Goal: Task Accomplishment & Management: Use online tool/utility

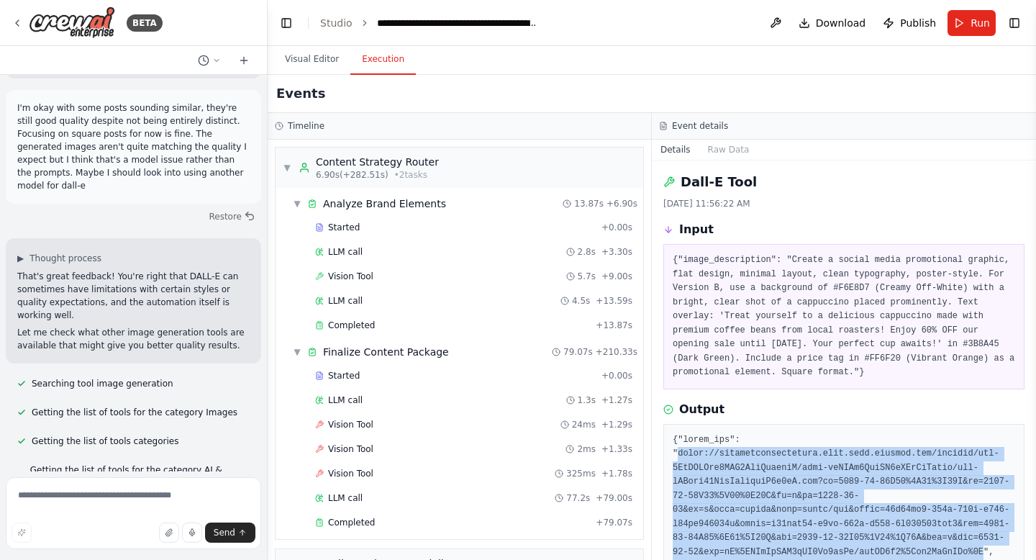
scroll to position [34, 0]
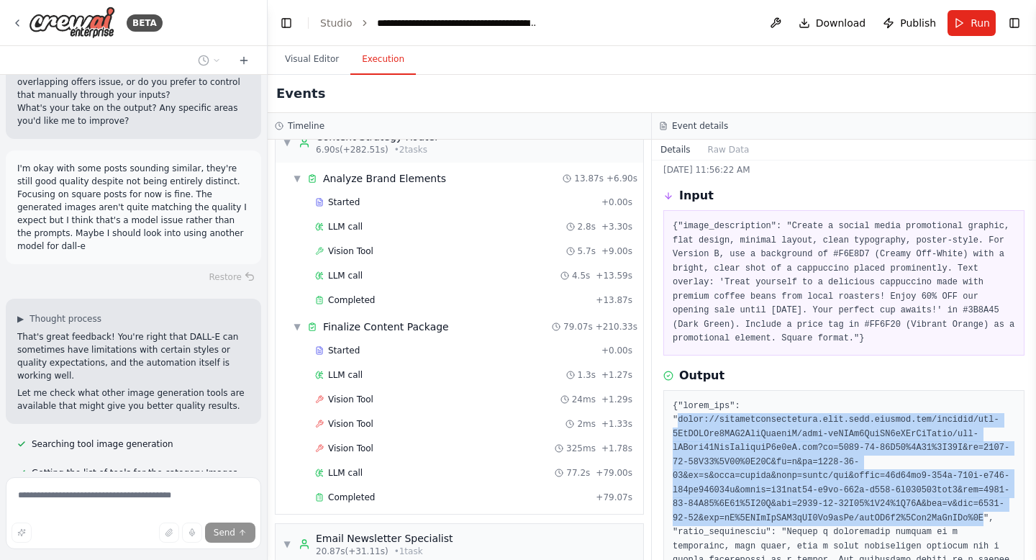
scroll to position [0, 0]
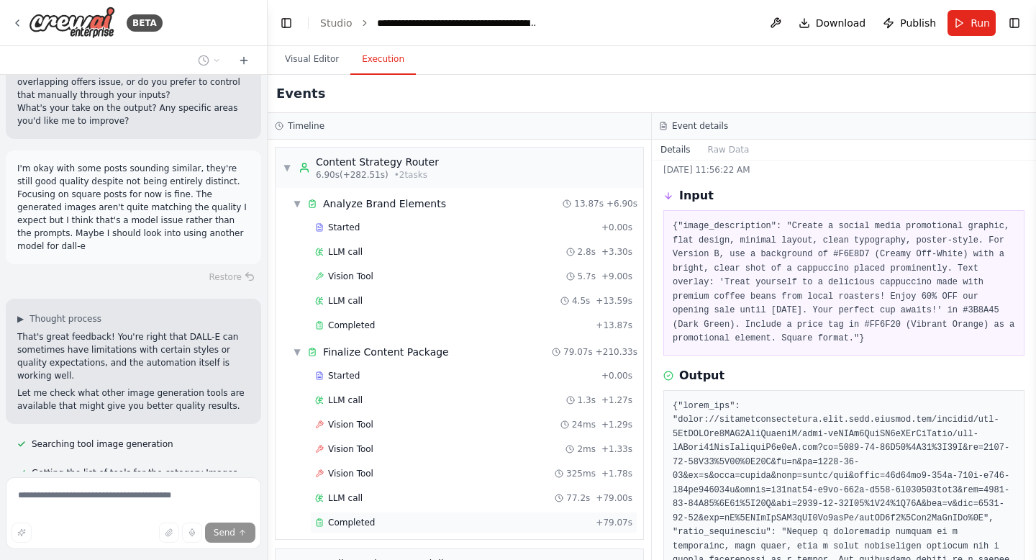
click at [350, 524] on span "Completed" at bounding box center [351, 523] width 47 height 12
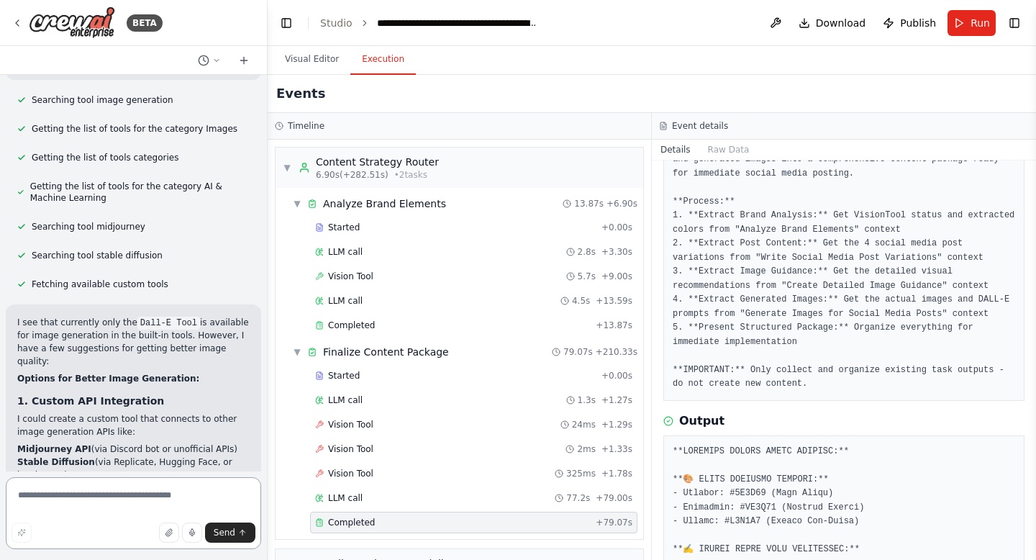
scroll to position [128, 0]
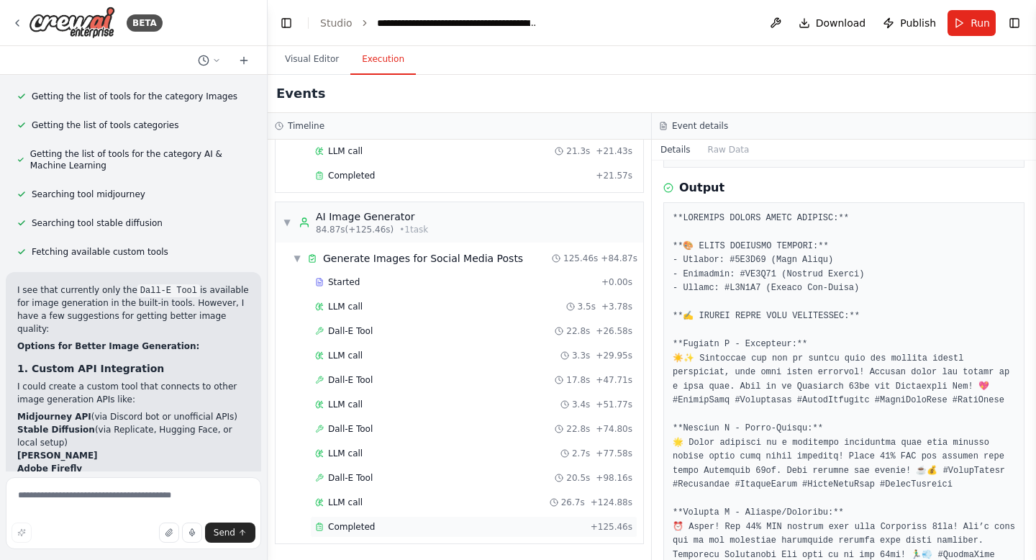
click at [398, 521] on div "Completed" at bounding box center [450, 527] width 270 height 12
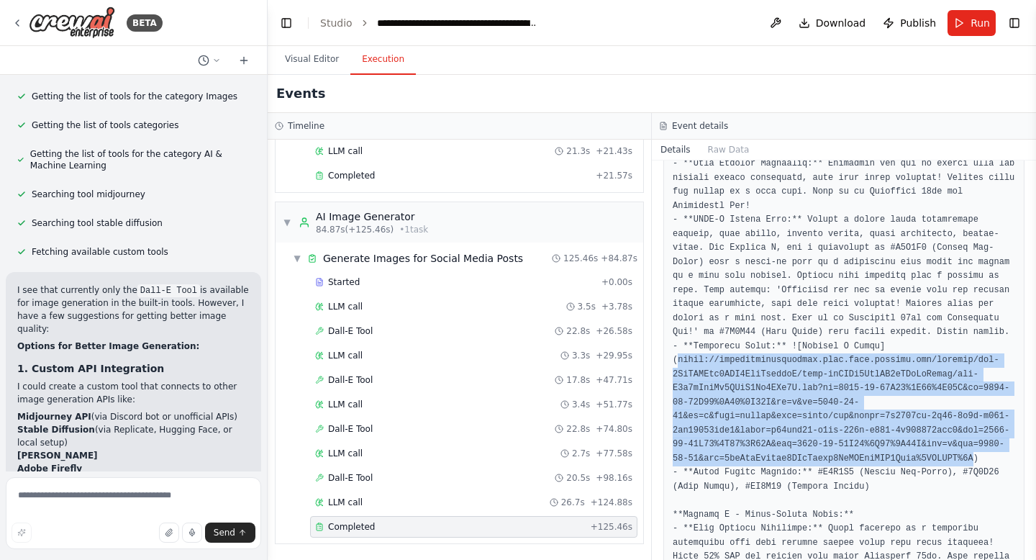
drag, startPoint x: 676, startPoint y: 358, endPoint x: 933, endPoint y: 457, distance: 275.3
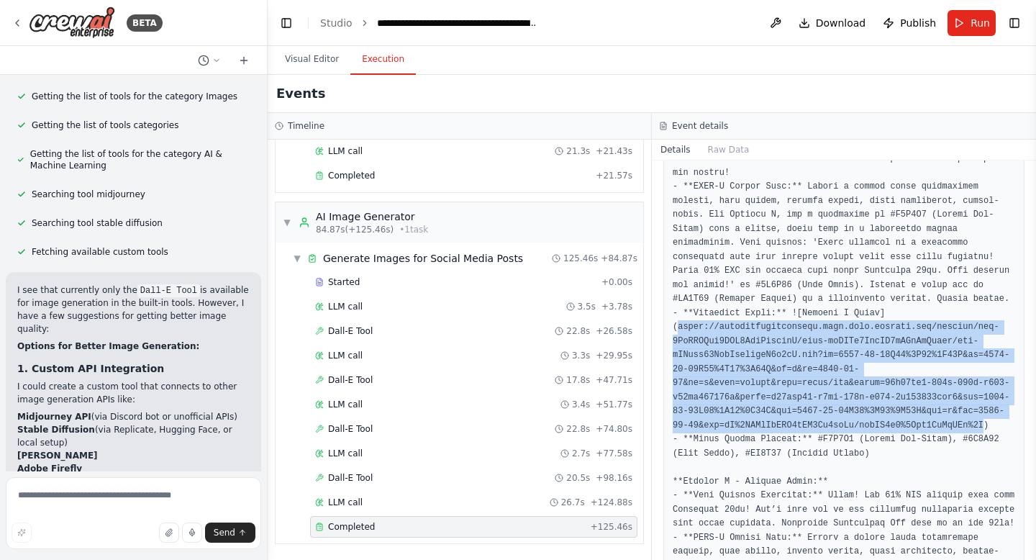
drag, startPoint x: 678, startPoint y: 424, endPoint x: 942, endPoint y: 422, distance: 264.0
click at [942, 422] on pre at bounding box center [844, 538] width 342 height 1642
copy pre "ttps://oaidalleapiprodscus.blob.core.windows.net/private/org-0MqWWQCcw6FXY5JegE…"
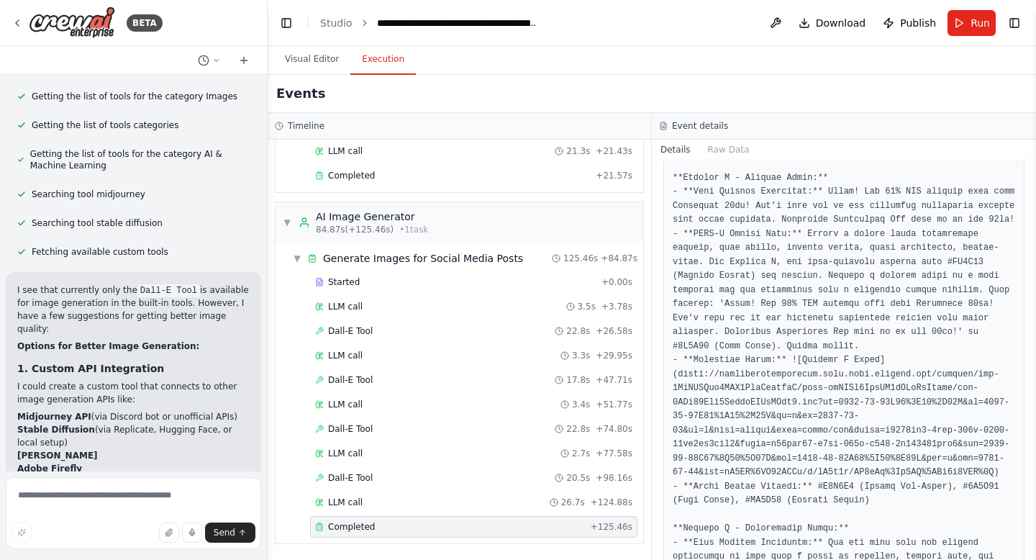
scroll to position [1440, 0]
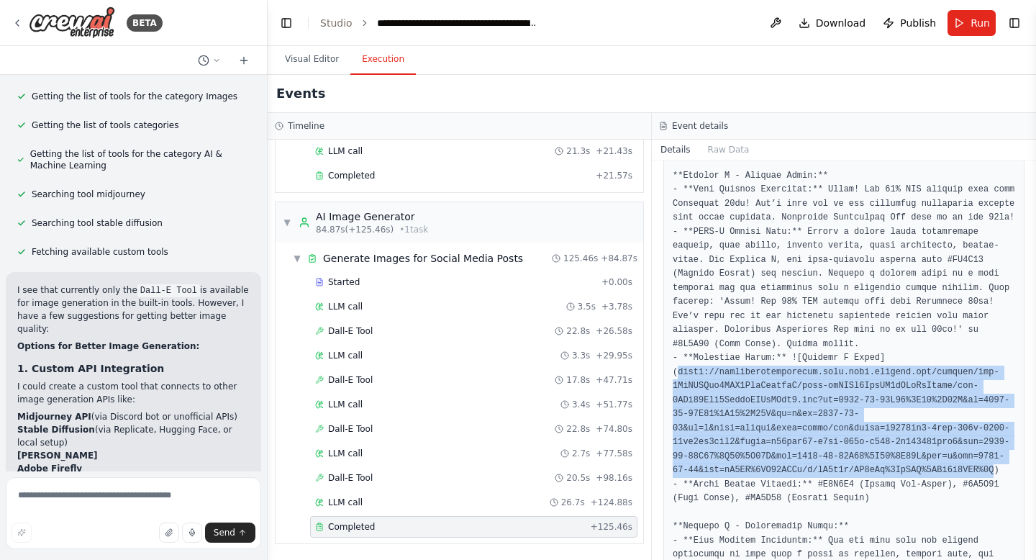
drag, startPoint x: 676, startPoint y: 373, endPoint x: 951, endPoint y: 469, distance: 291.0
click at [951, 469] on pre at bounding box center [844, 233] width 342 height 1642
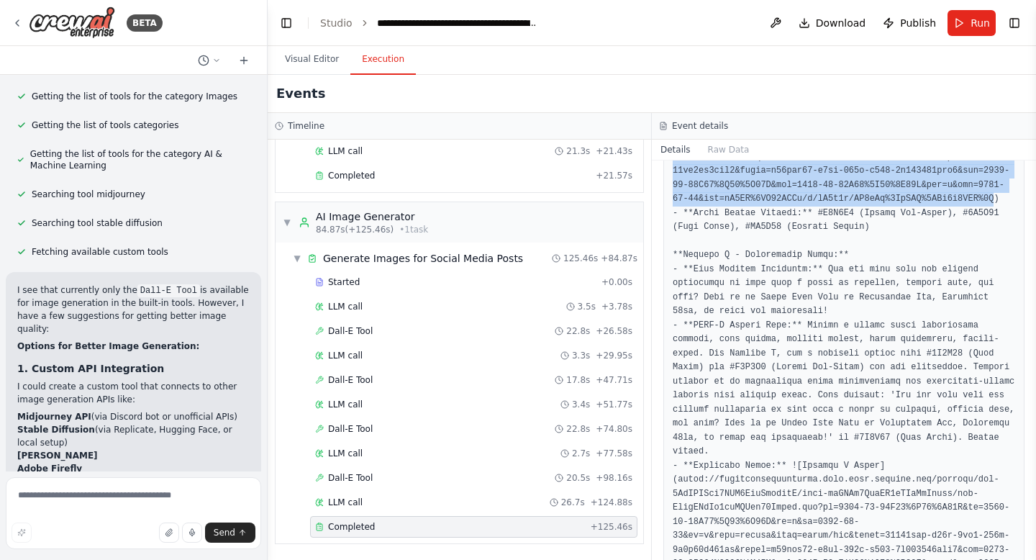
scroll to position [1740, 0]
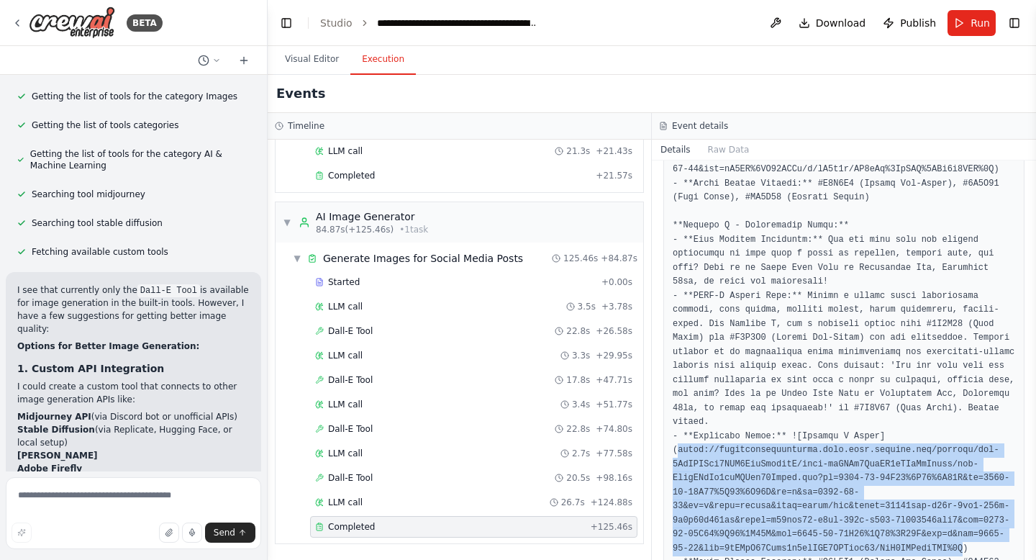
drag, startPoint x: 679, startPoint y: 437, endPoint x: 924, endPoint y: 532, distance: 262.4
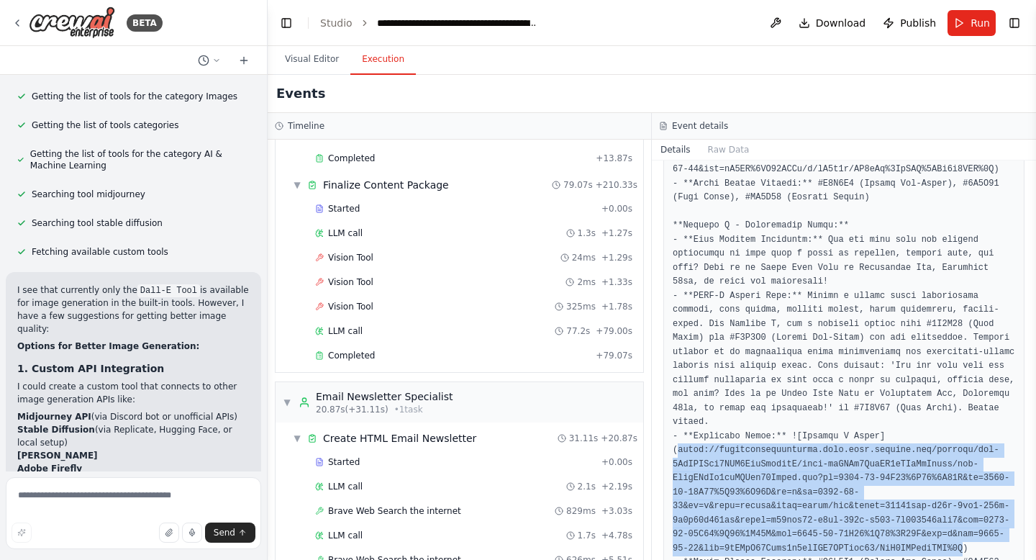
scroll to position [0, 0]
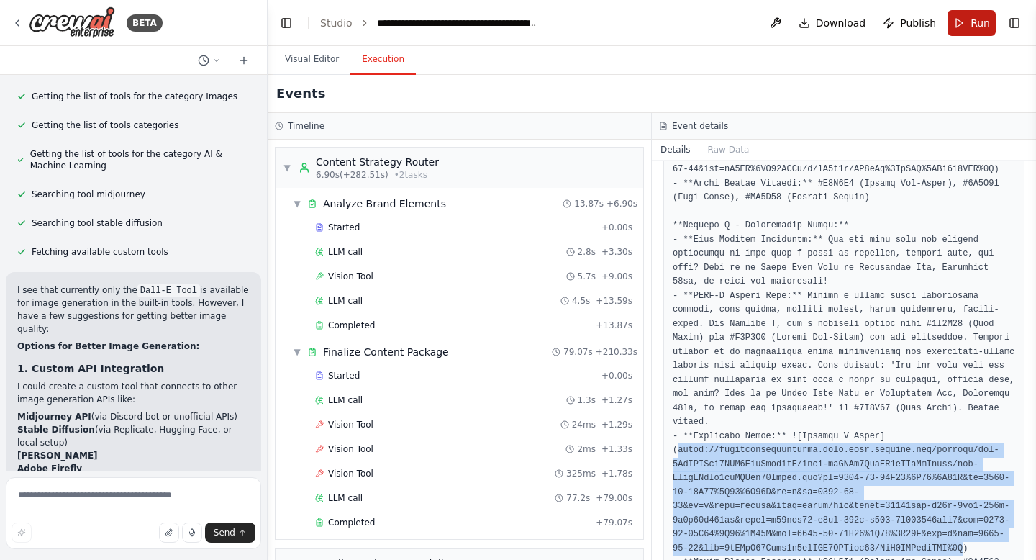
click at [980, 17] on span "Run" at bounding box center [979, 23] width 19 height 14
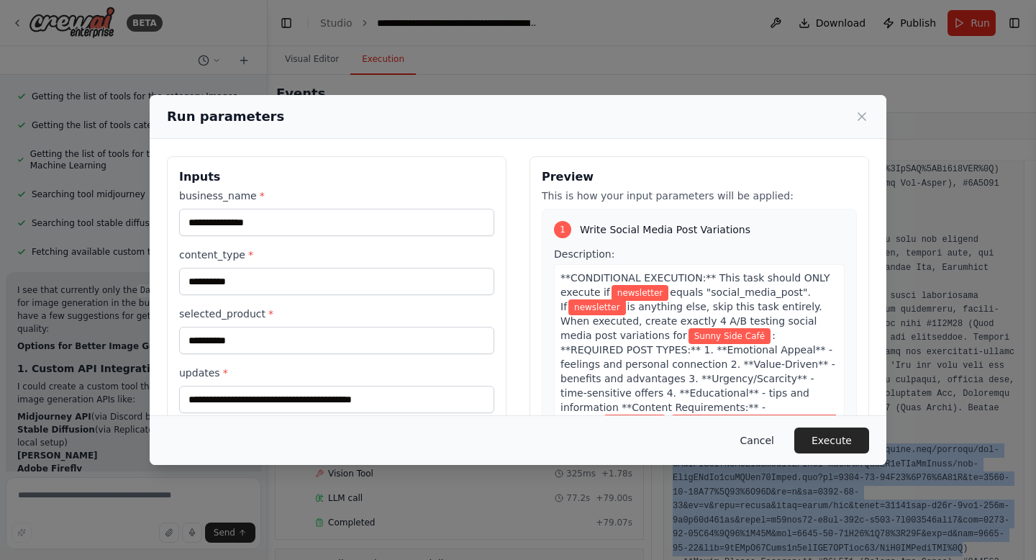
click at [769, 440] on button "Cancel" at bounding box center [757, 440] width 57 height 26
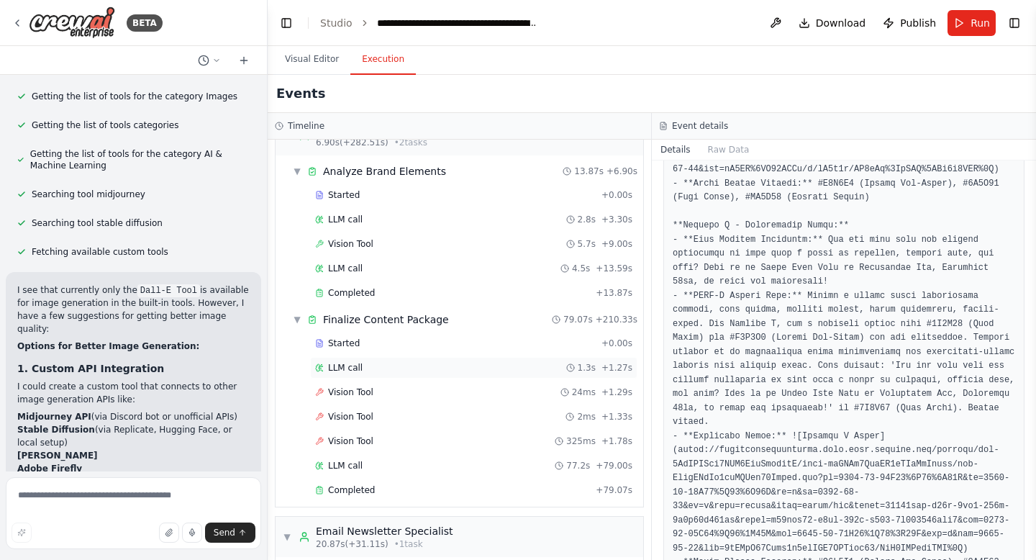
scroll to position [35, 0]
click at [381, 490] on div "Completed" at bounding box center [452, 488] width 275 height 12
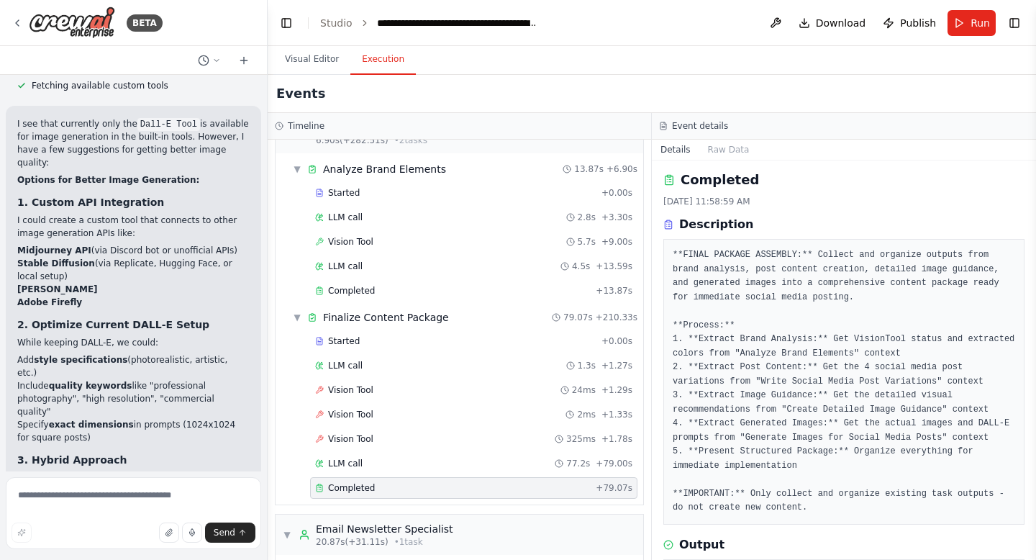
scroll to position [87718, 0]
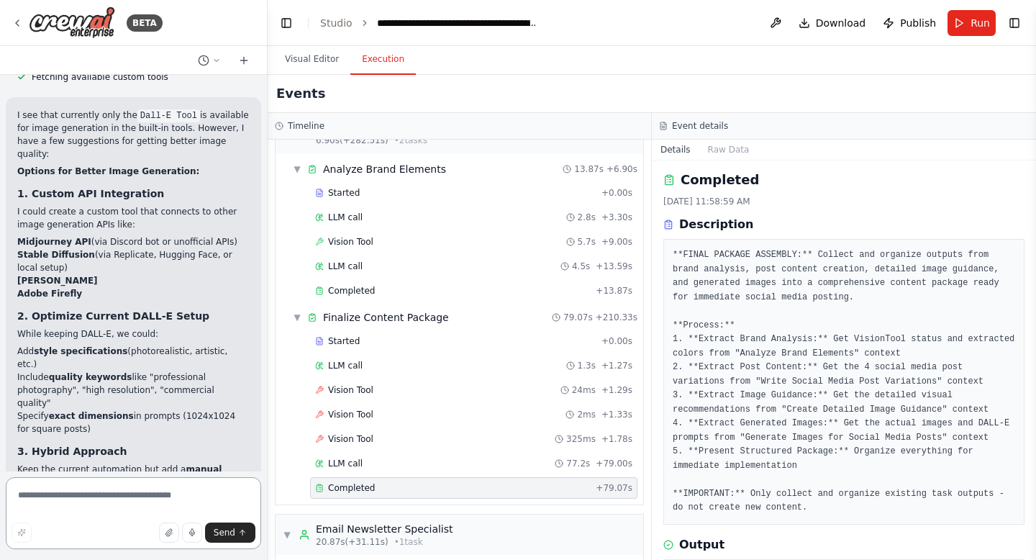
click at [114, 492] on textarea at bounding box center [133, 513] width 255 height 72
click at [85, 501] on textarea at bounding box center [133, 513] width 255 height 72
click at [512, 206] on div "Started + 0.00s LLM call 2.8s + 3.30s Vision Tool 5.7s + 9.00s LLM call 4.5s + …" at bounding box center [465, 243] width 356 height 122
click at [509, 191] on div "Started" at bounding box center [455, 193] width 281 height 12
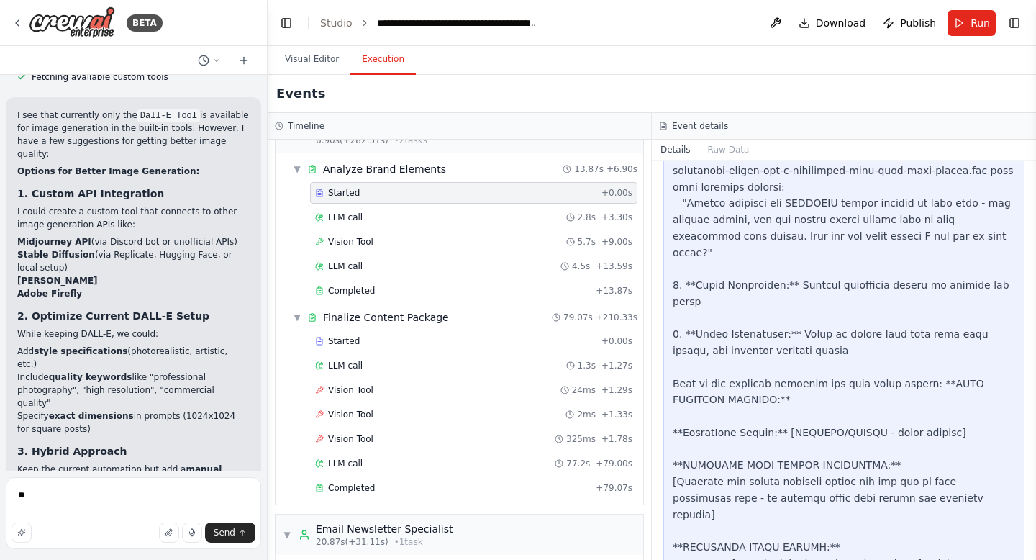
scroll to position [824, 0]
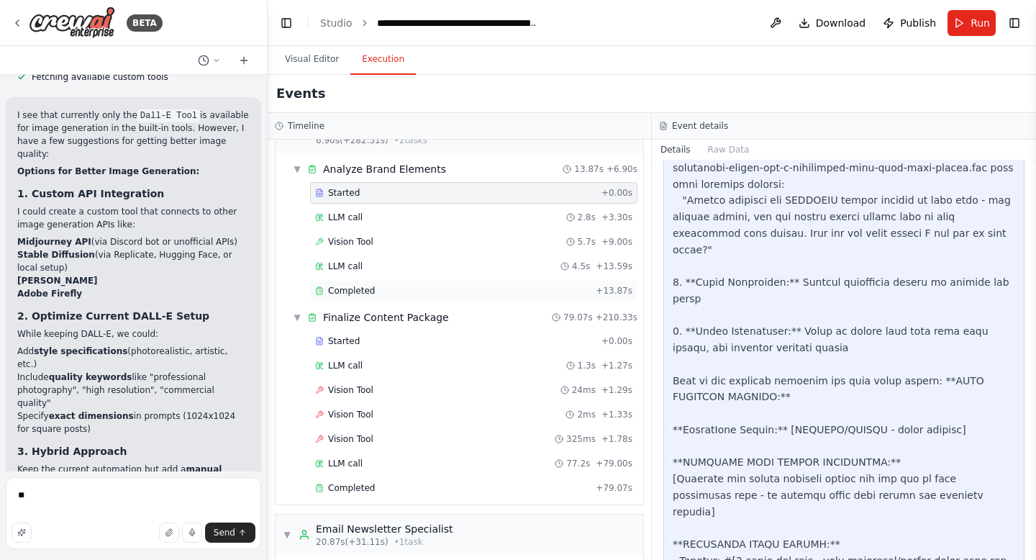
click at [471, 286] on div "Completed" at bounding box center [452, 291] width 275 height 12
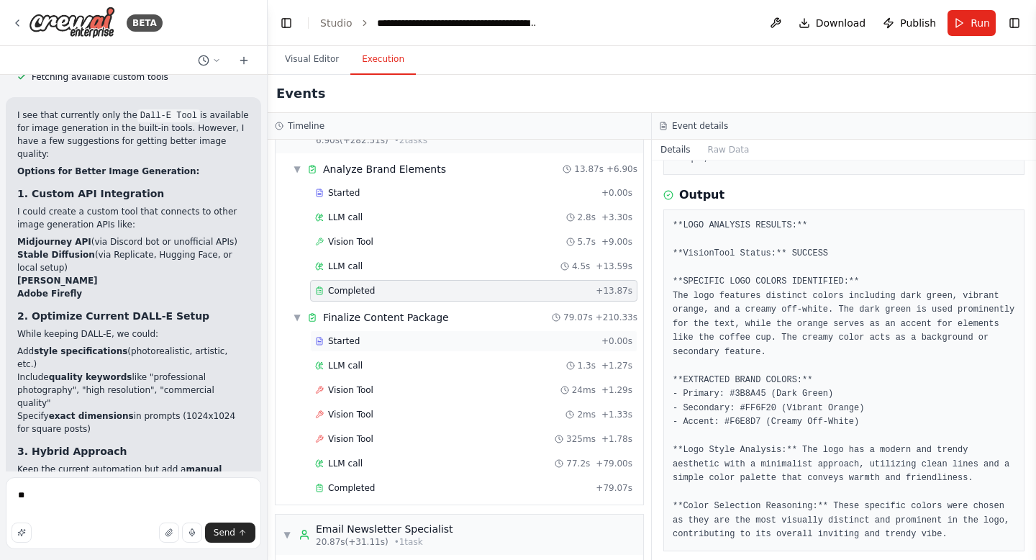
scroll to position [271, 0]
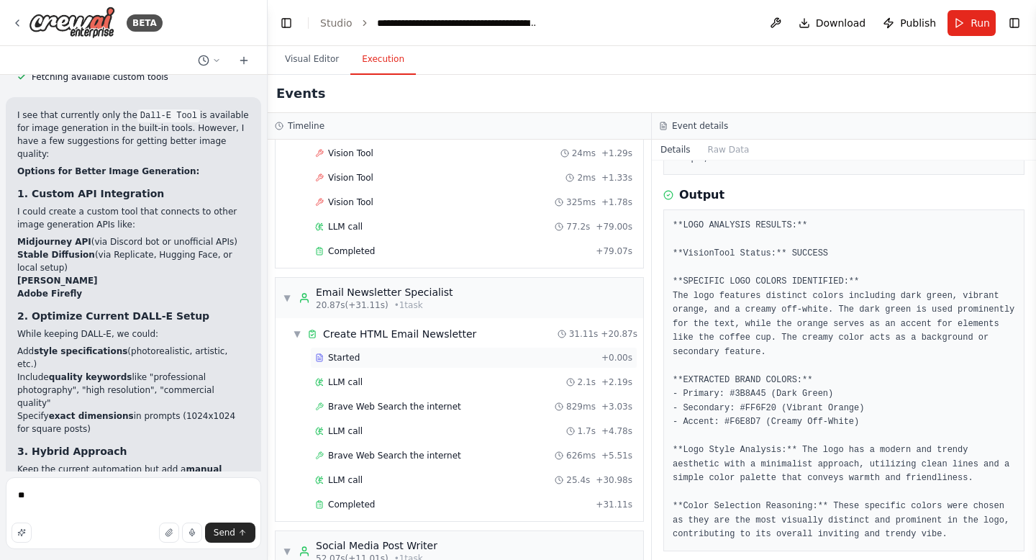
click at [485, 350] on div "Started + 0.00s" at bounding box center [473, 358] width 327 height 22
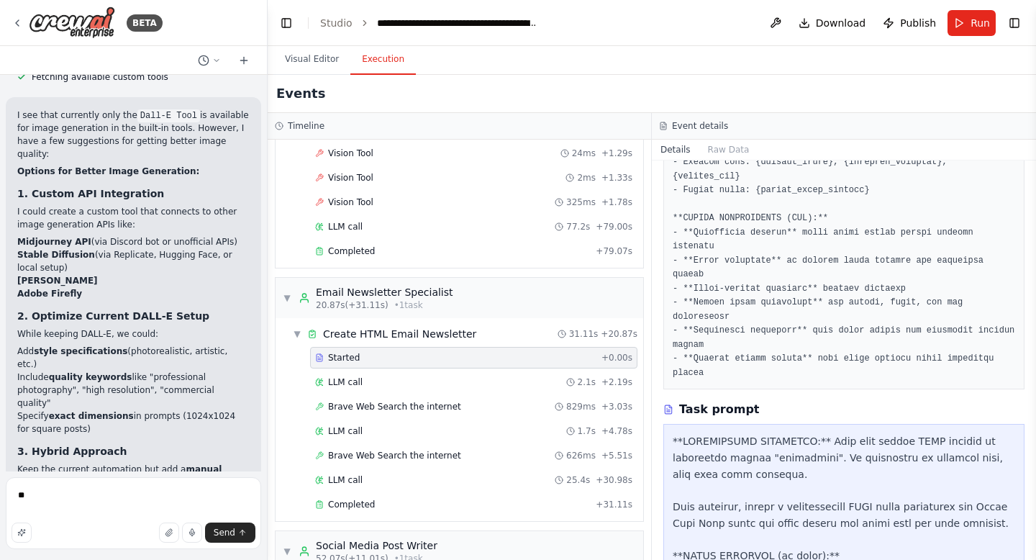
scroll to position [488, 0]
click at [478, 383] on div "LLM call 2.1s + 2.19s" at bounding box center [473, 382] width 317 height 12
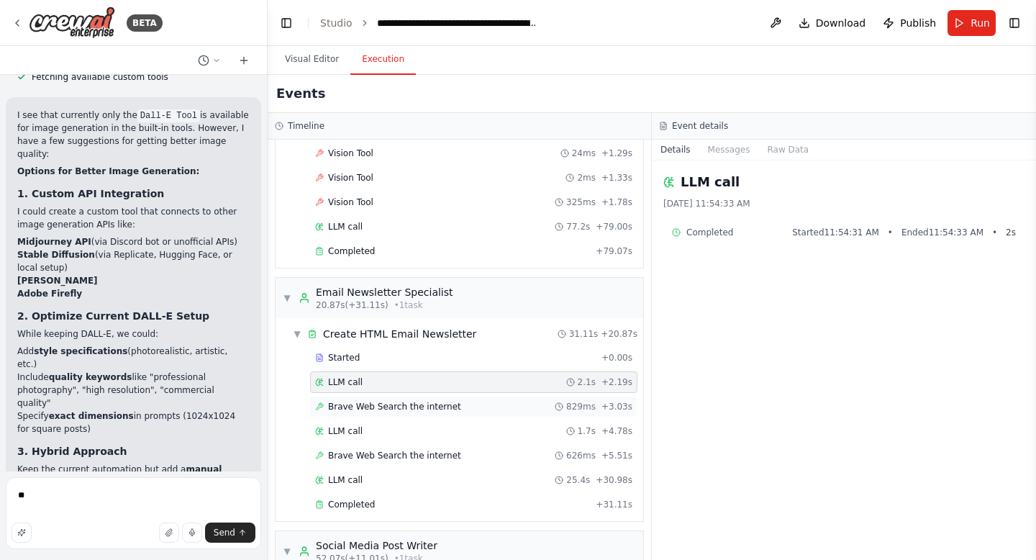
click at [473, 399] on div "Brave Web Search the internet 829ms + 3.03s" at bounding box center [473, 407] width 327 height 22
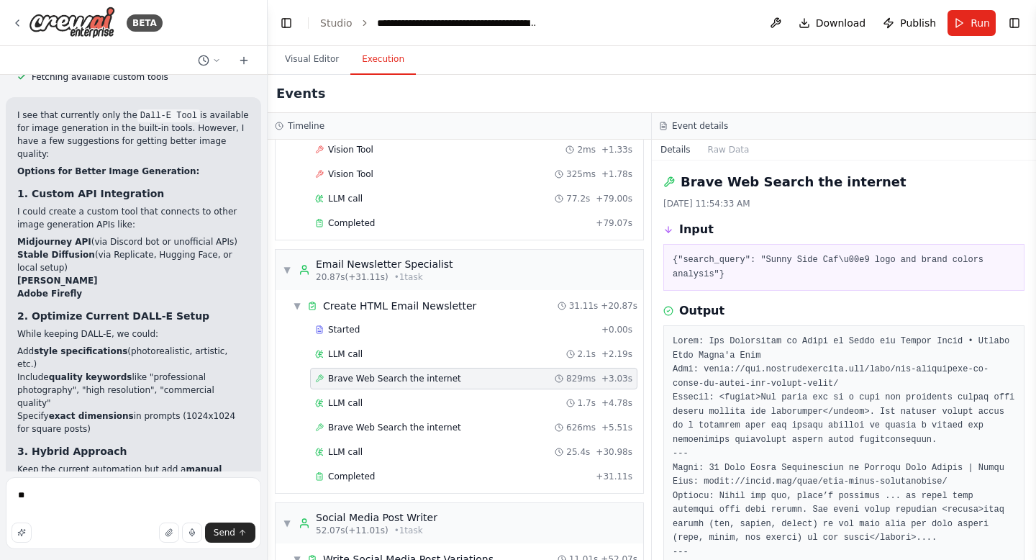
scroll to position [301, 0]
click at [447, 419] on div "Brave Web Search the internet 626ms + 5.51s" at bounding box center [473, 425] width 327 height 22
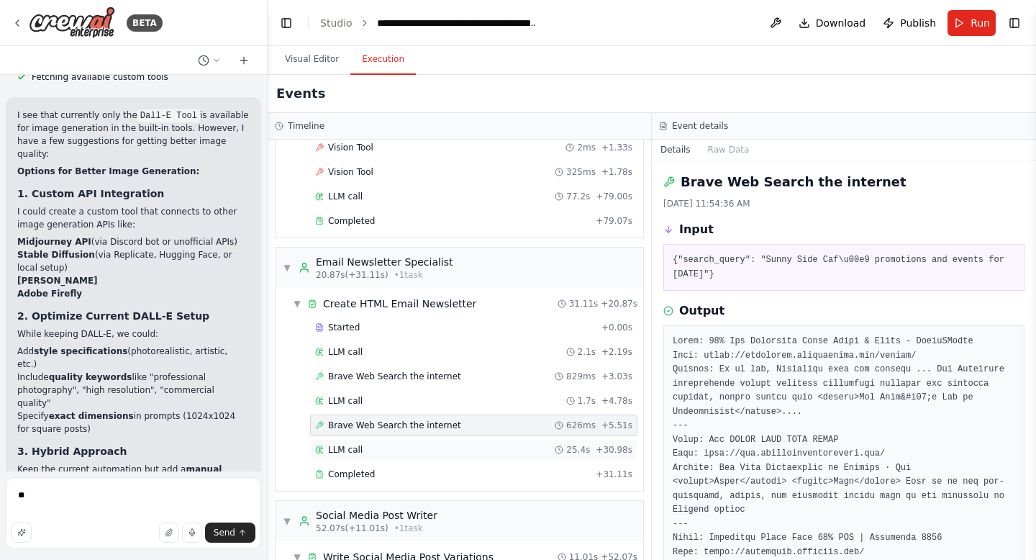
click at [434, 452] on div "LLM call 25.4s + 30.98s" at bounding box center [473, 450] width 317 height 12
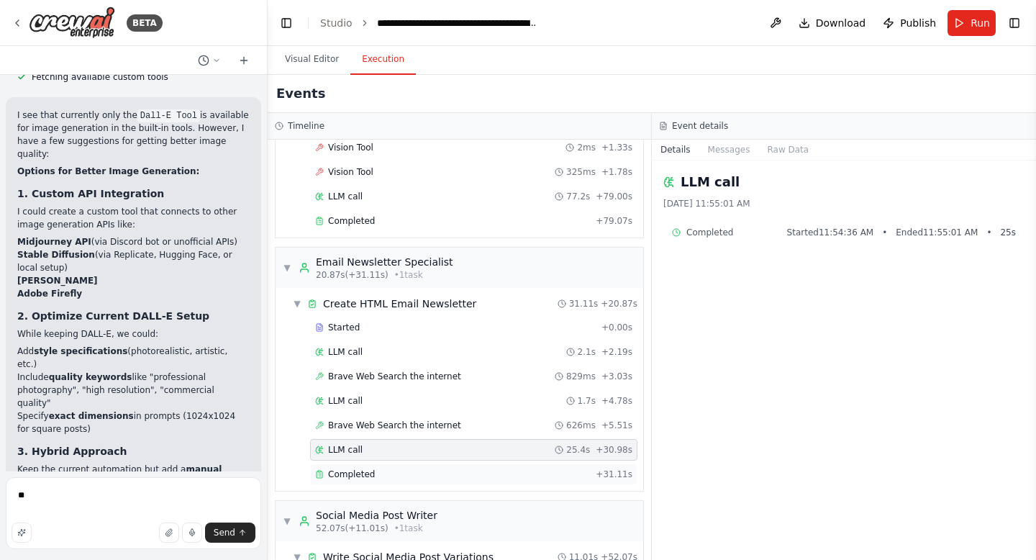
click at [424, 480] on div "Completed + 31.11s" at bounding box center [473, 474] width 327 height 22
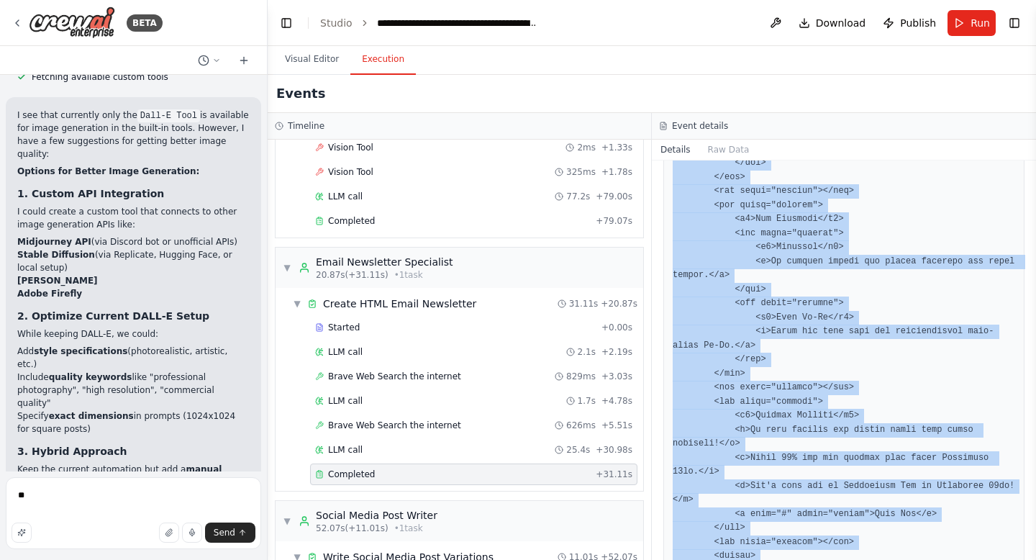
scroll to position [2610, 0]
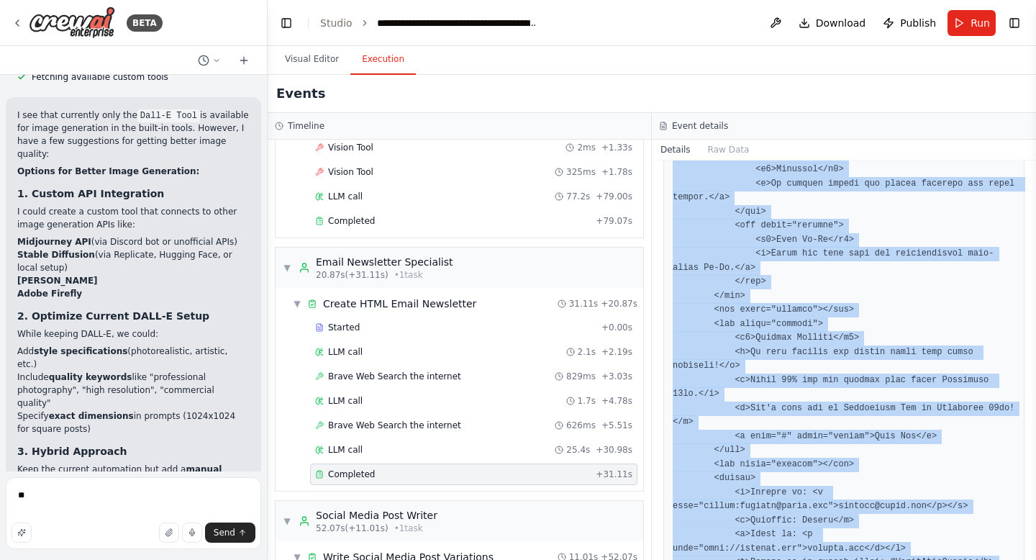
drag, startPoint x: 673, startPoint y: 303, endPoint x: 852, endPoint y: 504, distance: 269.0
copy pre "<!DOCTYPE html> <html lang="en"> <head> <meta charset="UTF-8"> <meta name="view…"
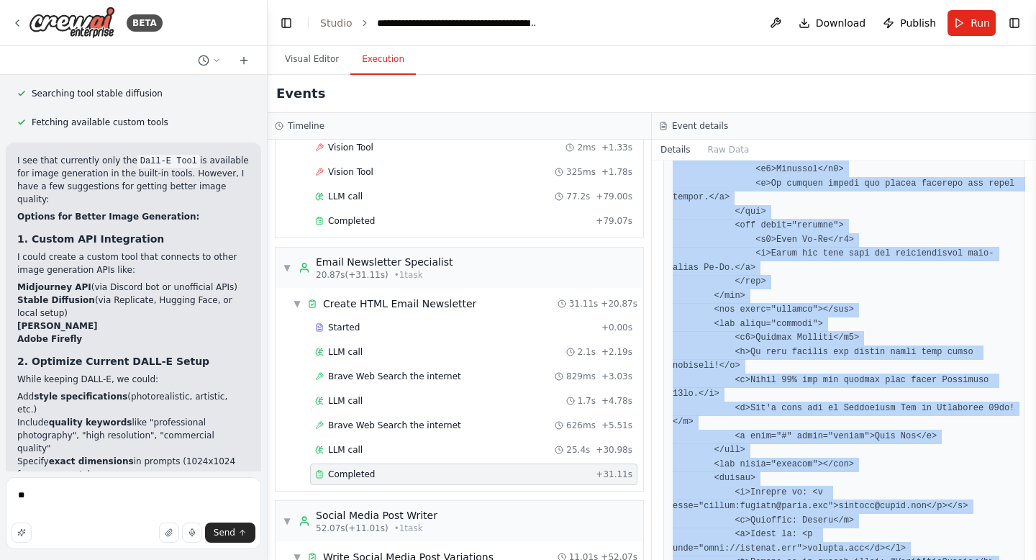
scroll to position [87718, 0]
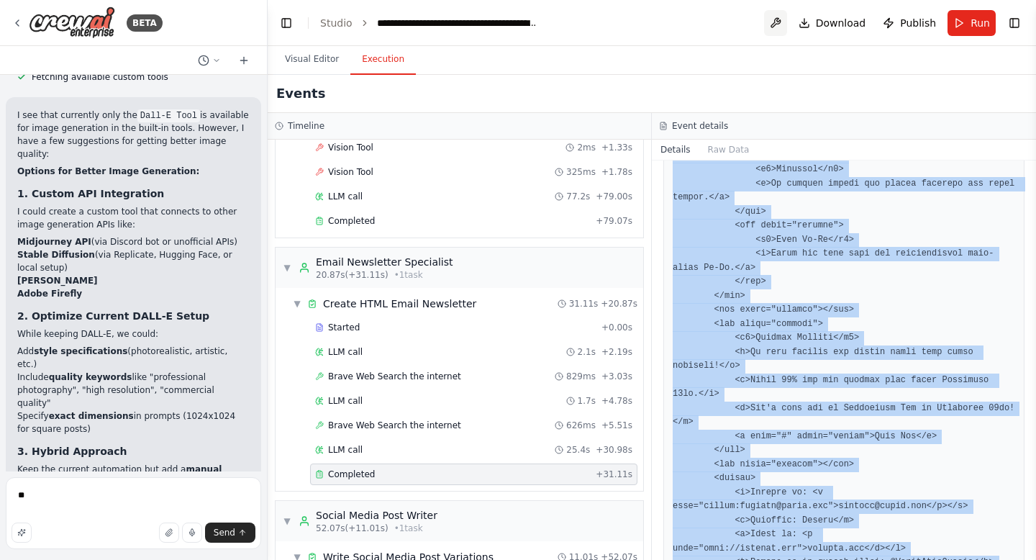
click at [784, 20] on button at bounding box center [775, 23] width 23 height 26
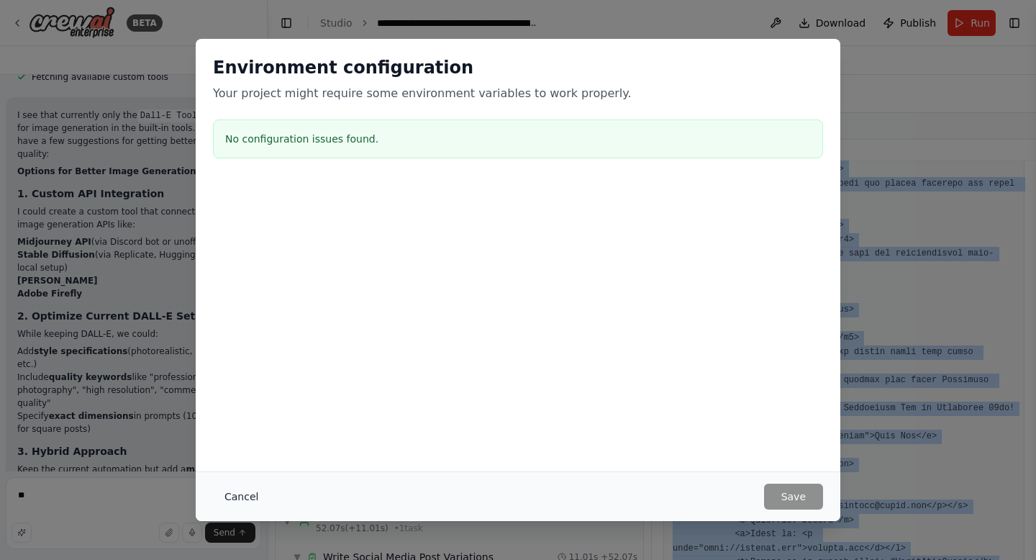
click at [232, 498] on button "Cancel" at bounding box center [241, 496] width 57 height 26
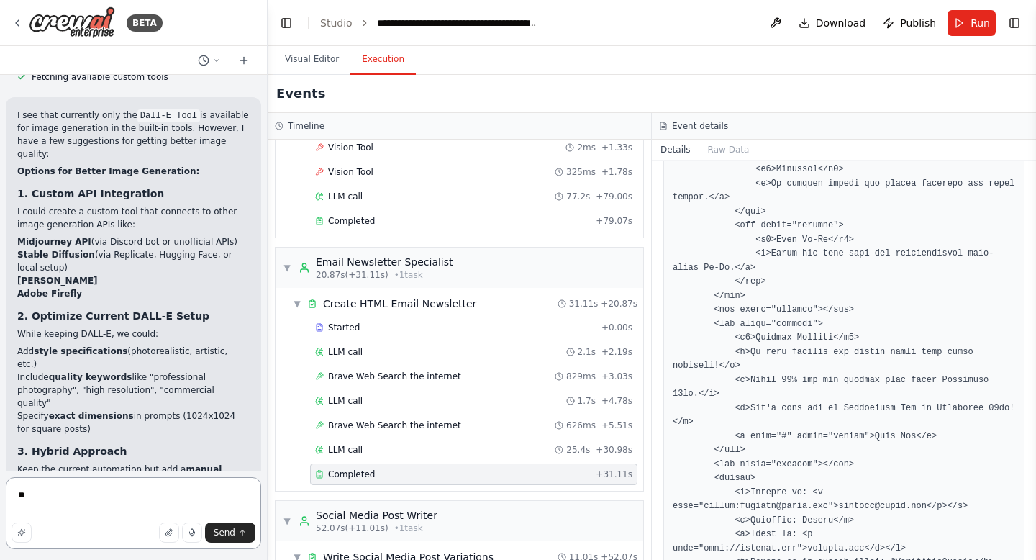
click at [155, 511] on textarea "*" at bounding box center [133, 513] width 255 height 72
type textarea "*"
click at [155, 496] on textarea at bounding box center [133, 513] width 255 height 72
click at [134, 485] on textarea at bounding box center [133, 513] width 255 height 72
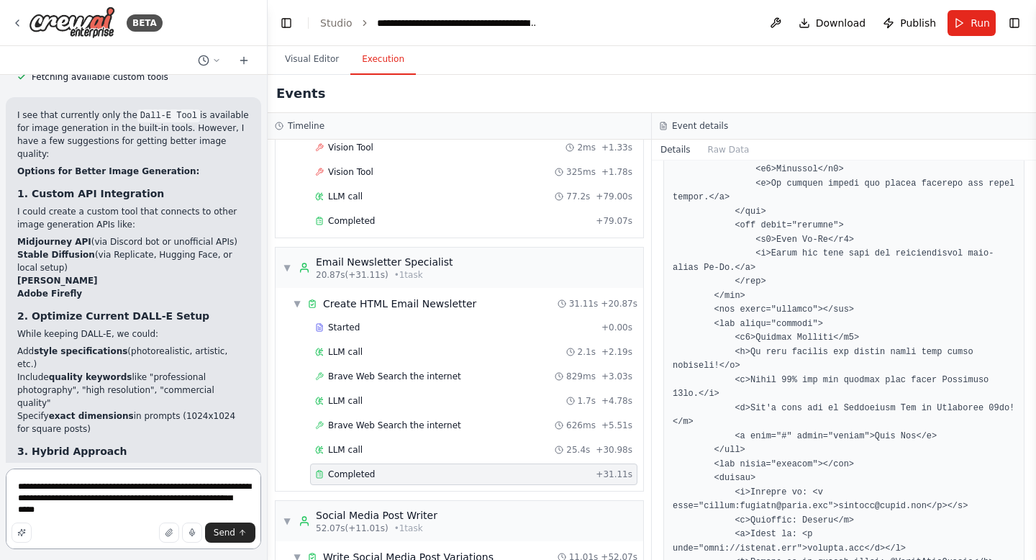
drag, startPoint x: 162, startPoint y: 506, endPoint x: 180, endPoint y: 499, distance: 19.6
click at [180, 499] on textarea "**********" at bounding box center [133, 508] width 255 height 81
type textarea "**********"
click at [238, 529] on icon "submit" at bounding box center [242, 532] width 9 height 9
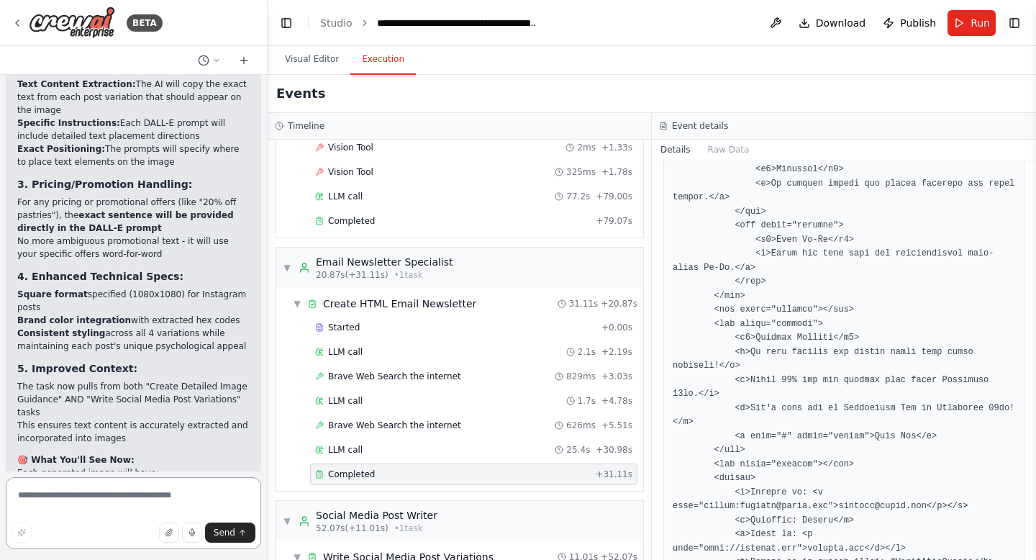
scroll to position [89043, 0]
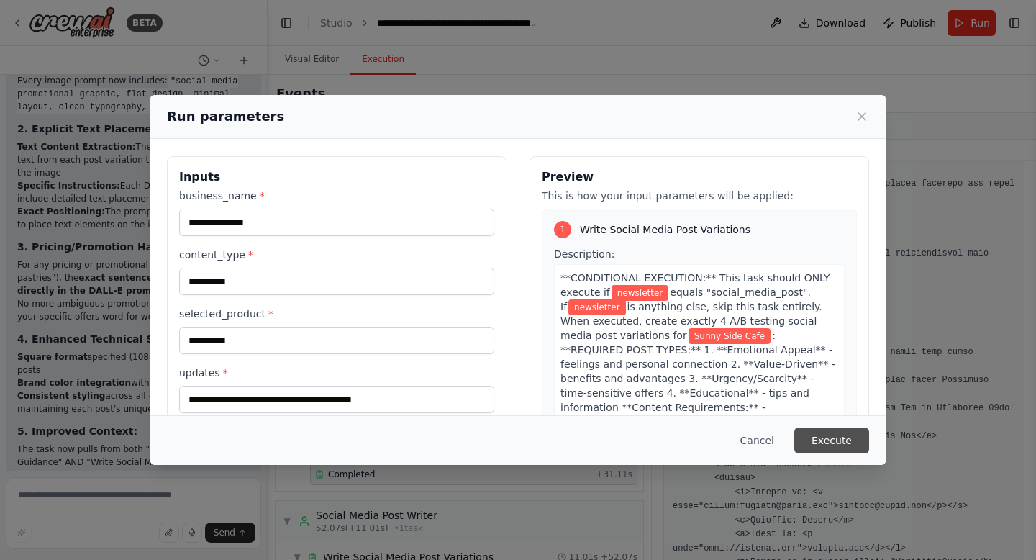
click at [834, 432] on button "Execute" at bounding box center [831, 440] width 75 height 26
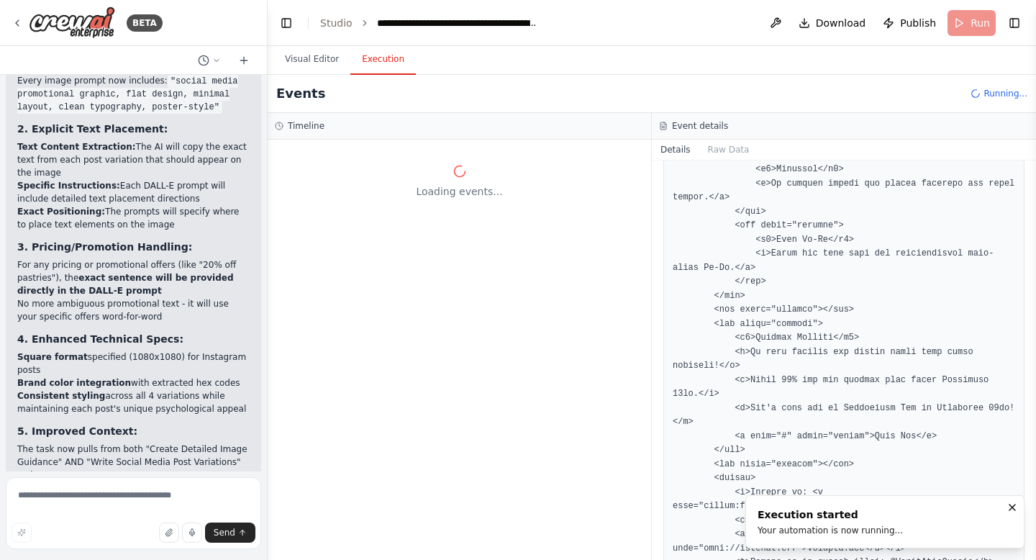
scroll to position [0, 0]
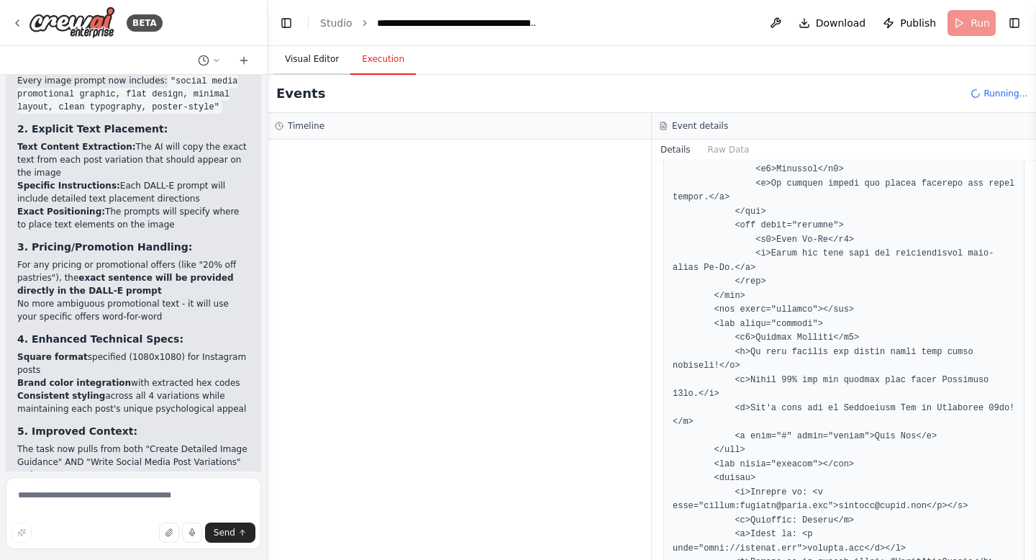
click at [304, 65] on button "Visual Editor" at bounding box center [311, 60] width 77 height 30
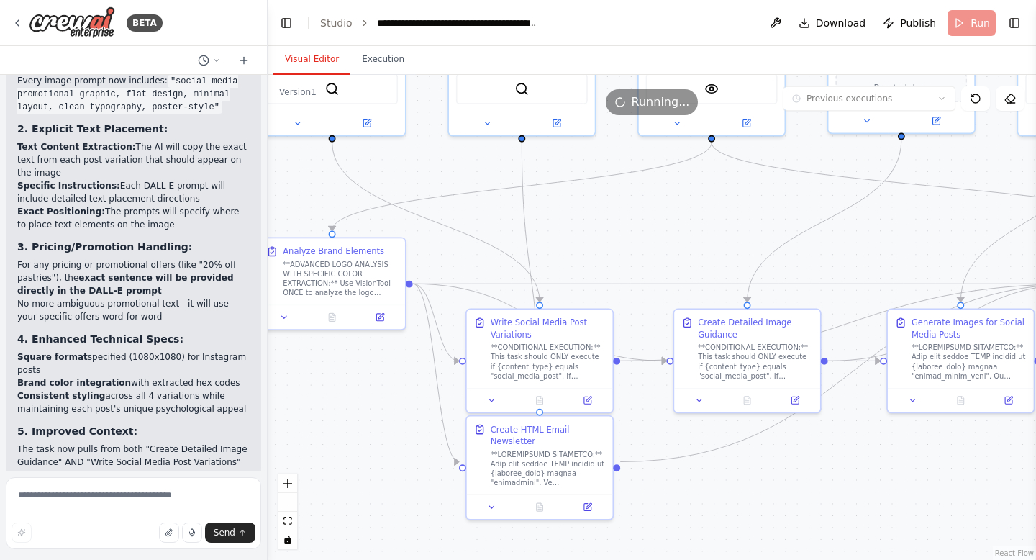
drag, startPoint x: 550, startPoint y: 378, endPoint x: 395, endPoint y: 191, distance: 243.2
click at [395, 191] on div ".deletable-edge-delete-btn { width: 20px; height: 20px; border: 0px solid #ffff…" at bounding box center [652, 317] width 768 height 485
click at [592, 406] on div at bounding box center [542, 398] width 146 height 24
click at [592, 400] on icon at bounding box center [589, 398] width 7 height 7
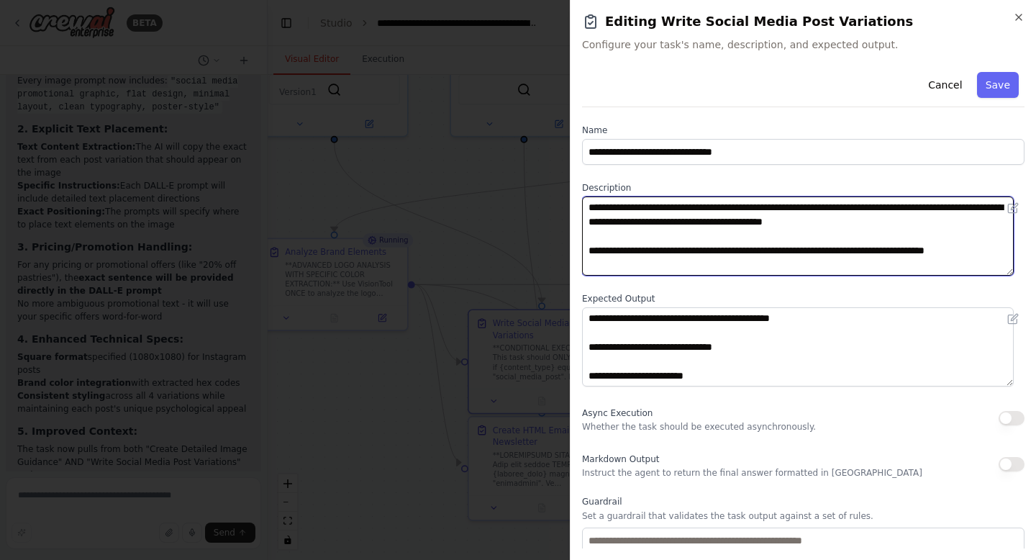
click at [813, 223] on textarea "**********" at bounding box center [798, 235] width 432 height 79
drag, startPoint x: 748, startPoint y: 240, endPoint x: 565, endPoint y: 199, distance: 187.4
click at [565, 199] on body "BETA I want to build a social media manager for small buisinesses that accepts …" at bounding box center [518, 280] width 1036 height 560
click at [677, 222] on textarea "**********" at bounding box center [798, 235] width 432 height 79
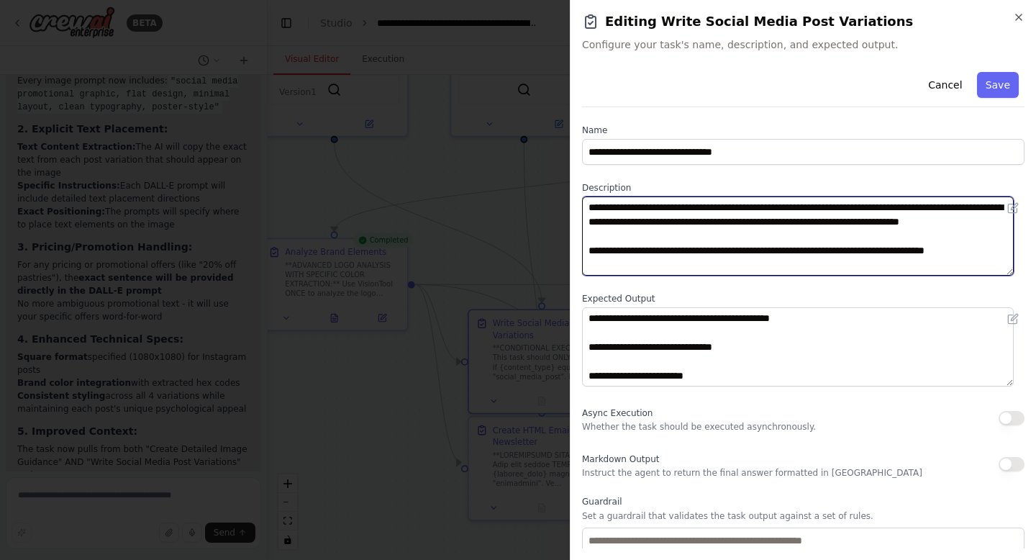
click at [837, 236] on textarea "**********" at bounding box center [798, 235] width 432 height 79
type textarea "**********"
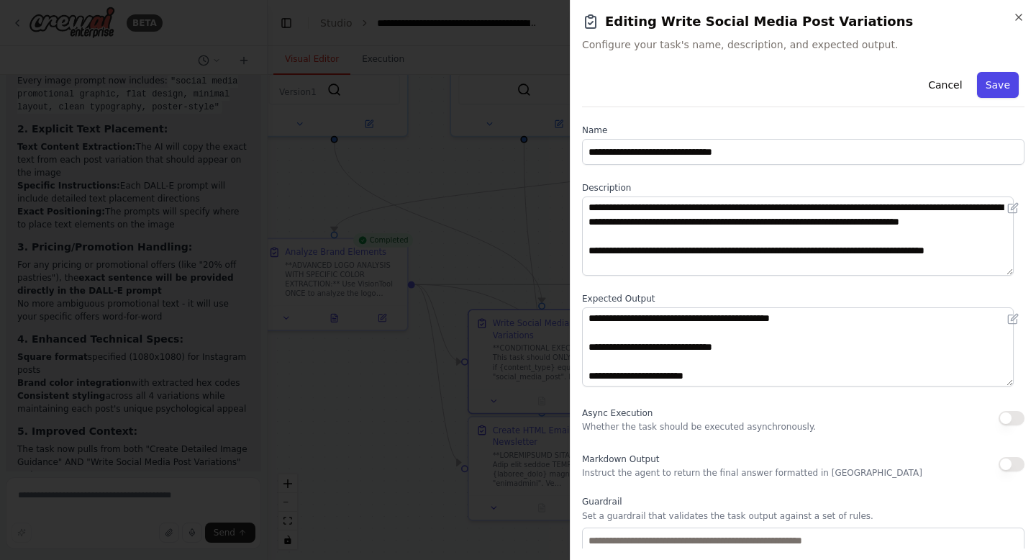
click at [992, 78] on button "Save" at bounding box center [998, 85] width 42 height 26
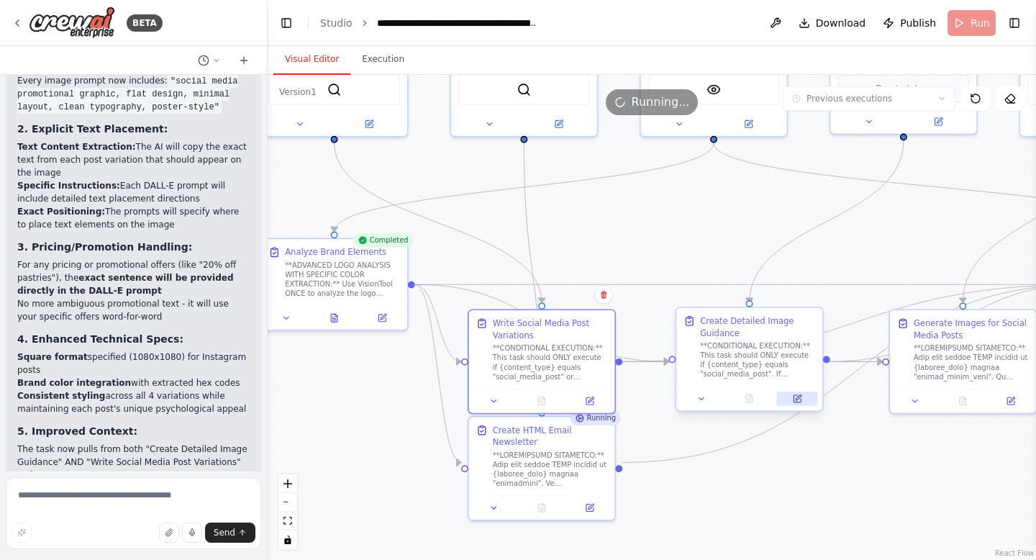
click at [787, 396] on button at bounding box center [797, 398] width 41 height 14
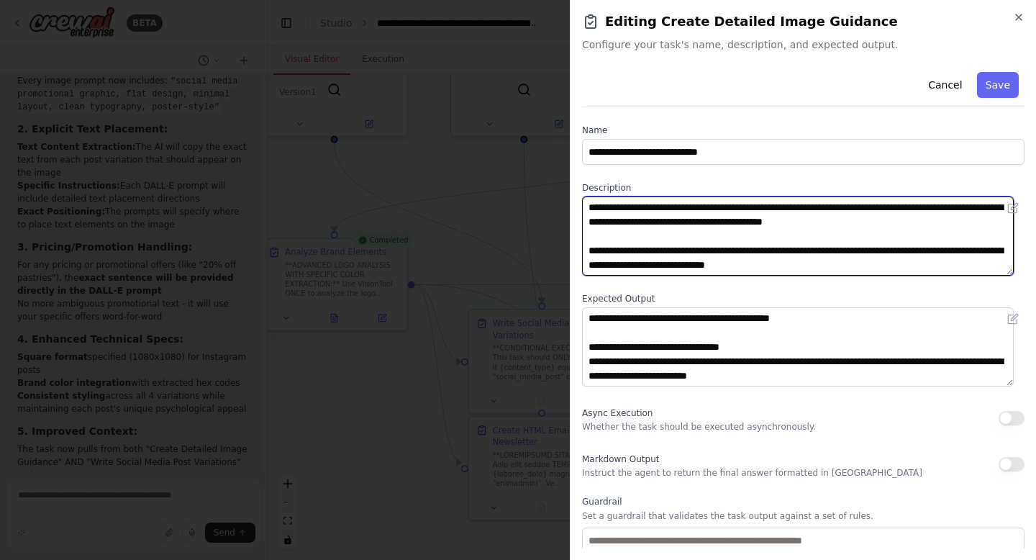
drag, startPoint x: 937, startPoint y: 222, endPoint x: 483, endPoint y: 181, distance: 456.5
click at [483, 181] on body "BETA I want to build a social media manager for small buisinesses that accepts …" at bounding box center [518, 280] width 1036 height 560
paste textarea "**********"
type textarea "**********"
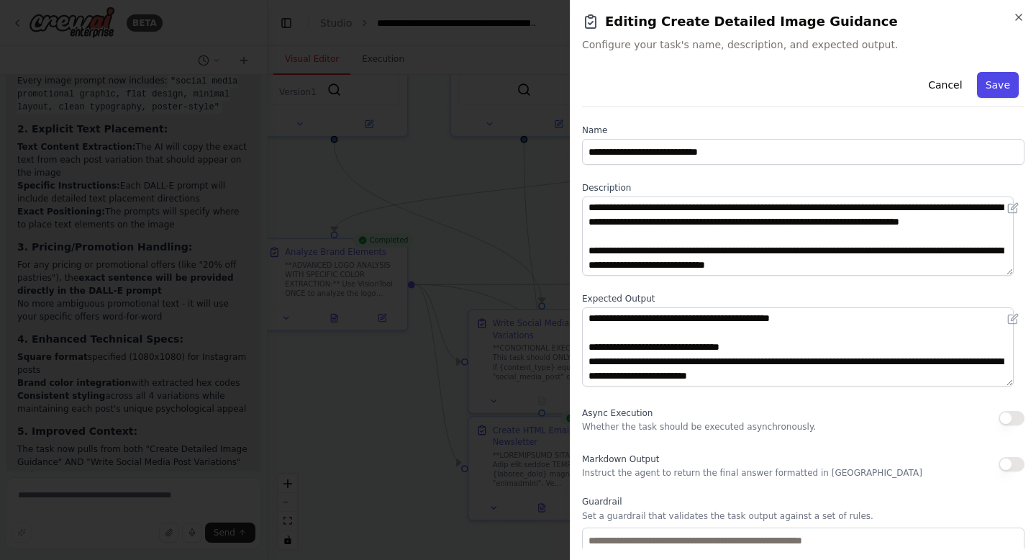
click at [993, 88] on button "Save" at bounding box center [998, 85] width 42 height 26
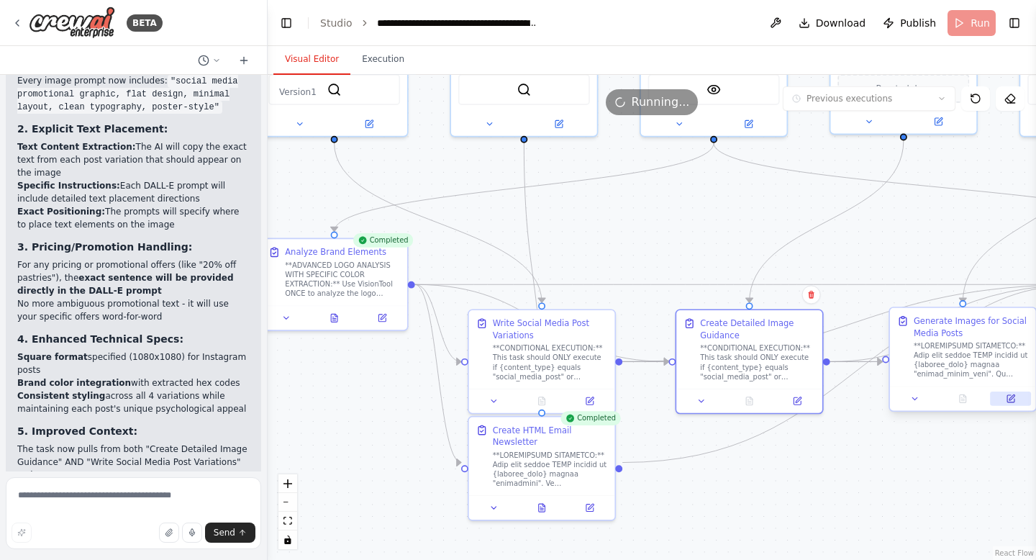
click at [1005, 403] on button at bounding box center [1010, 398] width 41 height 14
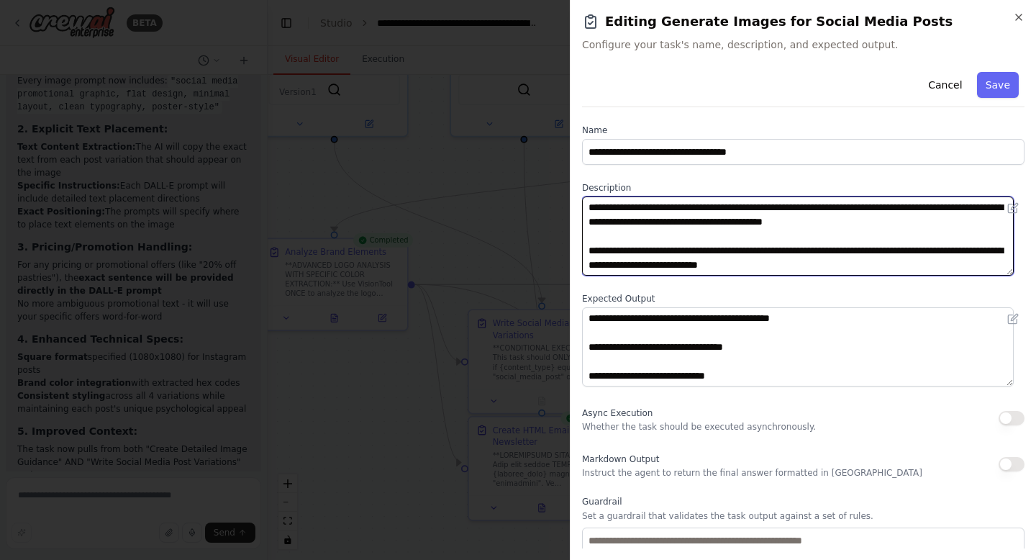
drag, startPoint x: 938, startPoint y: 223, endPoint x: 487, endPoint y: 145, distance: 457.7
click at [487, 145] on body "BETA I want to build a social media manager for small buisinesses that accepts …" at bounding box center [518, 280] width 1036 height 560
paste textarea "**********"
type textarea "**********"
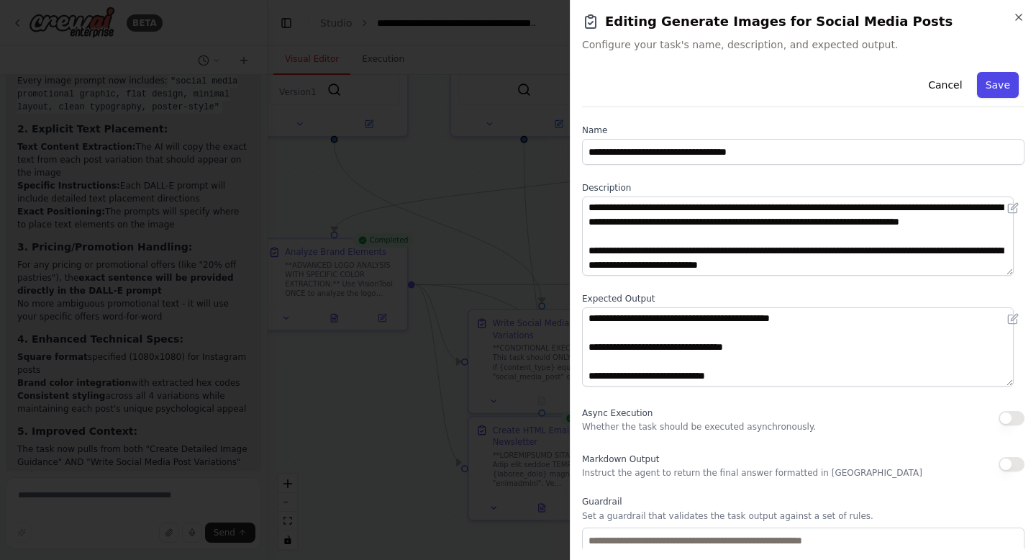
click at [991, 83] on button "Save" at bounding box center [998, 85] width 42 height 26
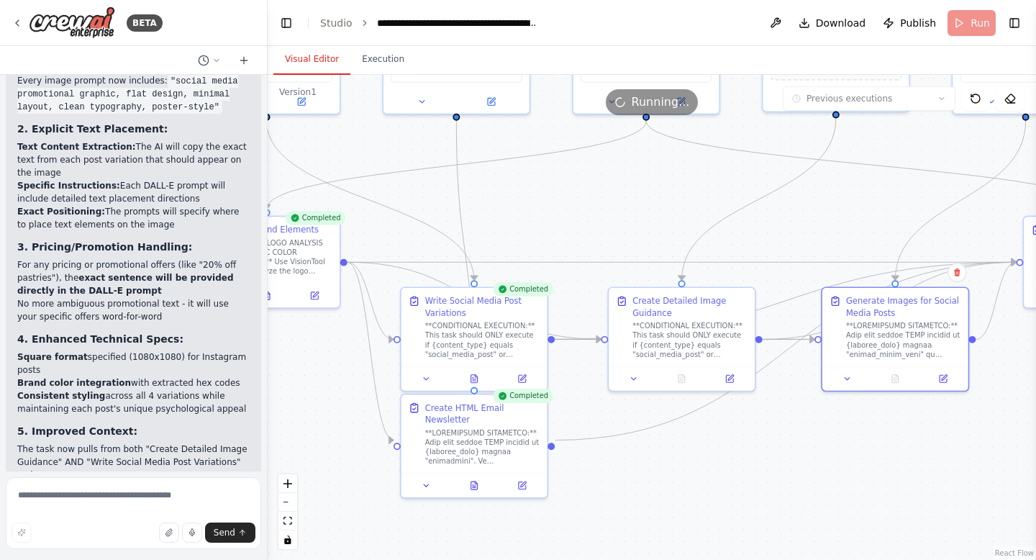
drag, startPoint x: 722, startPoint y: 483, endPoint x: 655, endPoint y: 461, distance: 71.2
click at [655, 461] on div ".deletable-edge-delete-btn { width: 20px; height: 20px; border: 0px solid #ffff…" at bounding box center [652, 317] width 768 height 485
click at [381, 72] on button "Execution" at bounding box center [382, 60] width 65 height 30
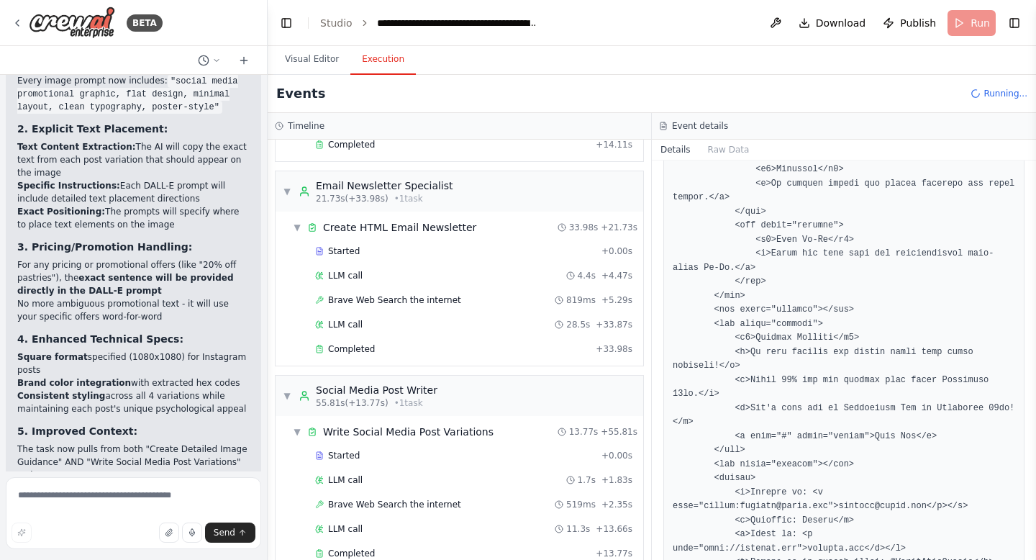
scroll to position [180, 0]
click at [350, 359] on div "Completed + 33.98s" at bounding box center [473, 350] width 327 height 22
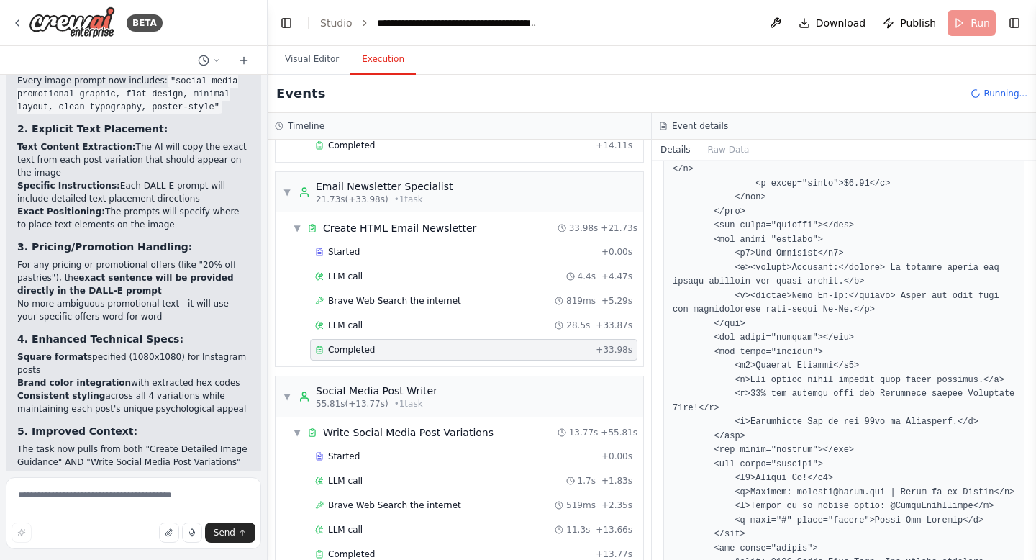
scroll to position [299, 0]
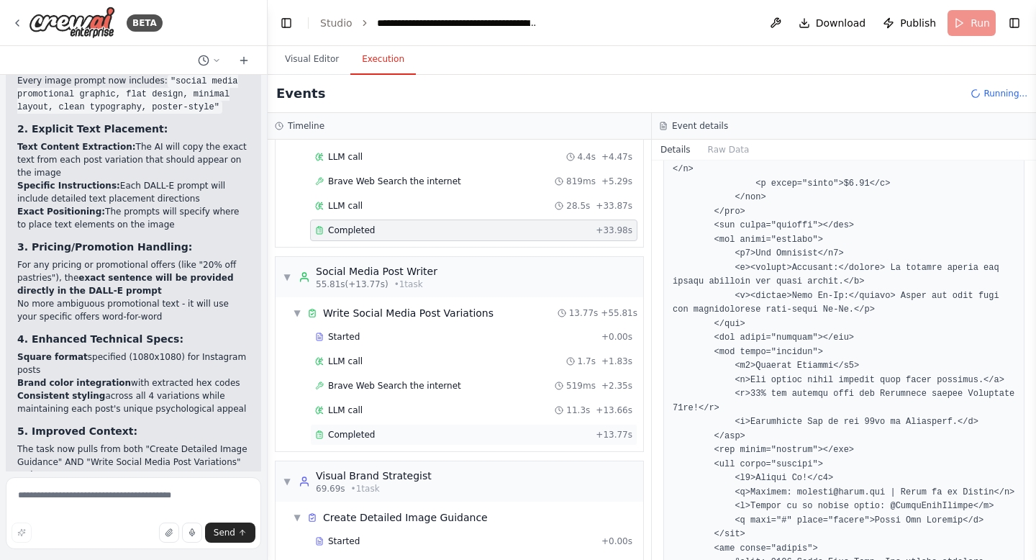
click at [383, 426] on div "Completed + 13.77s" at bounding box center [473, 435] width 327 height 22
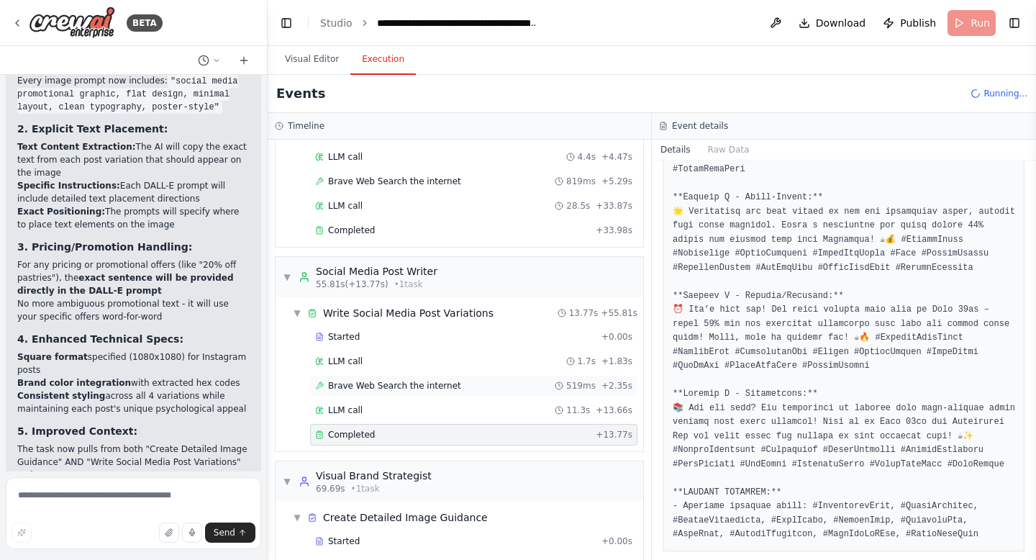
scroll to position [338, 0]
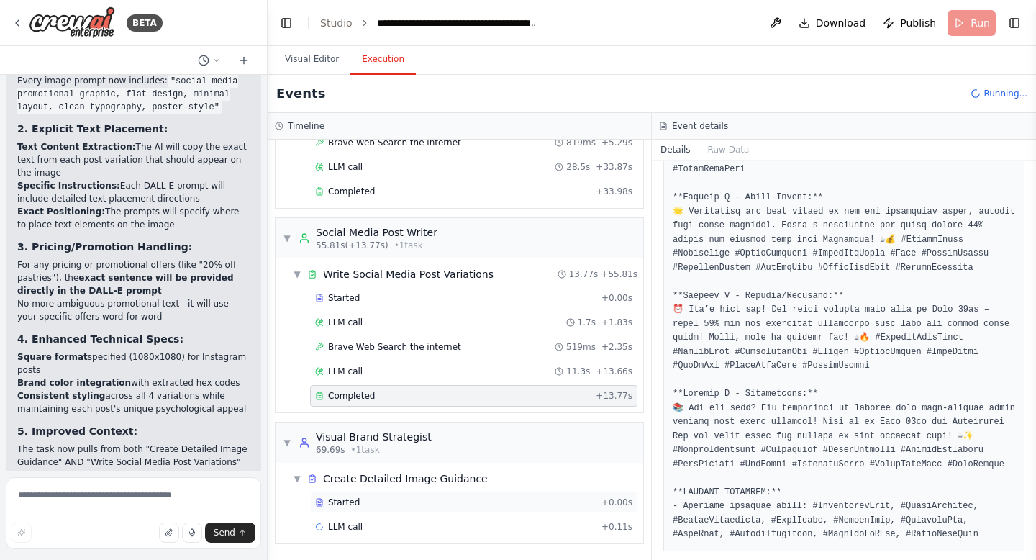
click at [378, 507] on div "Started" at bounding box center [455, 502] width 281 height 12
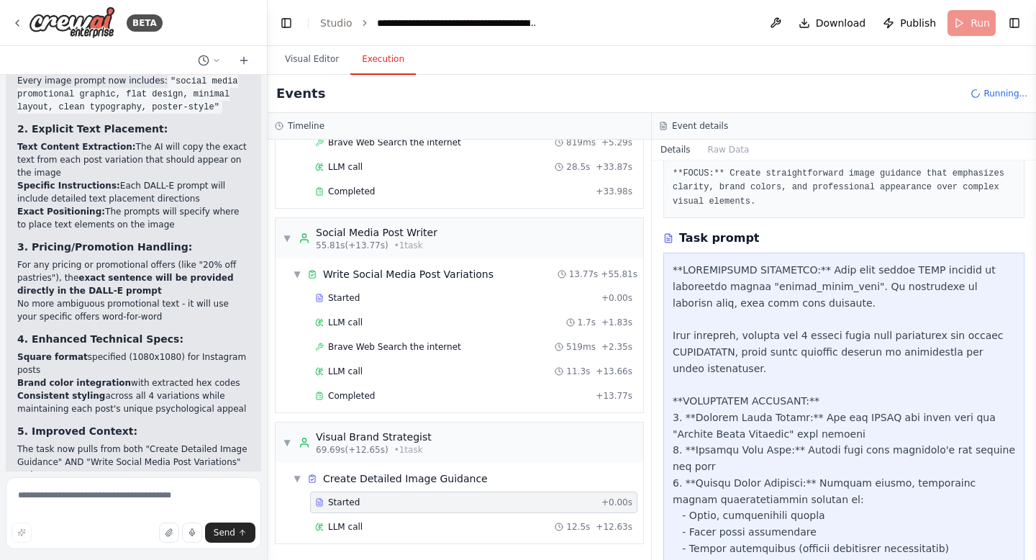
scroll to position [377, 0]
click at [495, 304] on div "Started + 0.00s" at bounding box center [473, 298] width 327 height 22
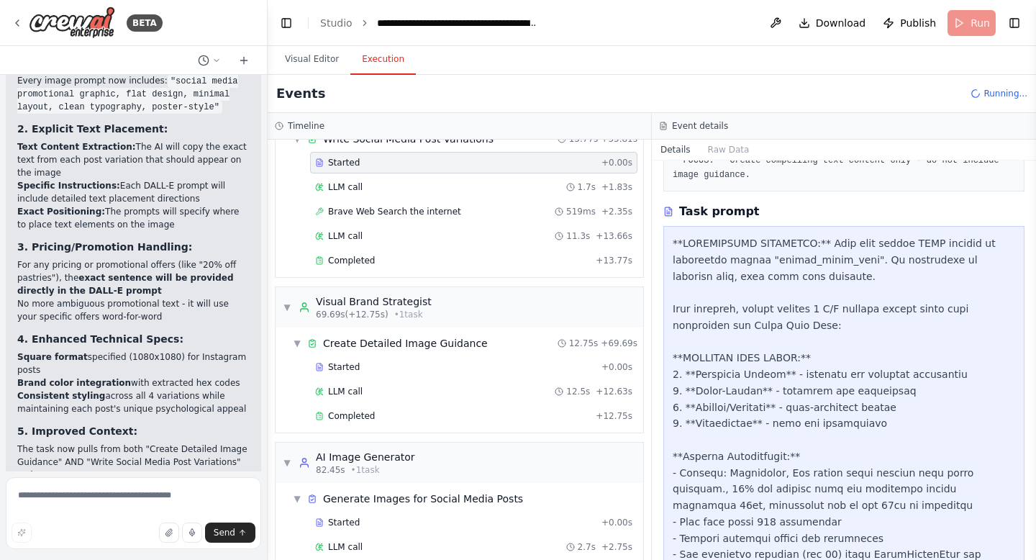
scroll to position [518, 0]
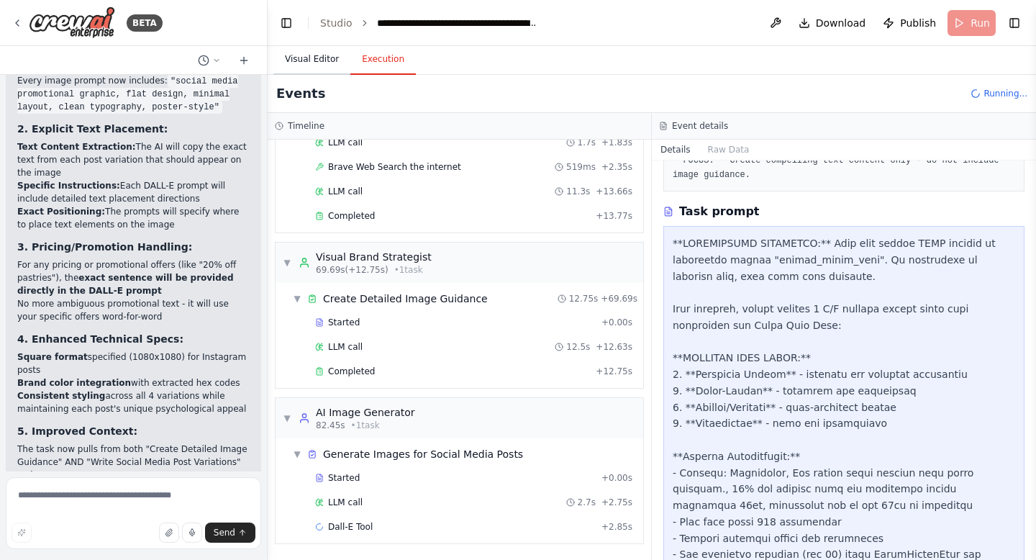
click at [323, 53] on button "Visual Editor" at bounding box center [311, 60] width 77 height 30
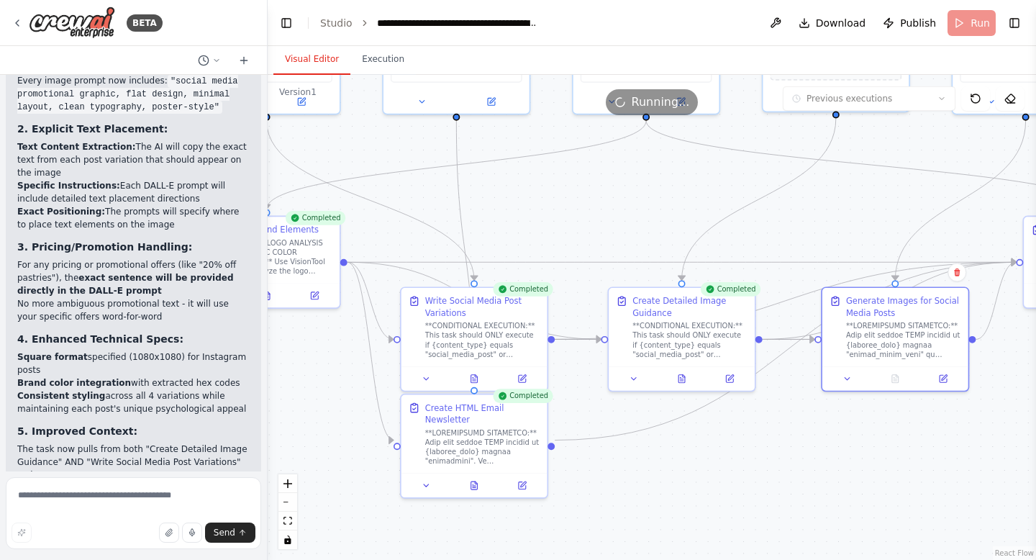
click at [662, 106] on span "Running..." at bounding box center [661, 102] width 58 height 17
click at [746, 235] on div ".deletable-edge-delete-btn { width: 20px; height: 20px; border: 0px solid #ffff…" at bounding box center [652, 317] width 768 height 485
click at [732, 378] on icon at bounding box center [729, 376] width 7 height 7
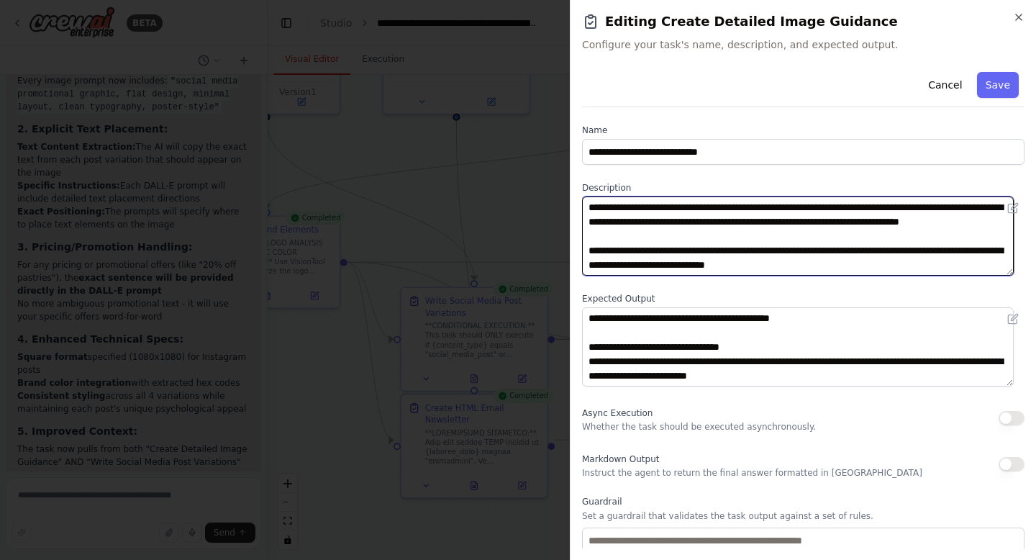
click at [789, 248] on textarea "**********" at bounding box center [798, 235] width 432 height 79
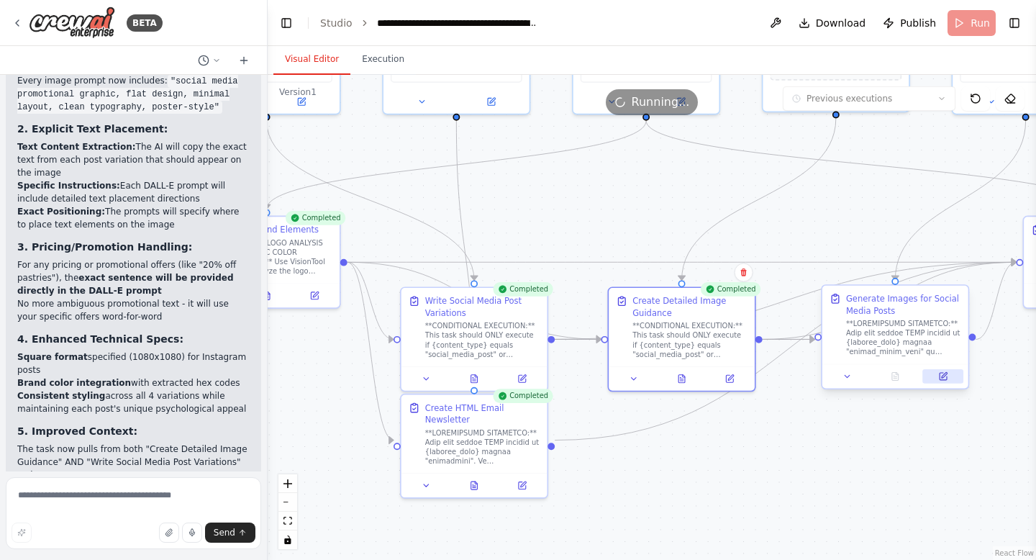
click at [936, 376] on button at bounding box center [942, 376] width 41 height 14
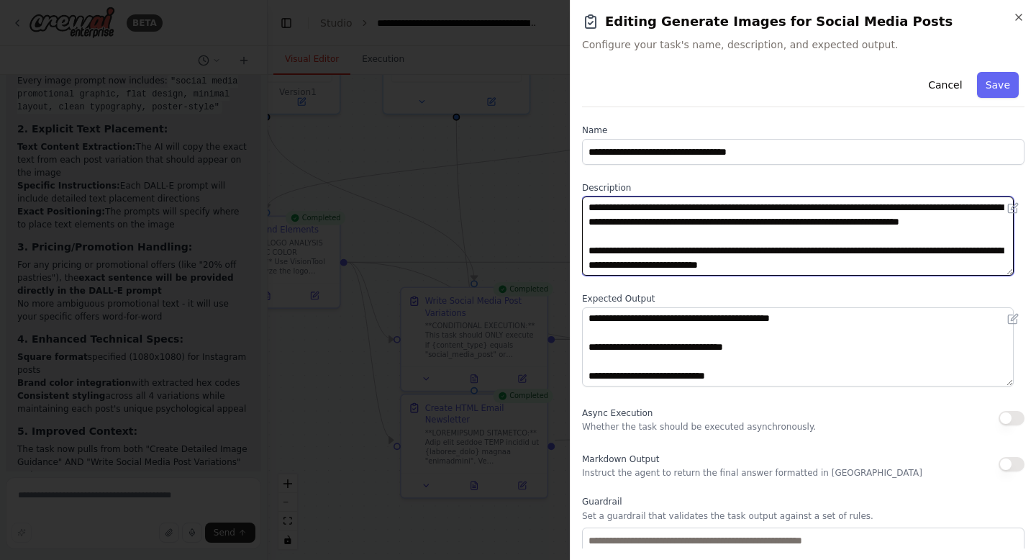
click at [755, 221] on textarea at bounding box center [798, 235] width 432 height 79
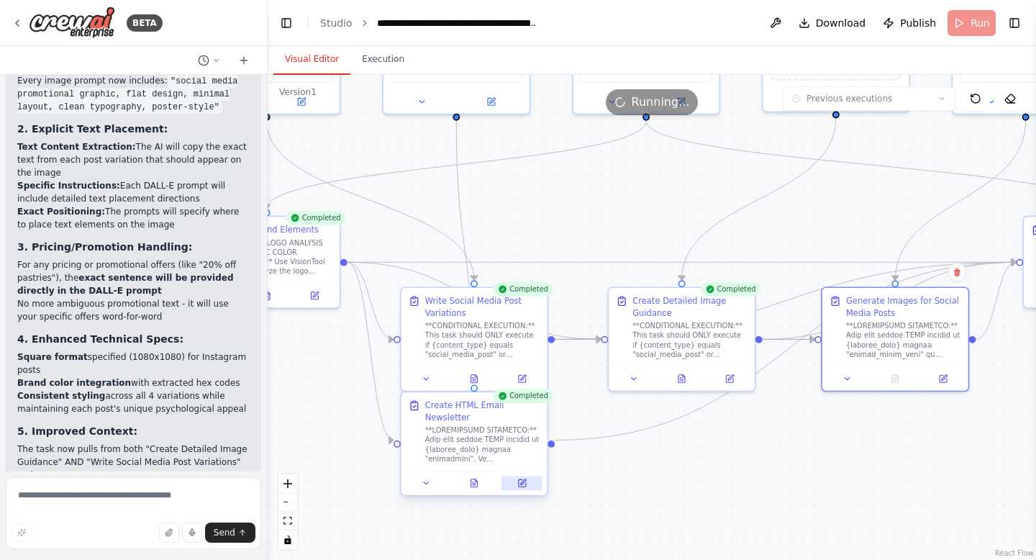
click at [513, 476] on button at bounding box center [521, 483] width 41 height 14
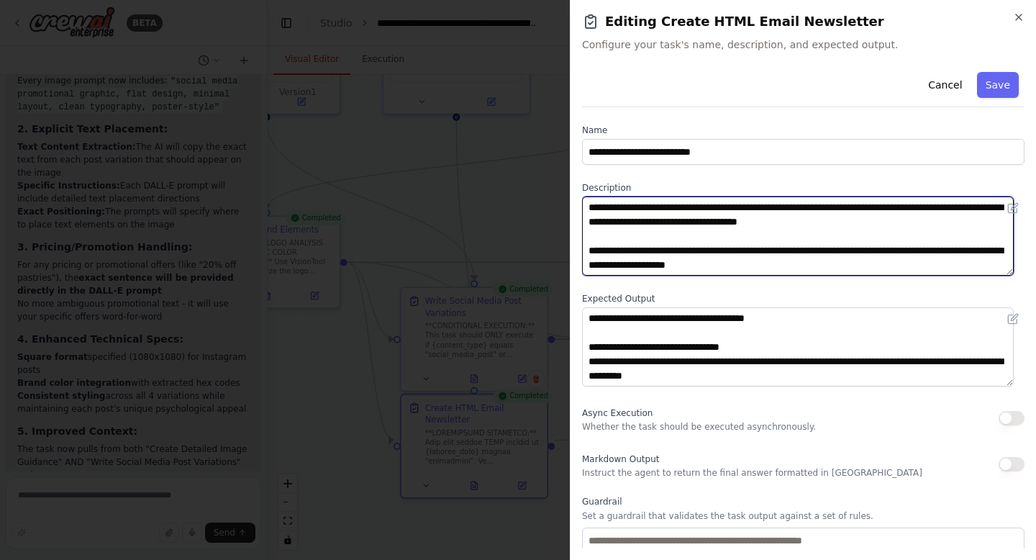
click at [682, 223] on textarea at bounding box center [798, 235] width 432 height 79
paste textarea "**********"
click at [634, 215] on textarea at bounding box center [798, 235] width 432 height 79
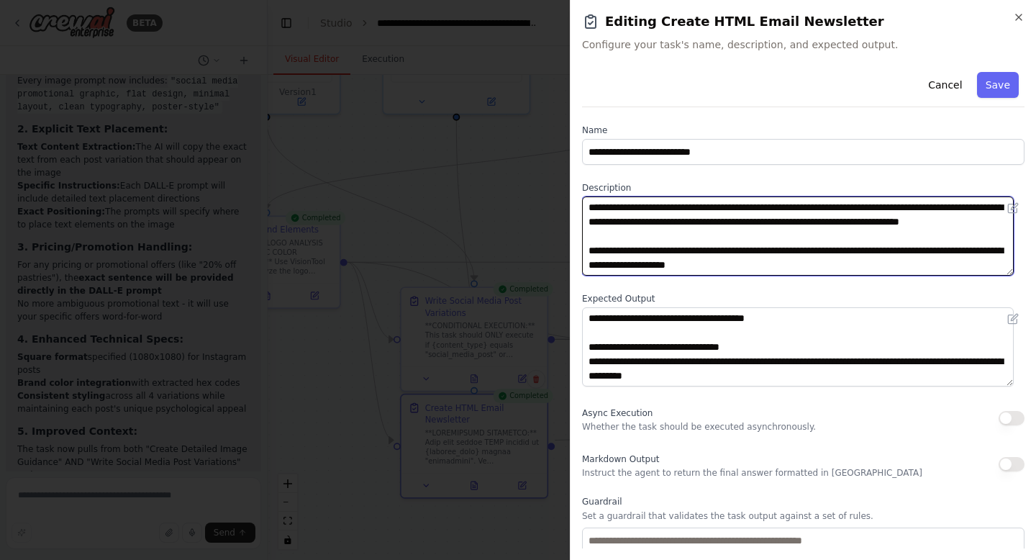
click at [634, 215] on textarea at bounding box center [798, 235] width 432 height 79
click at [668, 220] on textarea at bounding box center [798, 235] width 432 height 79
click at [806, 222] on textarea at bounding box center [798, 235] width 432 height 79
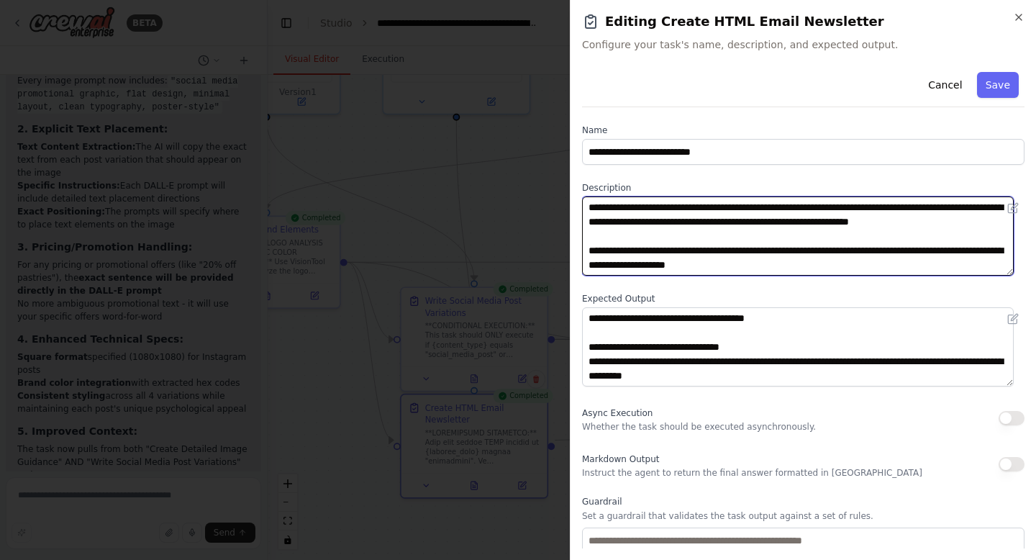
paste textarea "*******"
click at [932, 226] on textarea at bounding box center [798, 235] width 432 height 79
paste textarea "******"
type textarea "**********"
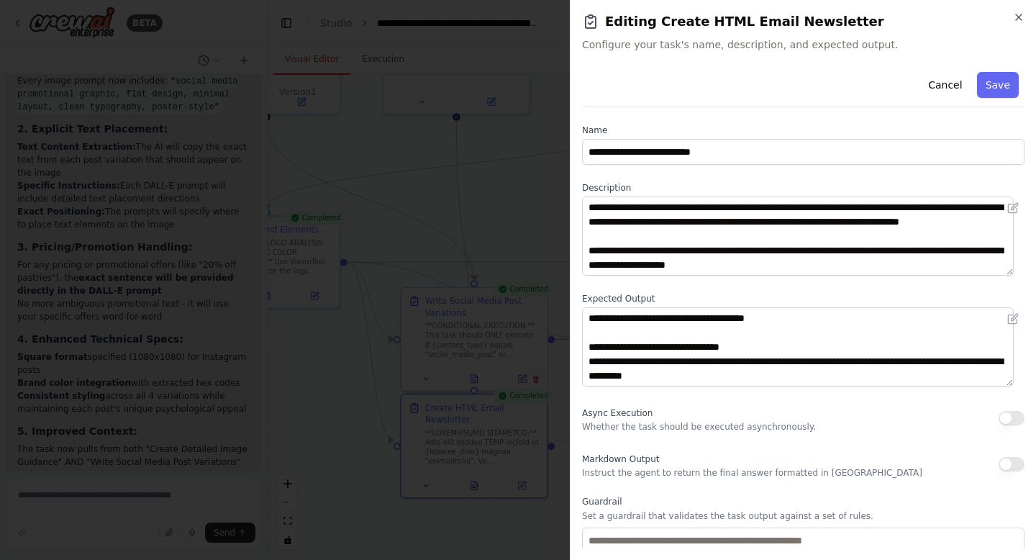
click at [1009, 81] on div "Cancel Save" at bounding box center [803, 86] width 442 height 41
click at [998, 85] on button "Save" at bounding box center [998, 85] width 42 height 26
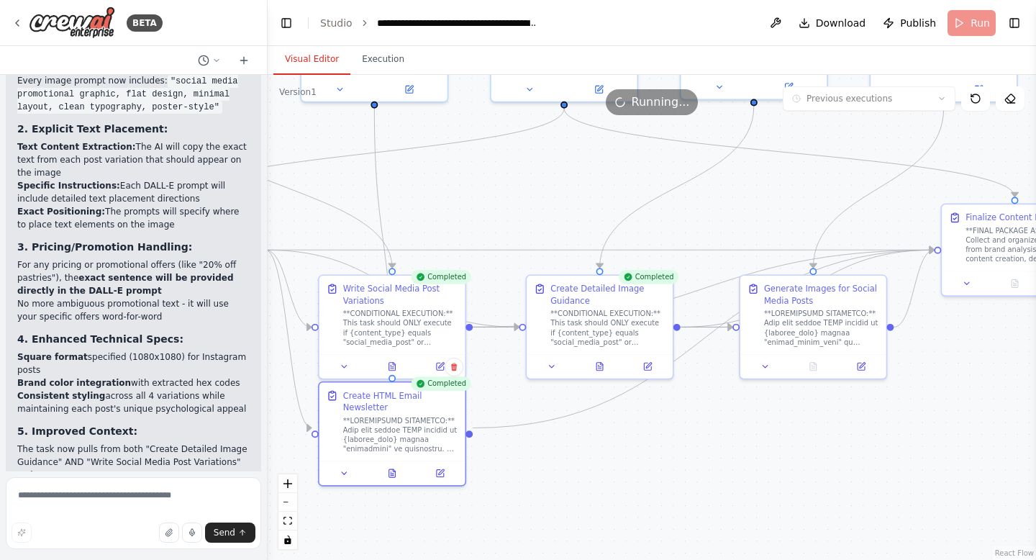
drag, startPoint x: 904, startPoint y: 232, endPoint x: 776, endPoint y: 227, distance: 128.2
click at [776, 227] on div ".deletable-edge-delete-btn { width: 20px; height: 20px; border: 0px solid #ffff…" at bounding box center [652, 317] width 768 height 485
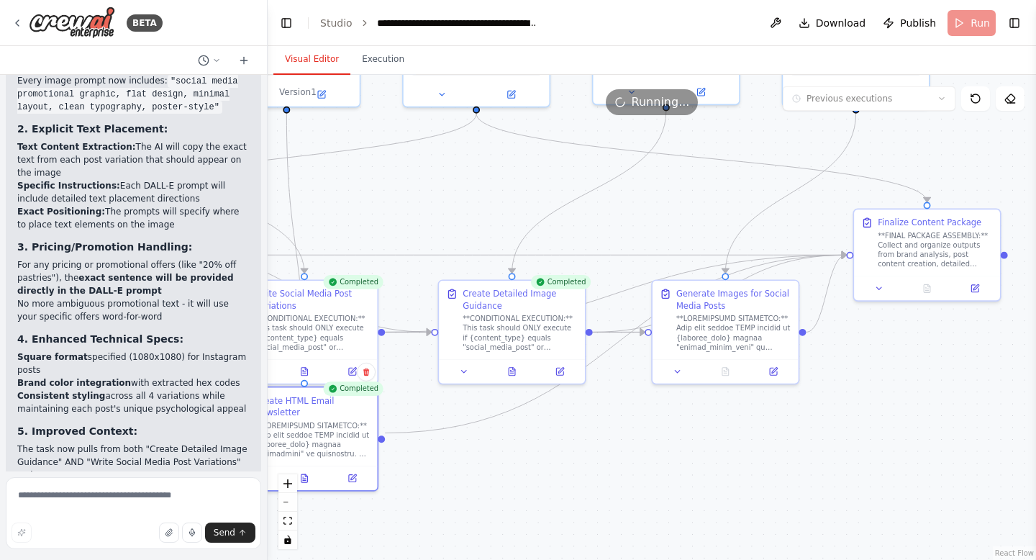
drag, startPoint x: 987, startPoint y: 375, endPoint x: 908, endPoint y: 382, distance: 79.5
click at [908, 382] on div ".deletable-edge-delete-btn { width: 20px; height: 20px; border: 0px solid #ffff…" at bounding box center [652, 317] width 768 height 485
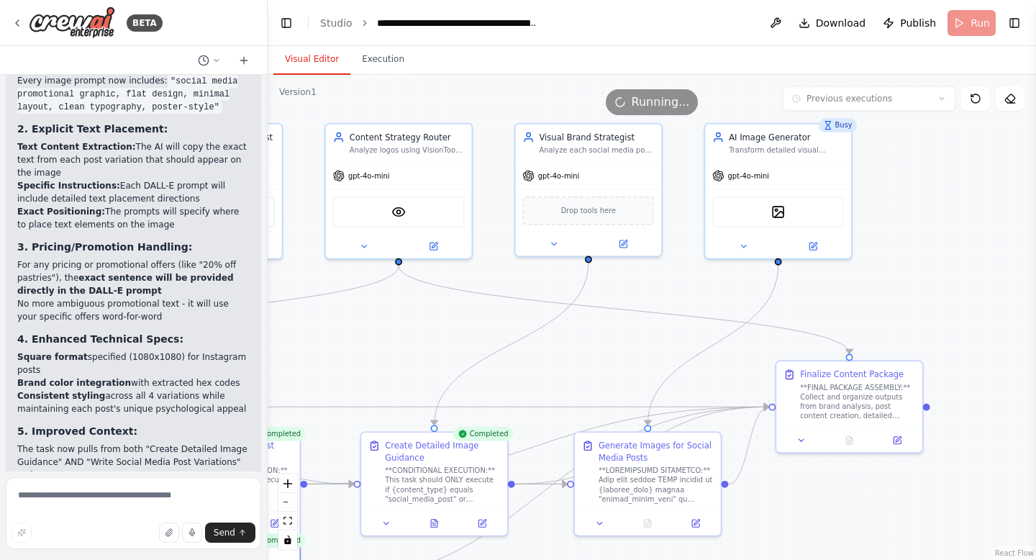
drag, startPoint x: 984, startPoint y: 207, endPoint x: 938, endPoint y: 342, distance: 142.9
click at [938, 342] on div ".deletable-edge-delete-btn { width: 20px; height: 20px; border: 0px solid #ffff…" at bounding box center [652, 317] width 768 height 485
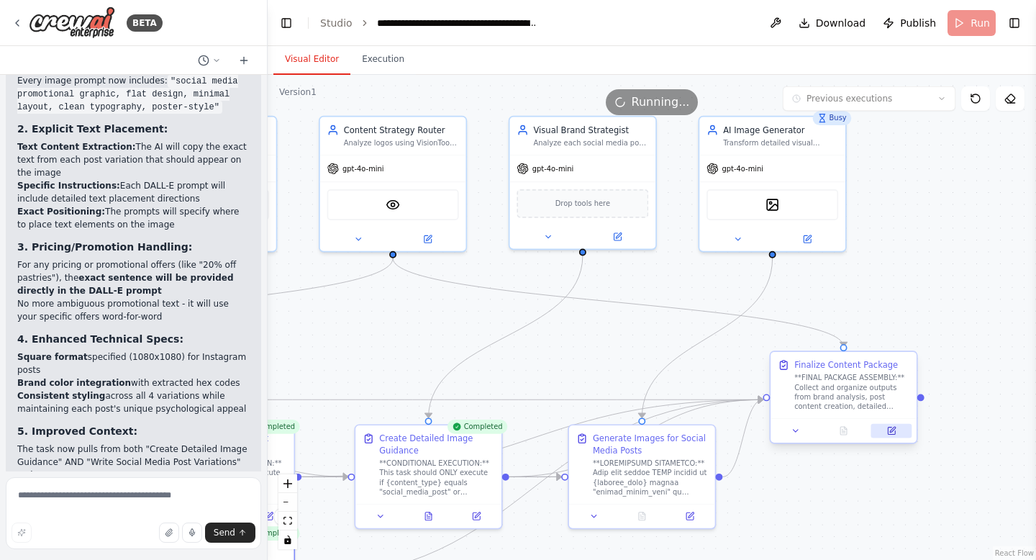
click at [890, 431] on icon at bounding box center [893, 430] width 6 height 6
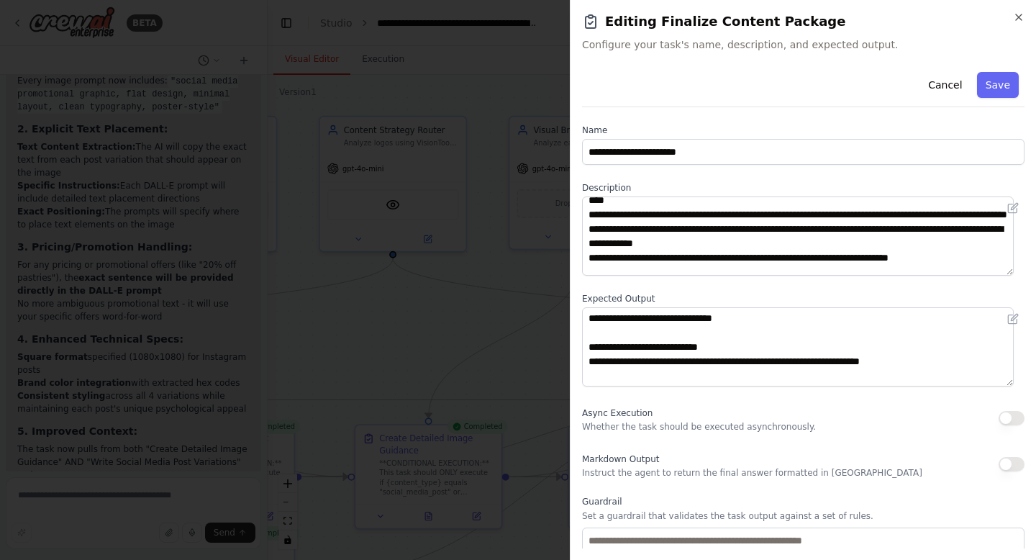
scroll to position [93, 0]
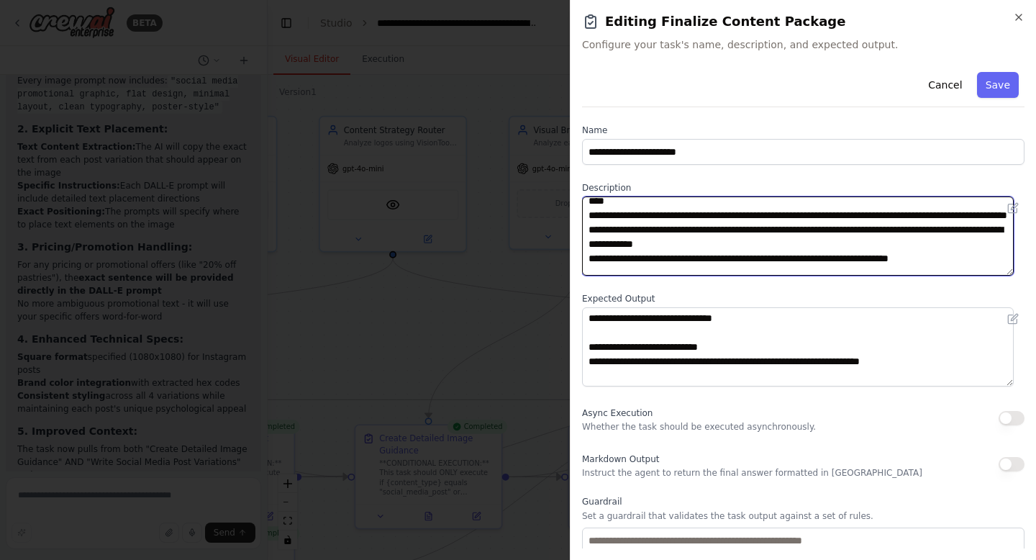
click at [795, 235] on textarea "**********" at bounding box center [798, 235] width 432 height 79
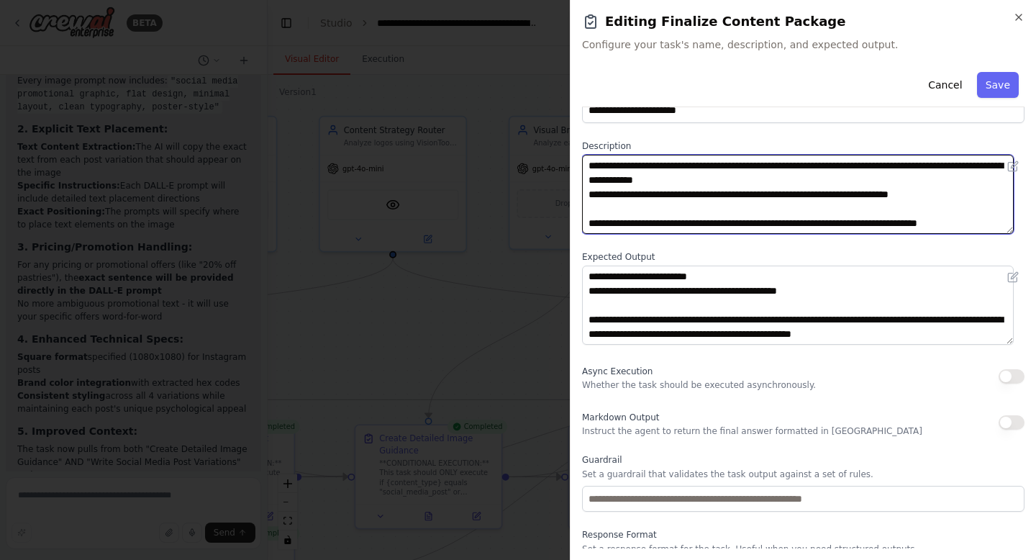
scroll to position [0, 0]
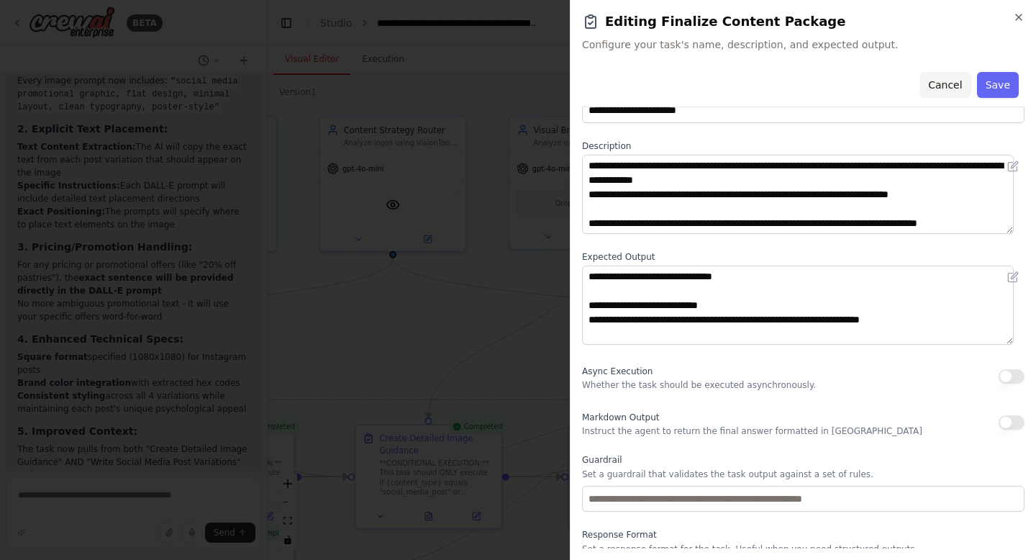
click at [943, 84] on button "Cancel" at bounding box center [944, 85] width 51 height 26
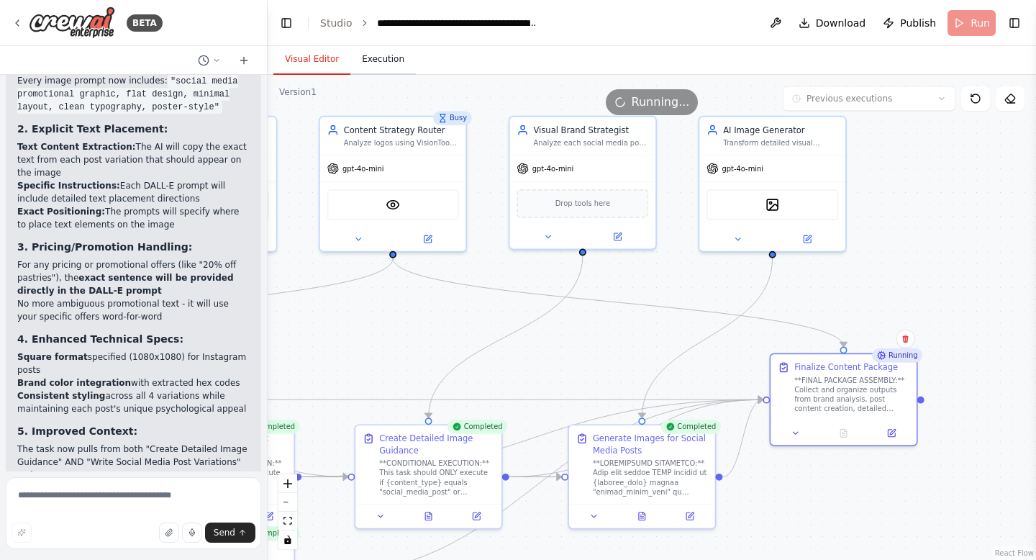
click at [369, 67] on button "Execution" at bounding box center [382, 60] width 65 height 30
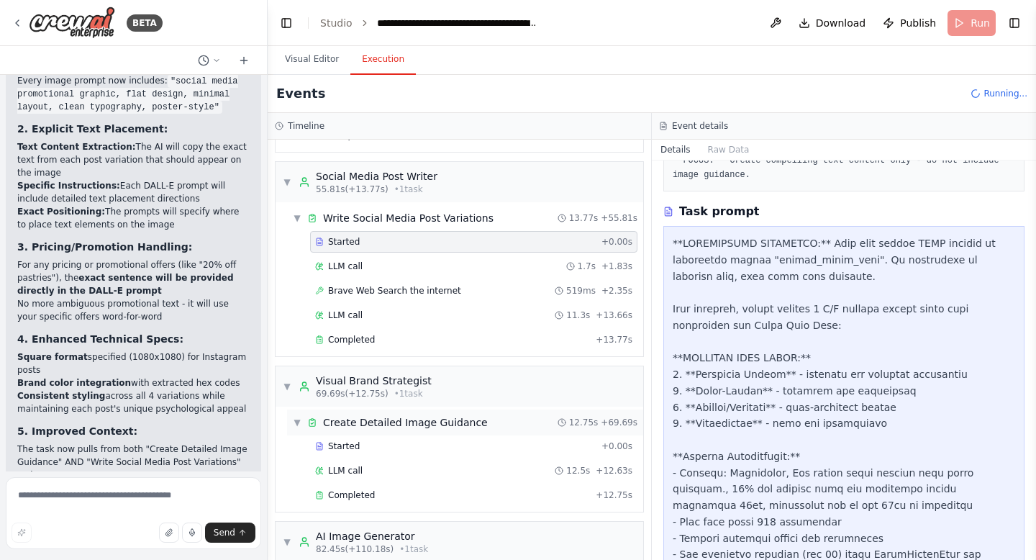
scroll to position [837, 0]
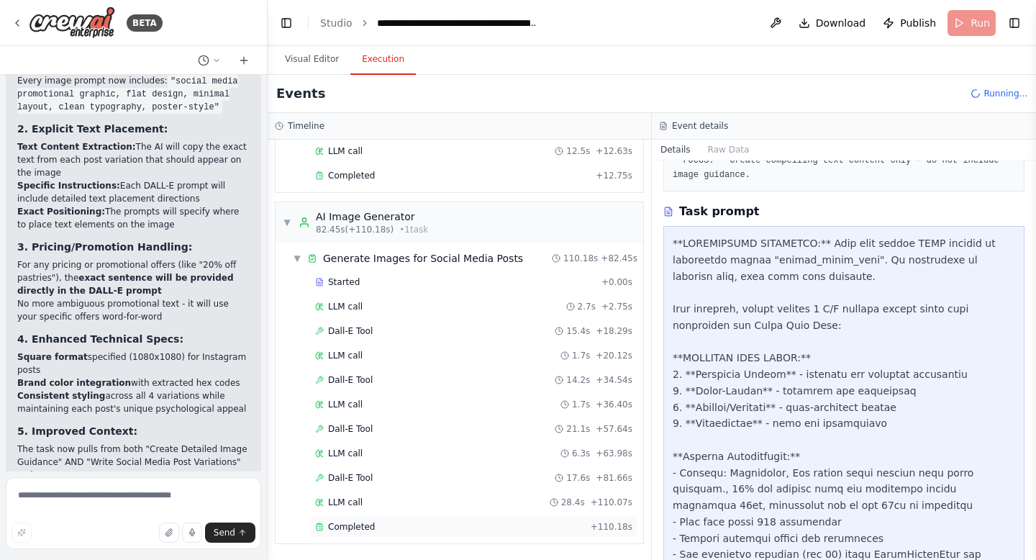
click at [349, 521] on span "Completed" at bounding box center [351, 527] width 47 height 12
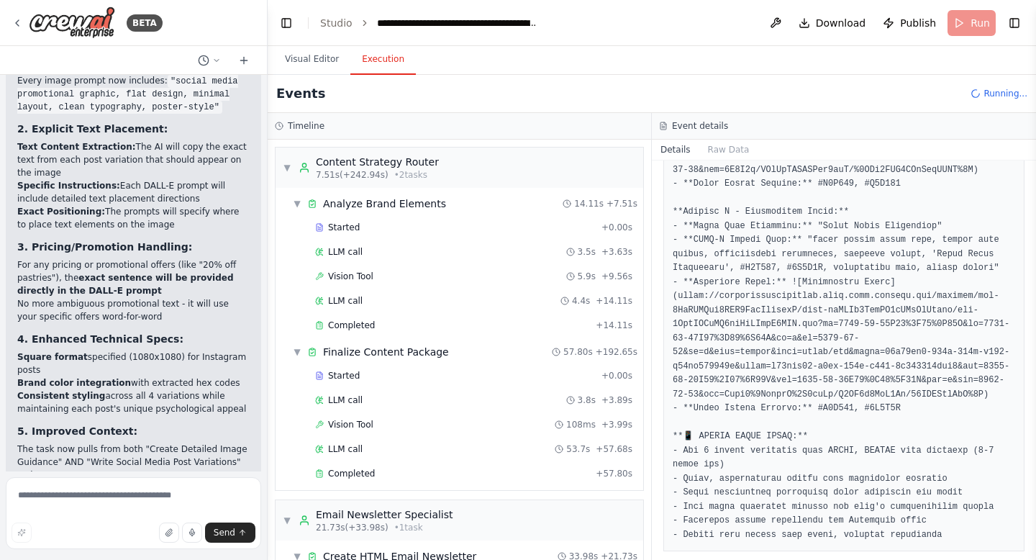
scroll to position [89043, 0]
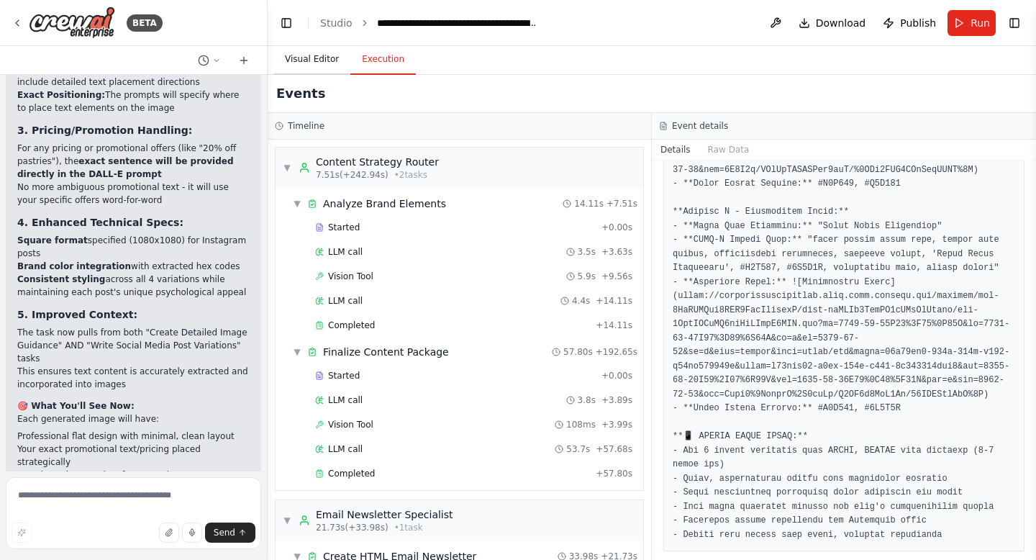
click at [329, 66] on button "Visual Editor" at bounding box center [311, 60] width 77 height 30
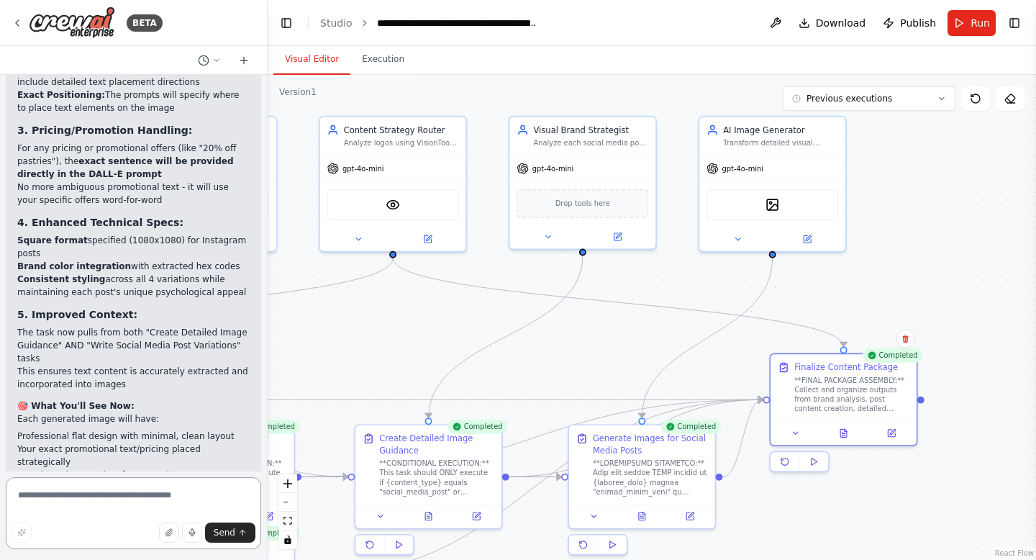
click at [122, 487] on textarea at bounding box center [133, 513] width 255 height 72
click at [372, 75] on div ".deletable-edge-delete-btn { width: 20px; height: 20px; border: 0px solid #ffff…" at bounding box center [652, 317] width 768 height 485
click at [372, 66] on button "Execution" at bounding box center [382, 60] width 65 height 30
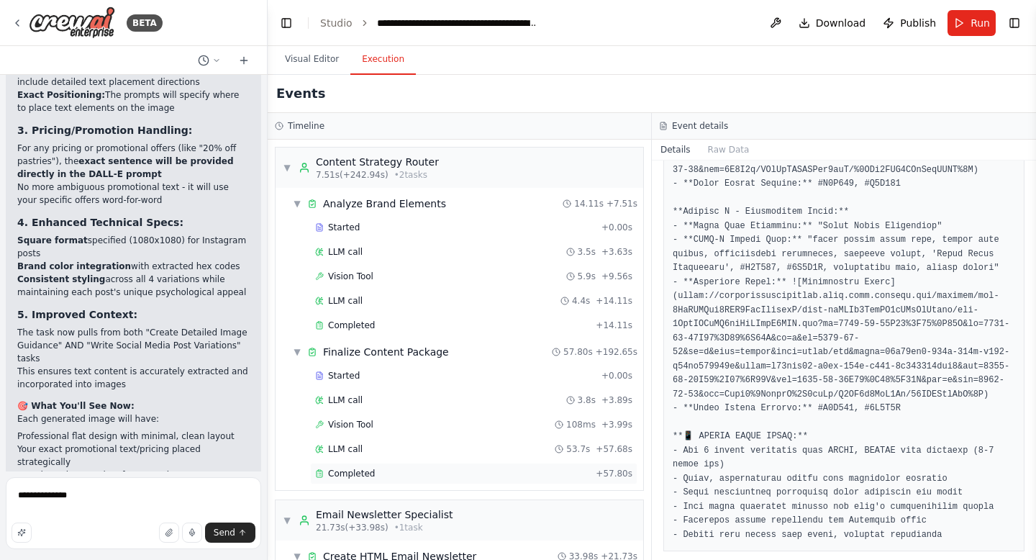
click at [341, 468] on span "Completed" at bounding box center [351, 474] width 47 height 12
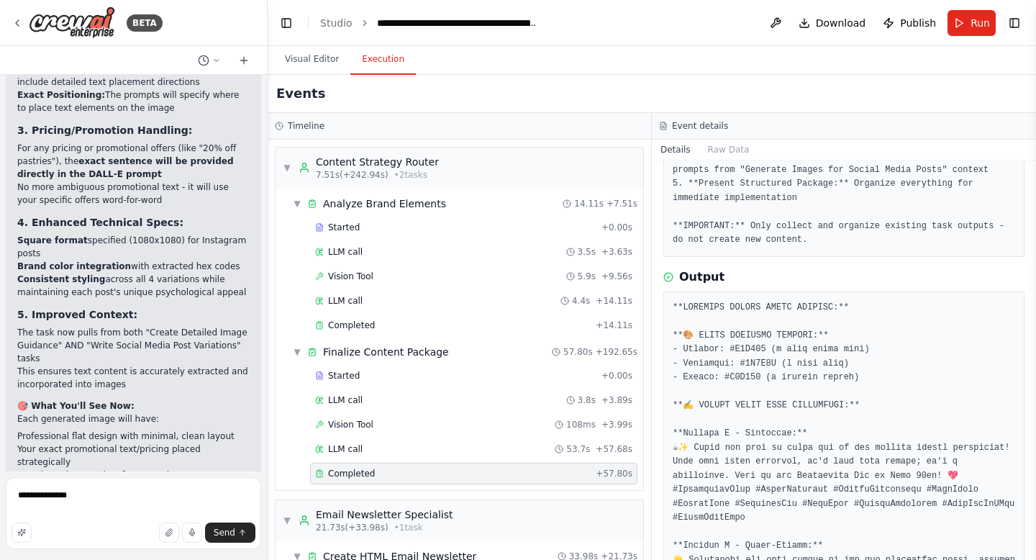
scroll to position [269, 0]
click at [69, 498] on textarea "**********" at bounding box center [133, 513] width 255 height 72
paste textarea "**********"
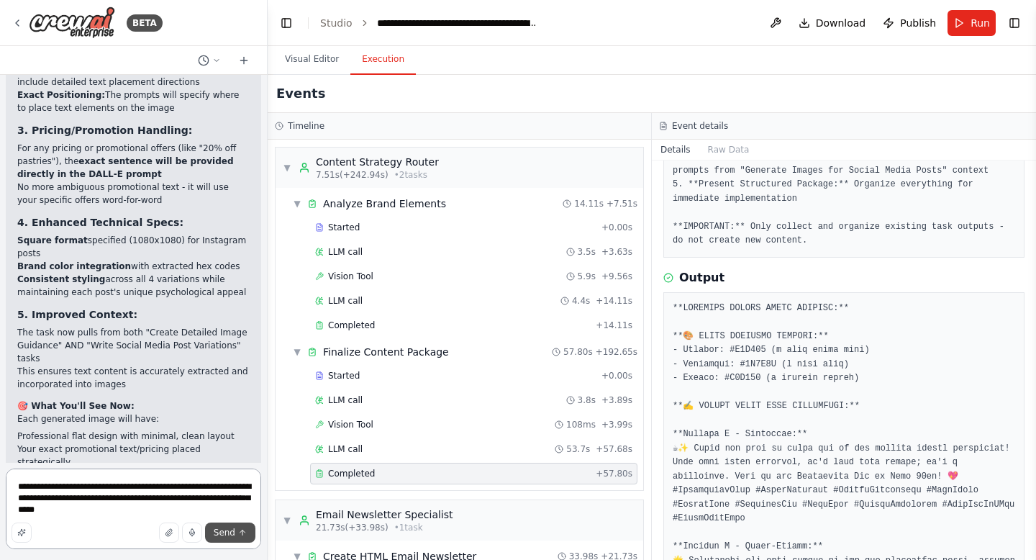
type textarea "**********"
click at [236, 532] on button "Send" at bounding box center [230, 532] width 50 height 20
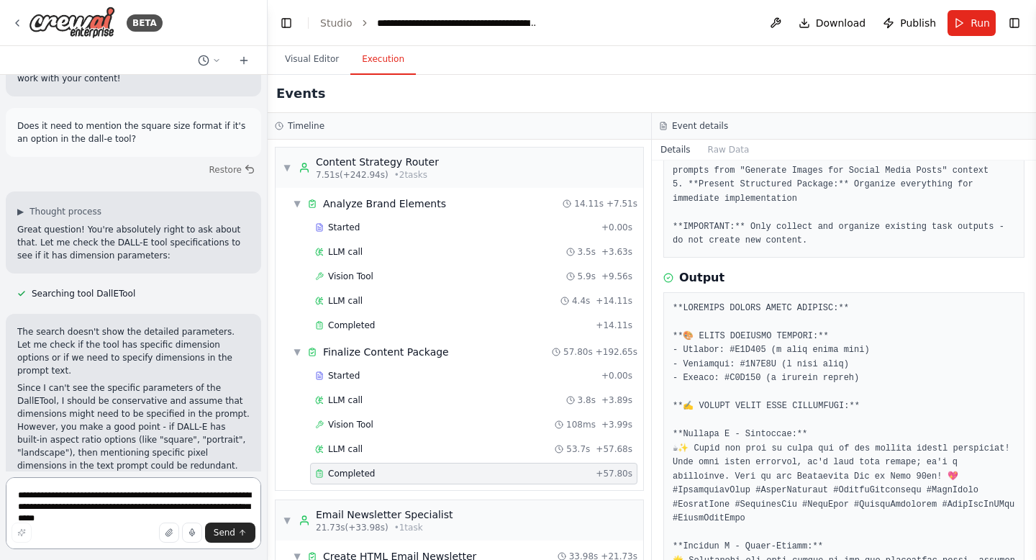
scroll to position [89618, 0]
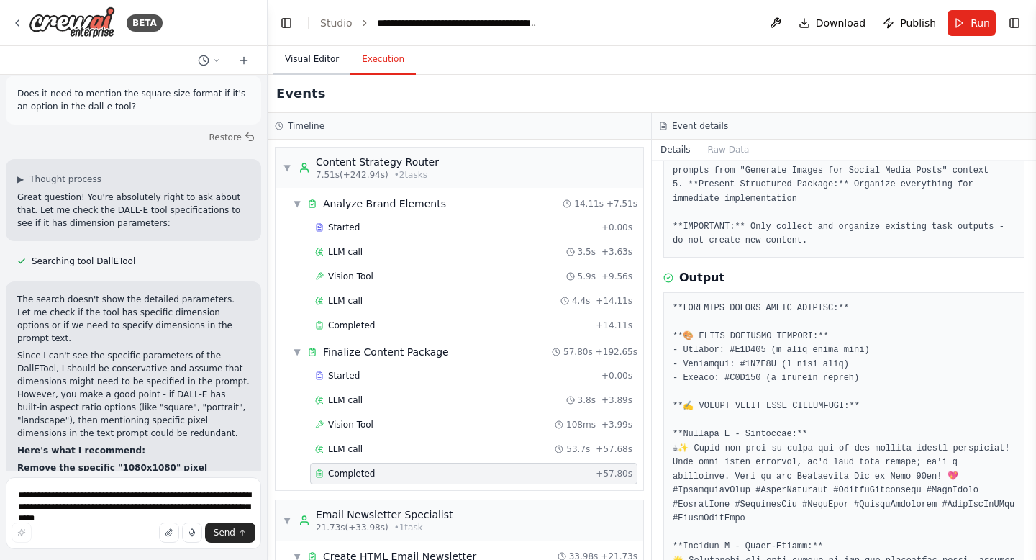
click at [306, 50] on button "Visual Editor" at bounding box center [311, 60] width 77 height 30
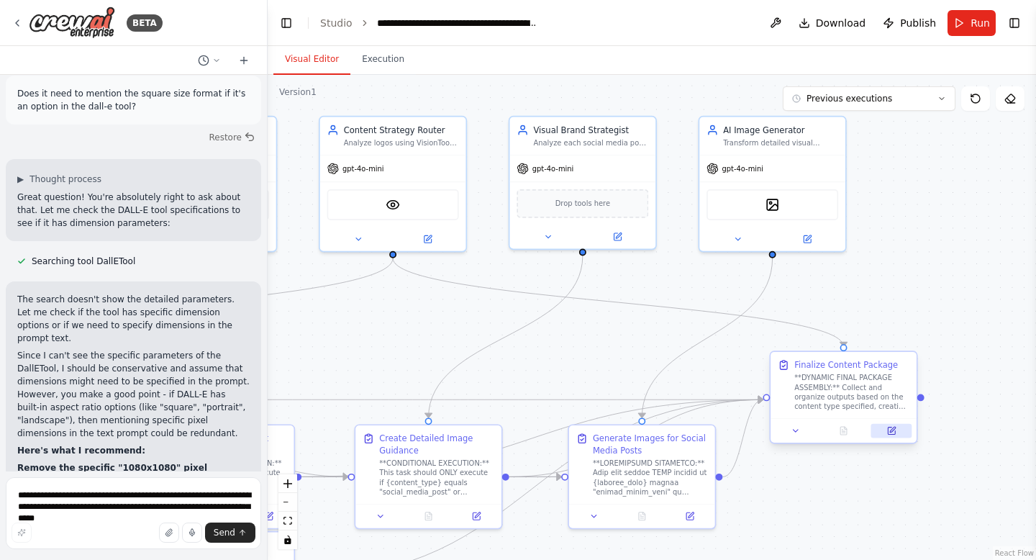
click at [893, 424] on button at bounding box center [891, 431] width 41 height 14
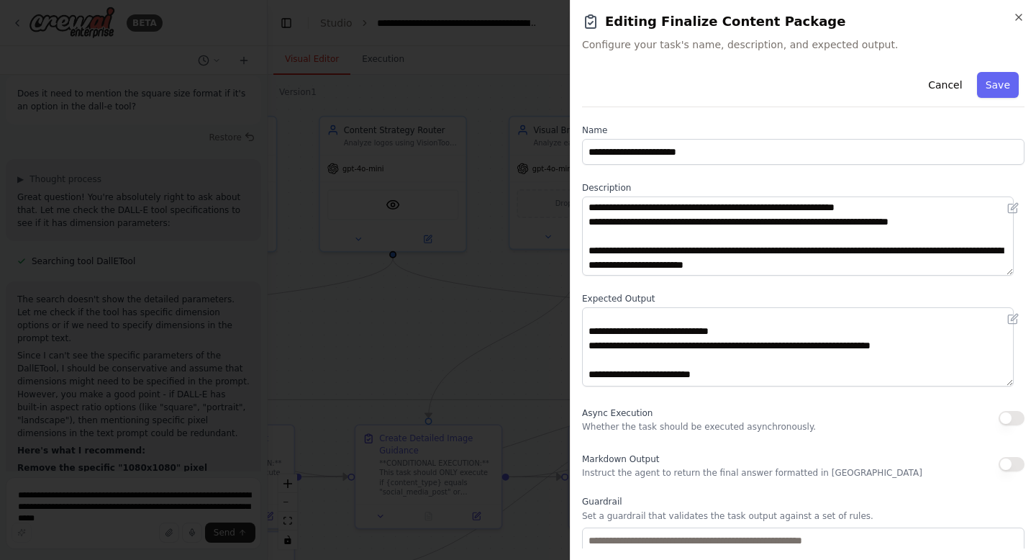
scroll to position [333, 0]
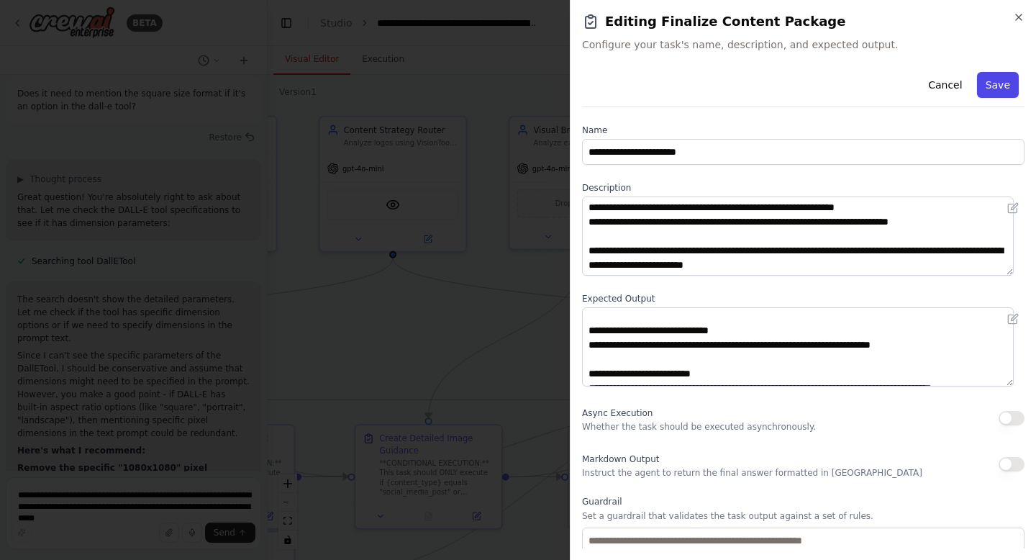
click at [987, 76] on button "Save" at bounding box center [998, 85] width 42 height 26
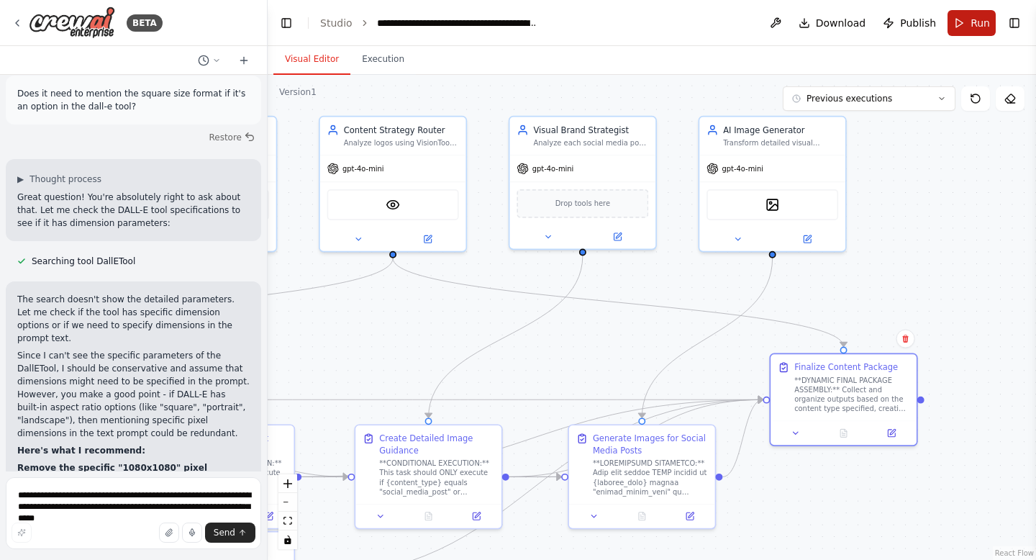
click at [965, 21] on button "Run" at bounding box center [971, 23] width 48 height 26
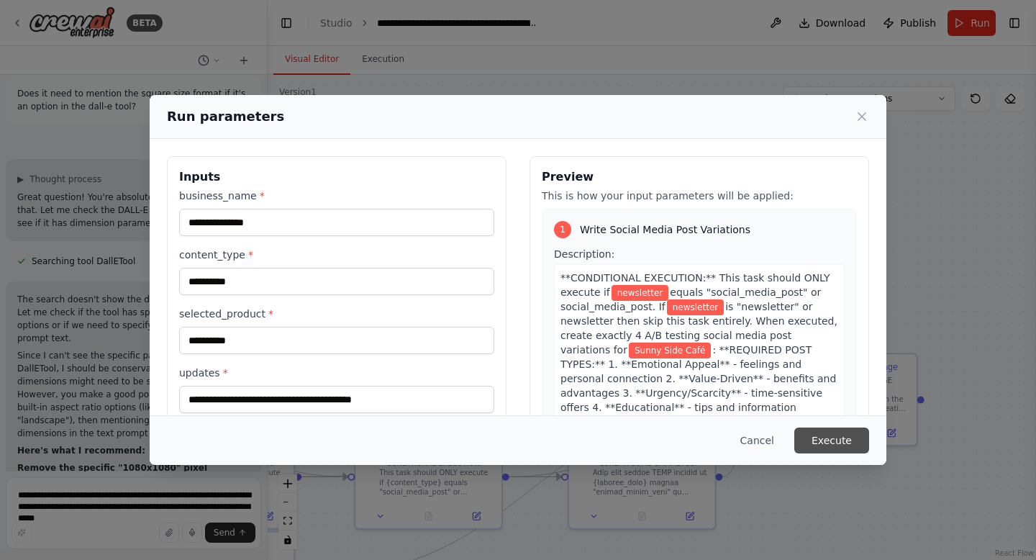
click at [814, 429] on button "Execute" at bounding box center [831, 440] width 75 height 26
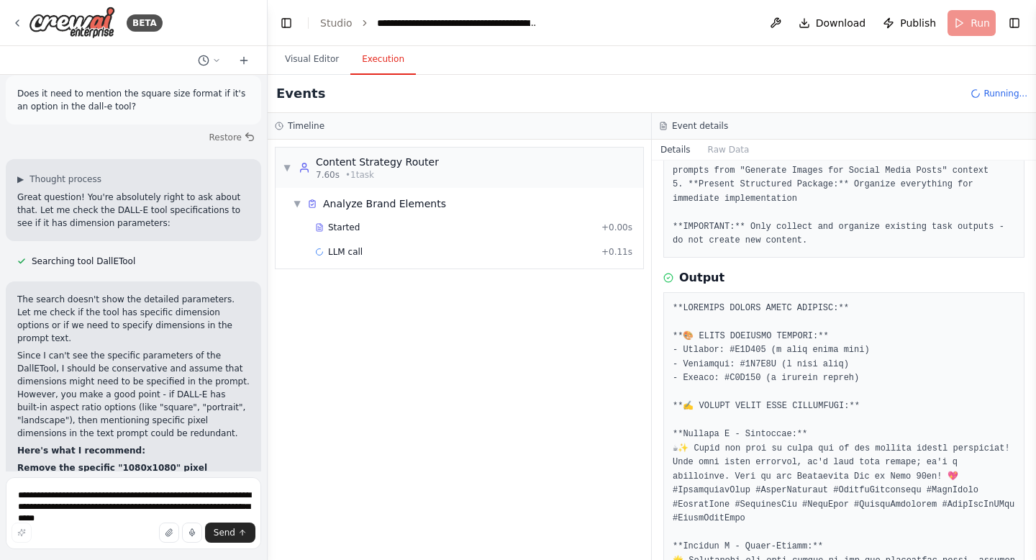
click at [363, 238] on div "Started + 0.00s LLM call + 0.11s" at bounding box center [465, 241] width 356 height 49
click at [365, 233] on div "Started + 0.00s" at bounding box center [473, 228] width 327 height 22
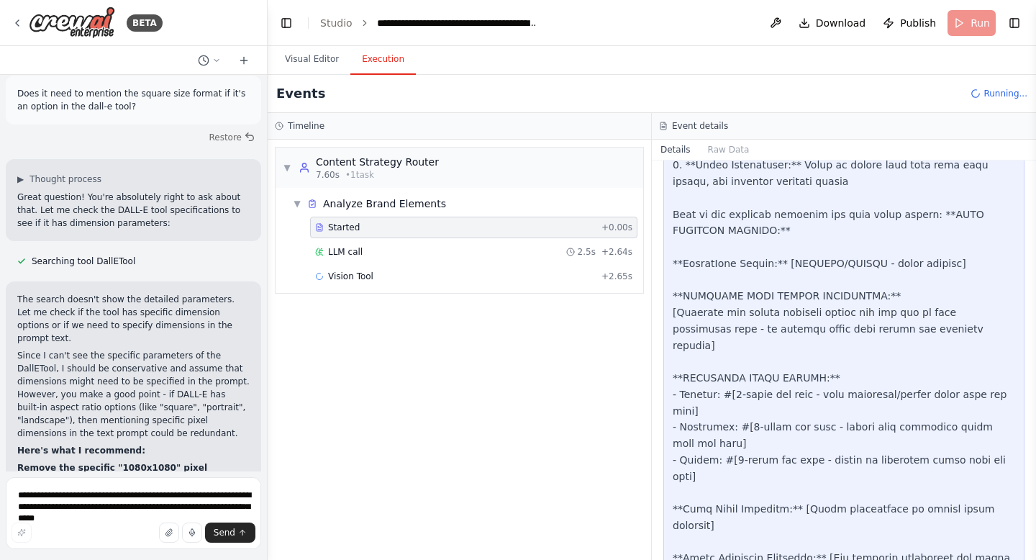
scroll to position [999, 0]
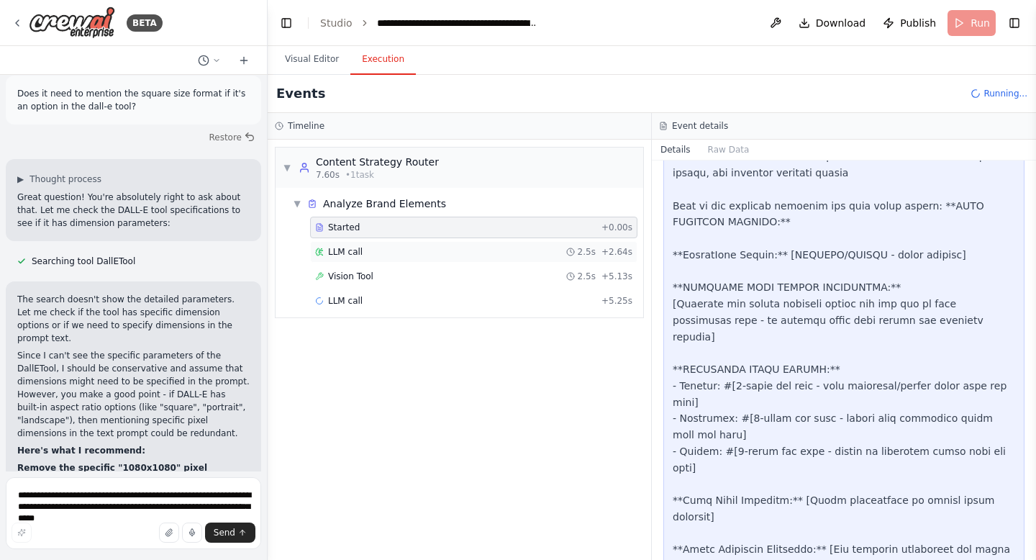
click at [497, 245] on div "LLM call 2.5s + 2.64s" at bounding box center [473, 252] width 327 height 22
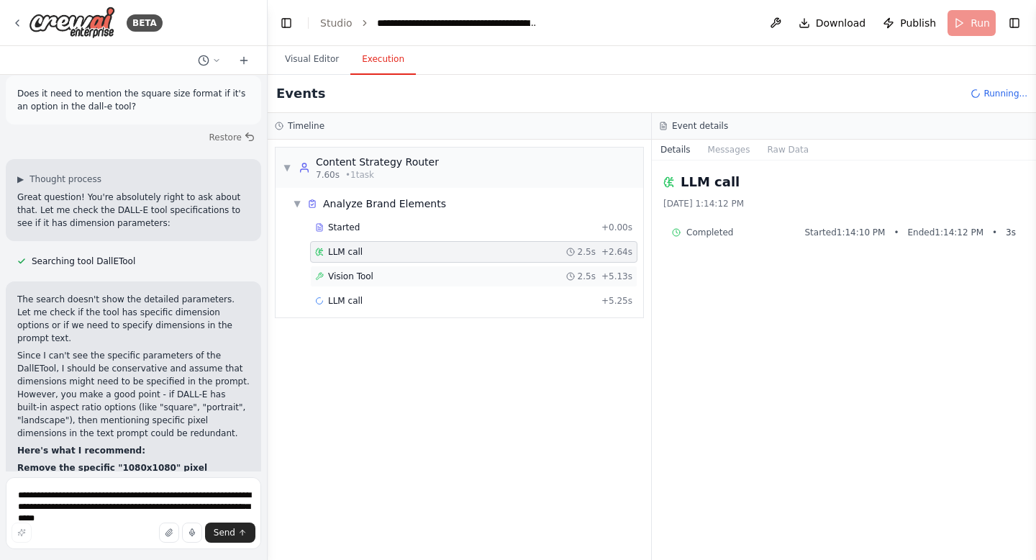
click at [470, 275] on div "Vision Tool 2.5s + 5.13s" at bounding box center [473, 276] width 317 height 12
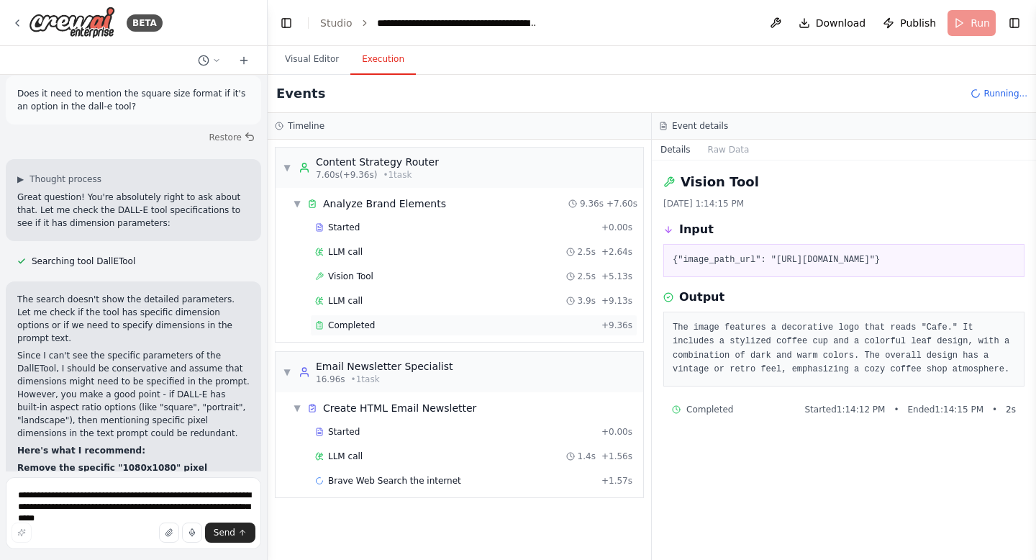
click at [425, 330] on div "Completed" at bounding box center [455, 325] width 281 height 12
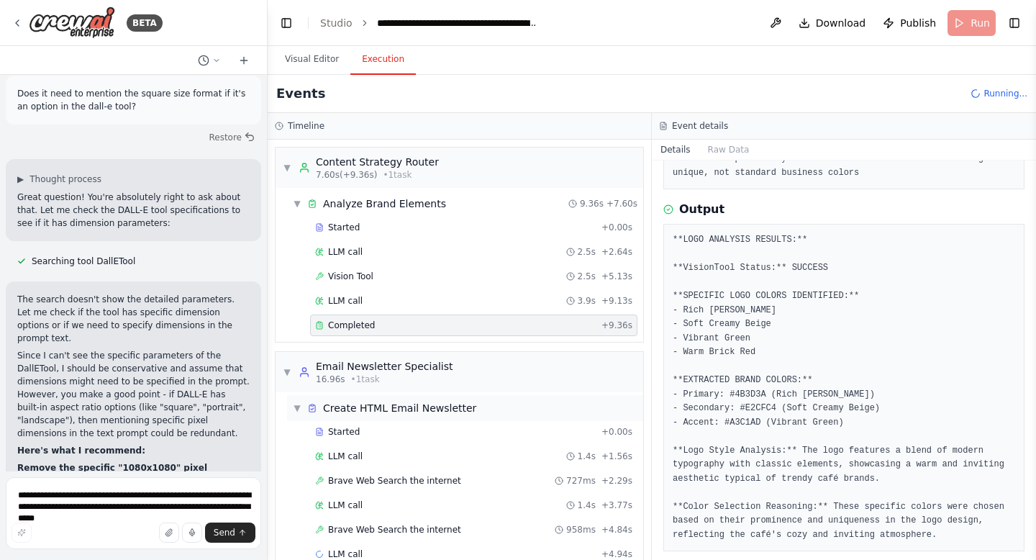
scroll to position [27, 0]
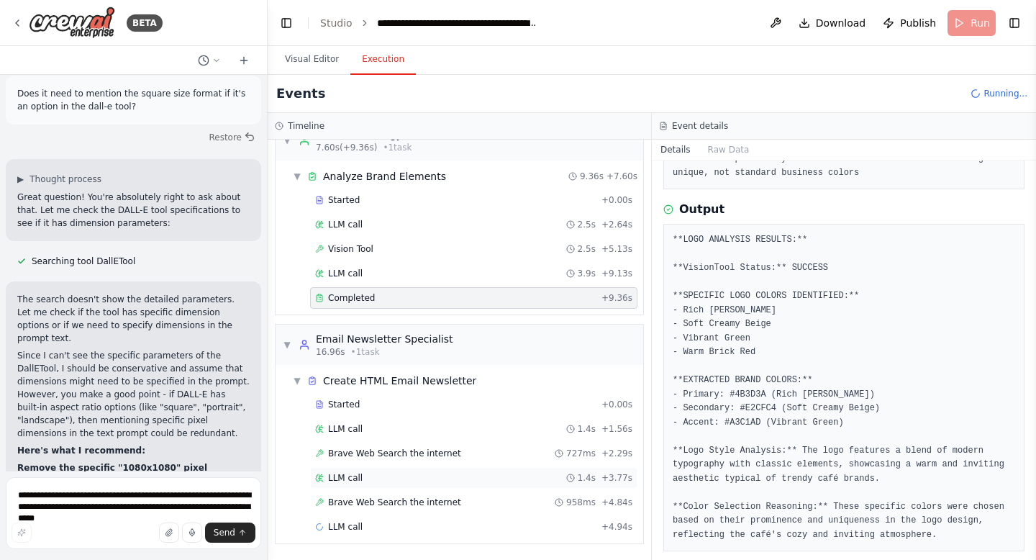
click at [393, 484] on div "LLM call 1.4s + 3.77s" at bounding box center [473, 478] width 327 height 22
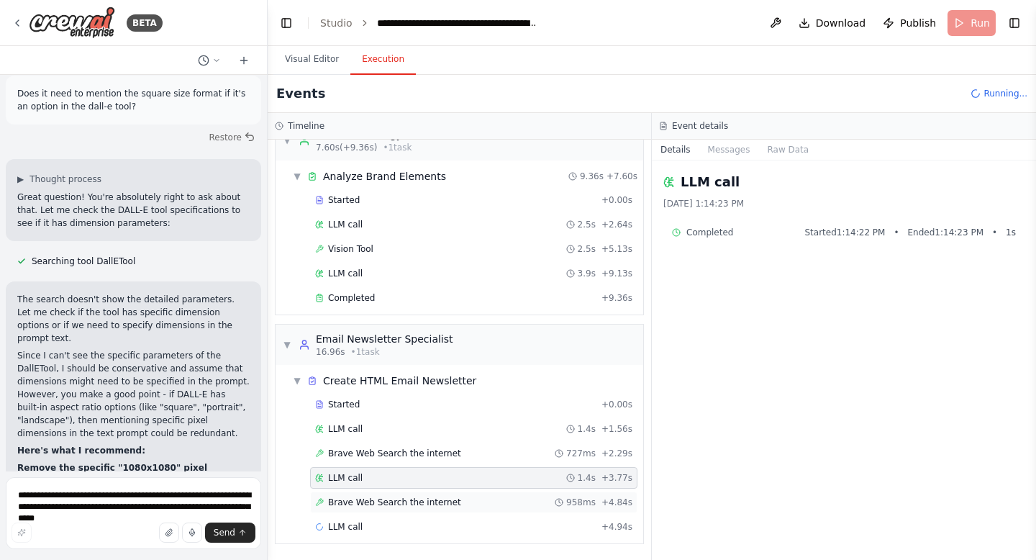
click at [391, 511] on div "Brave Web Search the internet 958ms + 4.84s" at bounding box center [473, 502] width 327 height 22
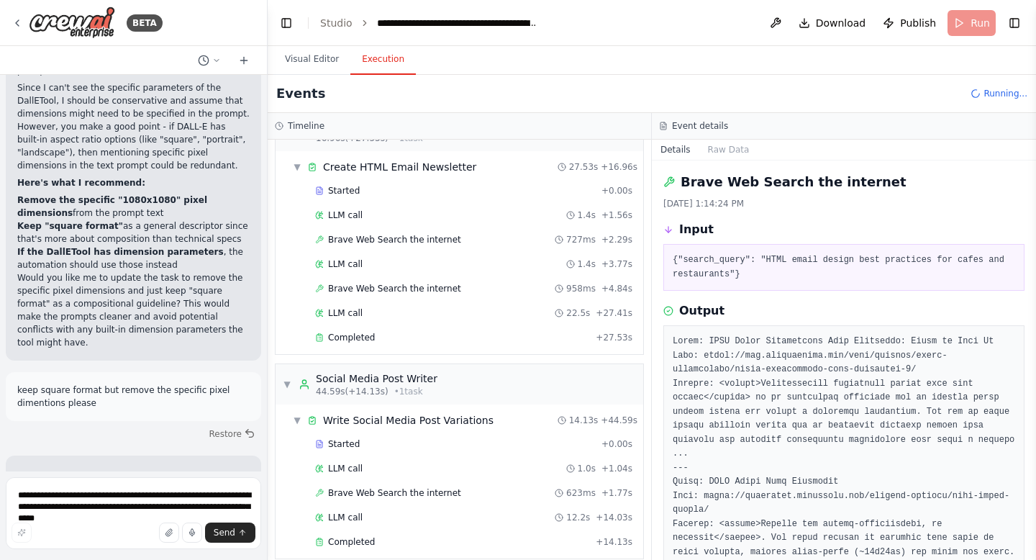
scroll to position [387, 0]
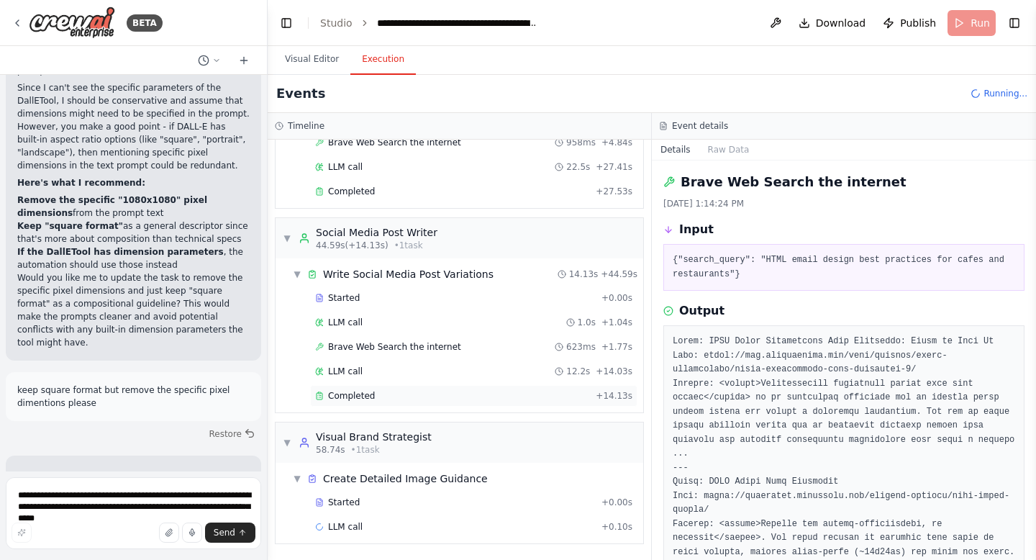
click at [375, 399] on div "Completed" at bounding box center [452, 396] width 275 height 12
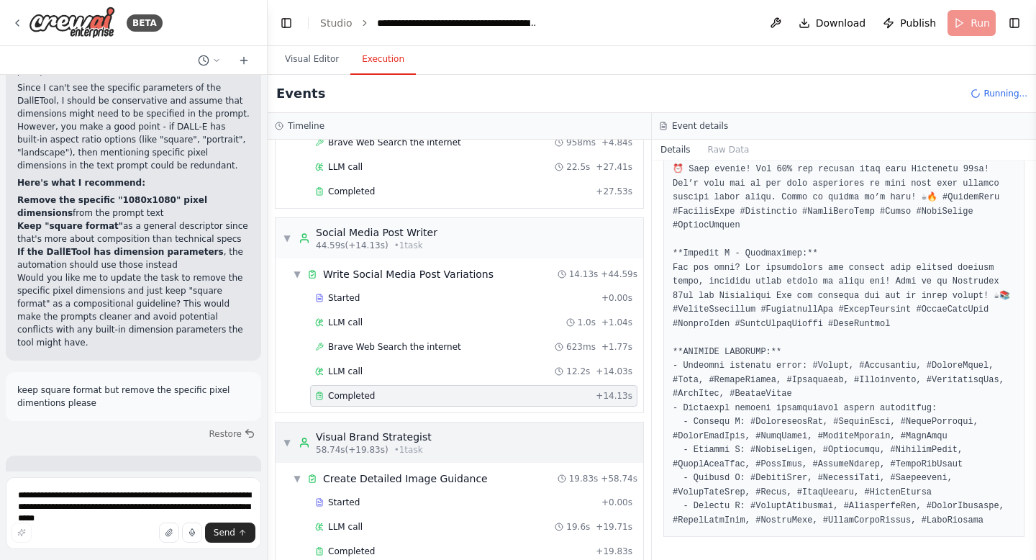
scroll to position [542, 0]
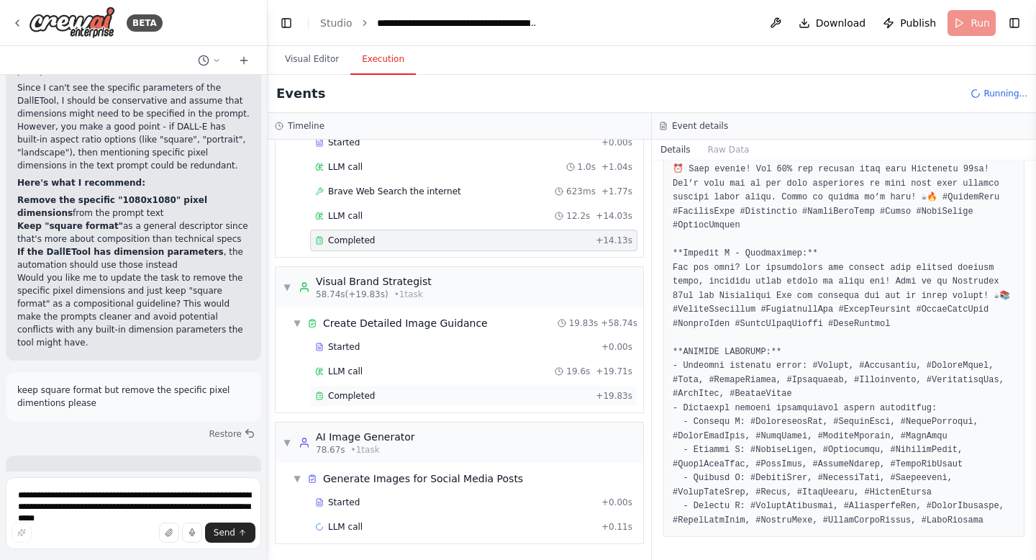
click at [431, 388] on div "Completed + 19.83s" at bounding box center [473, 396] width 327 height 22
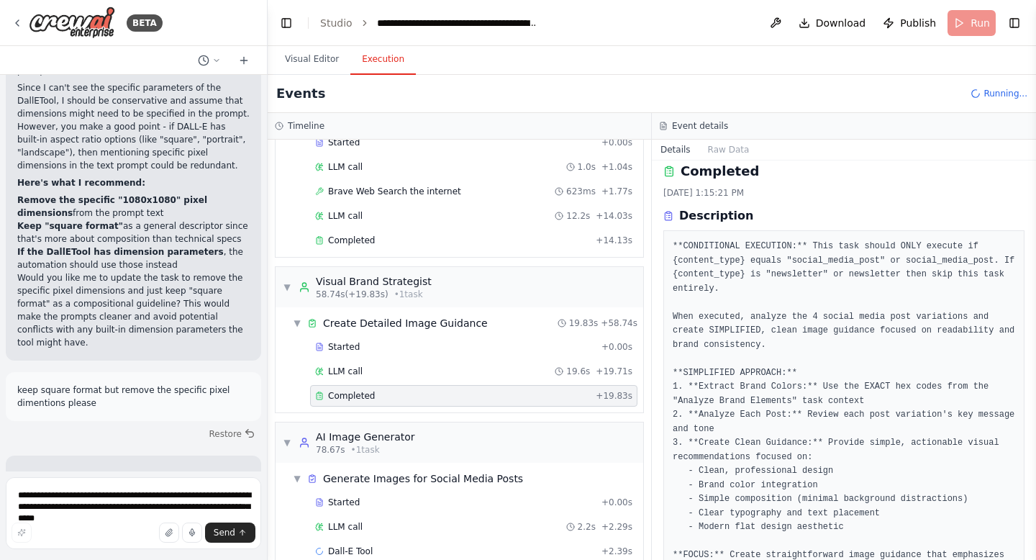
scroll to position [0, 0]
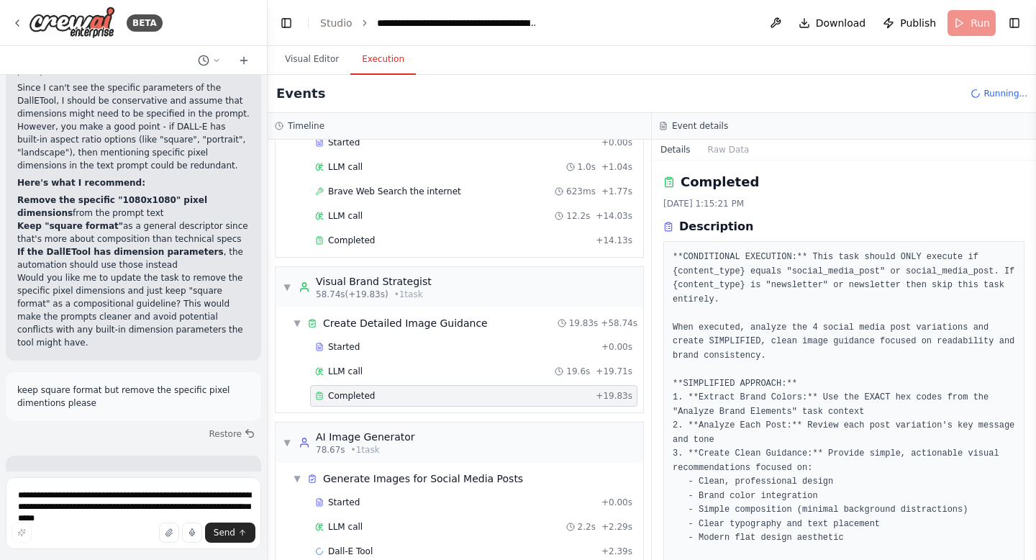
click at [781, 282] on pre "**CONDITIONAL EXECUTION:** This task should ONLY execute if {content_type} equa…" at bounding box center [844, 425] width 342 height 351
click at [775, 296] on pre "**CONDITIONAL EXECUTION:** This task should ONLY execute if {content_type} equa…" at bounding box center [844, 425] width 342 height 351
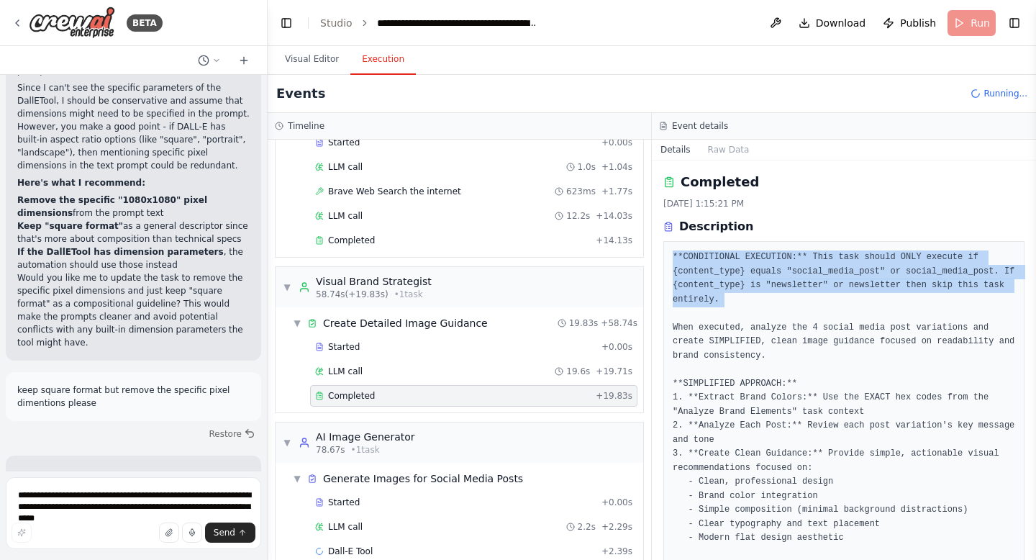
click at [775, 296] on pre "**CONDITIONAL EXECUTION:** This task should ONLY execute if {content_type} equa…" at bounding box center [844, 425] width 342 height 351
click at [793, 293] on pre "**CONDITIONAL EXECUTION:** This task should ONLY execute if {content_type} equa…" at bounding box center [844, 425] width 342 height 351
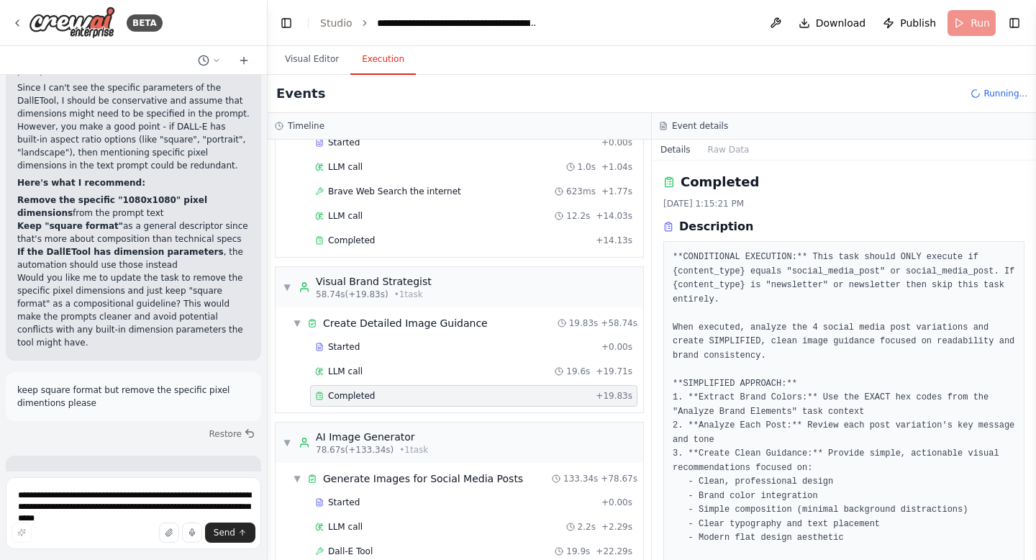
scroll to position [837, 0]
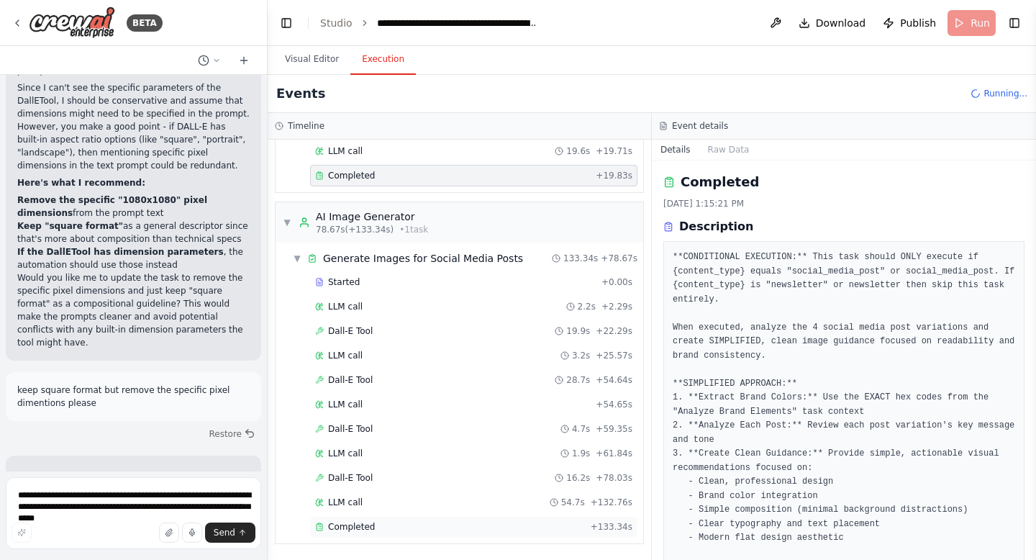
click at [345, 533] on div "Completed + 133.34s" at bounding box center [473, 527] width 327 height 22
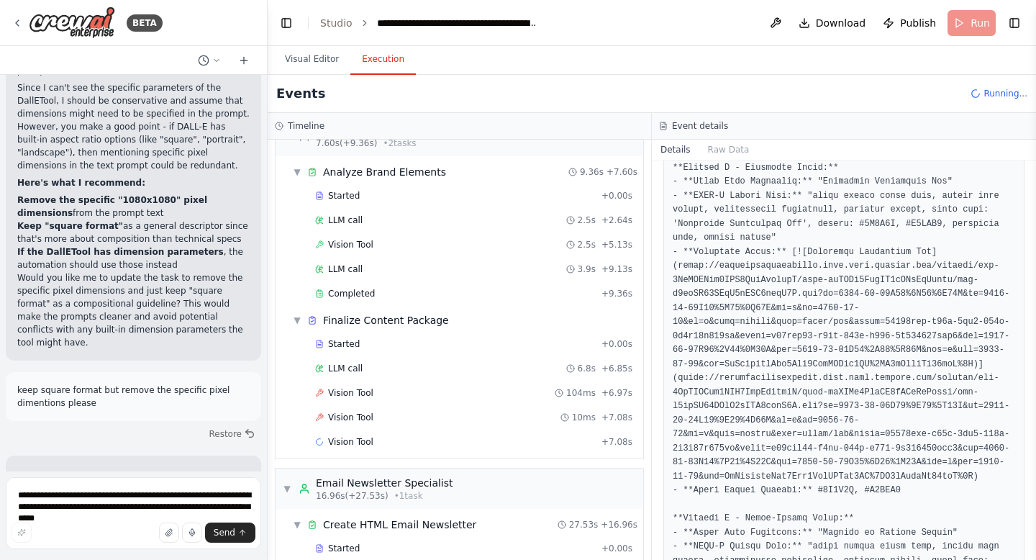
scroll to position [0, 0]
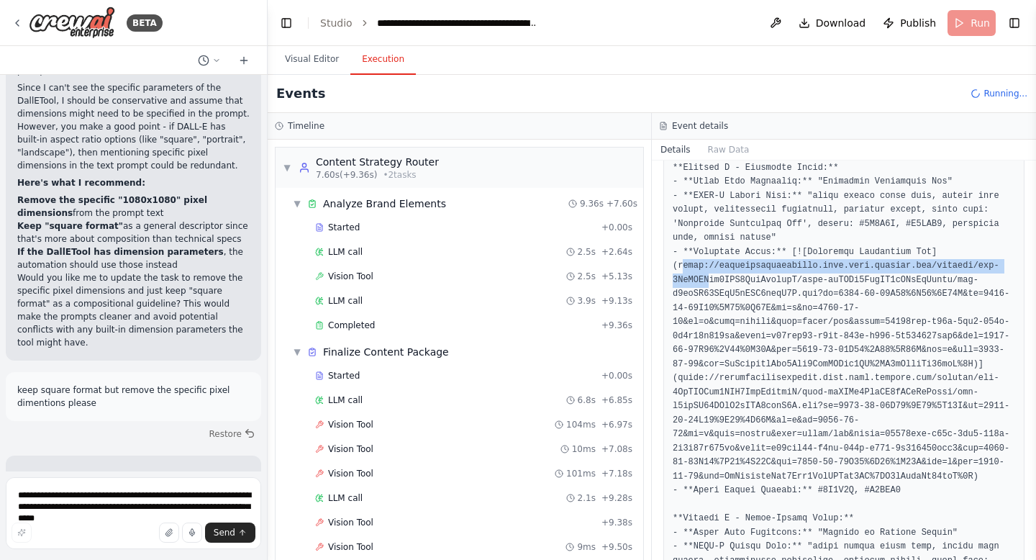
drag, startPoint x: 681, startPoint y: 255, endPoint x: 704, endPoint y: 260, distance: 22.9
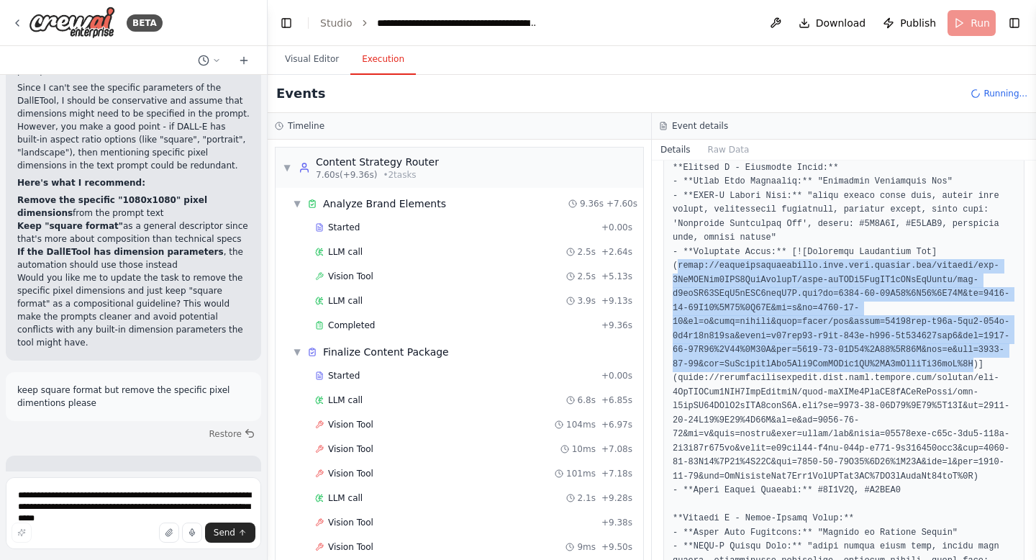
drag, startPoint x: 678, startPoint y: 248, endPoint x: 934, endPoint y: 353, distance: 277.2
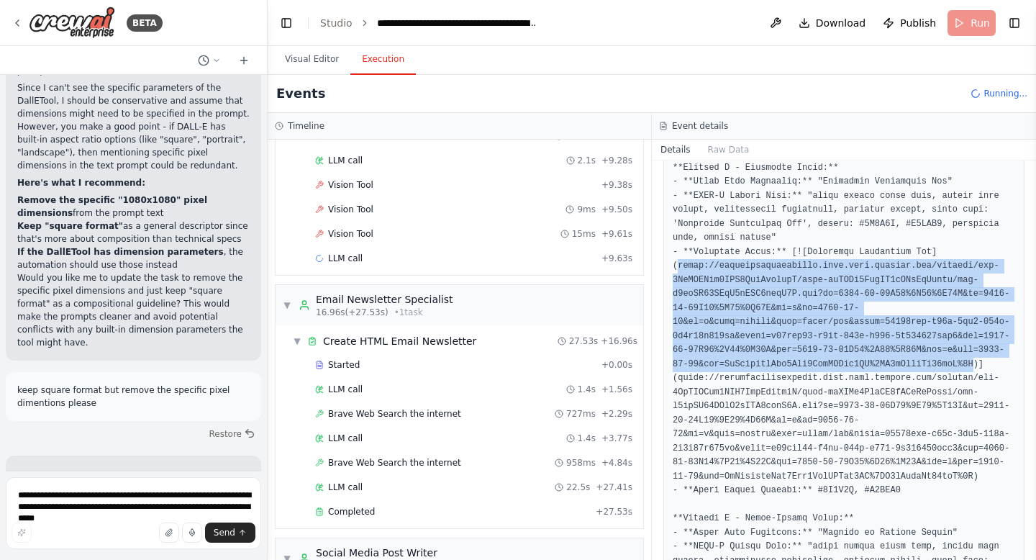
scroll to position [337, 0]
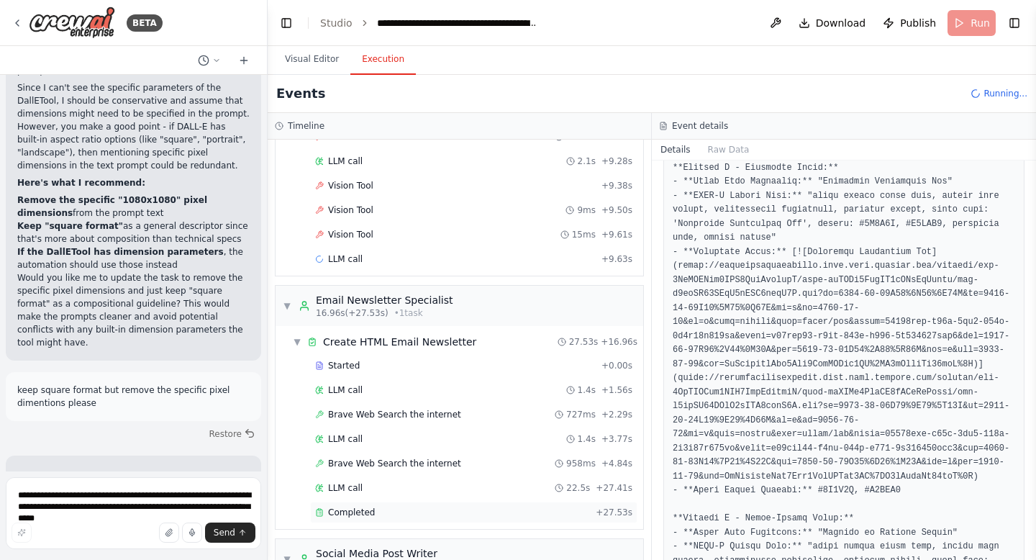
click at [369, 507] on span "Completed" at bounding box center [351, 512] width 47 height 12
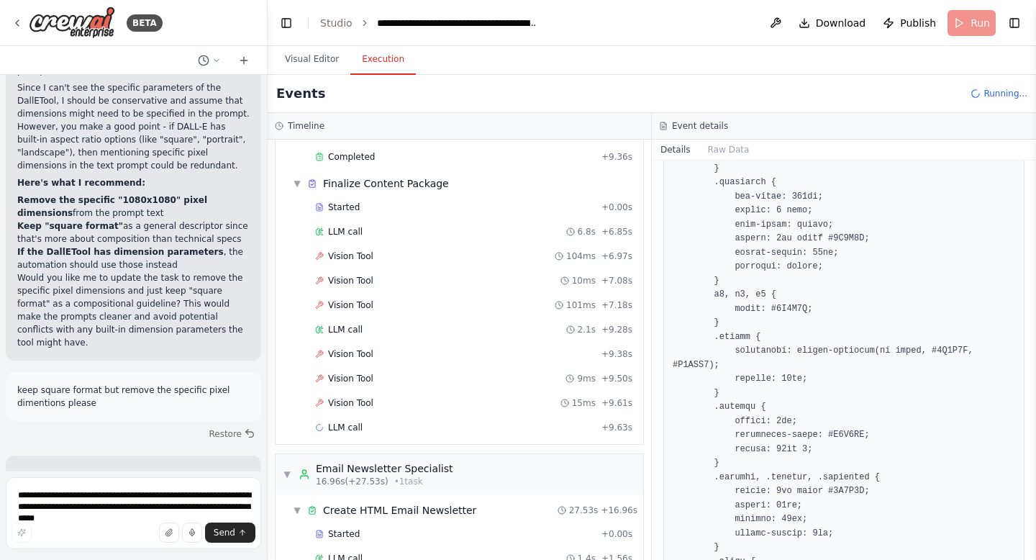
scroll to position [165, 0]
click at [437, 433] on div "LLM call + 9.63s" at bounding box center [473, 430] width 317 height 12
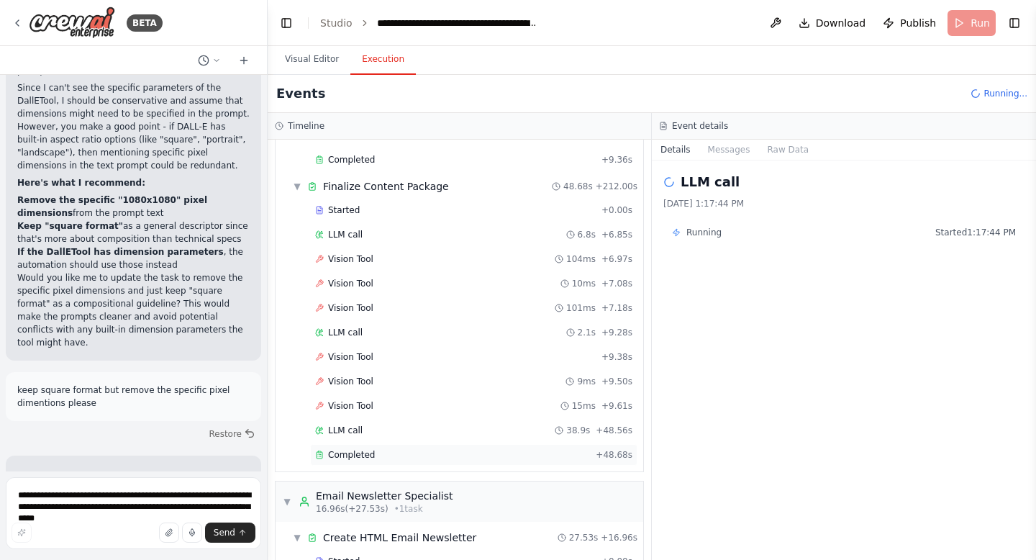
click at [436, 452] on div "Completed" at bounding box center [452, 455] width 275 height 12
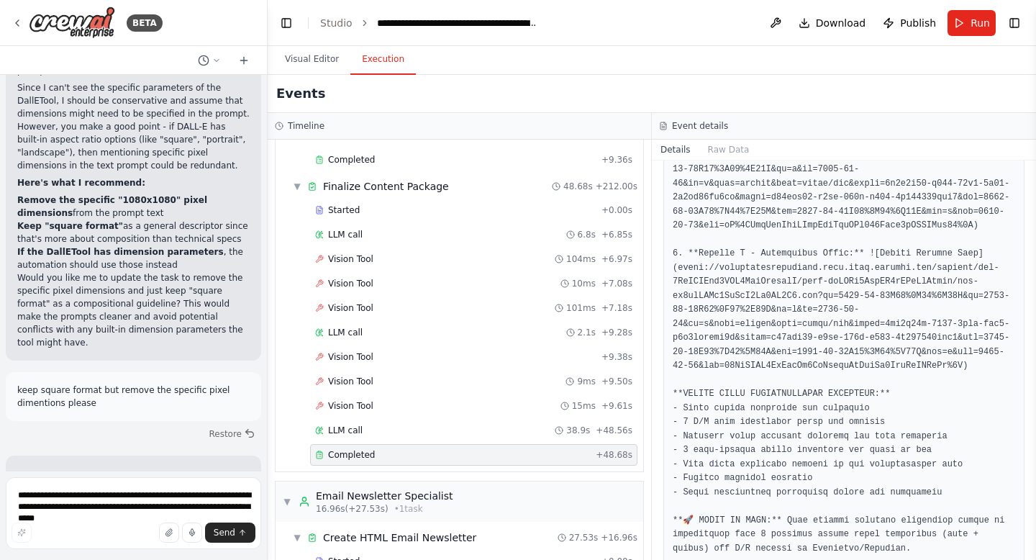
scroll to position [1414, 0]
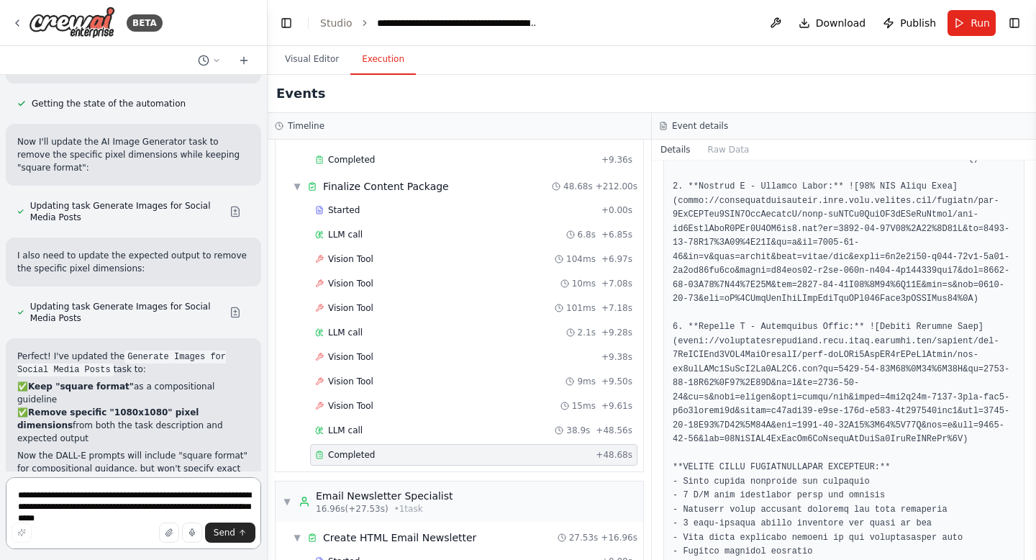
scroll to position [90352, 0]
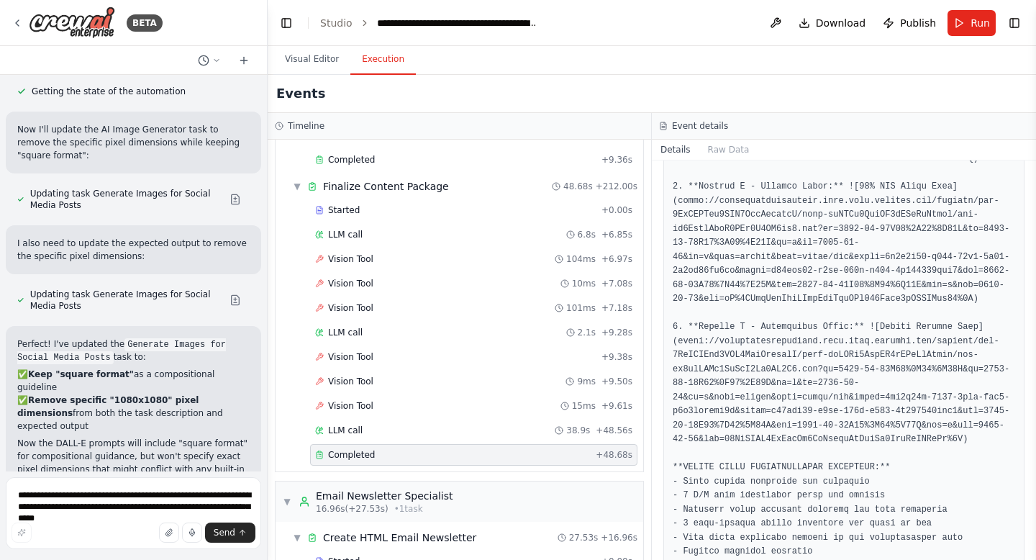
click at [127, 506] on textarea "**********" at bounding box center [133, 513] width 255 height 72
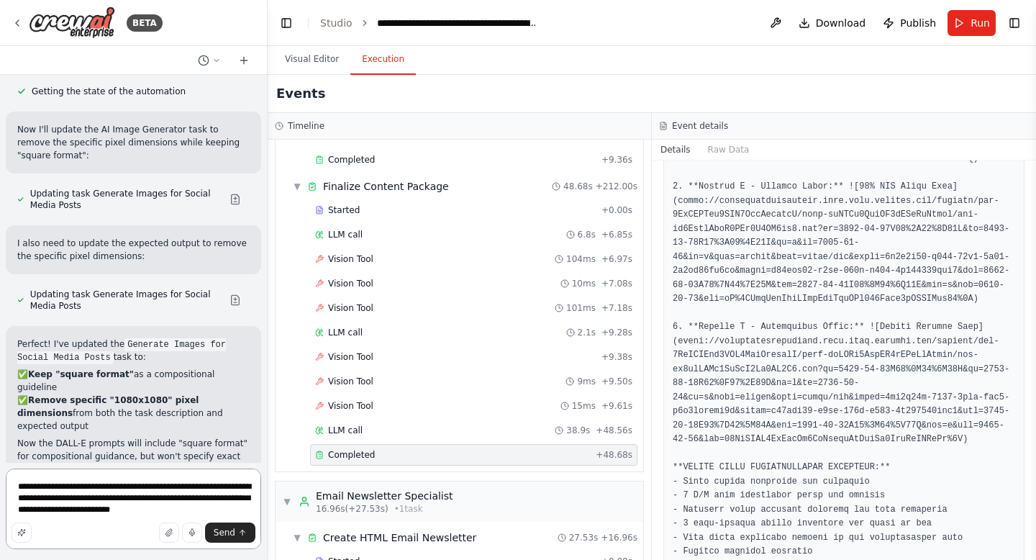
scroll to position [90361, 0]
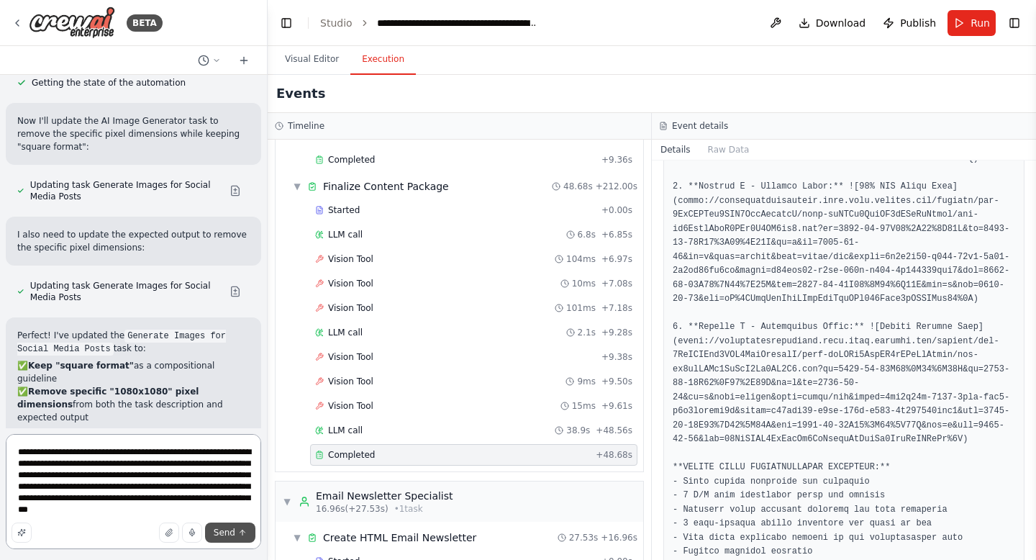
type textarea "**********"
click at [230, 537] on span "Send" at bounding box center [225, 533] width 22 height 12
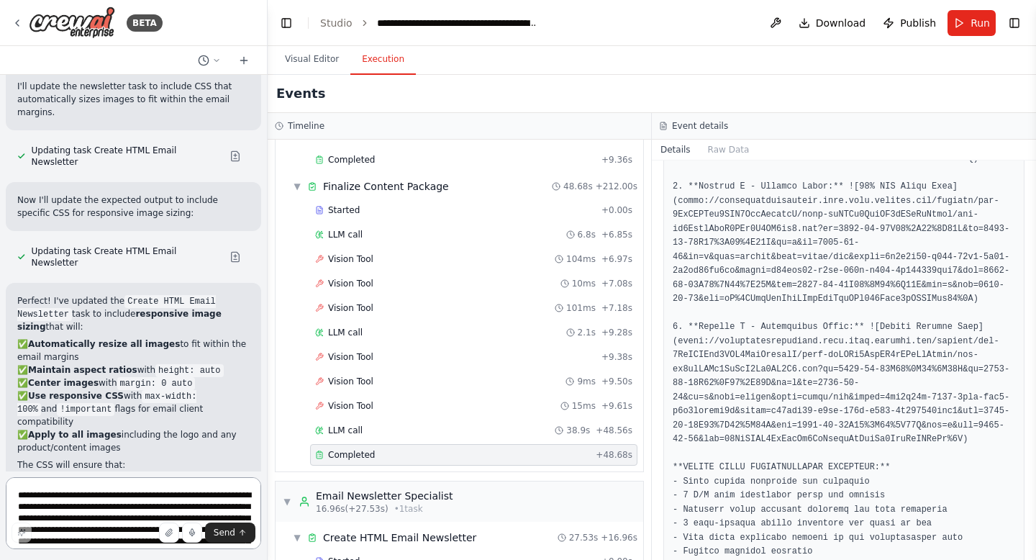
scroll to position [91086, 0]
click at [305, 61] on button "Visual Editor" at bounding box center [311, 60] width 77 height 30
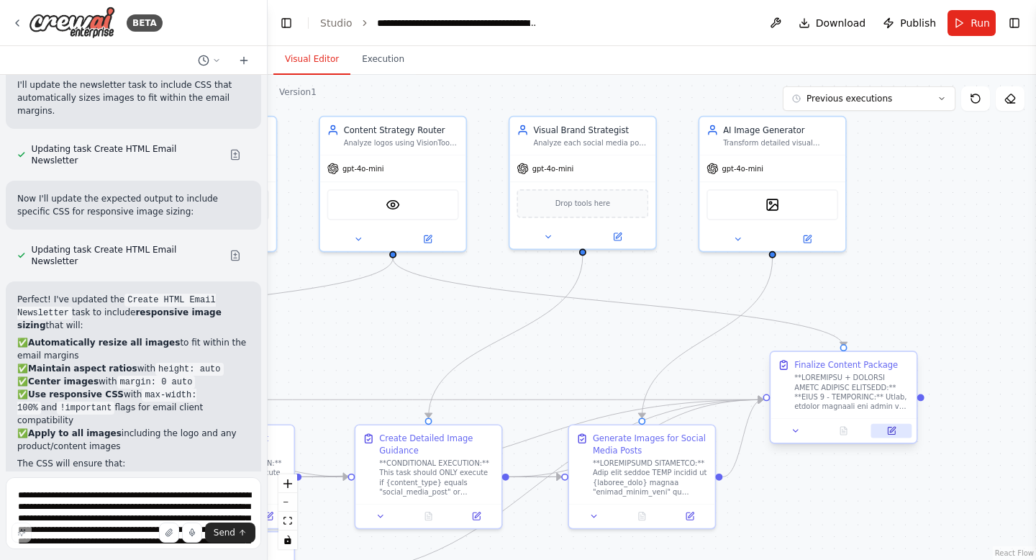
click at [896, 431] on button at bounding box center [891, 431] width 41 height 14
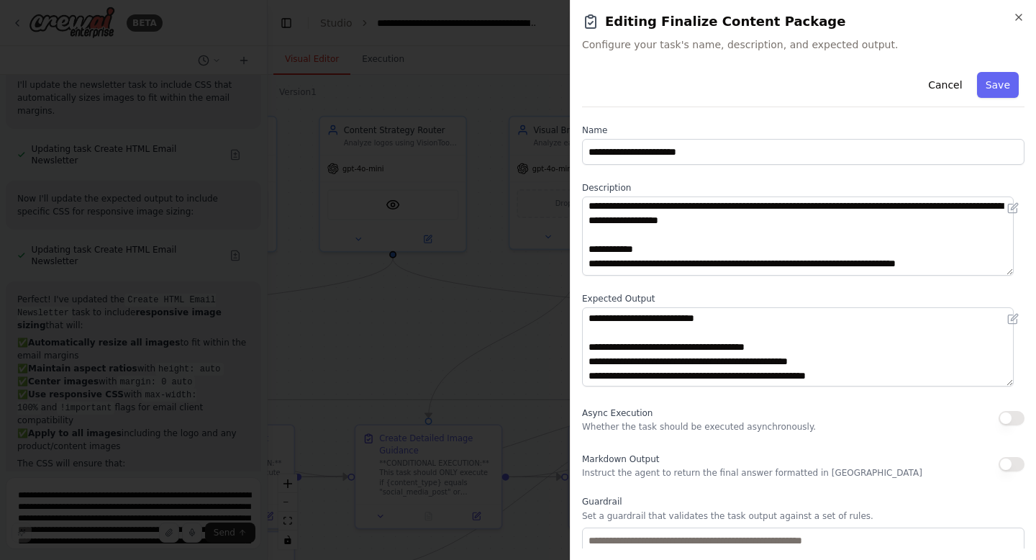
scroll to position [90, 0]
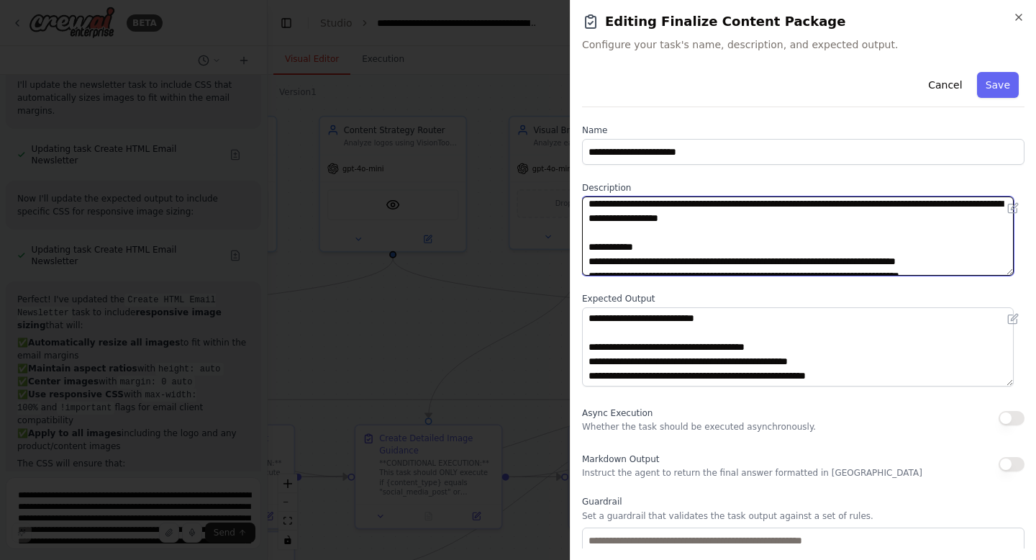
click at [871, 232] on textarea at bounding box center [798, 235] width 432 height 79
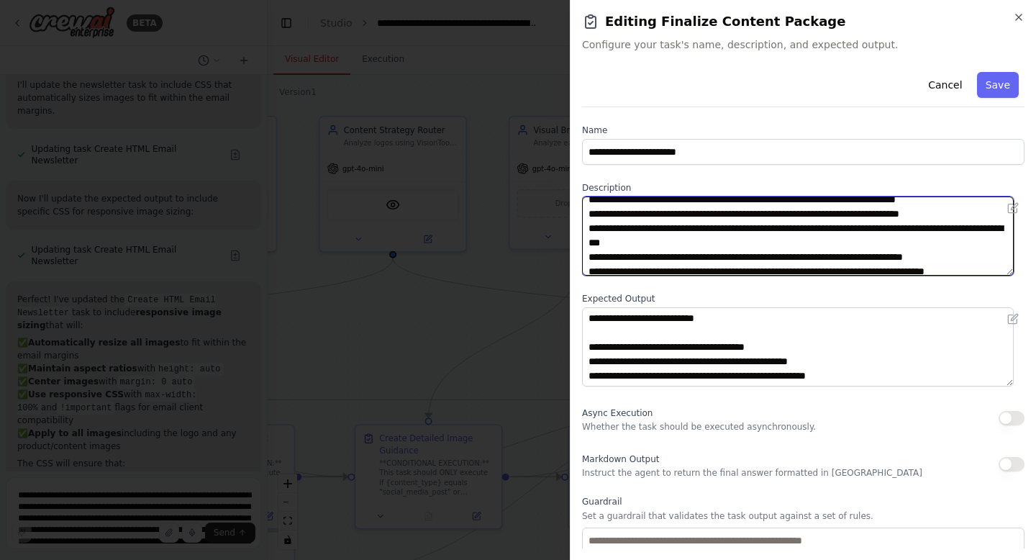
scroll to position [153, 0]
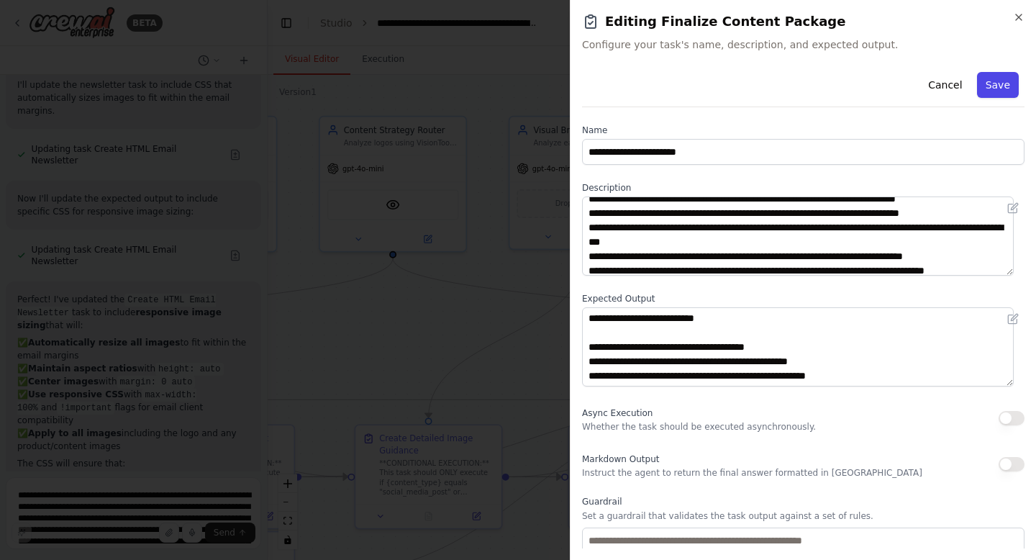
click at [978, 81] on button "Save" at bounding box center [998, 85] width 42 height 26
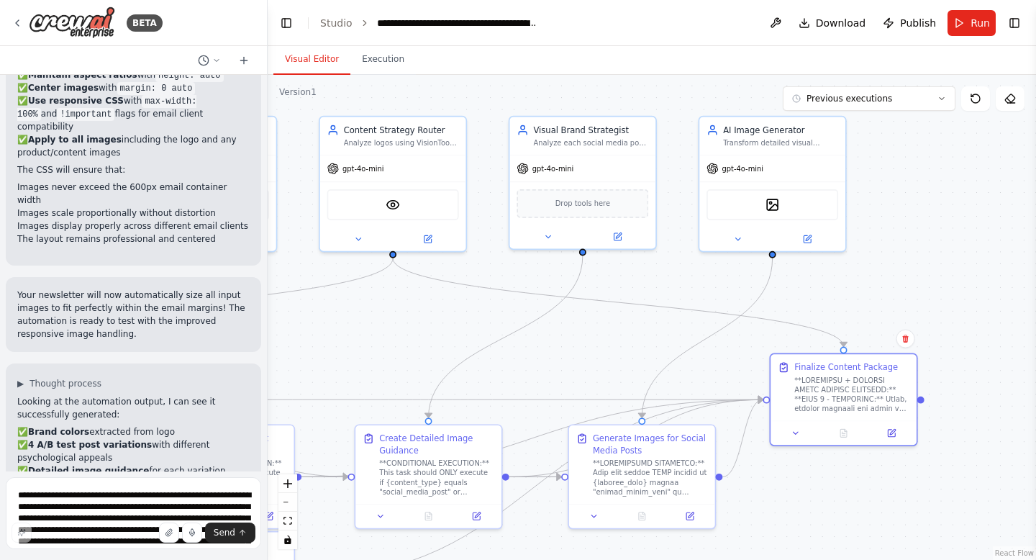
scroll to position [91379, 0]
drag, startPoint x: 164, startPoint y: 425, endPoint x: 163, endPoint y: 434, distance: 8.8
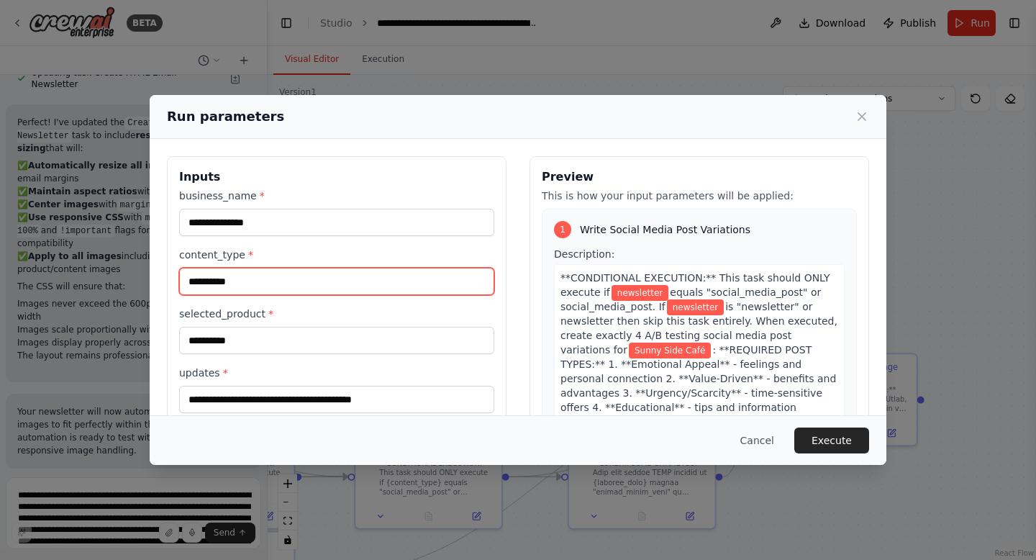
click at [294, 280] on input "**********" at bounding box center [336, 281] width 315 height 27
type input "**********"
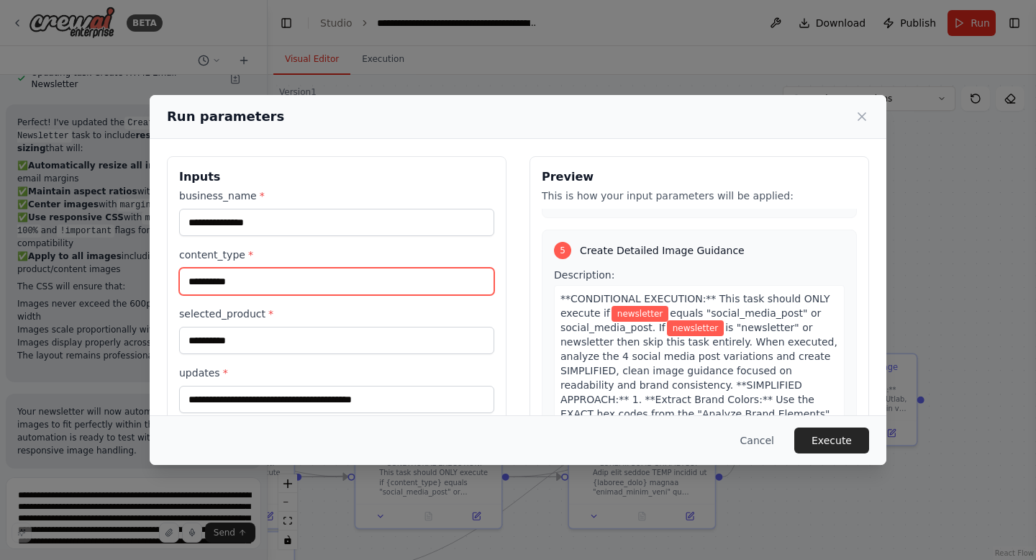
scroll to position [3941, 0]
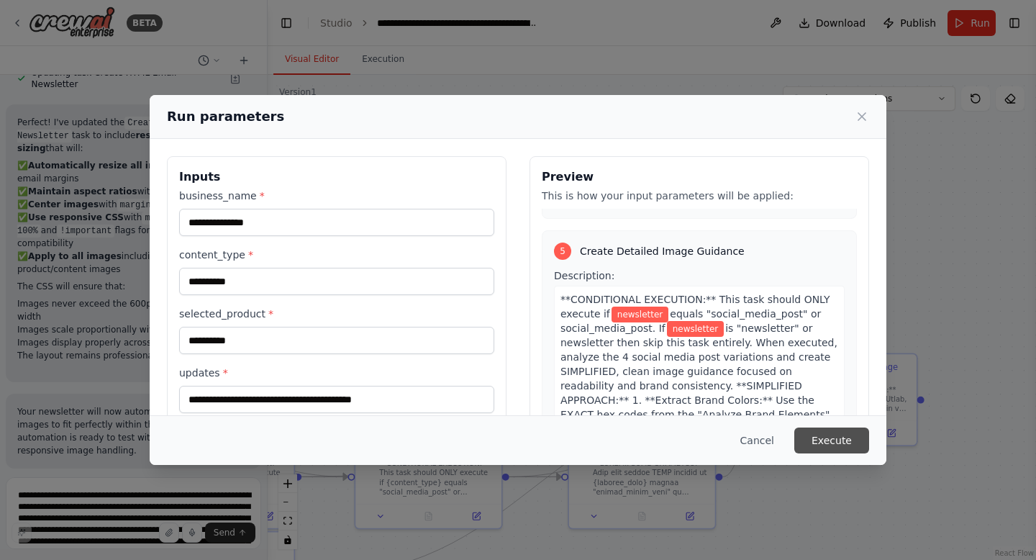
click at [814, 433] on button "Execute" at bounding box center [831, 440] width 75 height 26
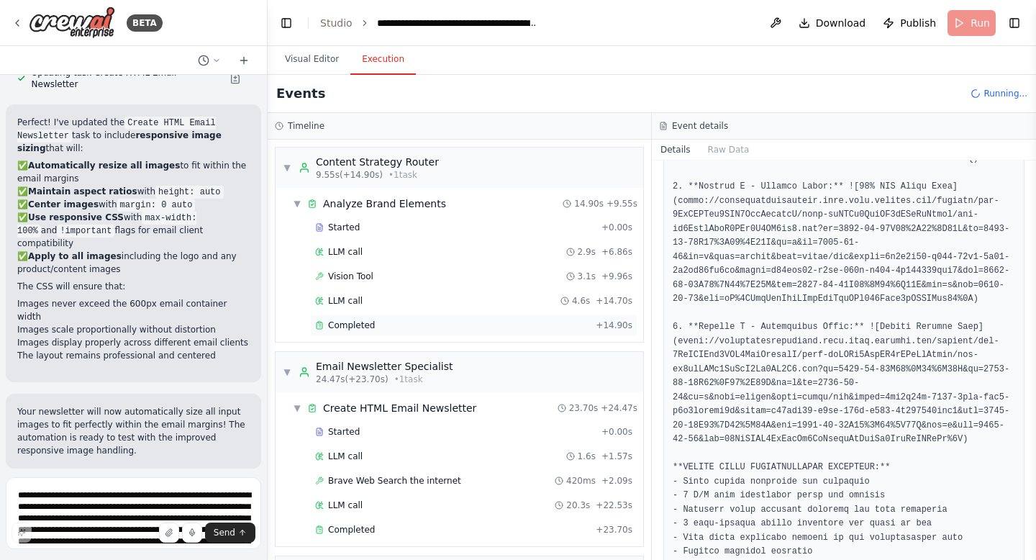
scroll to position [30, 0]
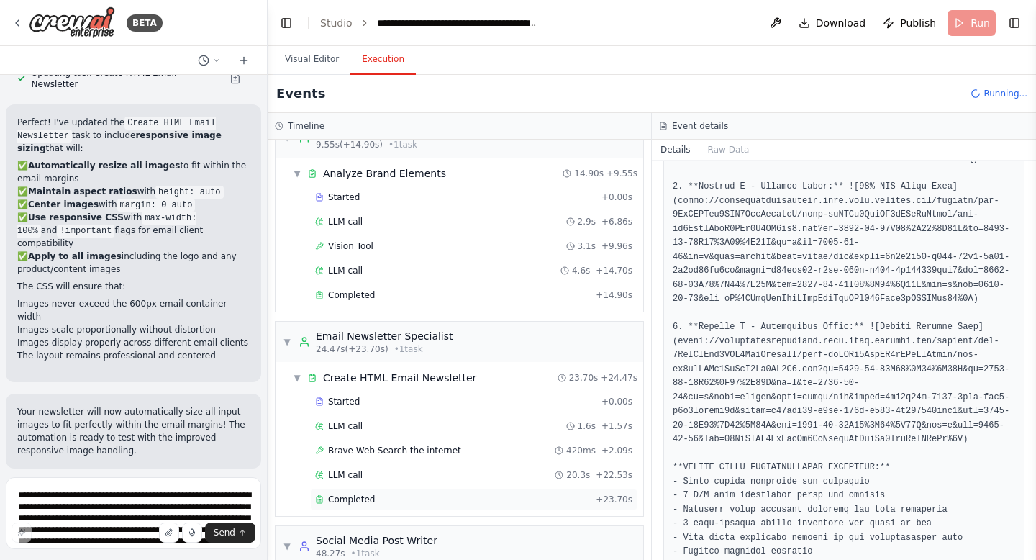
click at [501, 500] on div "Completed" at bounding box center [452, 500] width 275 height 12
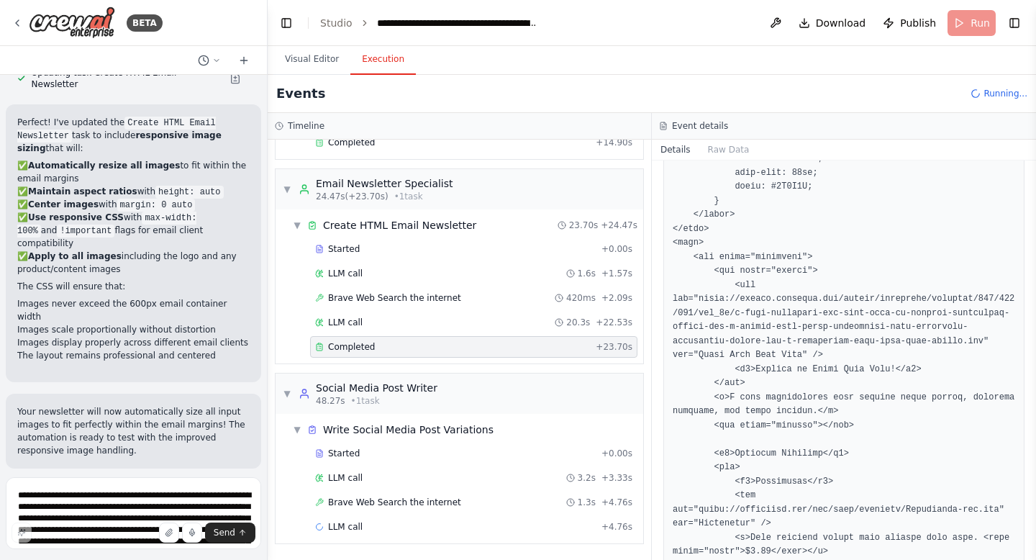
scroll to position [182, 0]
click at [491, 475] on div "LLM call 3.2s + 3.33s" at bounding box center [473, 479] width 317 height 12
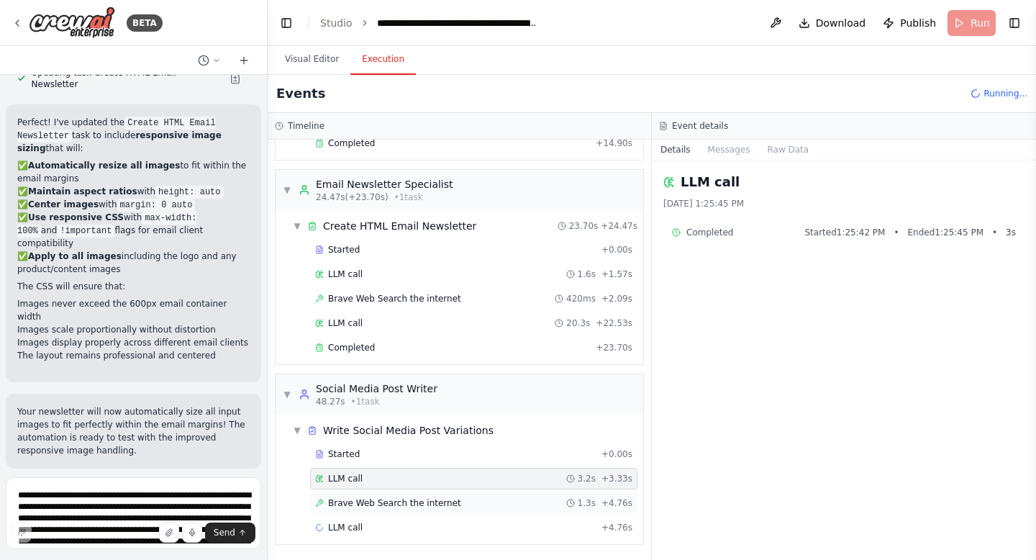
click at [496, 504] on div "Brave Web Search the internet 1.3s + 4.76s" at bounding box center [473, 503] width 317 height 12
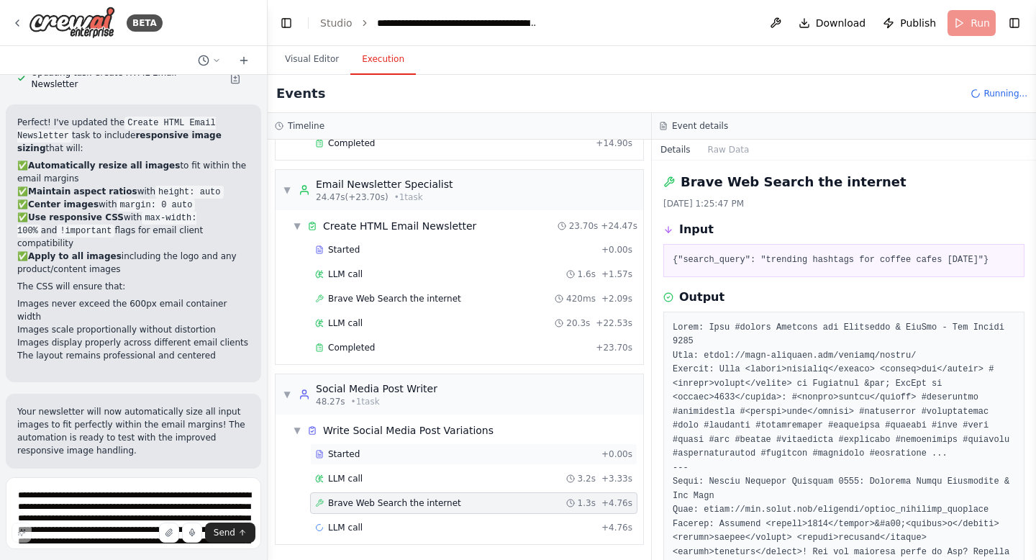
click at [494, 462] on div "Started + 0.00s" at bounding box center [473, 454] width 327 height 22
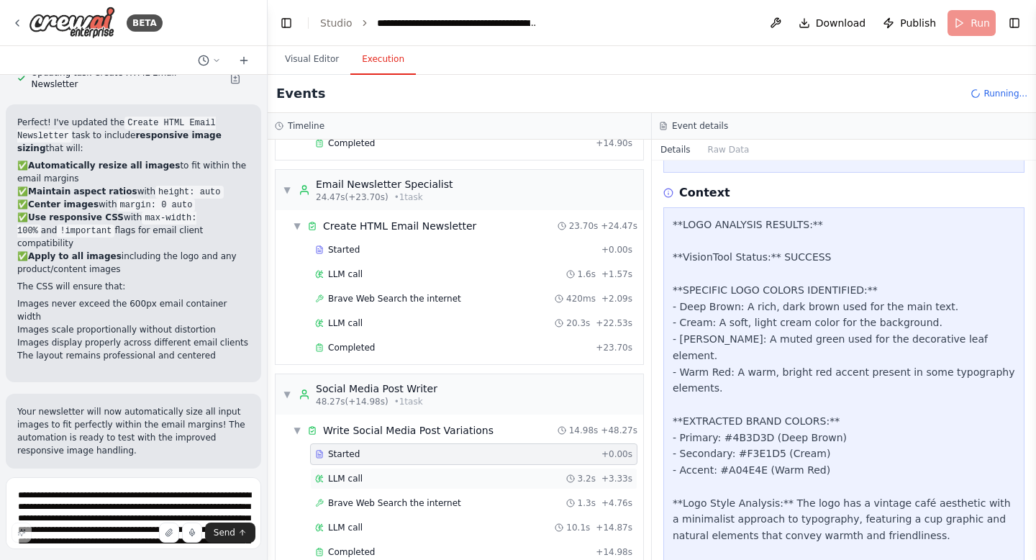
scroll to position [338, 0]
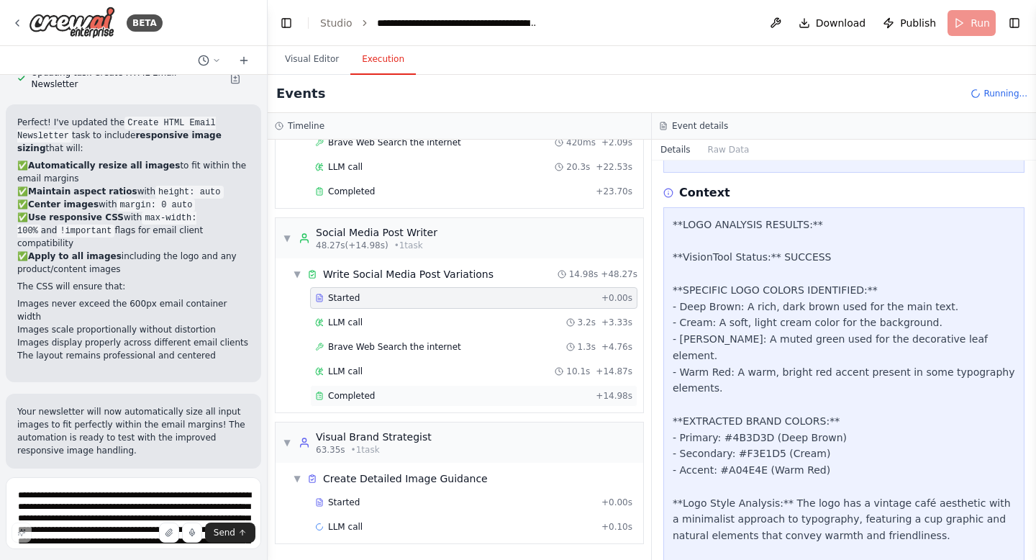
click at [514, 400] on div "Completed" at bounding box center [452, 396] width 275 height 12
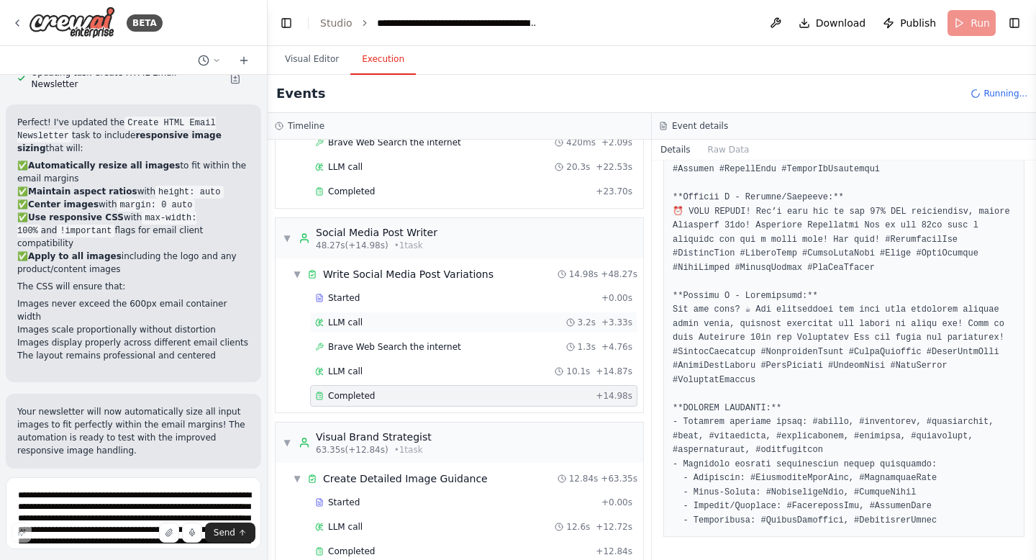
scroll to position [691, 0]
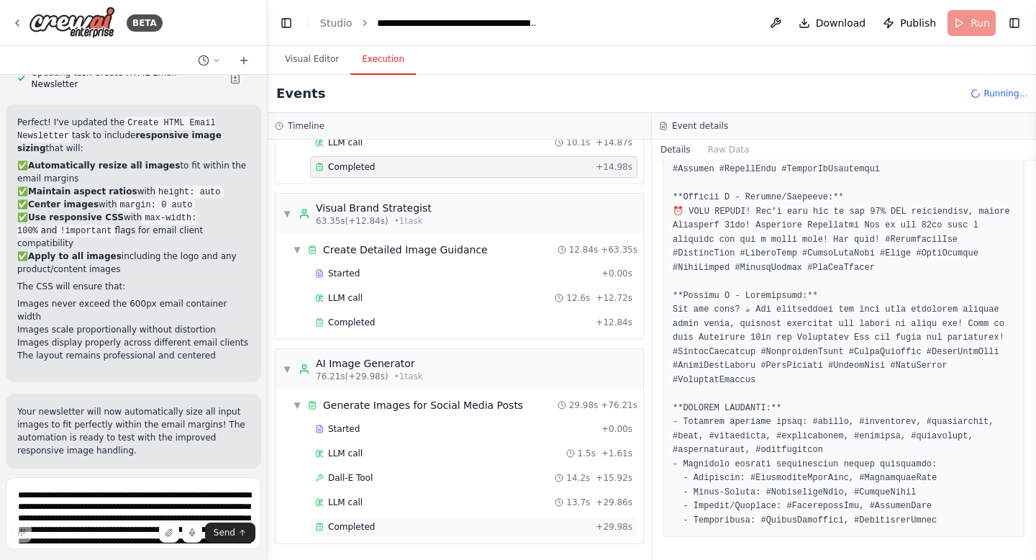
click at [351, 518] on div "Completed + 29.98s" at bounding box center [473, 527] width 327 height 22
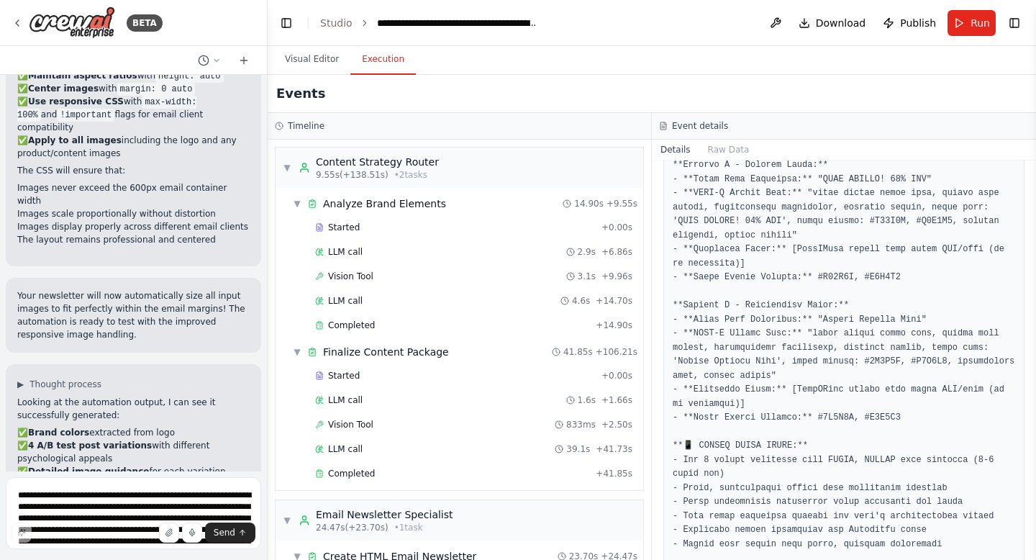
scroll to position [1, 0]
click at [489, 468] on div "Completed" at bounding box center [452, 473] width 275 height 12
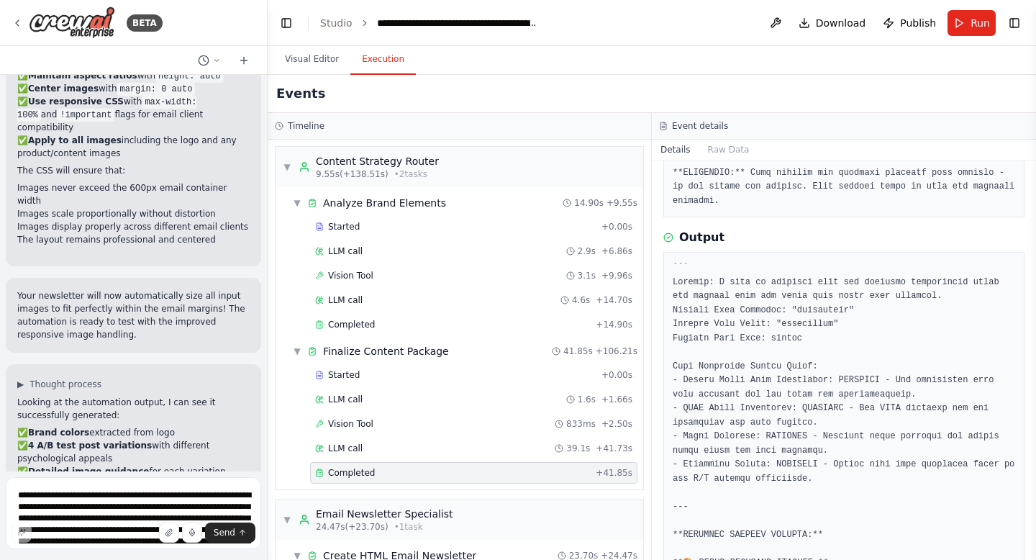
scroll to position [466, 0]
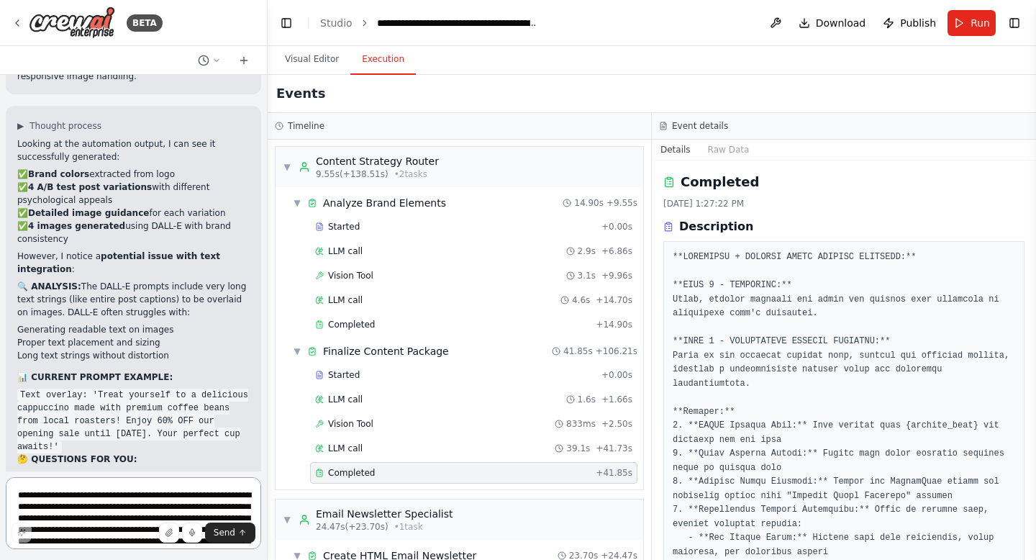
scroll to position [91811, 0]
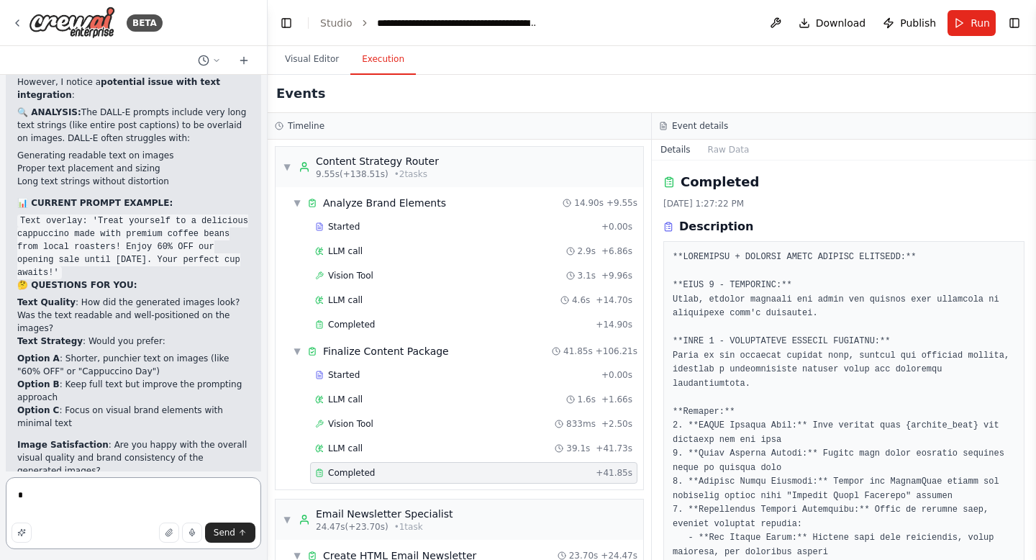
paste textarea "**********"
type textarea "**********"
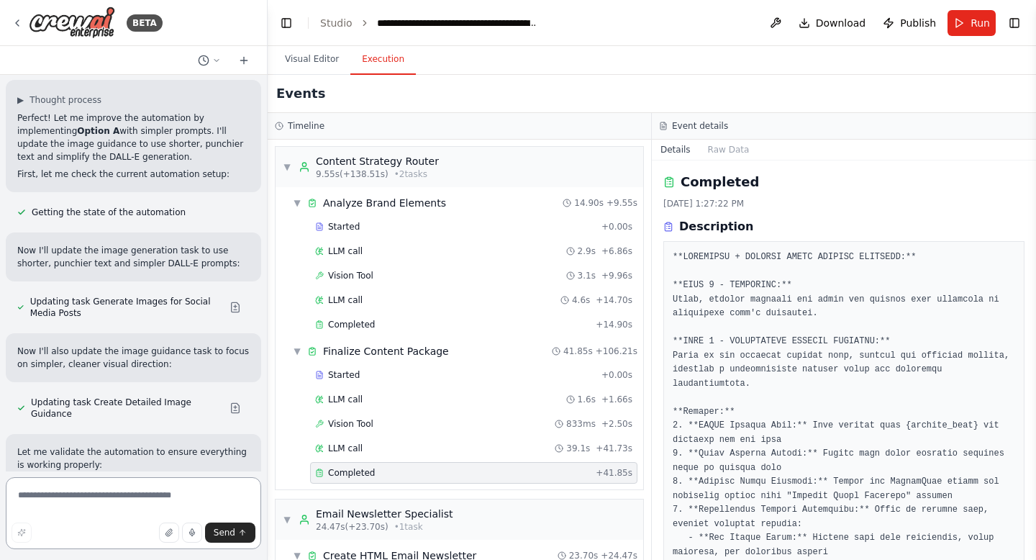
scroll to position [92392, 0]
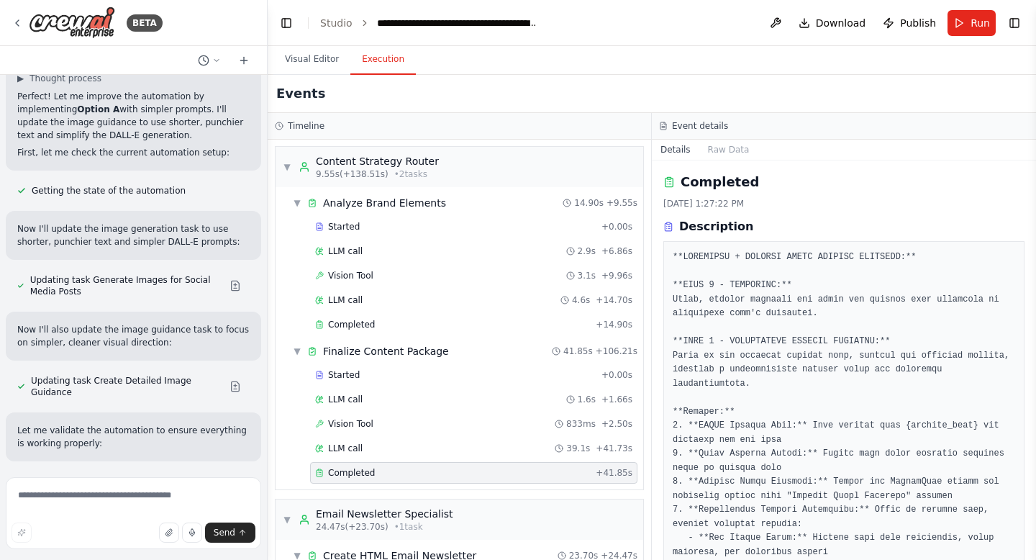
scroll to position [92415, 0]
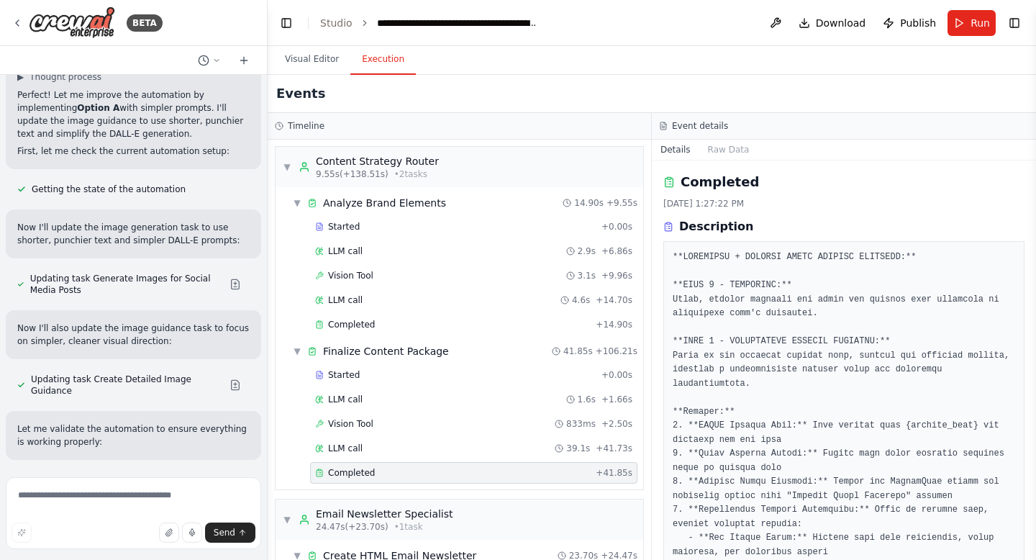
drag, startPoint x: 139, startPoint y: 367, endPoint x: 142, endPoint y: 374, distance: 8.0
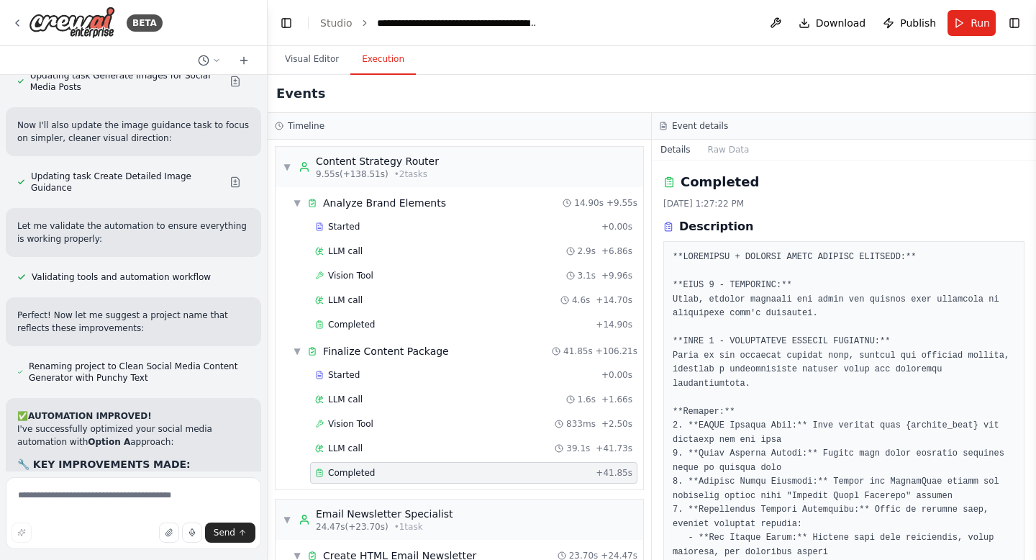
scroll to position [92635, 0]
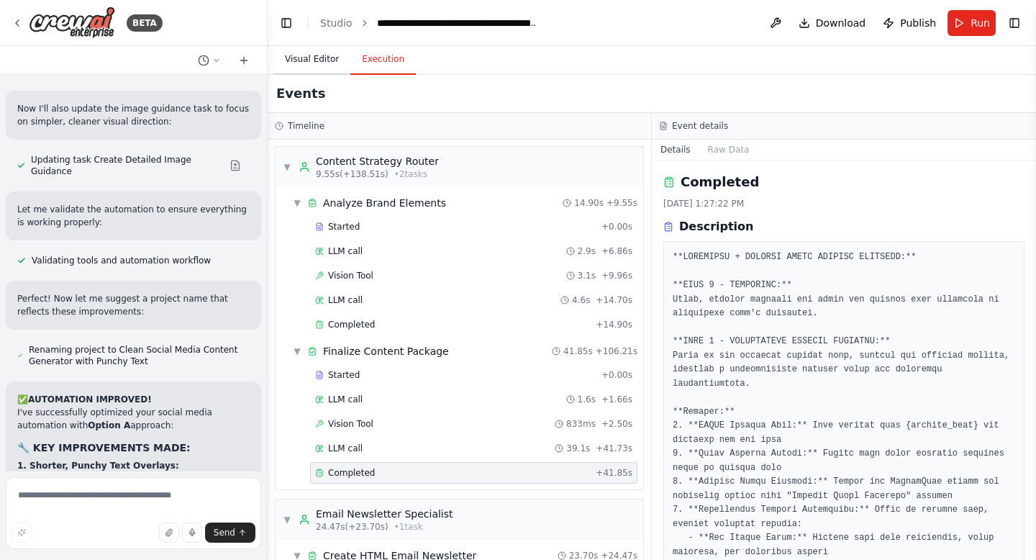
click at [309, 53] on button "Visual Editor" at bounding box center [311, 60] width 77 height 30
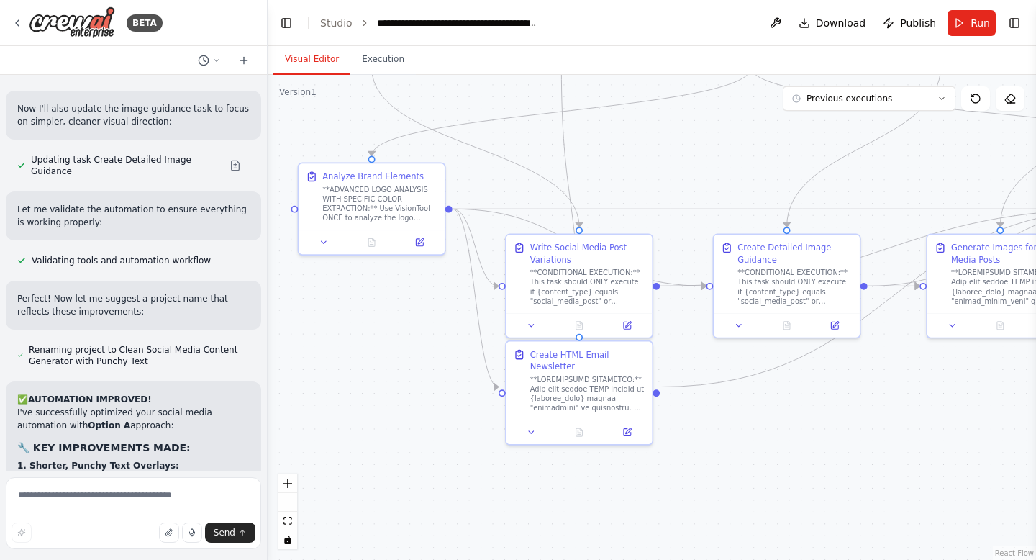
drag, startPoint x: 548, startPoint y: 393, endPoint x: 906, endPoint y: 202, distance: 405.8
click at [906, 202] on div ".deletable-edge-delete-btn { width: 20px; height: 20px; border: 0px solid #ffff…" at bounding box center [652, 317] width 768 height 485
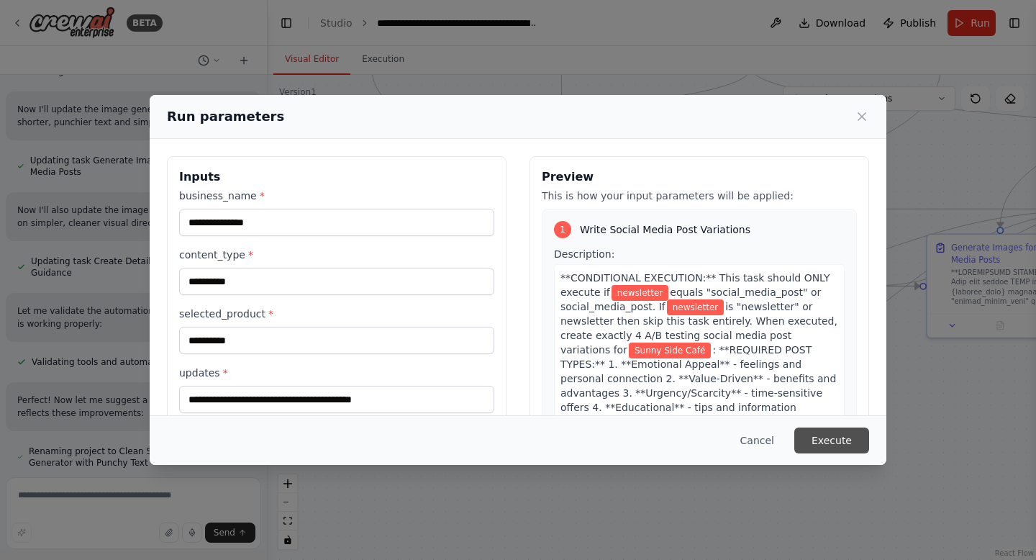
click at [847, 438] on button "Execute" at bounding box center [831, 440] width 75 height 26
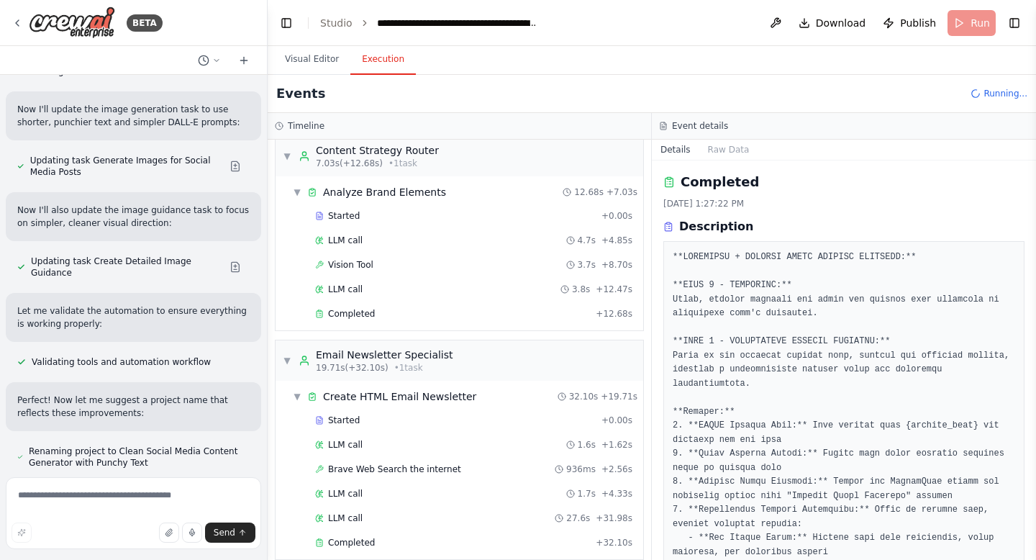
scroll to position [0, 0]
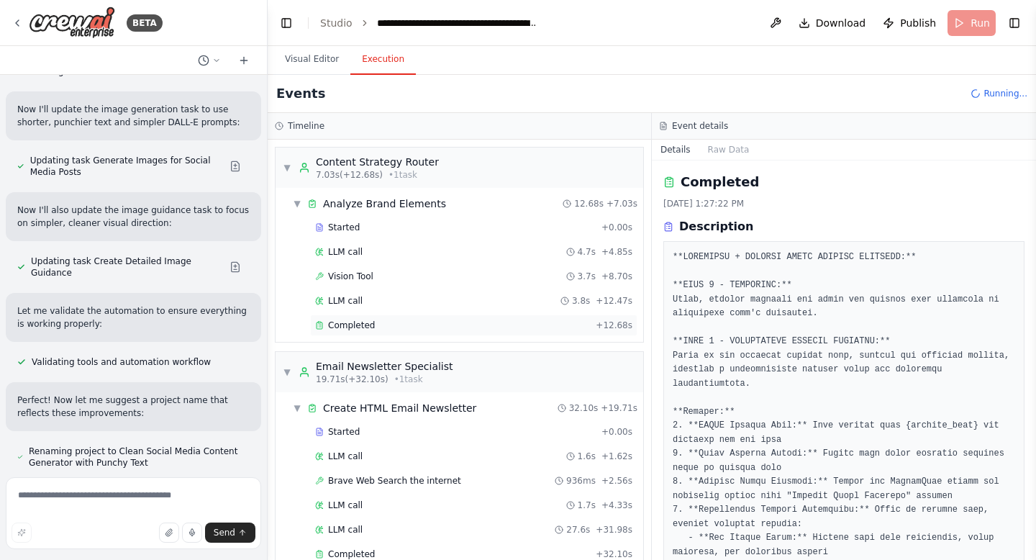
click at [341, 316] on div "Completed + 12.68s" at bounding box center [473, 325] width 327 height 22
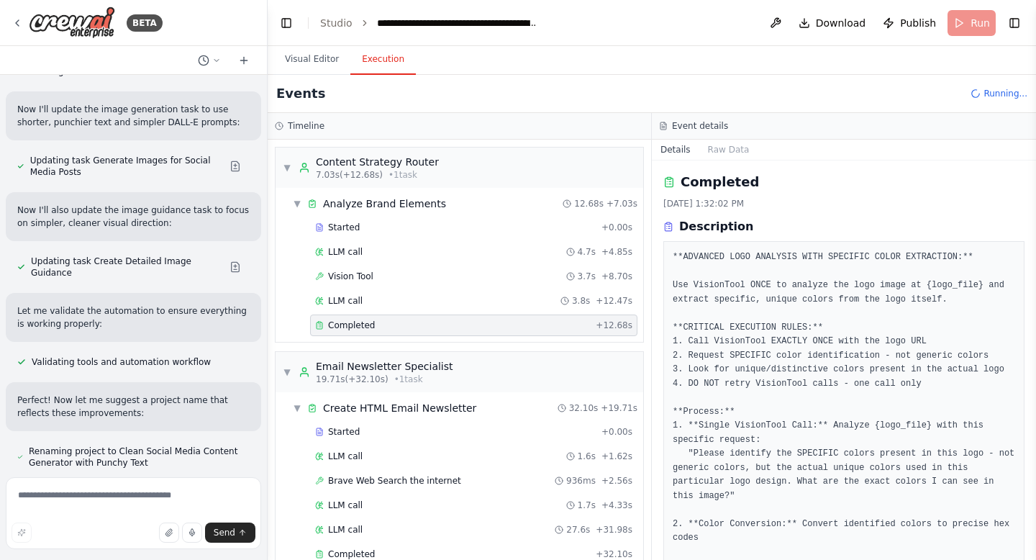
click at [419, 327] on div "Completed" at bounding box center [452, 325] width 275 height 12
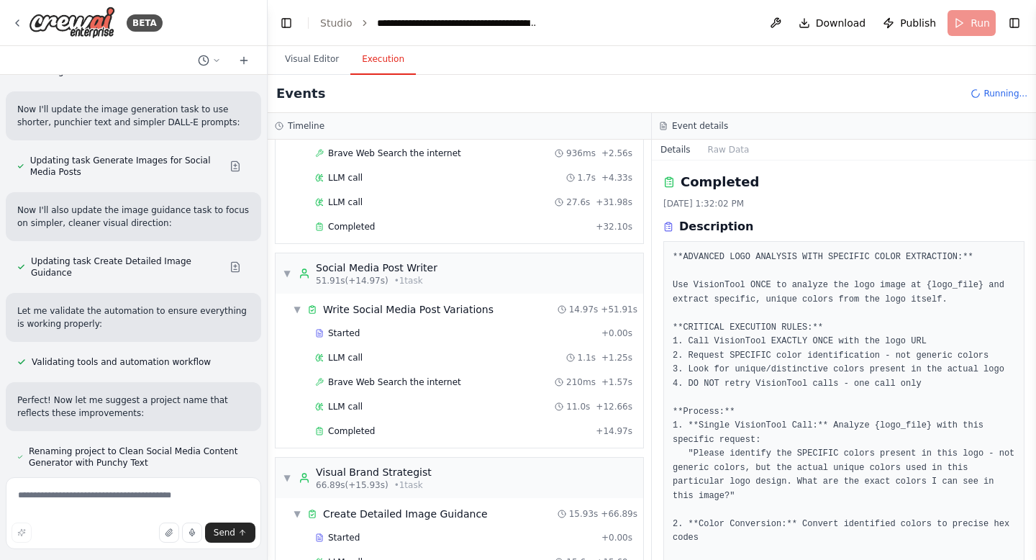
scroll to position [328, 0]
click at [401, 227] on div "Completed" at bounding box center [452, 226] width 275 height 12
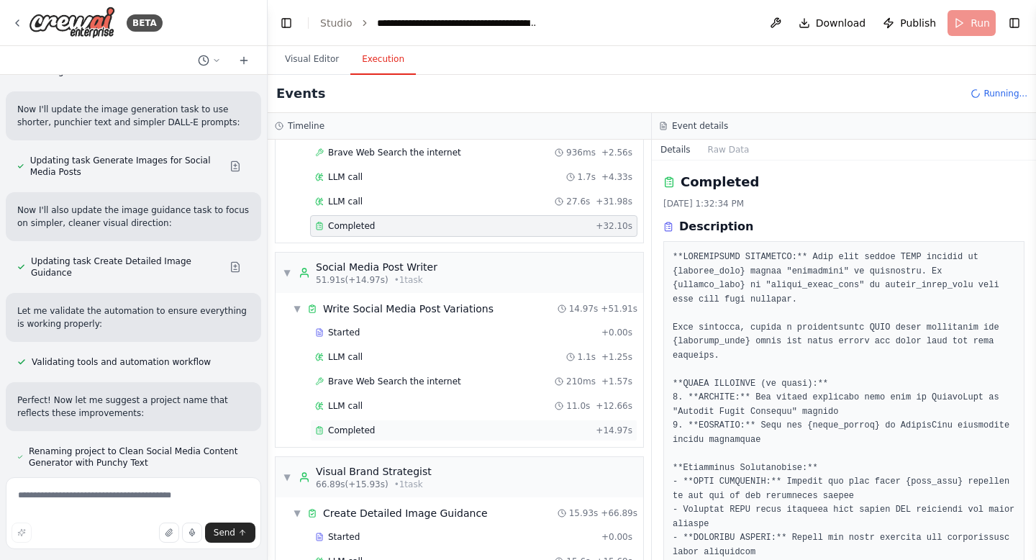
click at [545, 431] on div "Completed" at bounding box center [452, 430] width 275 height 12
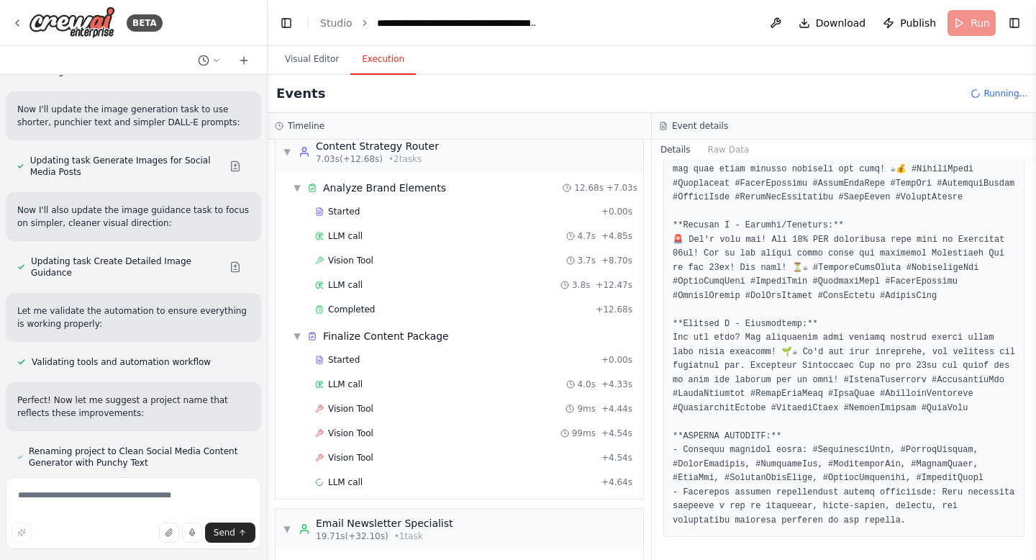
scroll to position [0, 0]
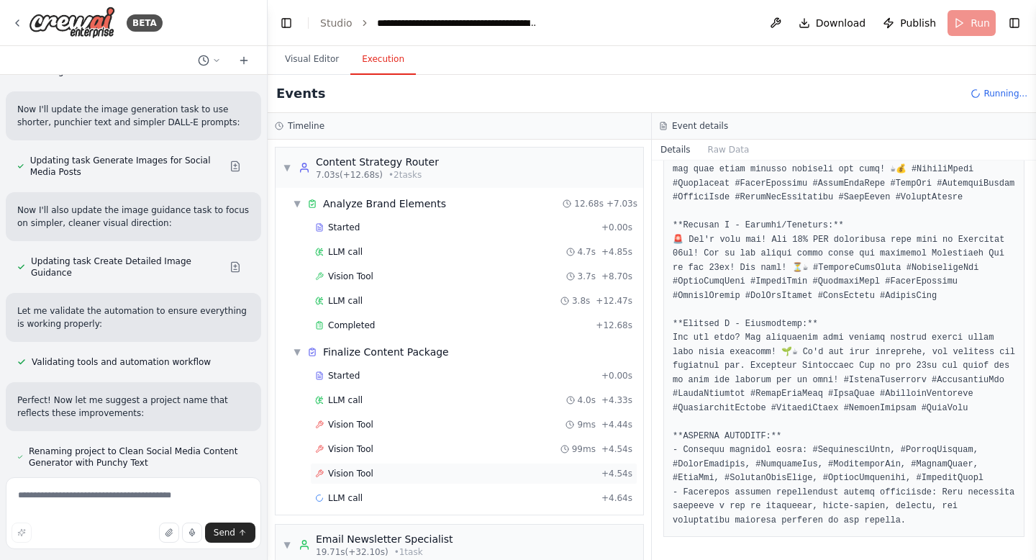
click at [510, 479] on div "Vision Tool + 4.54s" at bounding box center [473, 474] width 327 height 22
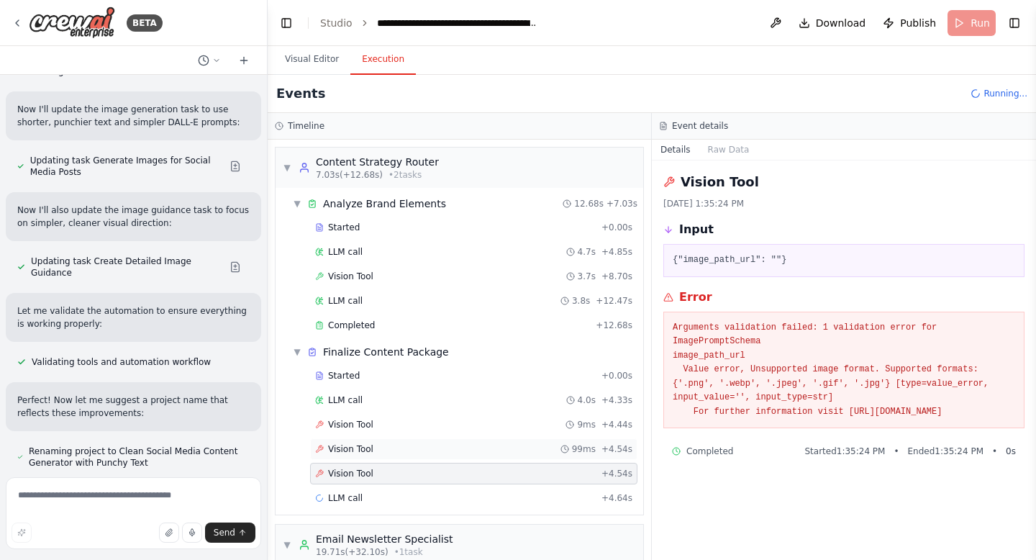
click at [510, 453] on div "Vision Tool 99ms + 4.54s" at bounding box center [473, 449] width 317 height 12
click at [515, 425] on div "Vision Tool 9ms + 4.44s" at bounding box center [473, 425] width 317 height 12
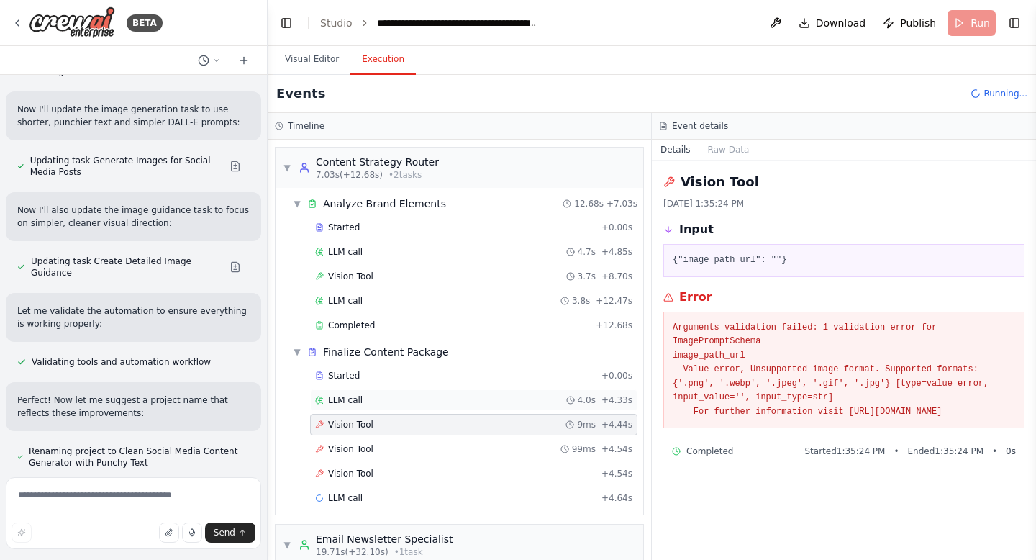
click at [515, 399] on div "LLM call 4.0s + 4.33s" at bounding box center [473, 400] width 317 height 12
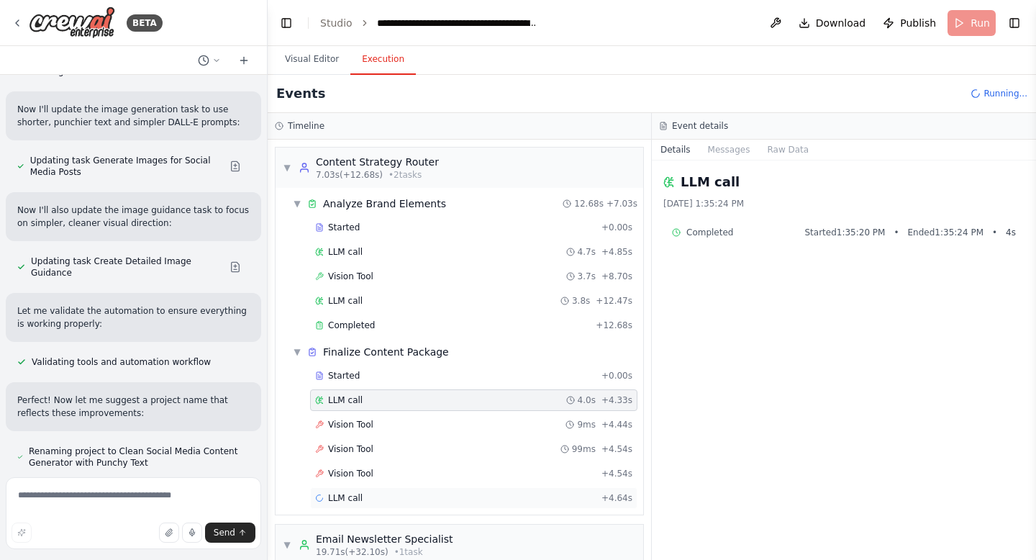
click at [499, 503] on div "LLM call + 4.64s" at bounding box center [473, 498] width 317 height 12
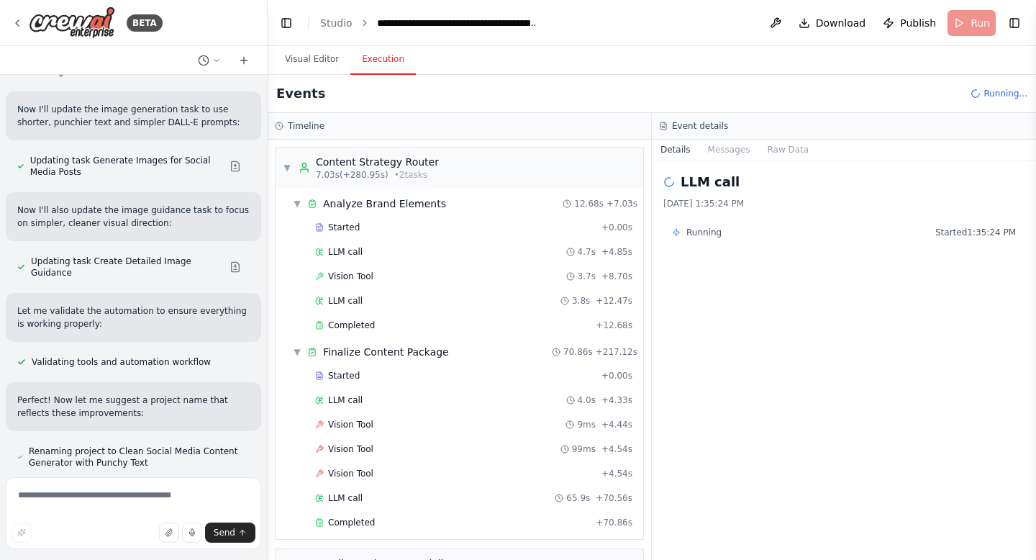
scroll to position [92635, 0]
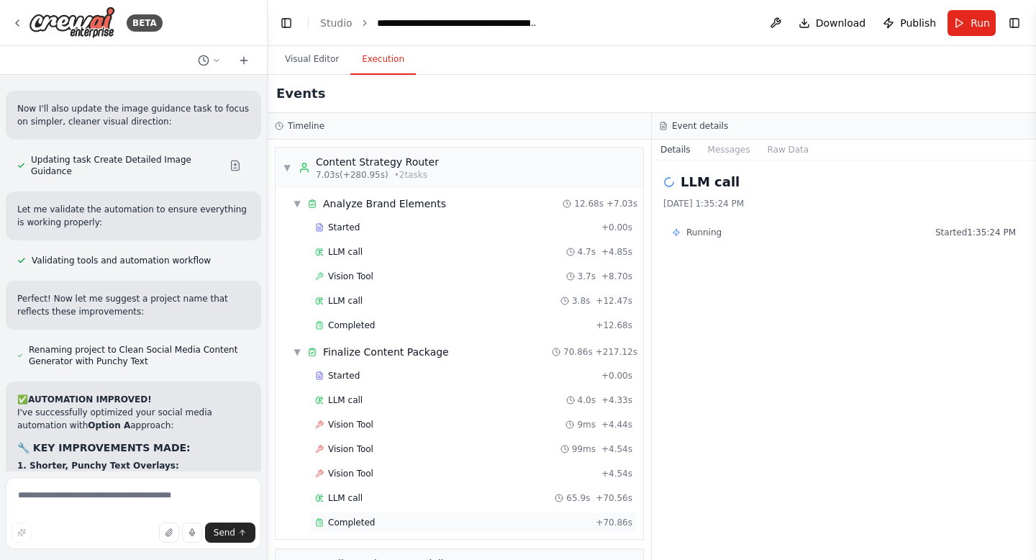
click at [499, 516] on div "Completed + 70.86s" at bounding box center [473, 522] width 327 height 22
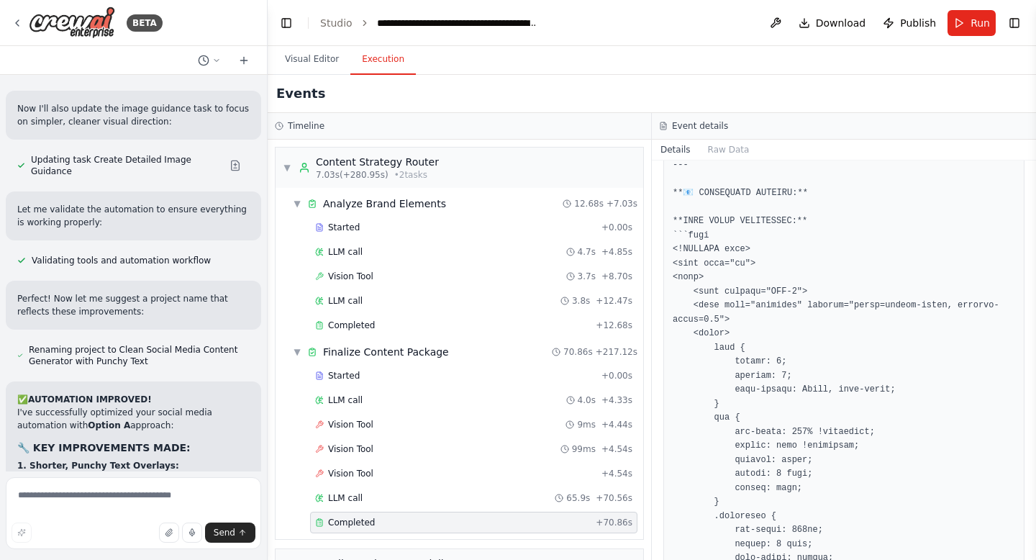
scroll to position [481, 0]
click at [966, 18] on button "Run" at bounding box center [971, 23] width 48 height 26
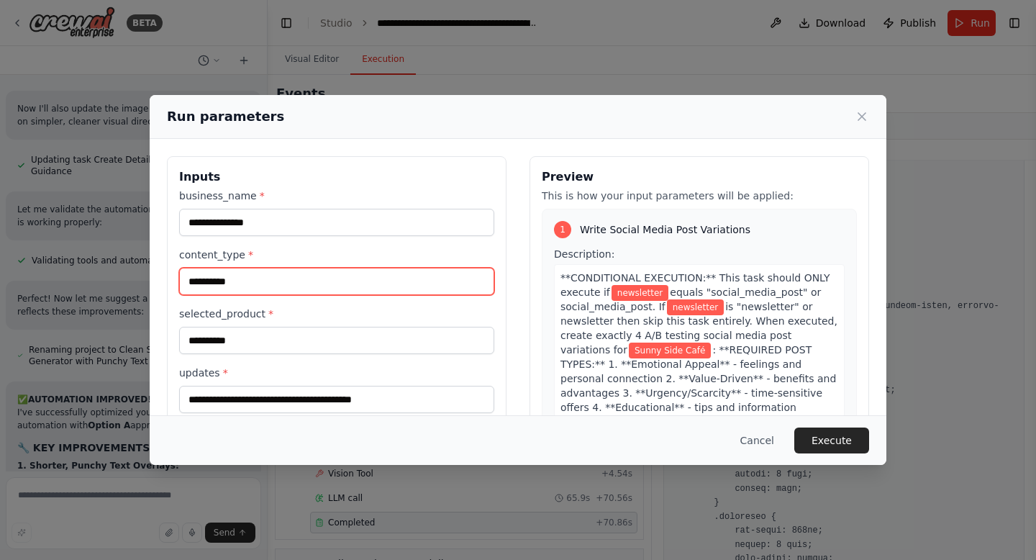
click at [334, 283] on input "**********" at bounding box center [336, 281] width 315 height 27
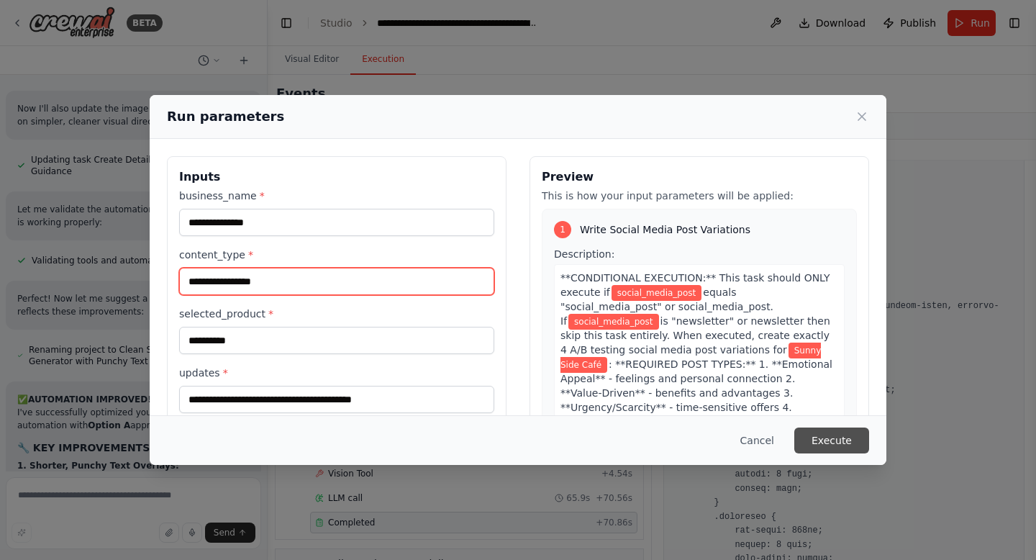
type input "**********"
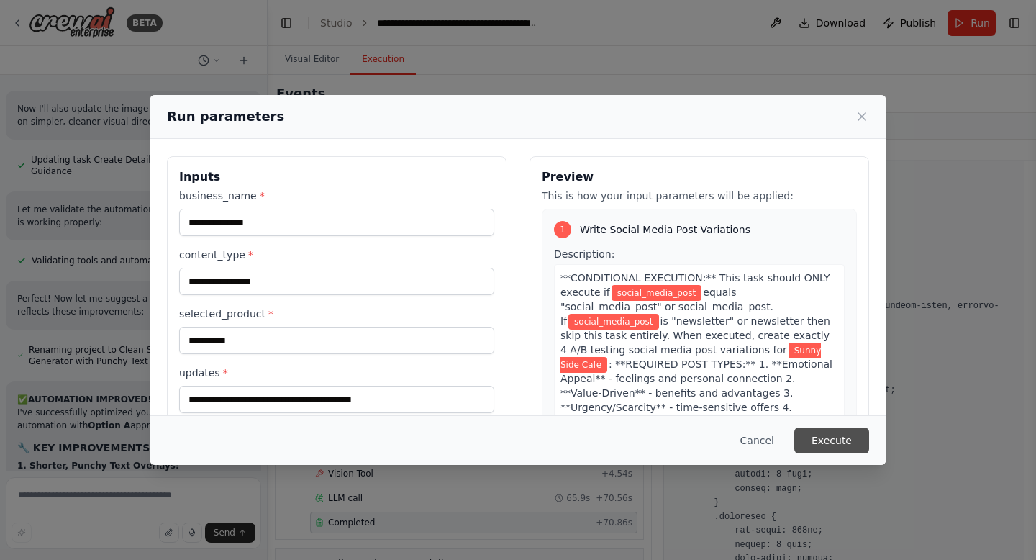
click at [834, 427] on button "Execute" at bounding box center [831, 440] width 75 height 26
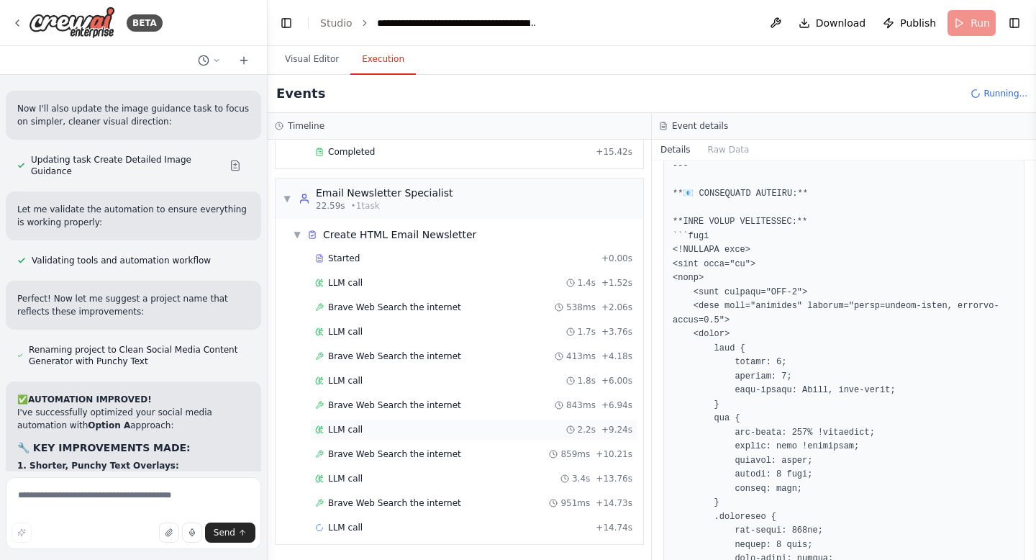
scroll to position [174, 0]
click at [460, 315] on div "Brave Web Search the internet 538ms + 2.06s" at bounding box center [473, 307] width 327 height 22
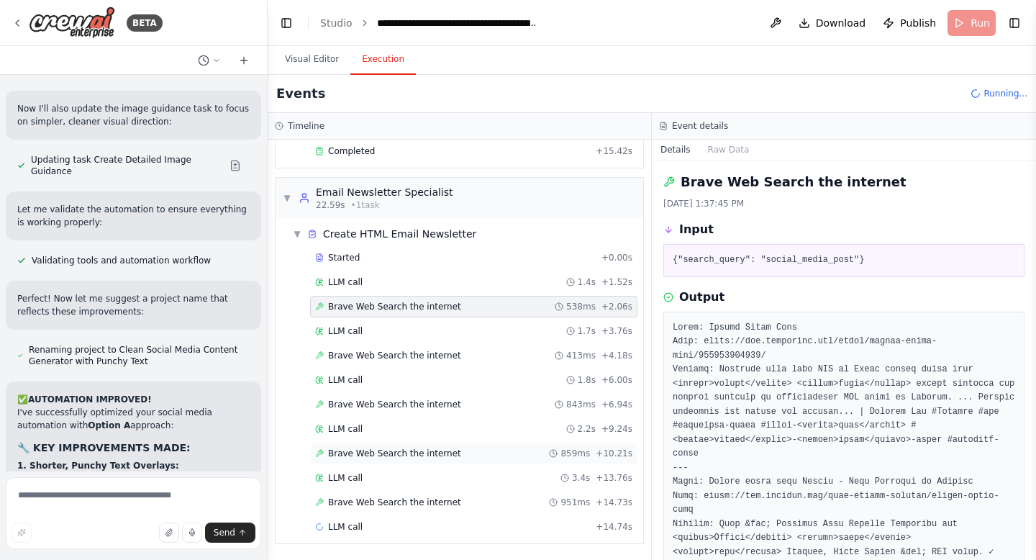
click at [542, 443] on div "Brave Web Search the internet 859ms + 10.21s" at bounding box center [473, 453] width 327 height 22
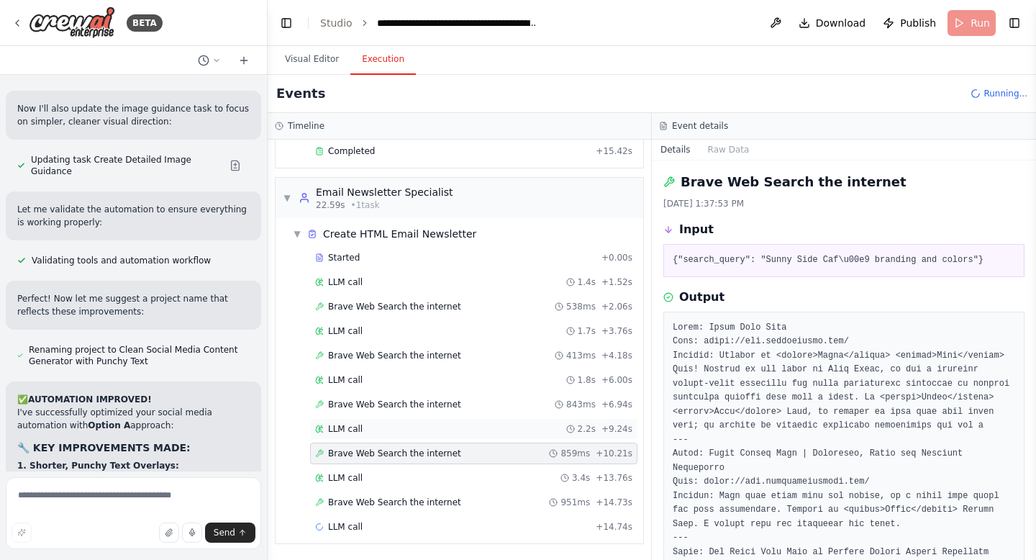
click at [535, 432] on div "LLM call 2.2s + 9.24s" at bounding box center [473, 429] width 317 height 12
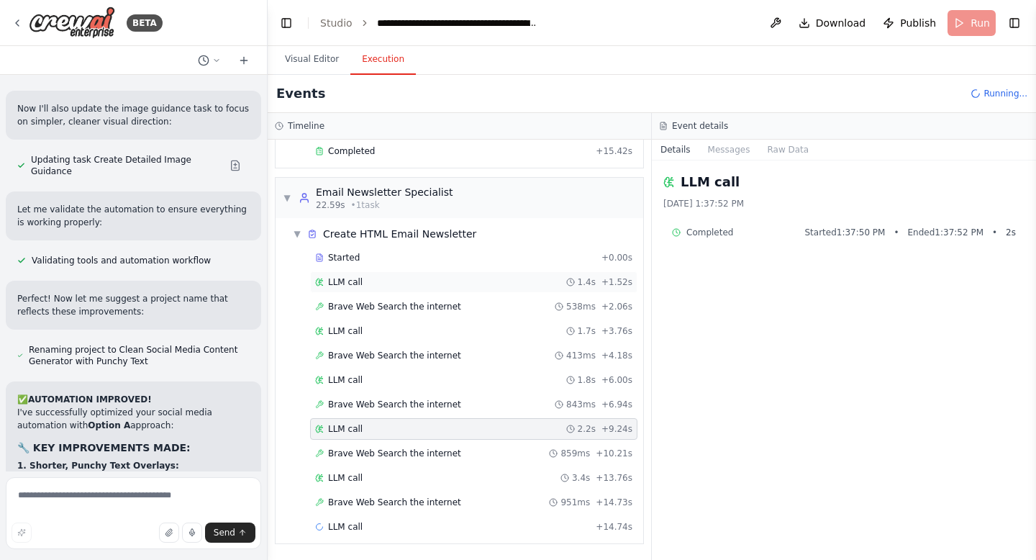
click at [500, 273] on div "LLM call 1.4s + 1.52s" at bounding box center [473, 282] width 327 height 22
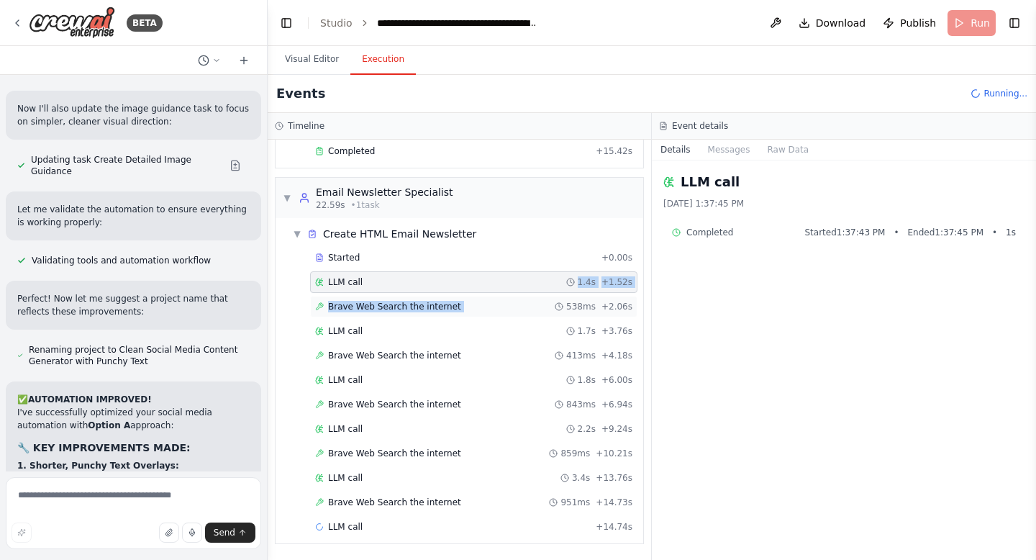
drag, startPoint x: 514, startPoint y: 291, endPoint x: 519, endPoint y: 299, distance: 9.4
click at [519, 299] on div "Started + 0.00s LLM call 1.4s + 1.52s Brave Web Search the internet 538ms + 2.0…" at bounding box center [465, 394] width 356 height 294
click at [519, 299] on div "Brave Web Search the internet 538ms + 2.06s" at bounding box center [473, 307] width 327 height 22
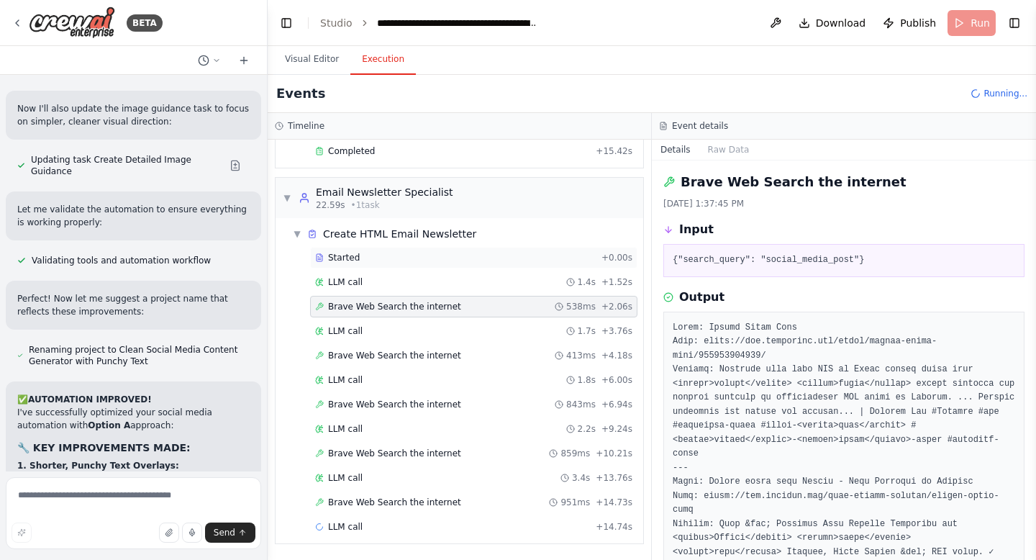
click at [506, 254] on div "Started" at bounding box center [455, 258] width 281 height 12
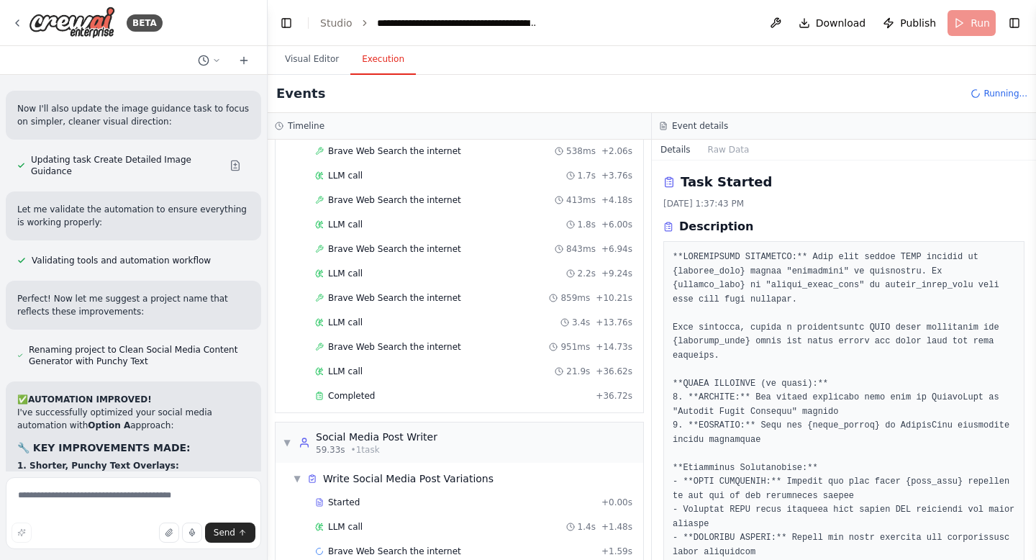
scroll to position [337, 0]
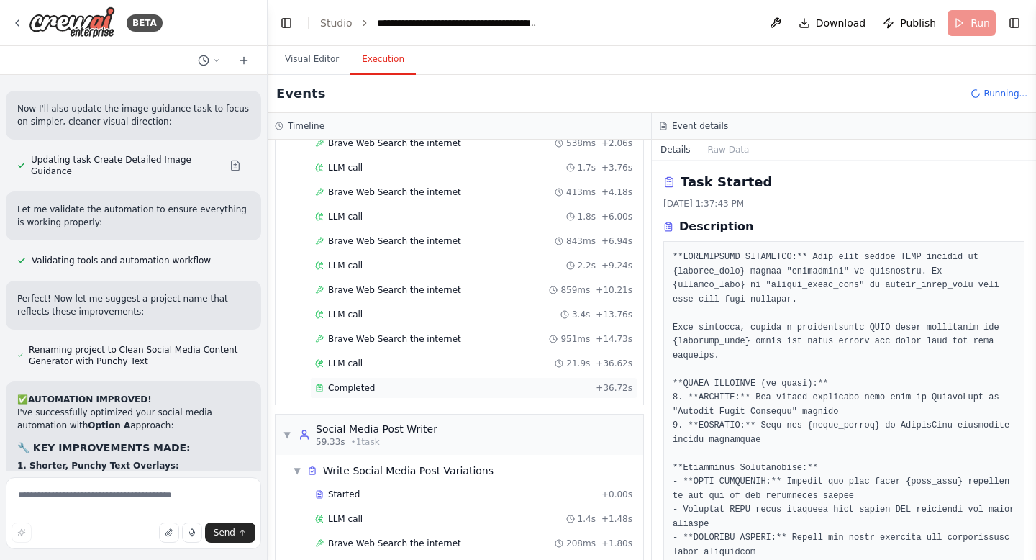
click at [504, 381] on div "Completed + 36.72s" at bounding box center [473, 388] width 327 height 22
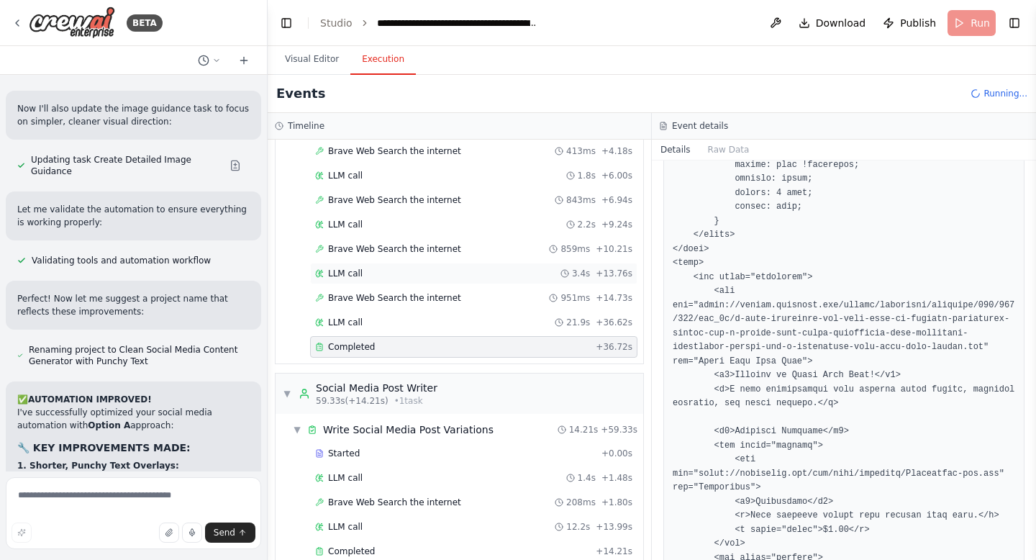
scroll to position [714, 0]
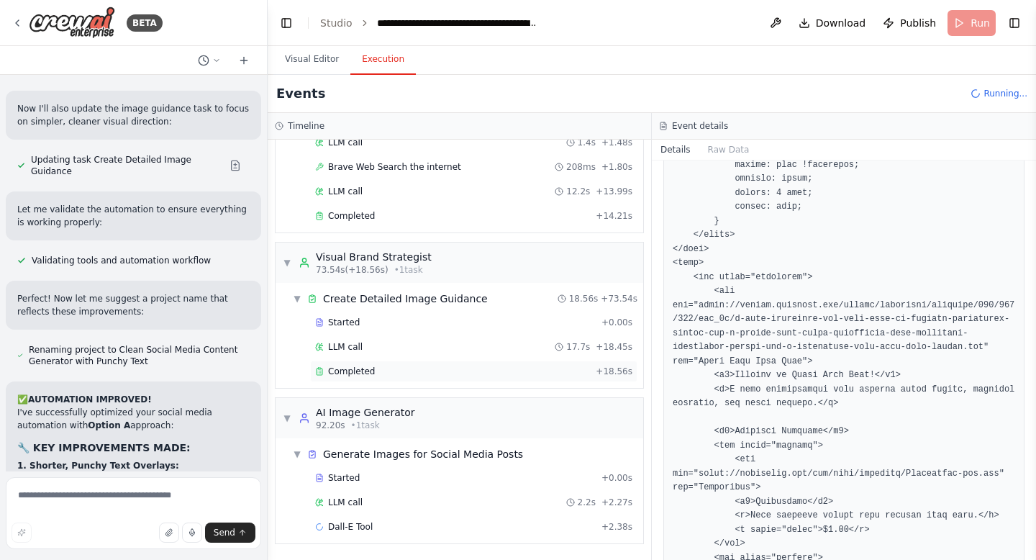
click at [490, 378] on div "Completed + 18.56s" at bounding box center [473, 371] width 327 height 22
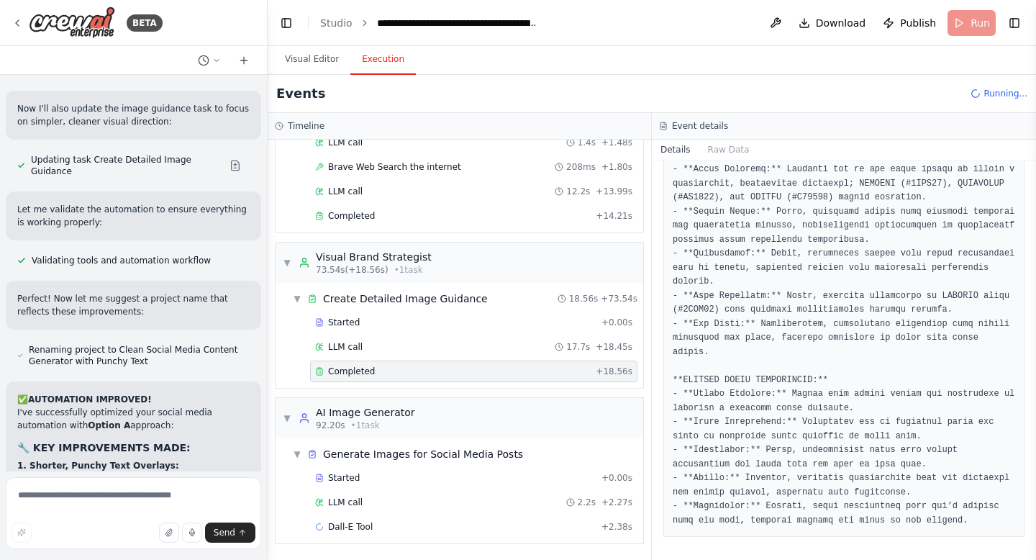
scroll to position [1235, 0]
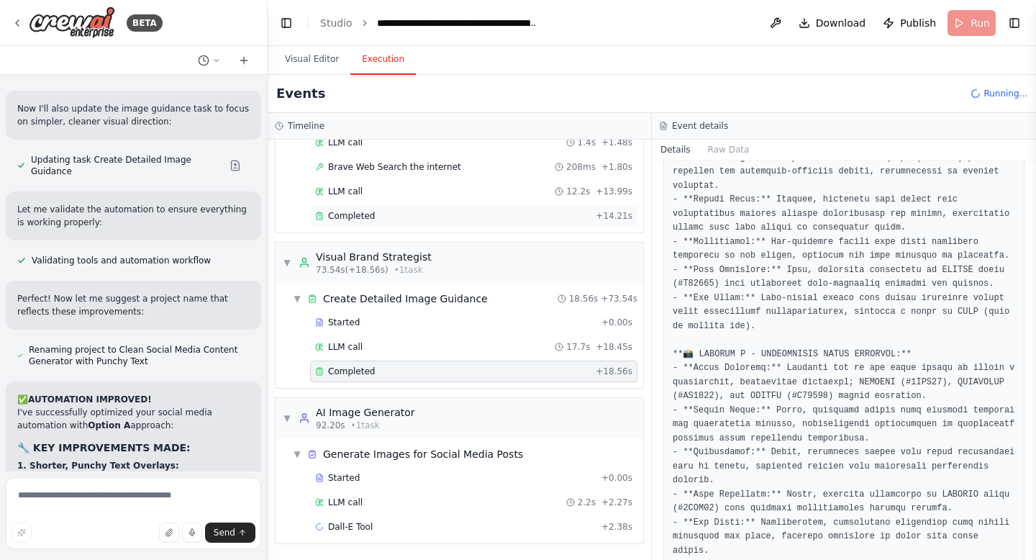
click at [494, 206] on div "Completed + 14.21s" at bounding box center [473, 216] width 327 height 22
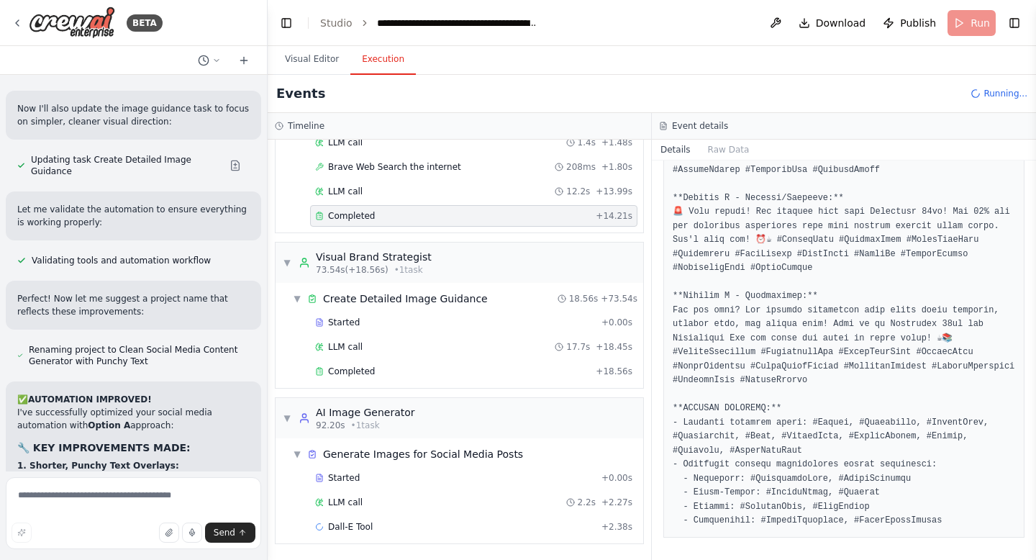
click at [494, 206] on div "Completed + 14.21s" at bounding box center [473, 216] width 327 height 22
click at [483, 363] on div "Completed + 18.56s" at bounding box center [473, 371] width 327 height 22
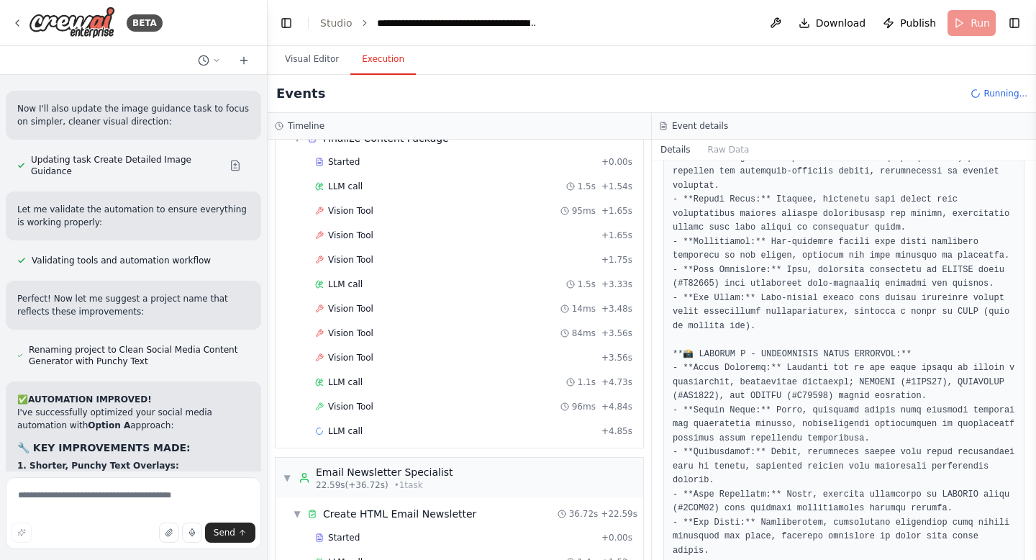
scroll to position [214, 0]
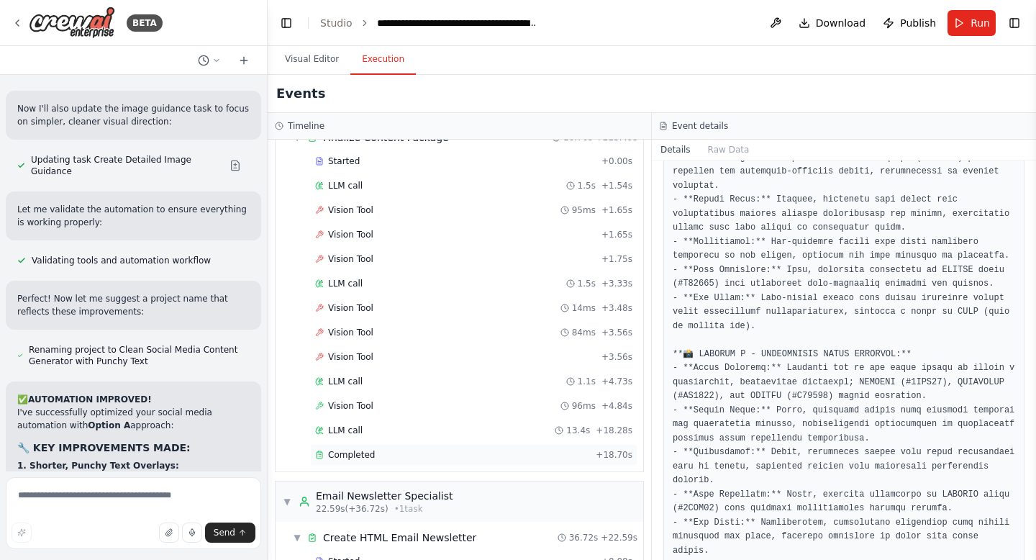
click at [403, 447] on div "Completed + 18.70s" at bounding box center [473, 455] width 327 height 22
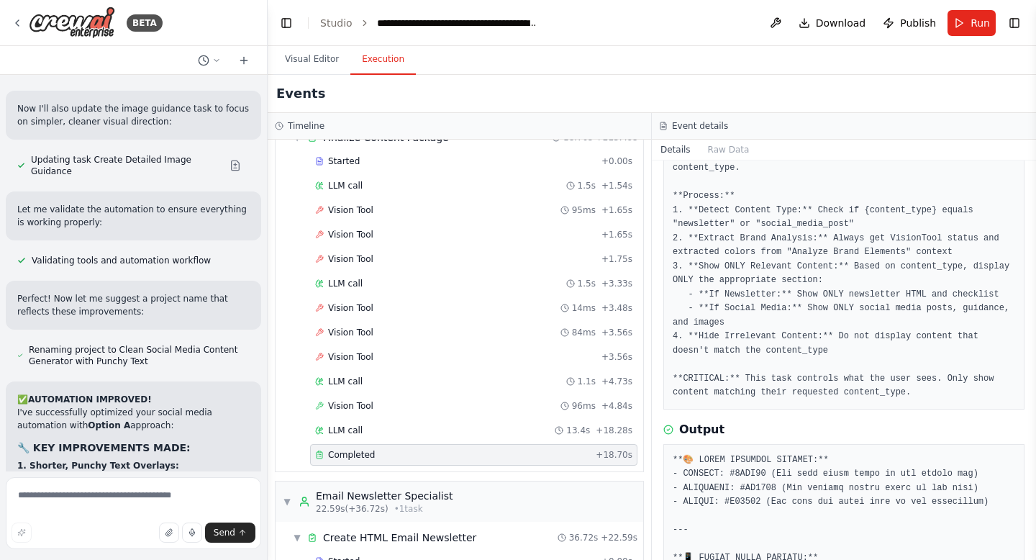
scroll to position [0, 0]
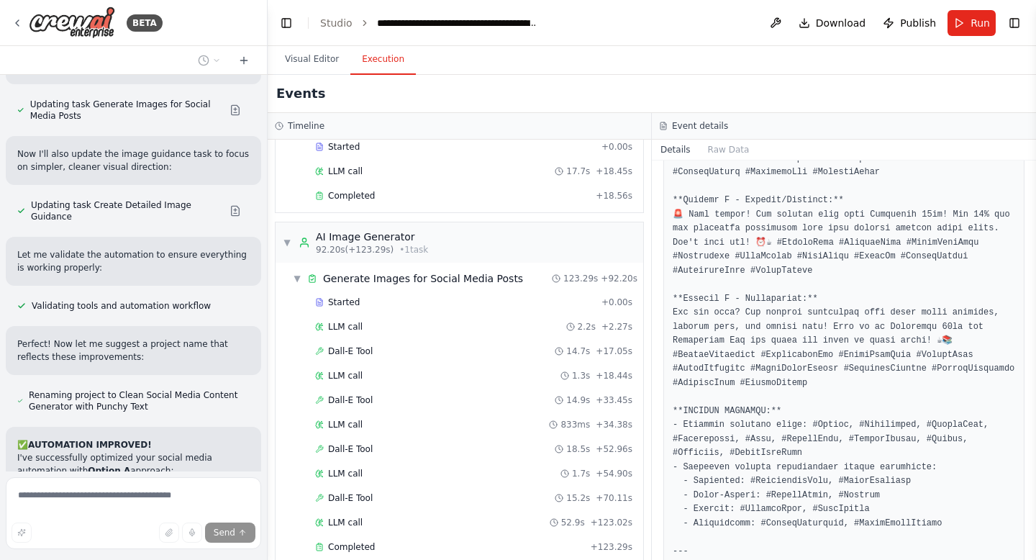
scroll to position [1253, 0]
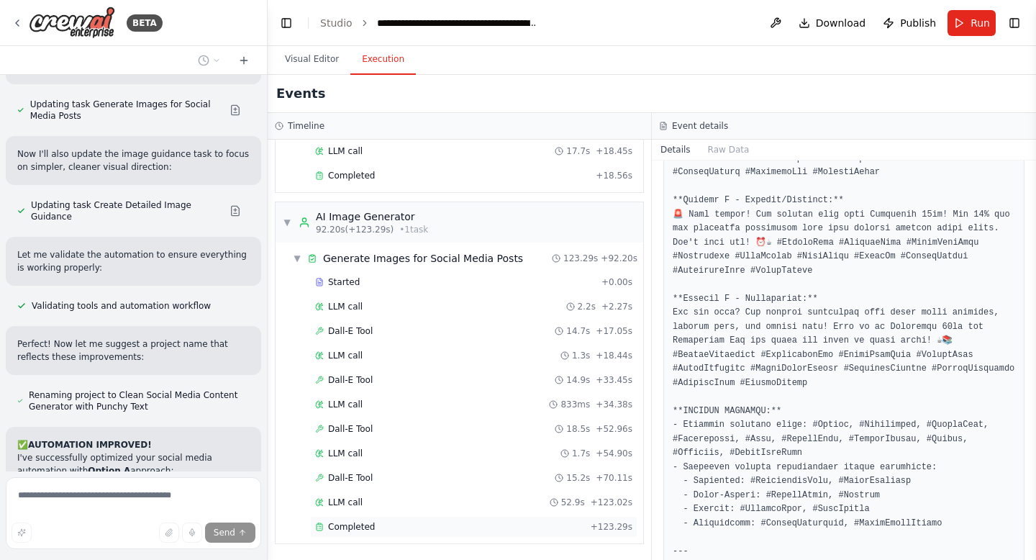
click at [387, 516] on div "Completed + 123.29s" at bounding box center [473, 527] width 327 height 22
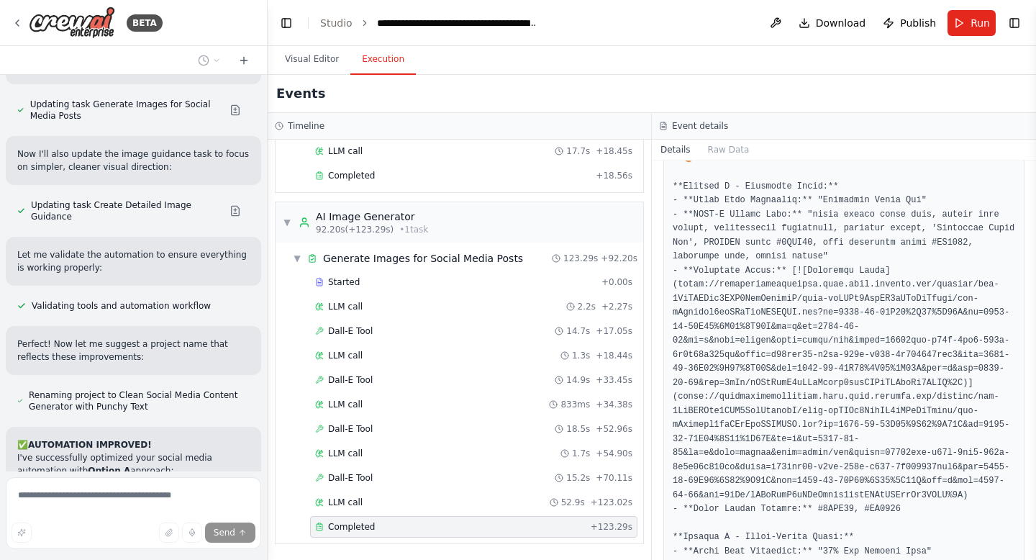
scroll to position [1036, 0]
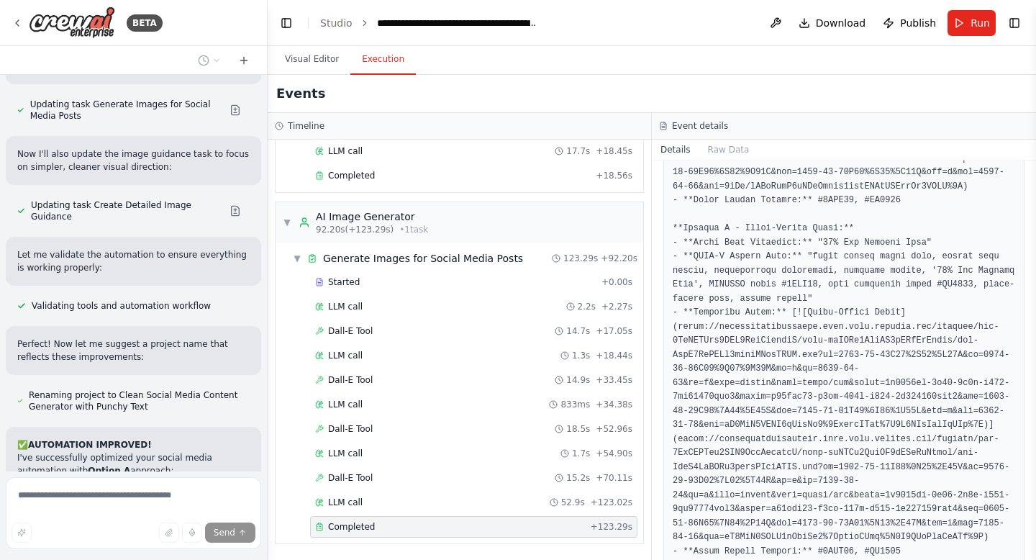
click at [387, 516] on div "Completed + 123.29s" at bounding box center [473, 527] width 327 height 22
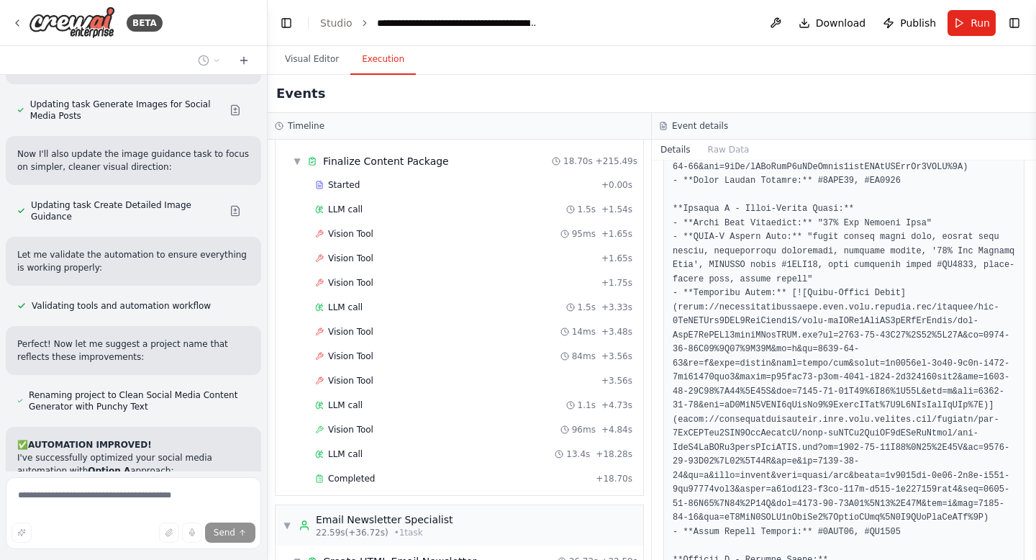
scroll to position [191, 0]
click at [364, 484] on div "Completed + 18.70s" at bounding box center [473, 479] width 327 height 22
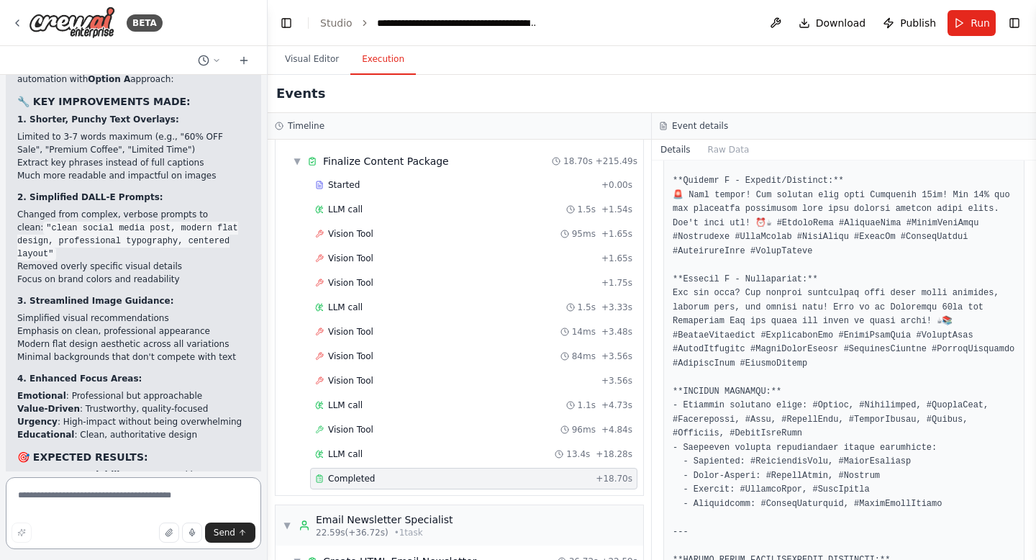
scroll to position [92994, 0]
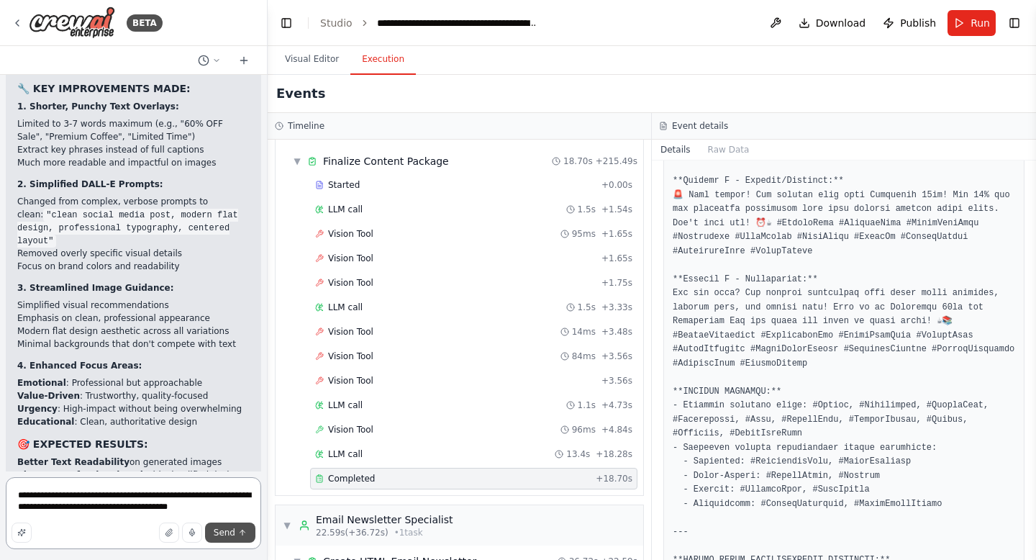
type textarea "**********"
click at [229, 533] on span "Send" at bounding box center [225, 533] width 22 height 12
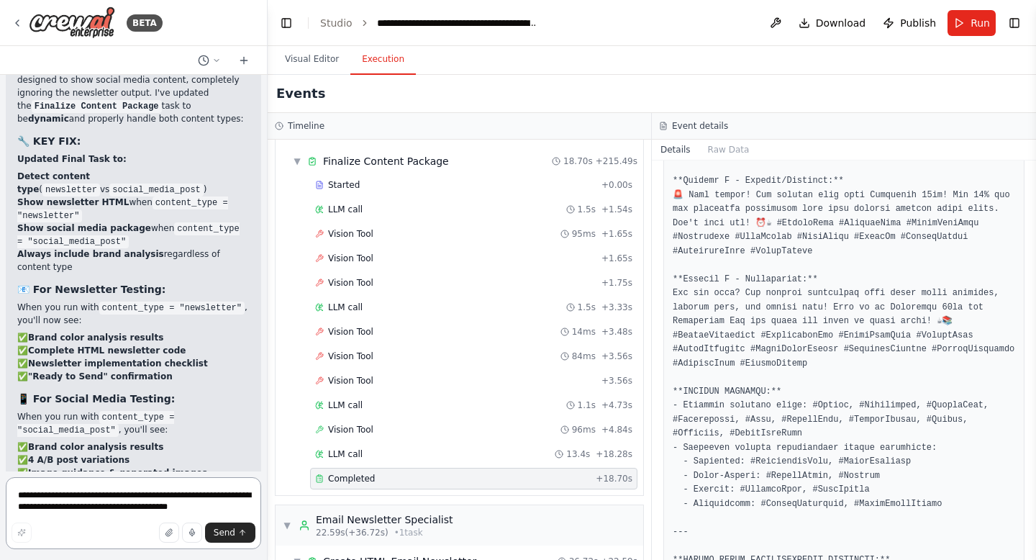
scroll to position [93864, 0]
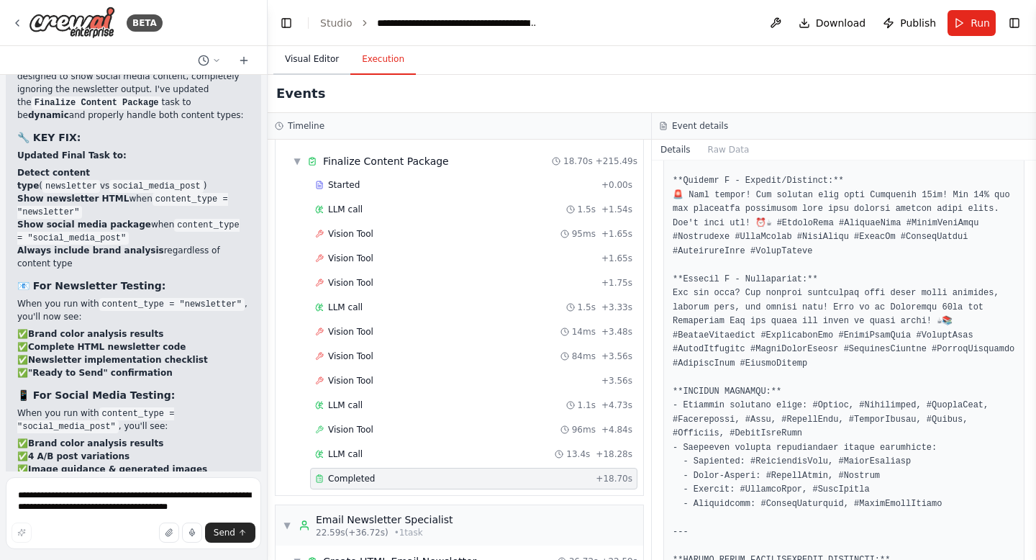
click at [316, 57] on button "Visual Editor" at bounding box center [311, 60] width 77 height 30
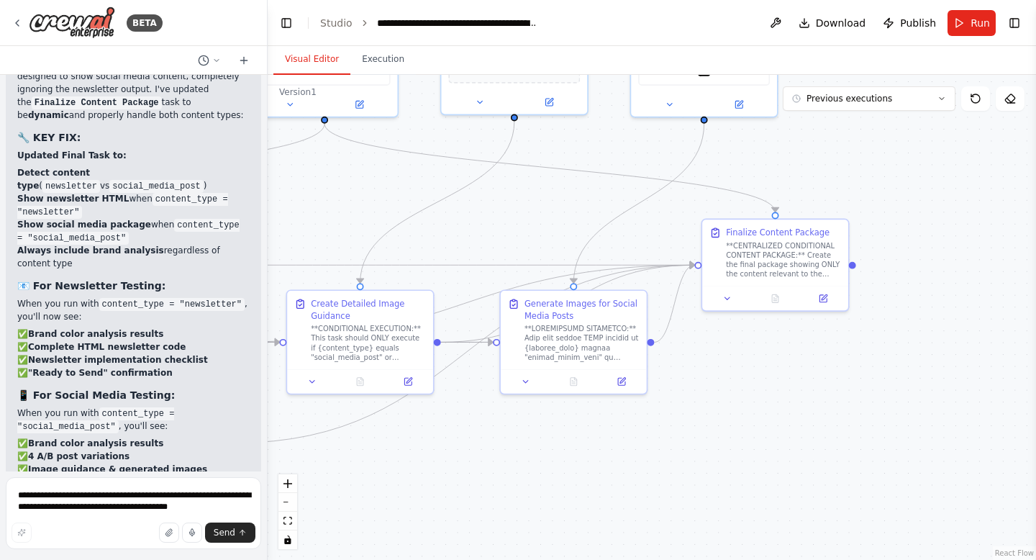
drag, startPoint x: 830, startPoint y: 199, endPoint x: 404, endPoint y: 257, distance: 430.5
click at [404, 257] on div ".deletable-edge-delete-btn { width: 20px; height: 20px; border: 0px solid #ffff…" at bounding box center [652, 317] width 768 height 485
click at [837, 300] on button at bounding box center [823, 298] width 41 height 14
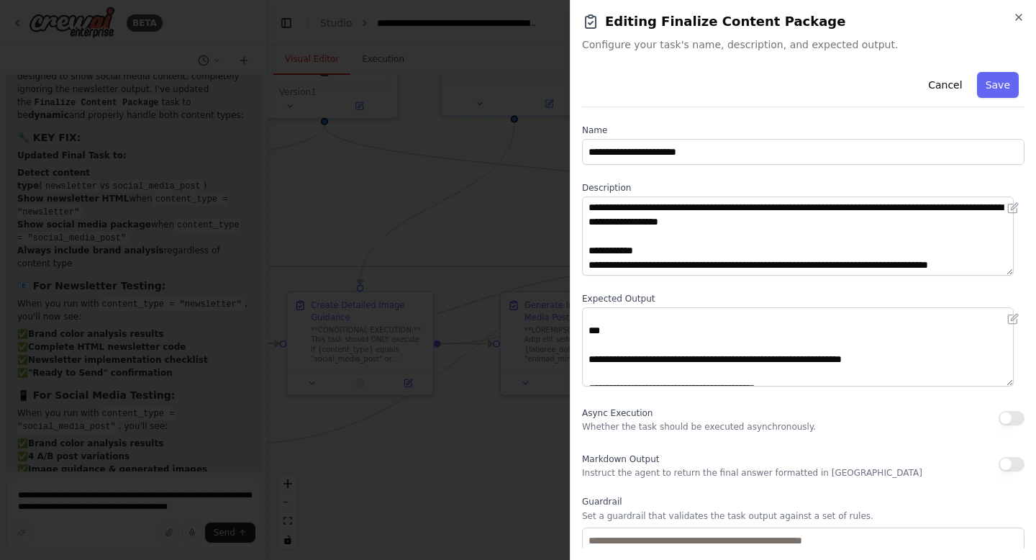
scroll to position [0, 0]
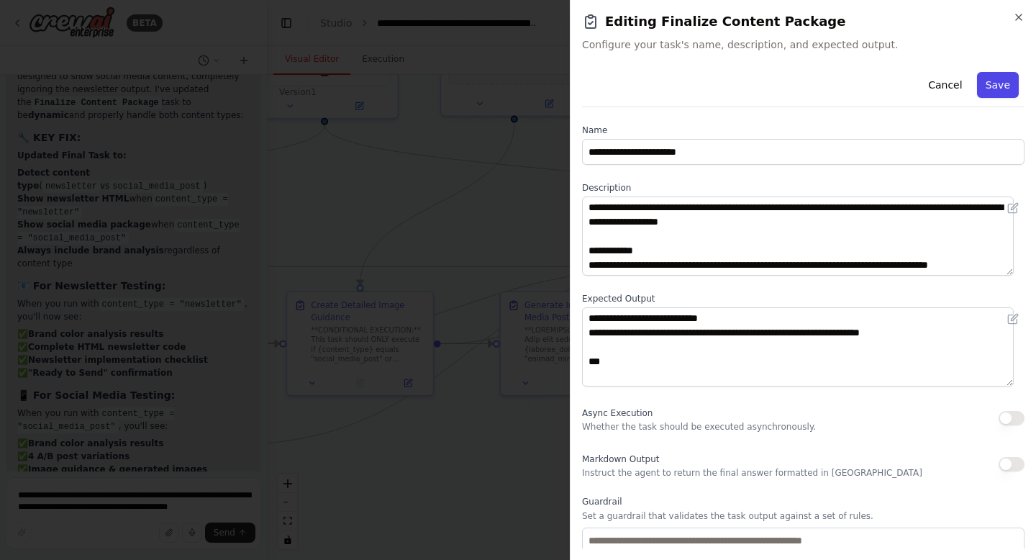
click at [984, 84] on button "Save" at bounding box center [998, 85] width 42 height 26
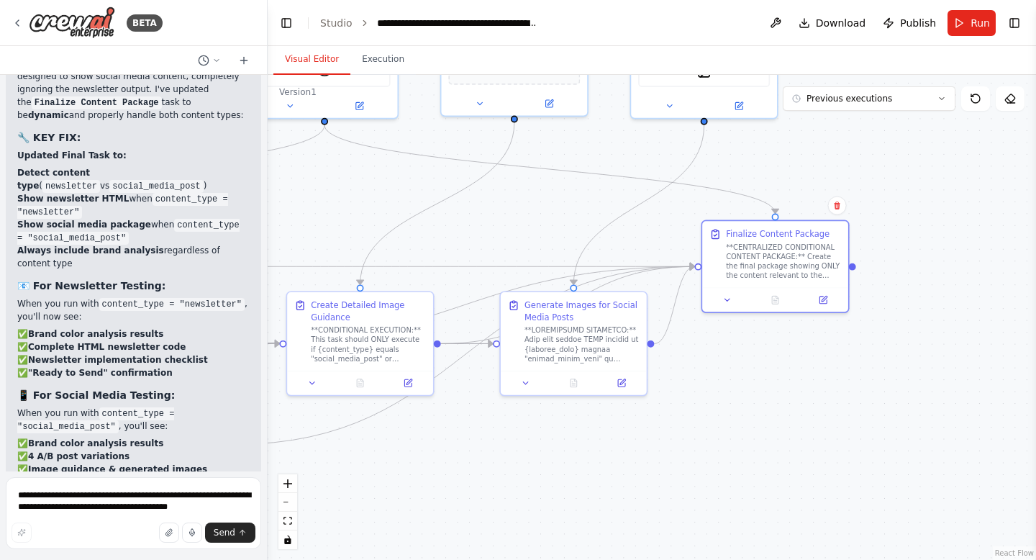
scroll to position [94099, 0]
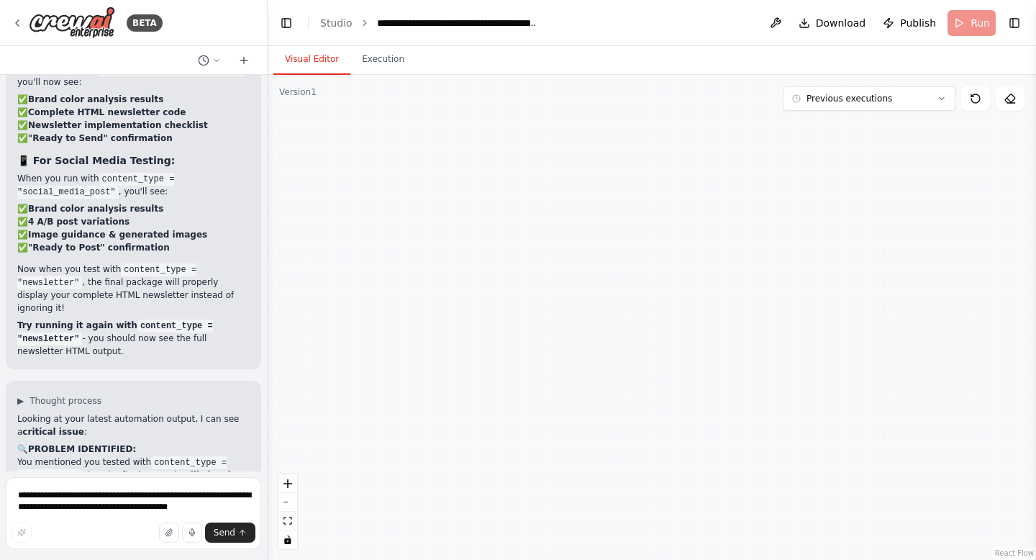
scroll to position [93982, 0]
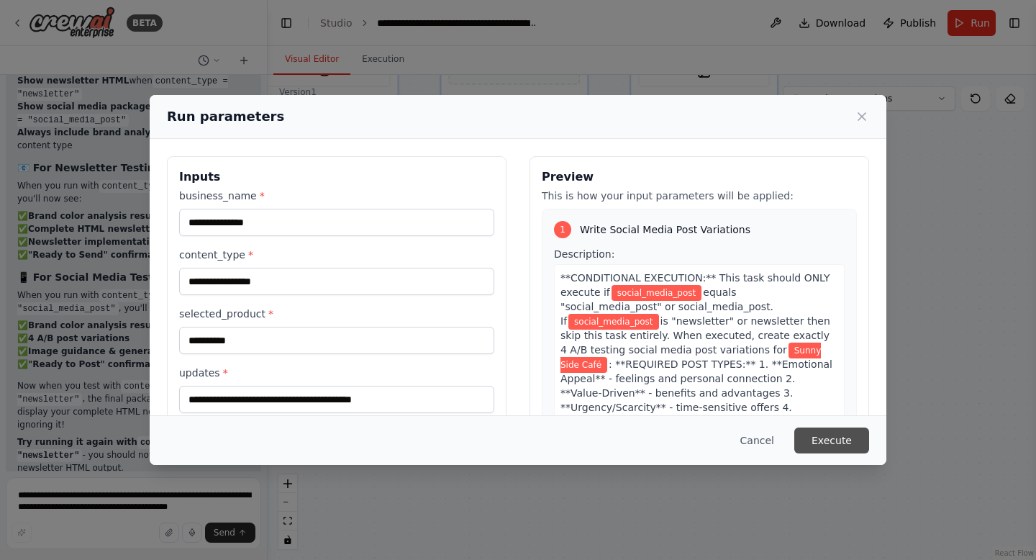
click at [836, 440] on button "Execute" at bounding box center [831, 440] width 75 height 26
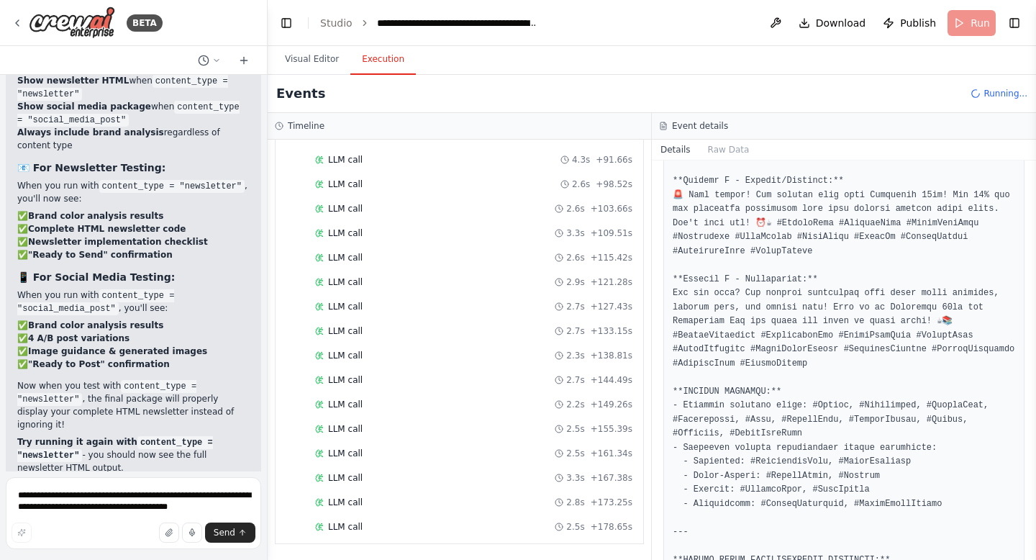
scroll to position [0, 0]
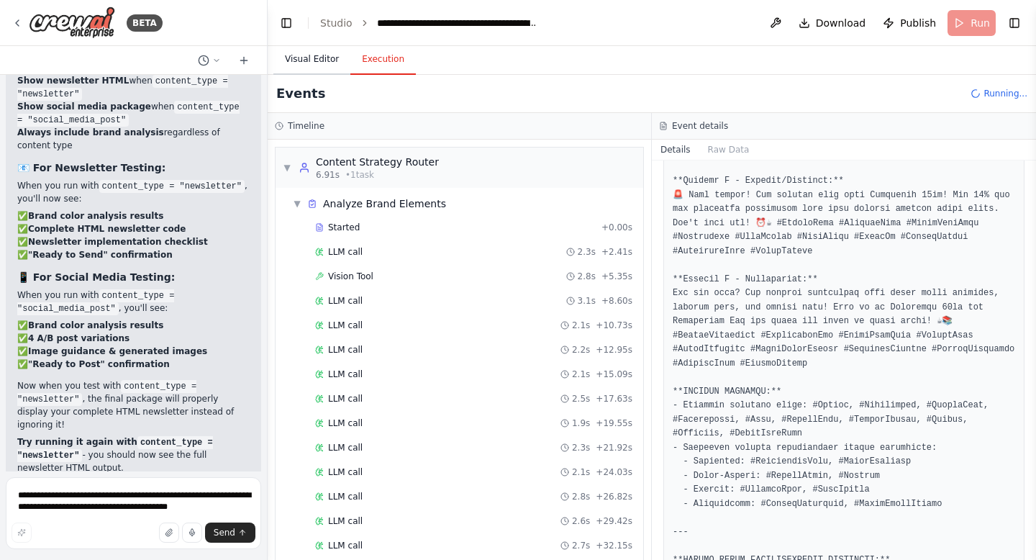
click at [316, 58] on button "Visual Editor" at bounding box center [311, 60] width 77 height 30
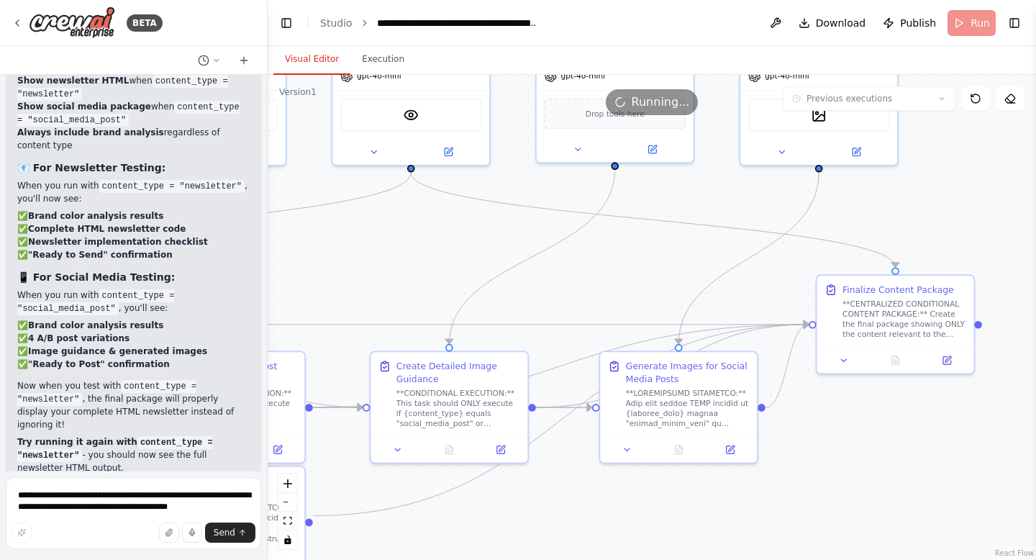
drag, startPoint x: 406, startPoint y: 168, endPoint x: 530, endPoint y: 242, distance: 143.9
click at [530, 242] on div ".deletable-edge-delete-btn { width: 20px; height: 20px; border: 0px solid #ffff…" at bounding box center [652, 317] width 768 height 485
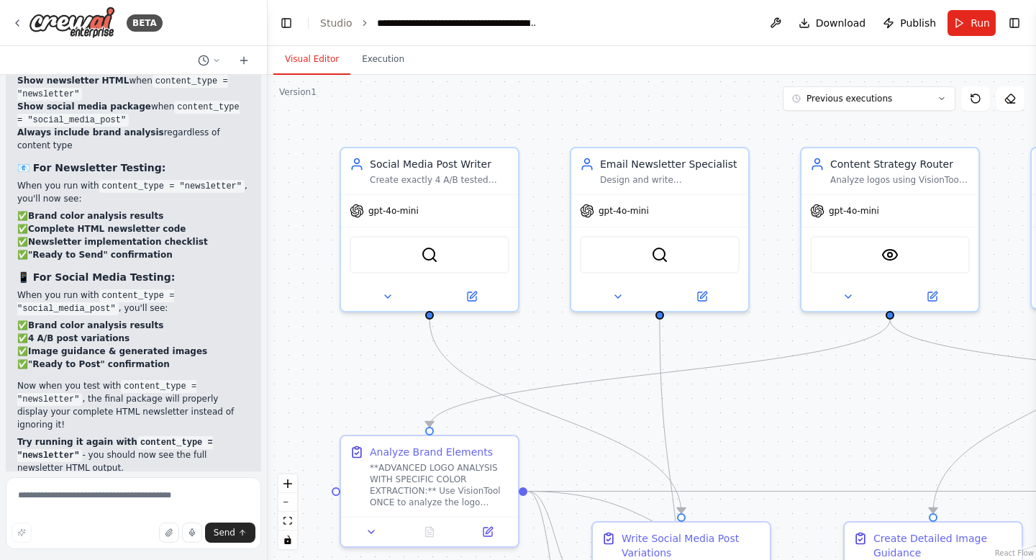
scroll to position [93981, 0]
click at [375, 53] on button "Execution" at bounding box center [382, 60] width 65 height 30
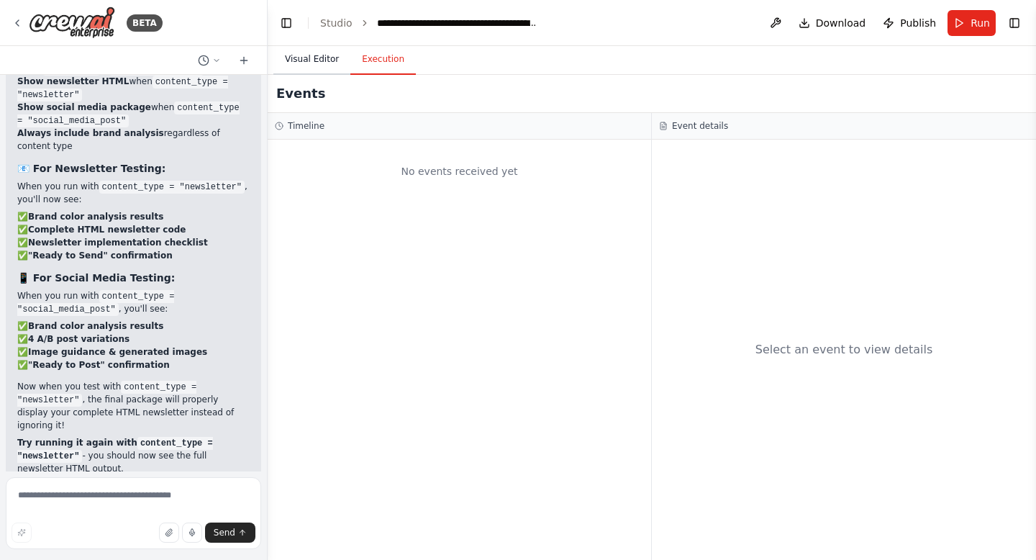
click at [319, 60] on button "Visual Editor" at bounding box center [311, 60] width 77 height 30
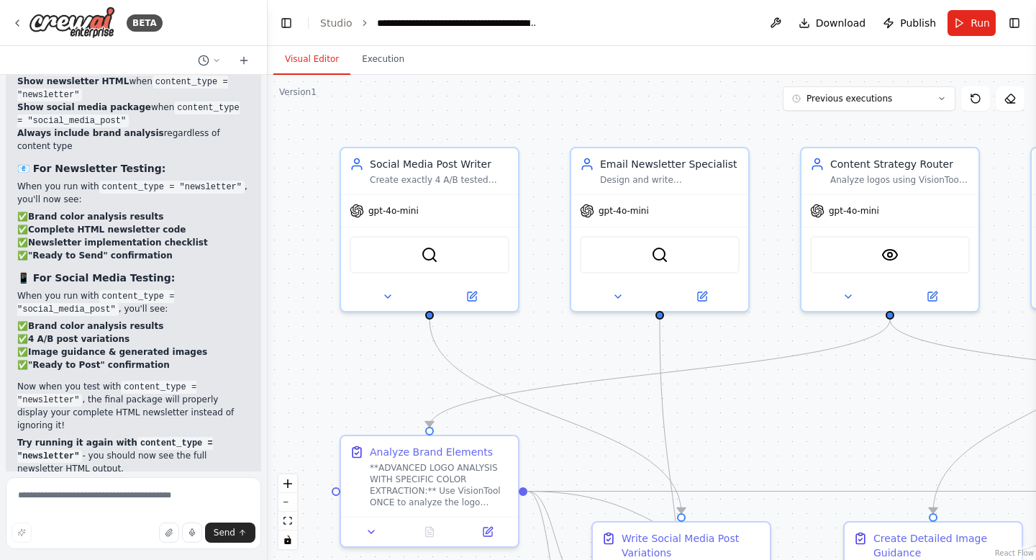
scroll to position [93982, 0]
click at [481, 297] on button at bounding box center [471, 293] width 81 height 17
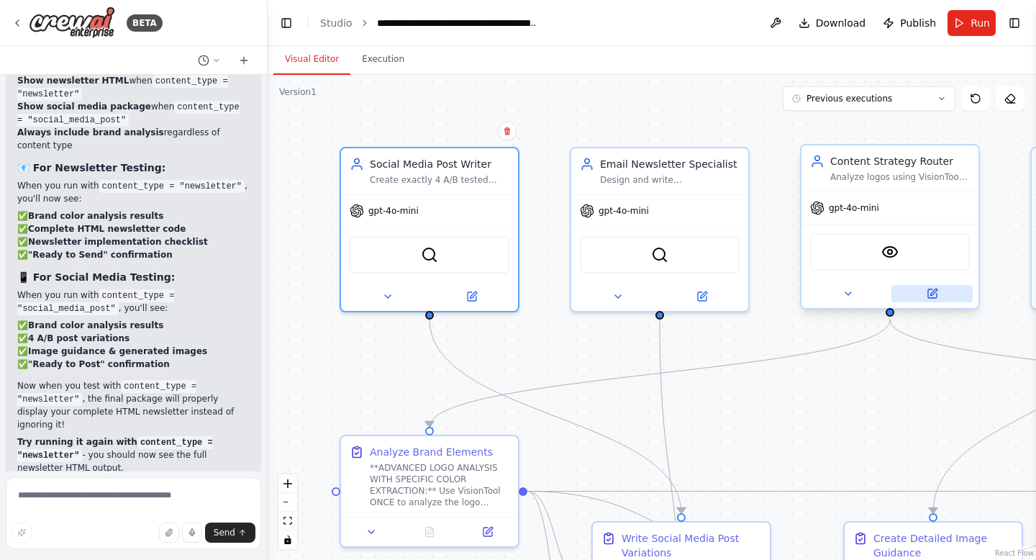
click at [933, 296] on icon at bounding box center [932, 293] width 9 height 9
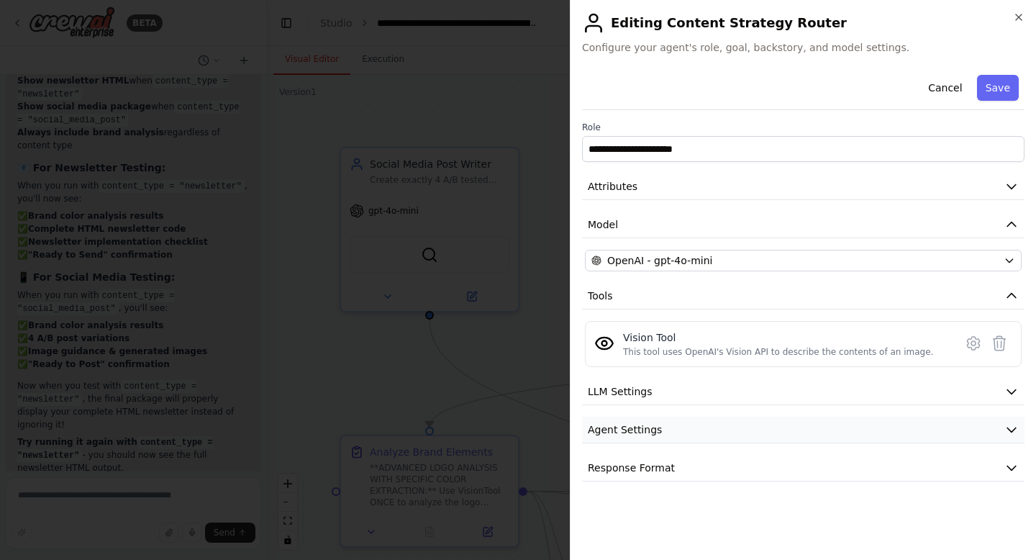
click at [663, 437] on button "Agent Settings" at bounding box center [803, 430] width 442 height 27
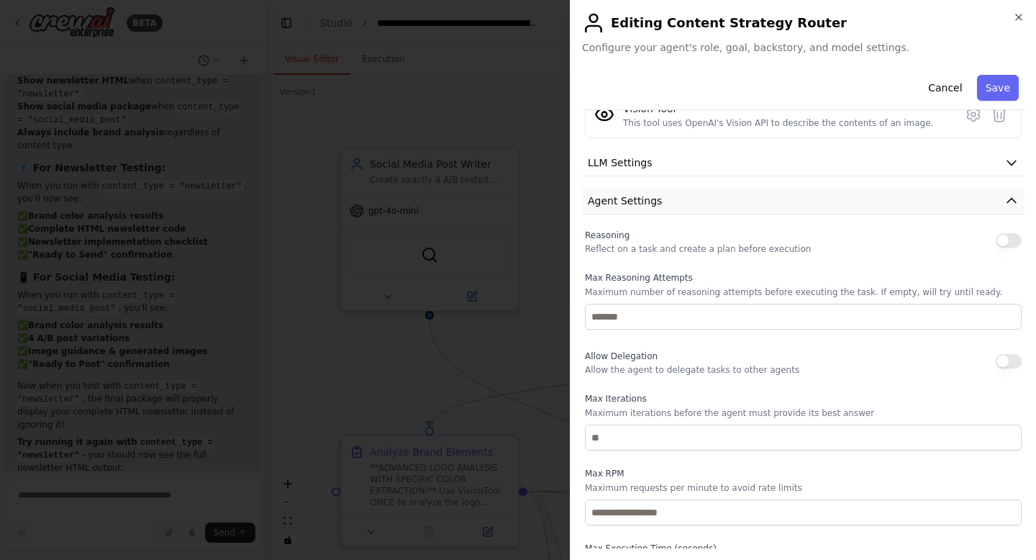
scroll to position [330, 0]
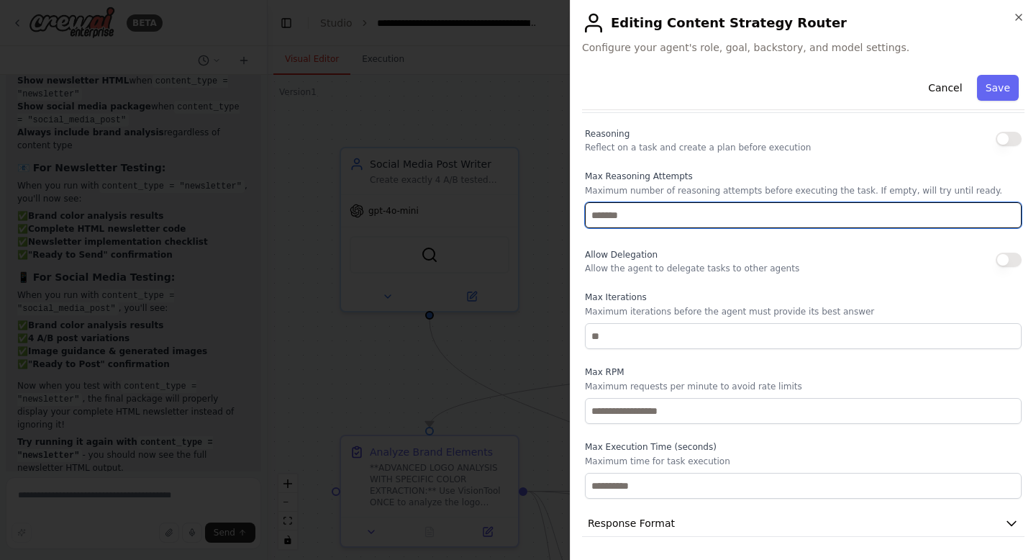
click at [659, 212] on input "number" at bounding box center [803, 215] width 437 height 26
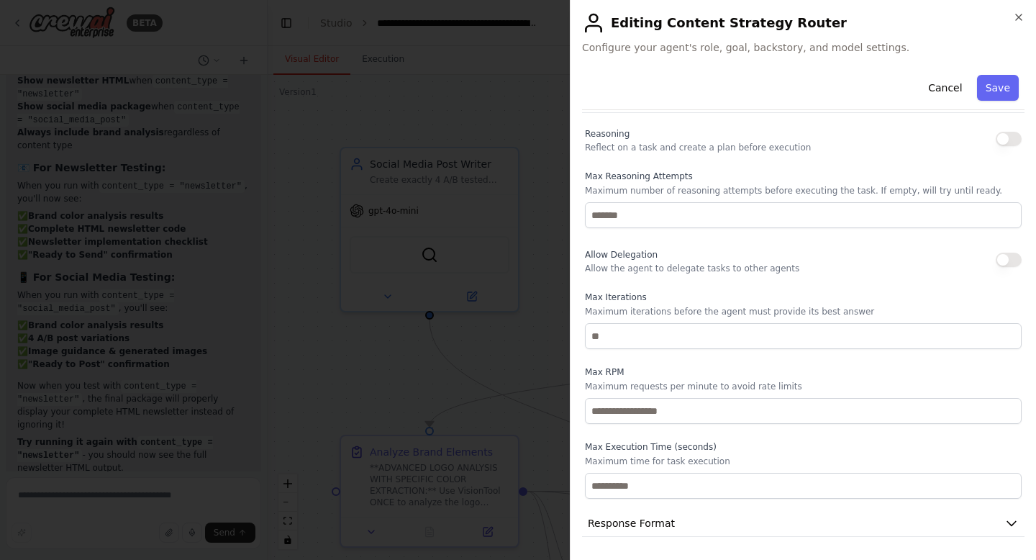
type button "on"
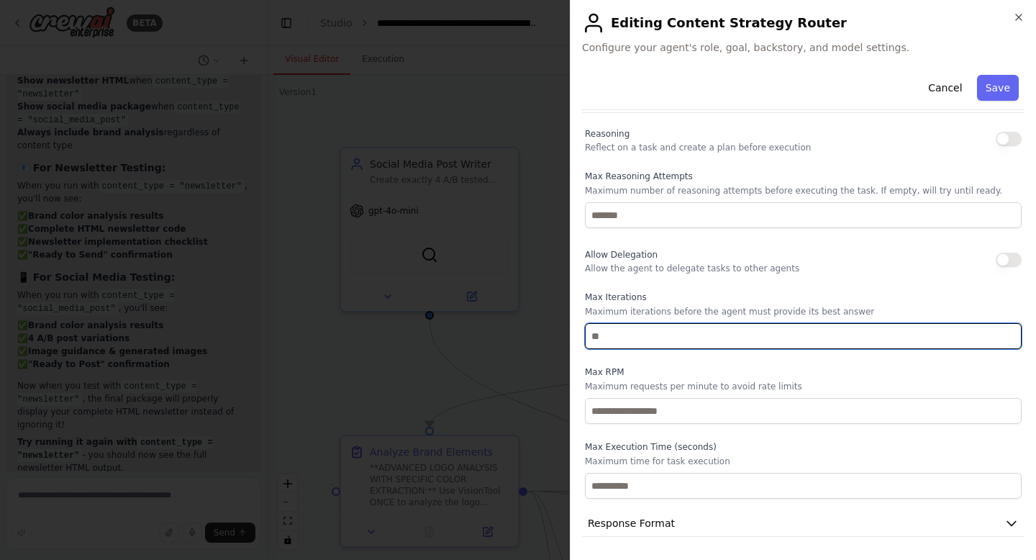
type input "*"
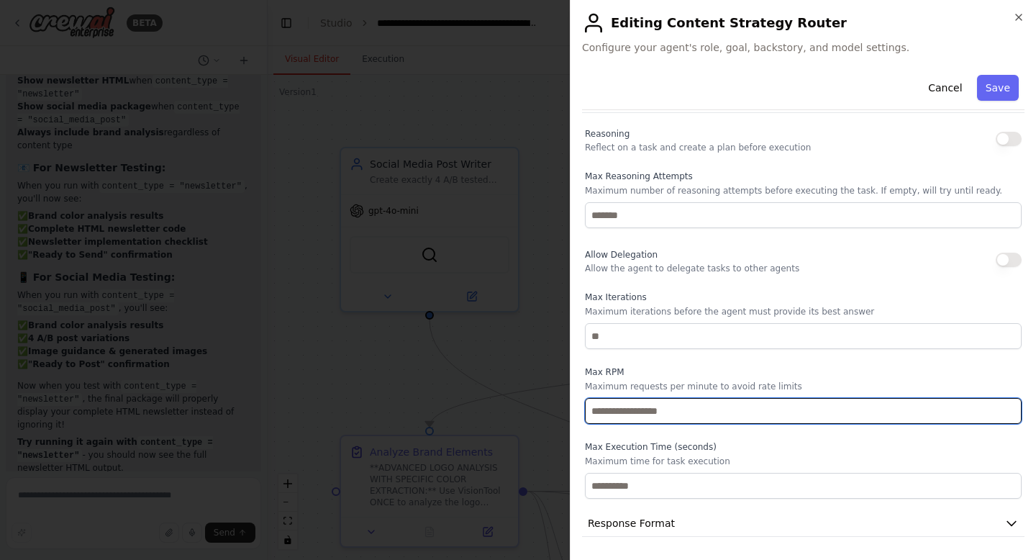
type input "*"
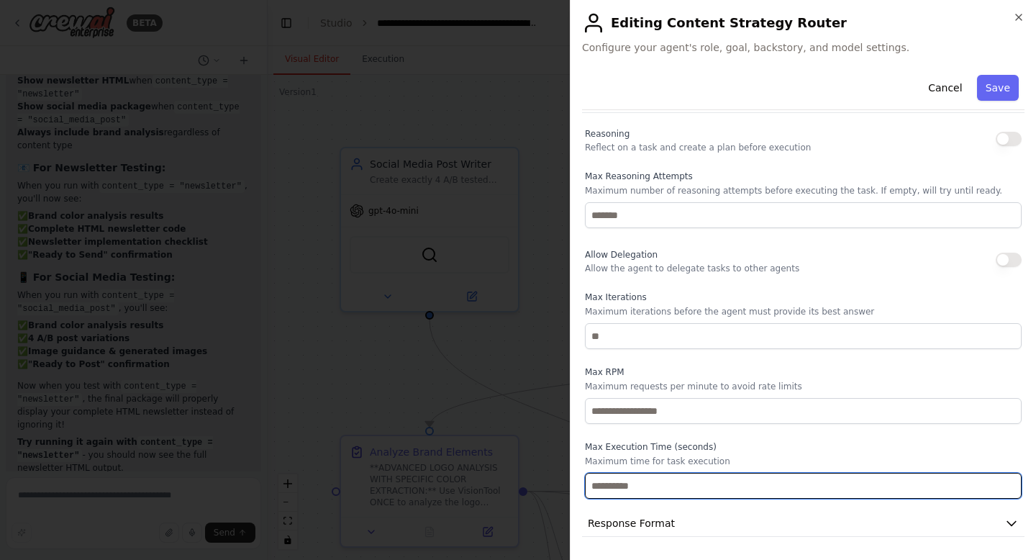
type input "*"
type input "***"
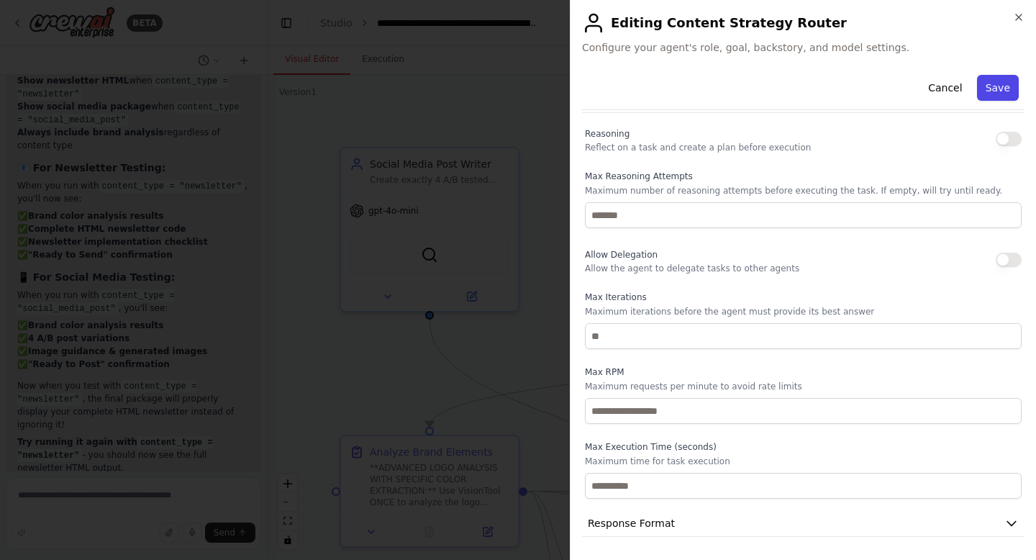
click at [1001, 83] on button "Save" at bounding box center [998, 88] width 42 height 26
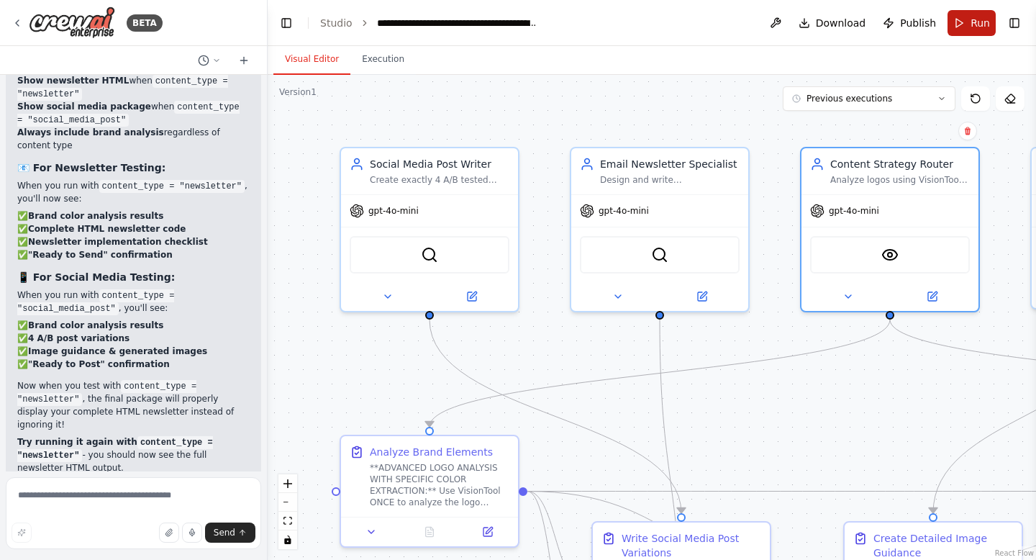
click at [985, 29] on span "Run" at bounding box center [979, 23] width 19 height 14
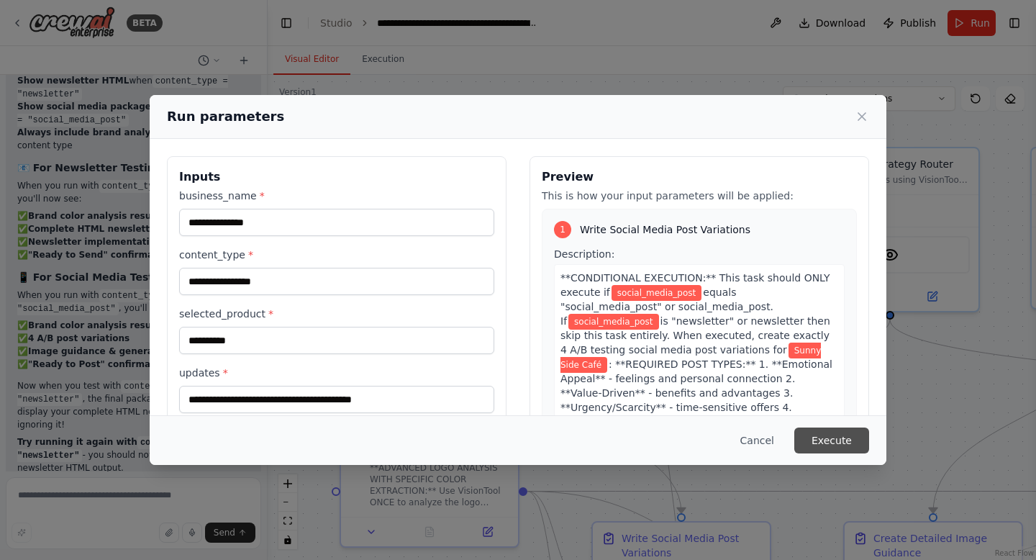
click at [827, 447] on button "Execute" at bounding box center [831, 440] width 75 height 26
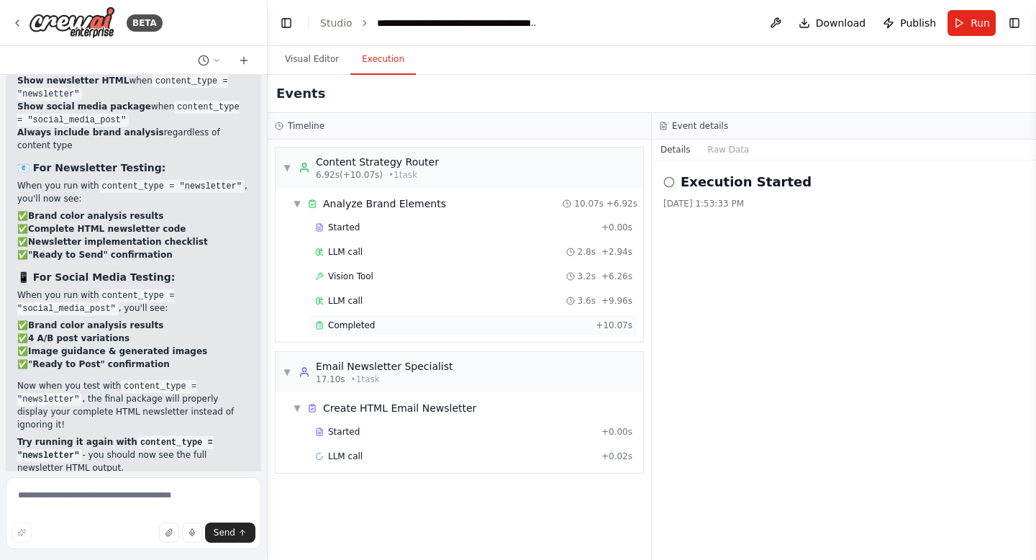
click at [593, 316] on div "Completed + 10.07s" at bounding box center [473, 325] width 327 height 22
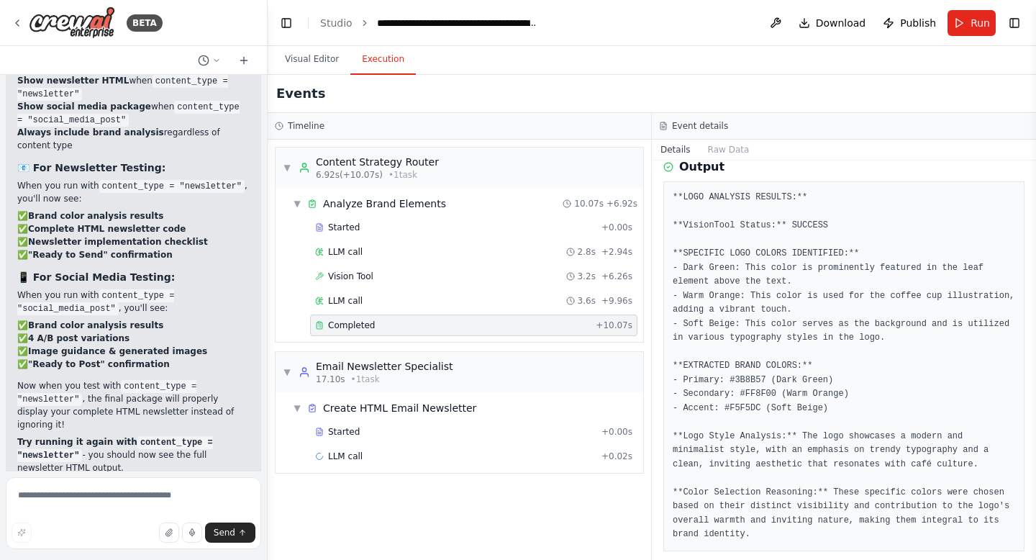
scroll to position [0, 0]
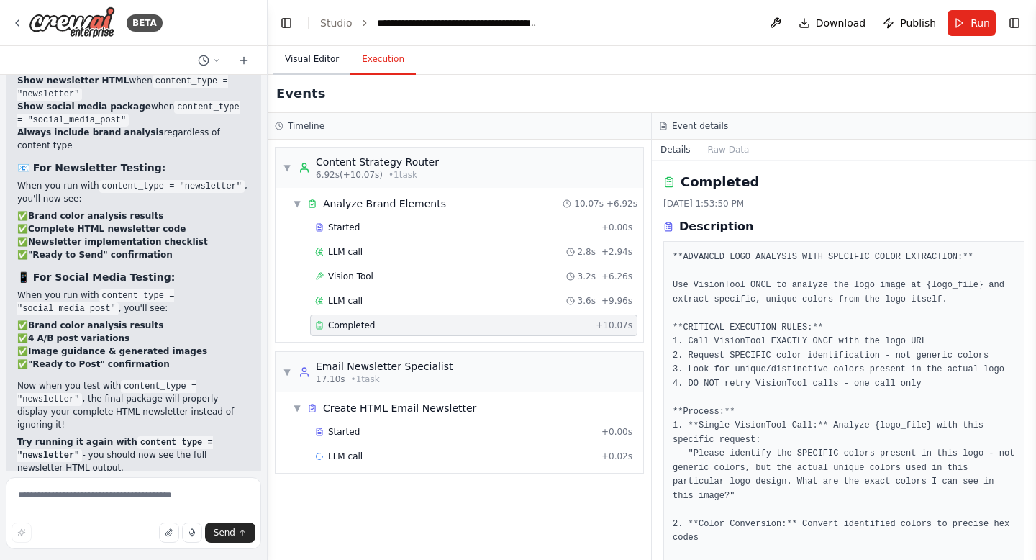
click at [318, 63] on button "Visual Editor" at bounding box center [311, 60] width 77 height 30
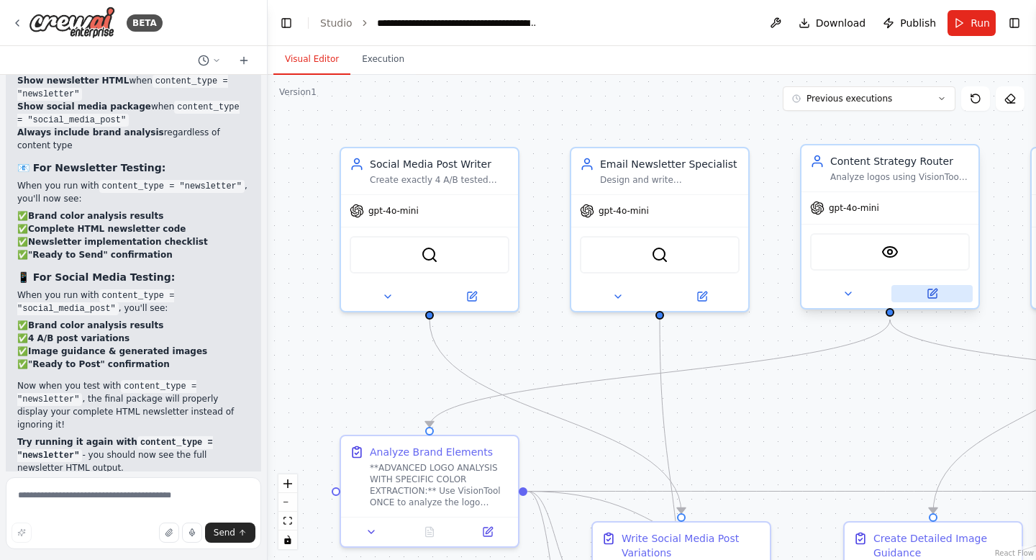
click at [922, 295] on button at bounding box center [931, 293] width 81 height 17
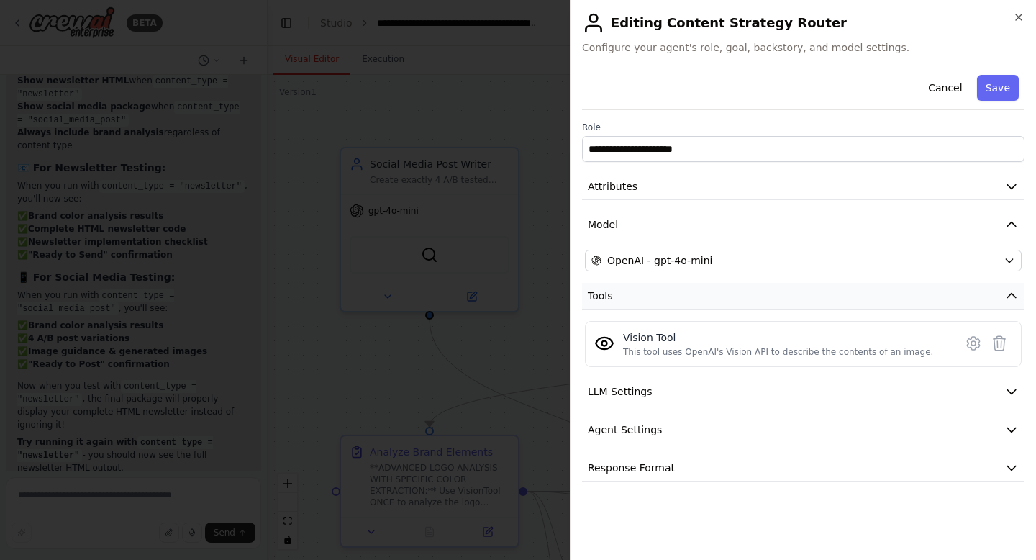
click at [701, 292] on button "Tools" at bounding box center [803, 296] width 442 height 27
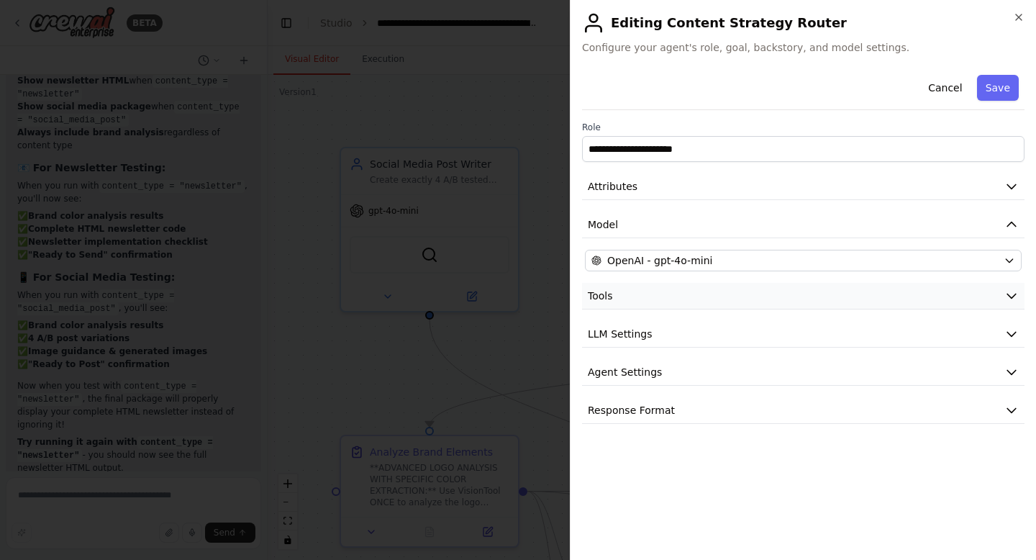
click at [701, 292] on button "Tools" at bounding box center [803, 296] width 442 height 27
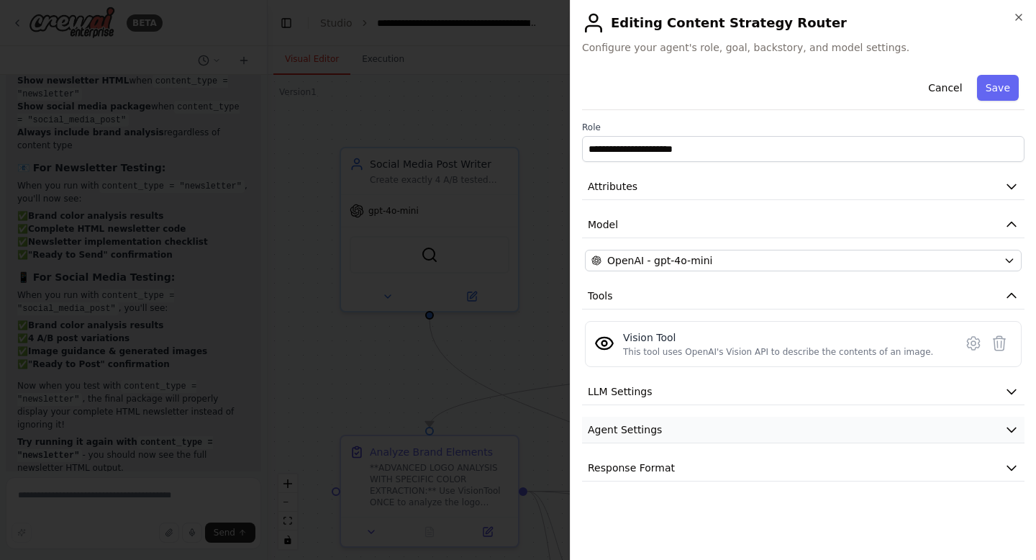
click at [645, 424] on span "Agent Settings" at bounding box center [625, 429] width 74 height 14
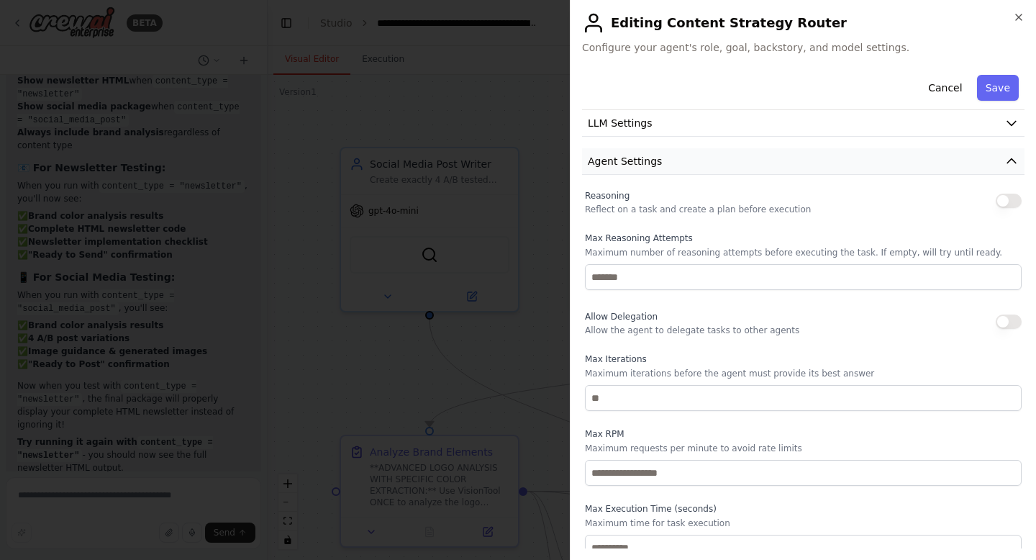
scroll to position [302, 0]
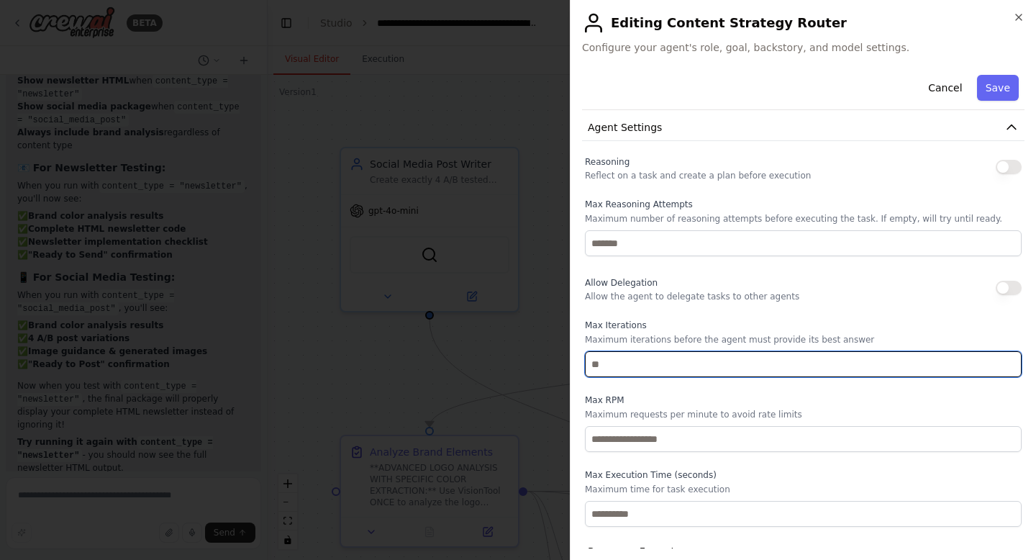
click at [624, 362] on input "*" at bounding box center [803, 364] width 437 height 26
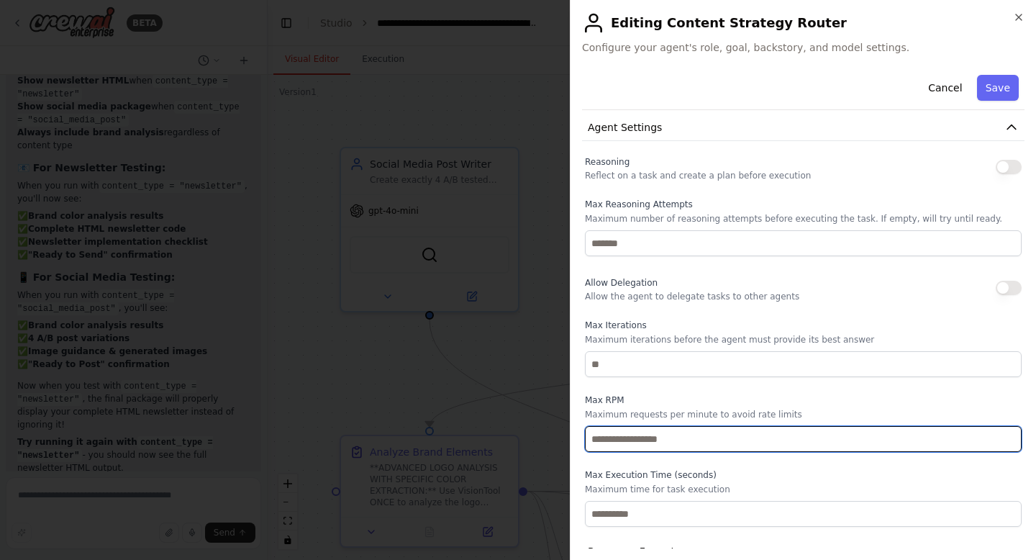
scroll to position [330, 0]
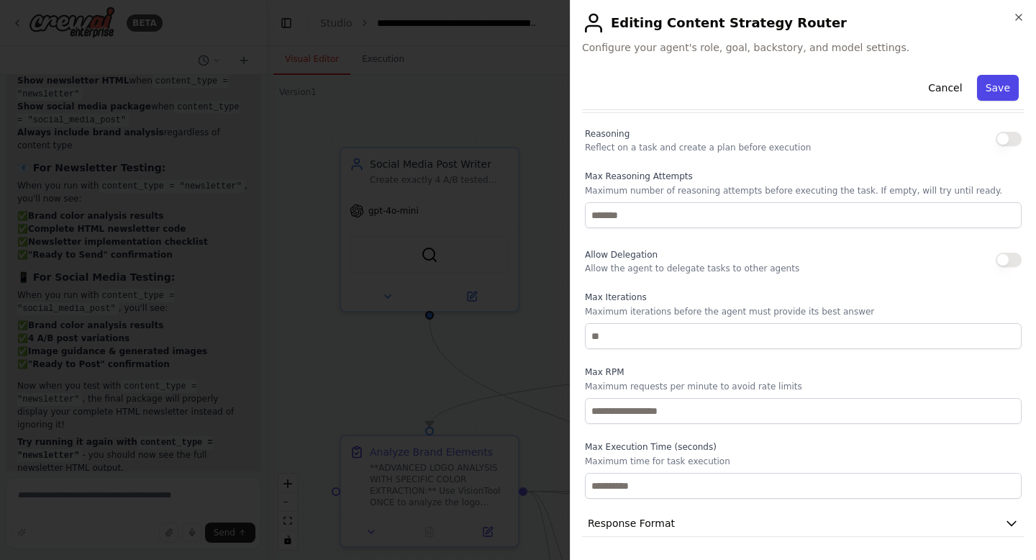
click at [983, 86] on button "Save" at bounding box center [998, 88] width 42 height 26
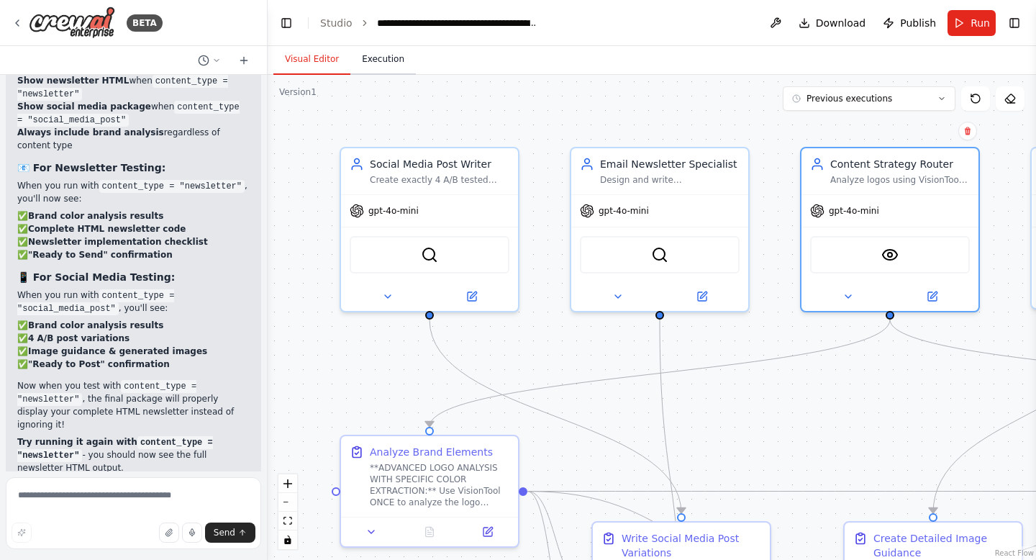
click at [399, 65] on button "Execution" at bounding box center [382, 60] width 65 height 30
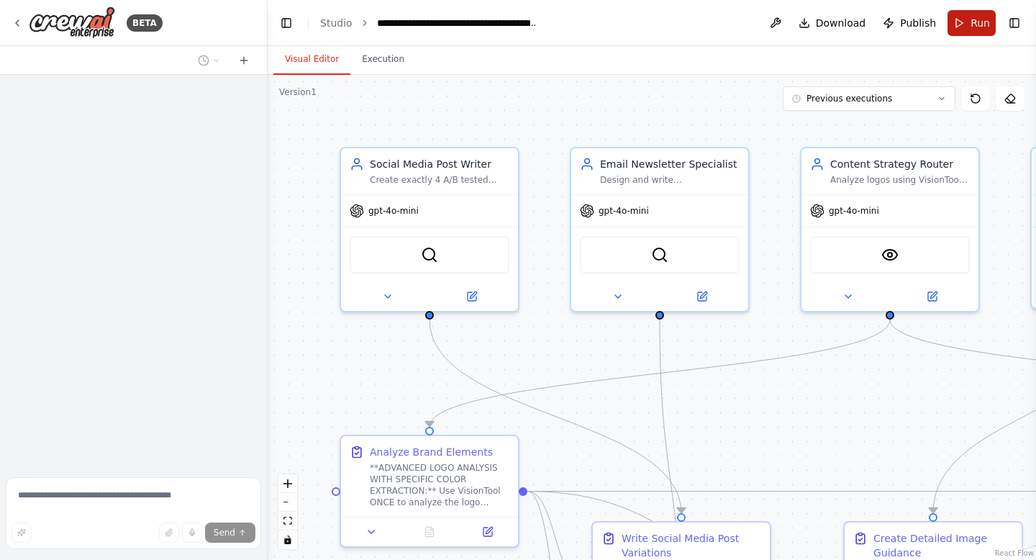
click at [981, 26] on span "Run" at bounding box center [979, 23] width 19 height 14
click at [939, 297] on button at bounding box center [931, 293] width 81 height 17
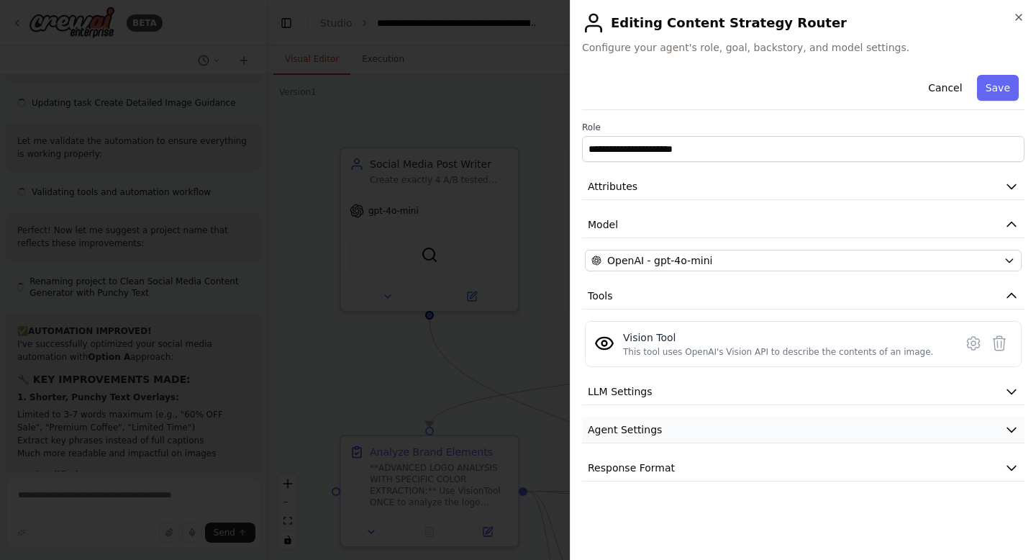
click at [693, 429] on button "Agent Settings" at bounding box center [803, 430] width 442 height 27
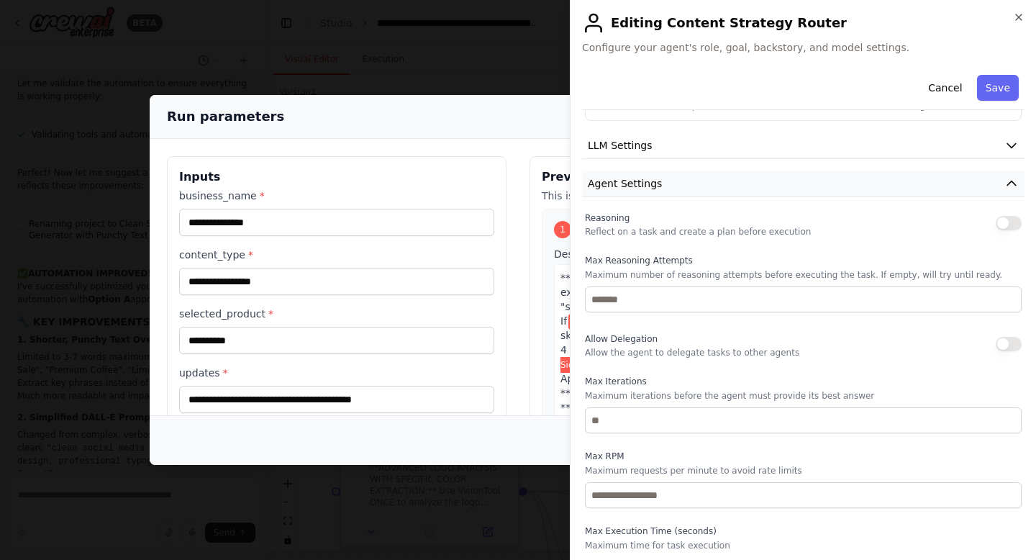
scroll to position [330, 0]
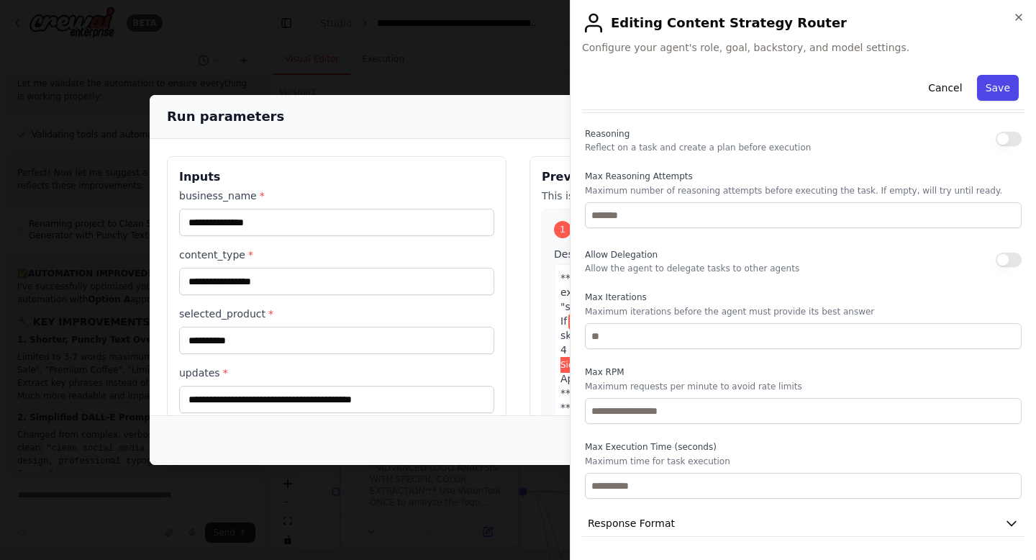
click at [988, 84] on button "Save" at bounding box center [998, 88] width 42 height 26
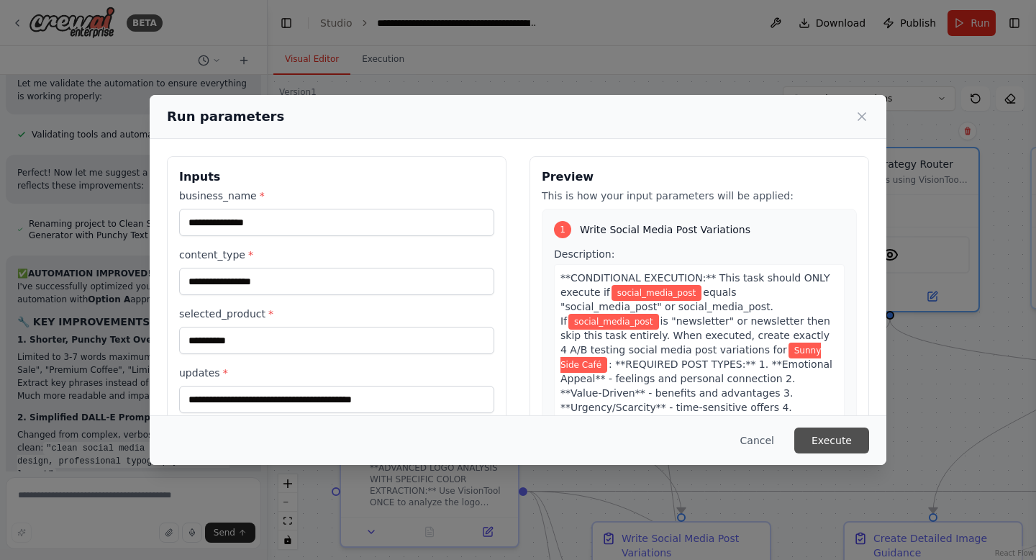
click at [826, 428] on button "Execute" at bounding box center [831, 440] width 75 height 26
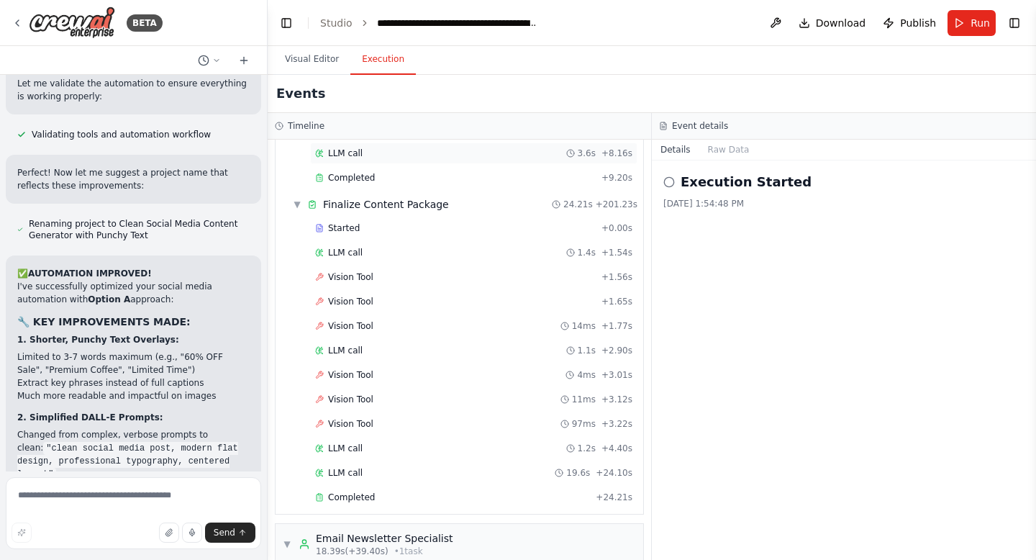
scroll to position [150, 0]
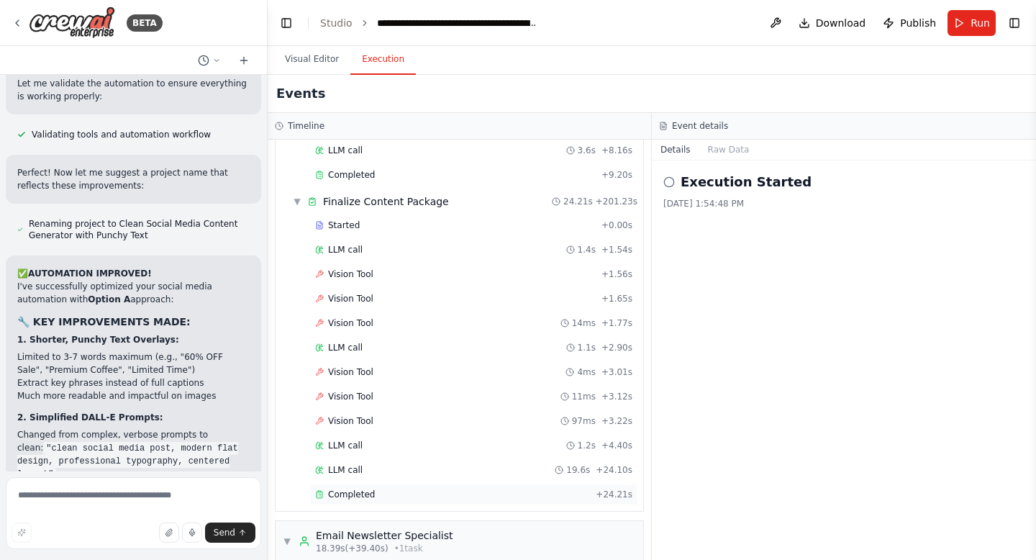
click at [429, 498] on div "Completed" at bounding box center [452, 494] width 275 height 12
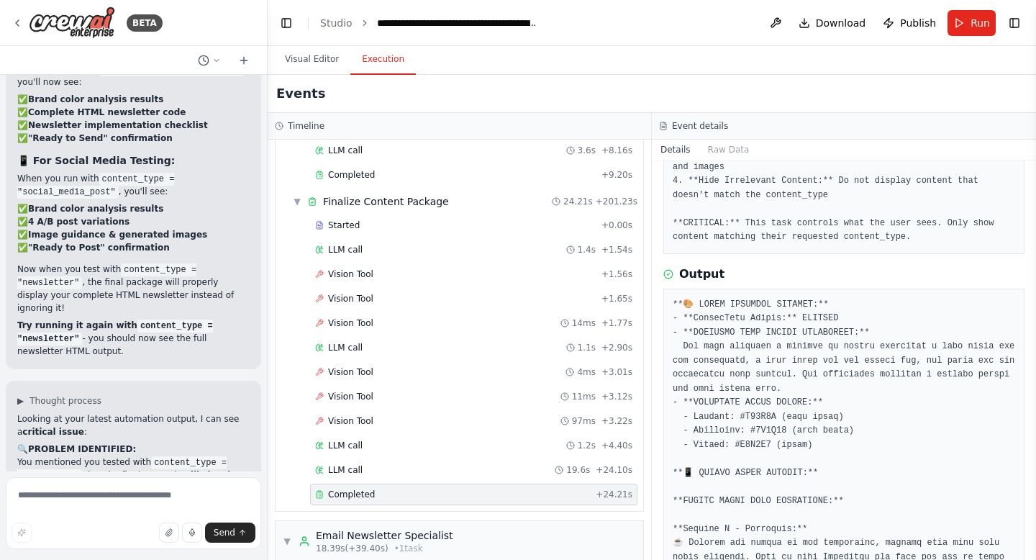
scroll to position [268, 0]
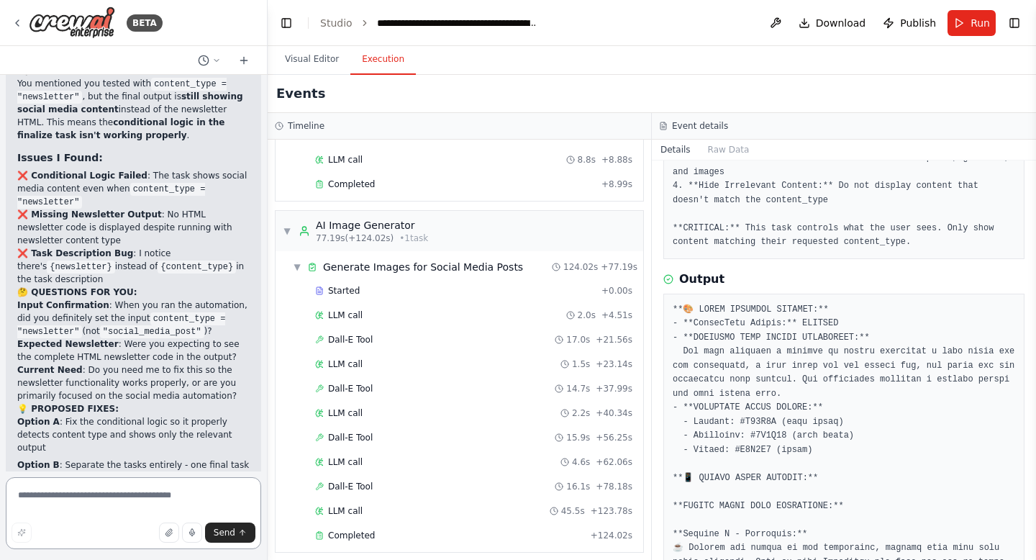
scroll to position [1033, 0]
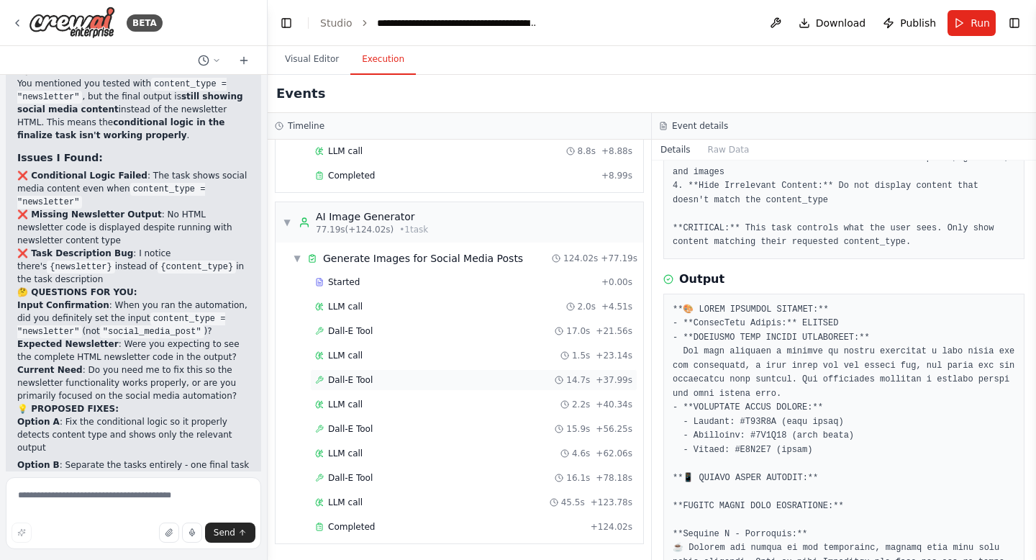
click at [368, 369] on div "Dall-E Tool 14.7s + 37.99s" at bounding box center [473, 380] width 327 height 22
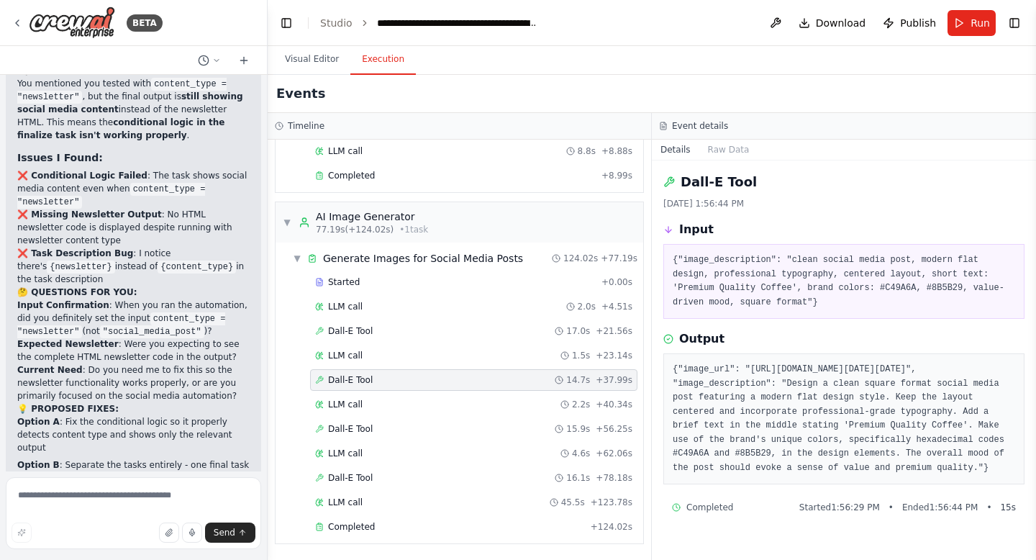
drag, startPoint x: 678, startPoint y: 385, endPoint x: 932, endPoint y: 480, distance: 271.8
click at [932, 475] on pre "{"image_url": "https://oaidalleapiprodscus.blob.core.windows.net/private/org-0M…" at bounding box center [844, 419] width 342 height 112
click at [927, 470] on pre "{"image_url": "https://oaidalleapiprodscus.blob.core.windows.net/private/org-0M…" at bounding box center [844, 419] width 342 height 112
drag, startPoint x: 934, startPoint y: 478, endPoint x: 676, endPoint y: 381, distance: 275.2
click at [676, 381] on pre "{"image_url": "https://oaidalleapiprodscus.blob.core.windows.net/private/org-0M…" at bounding box center [844, 419] width 342 height 112
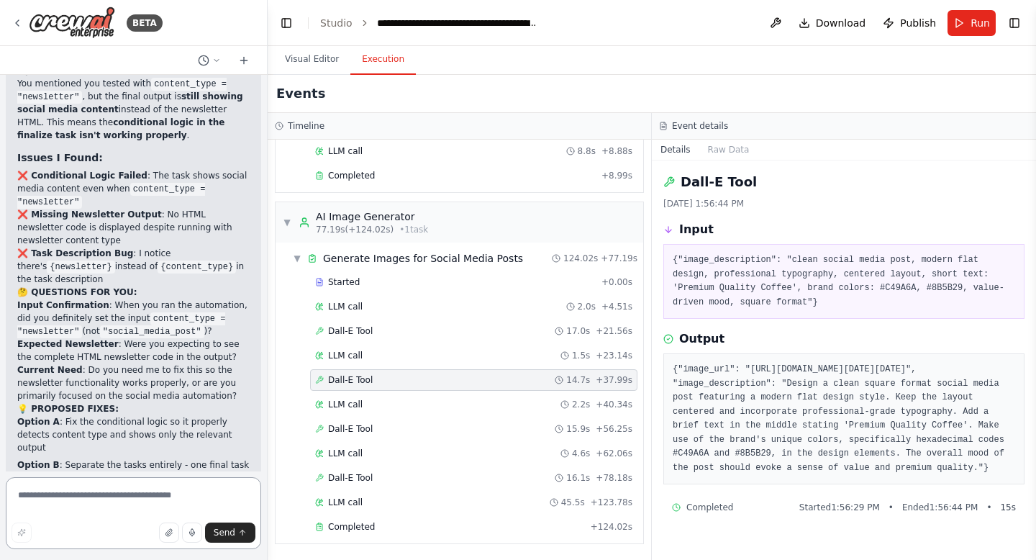
click at [131, 486] on textarea at bounding box center [133, 513] width 255 height 72
type textarea "**********"
click at [237, 530] on button "Send" at bounding box center [230, 532] width 50 height 20
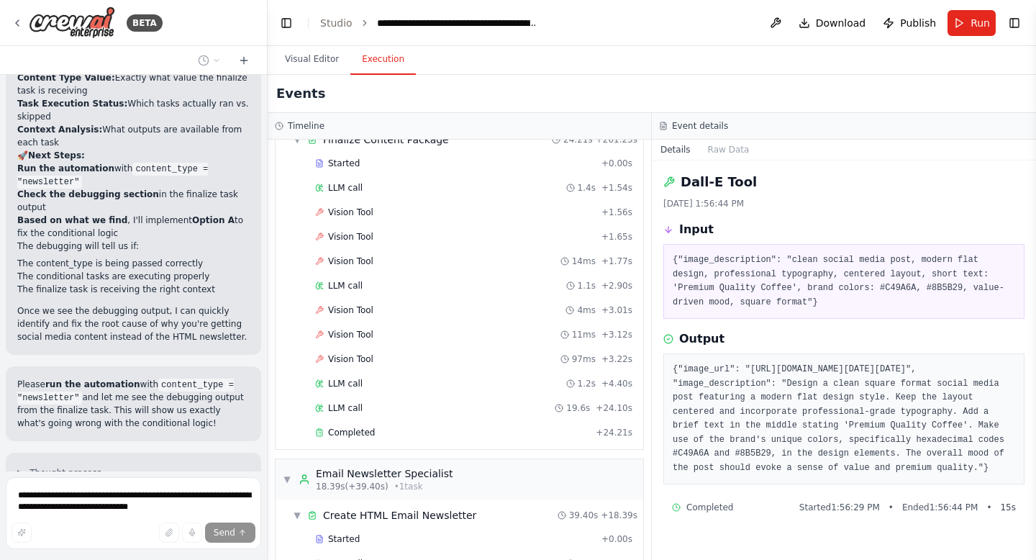
scroll to position [95617, 0]
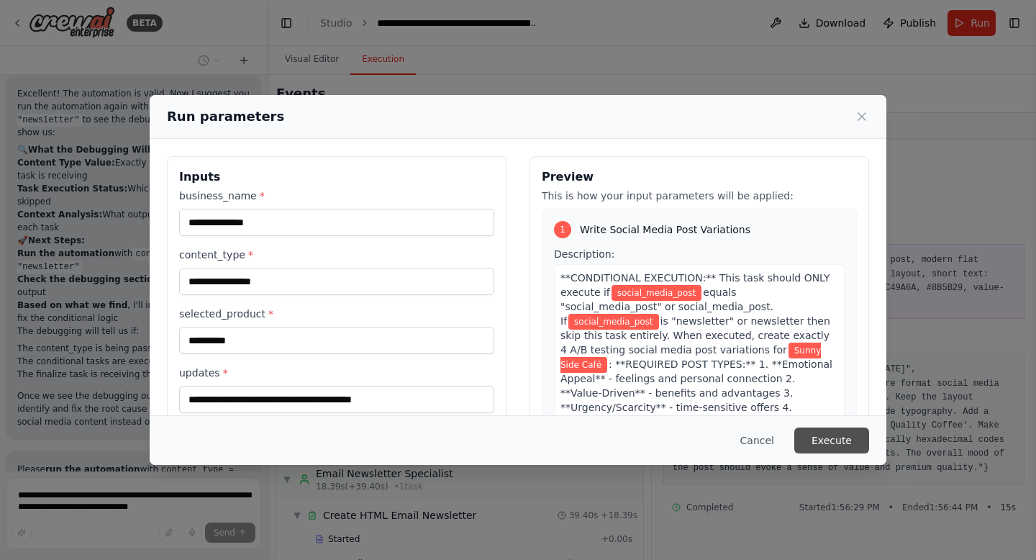
click at [833, 427] on button "Execute" at bounding box center [831, 440] width 75 height 26
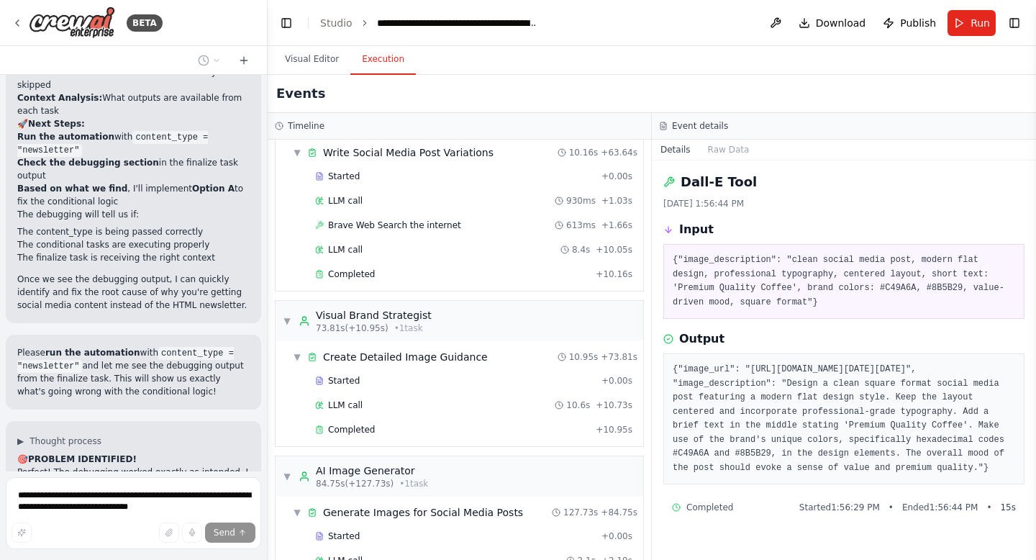
scroll to position [2745, 0]
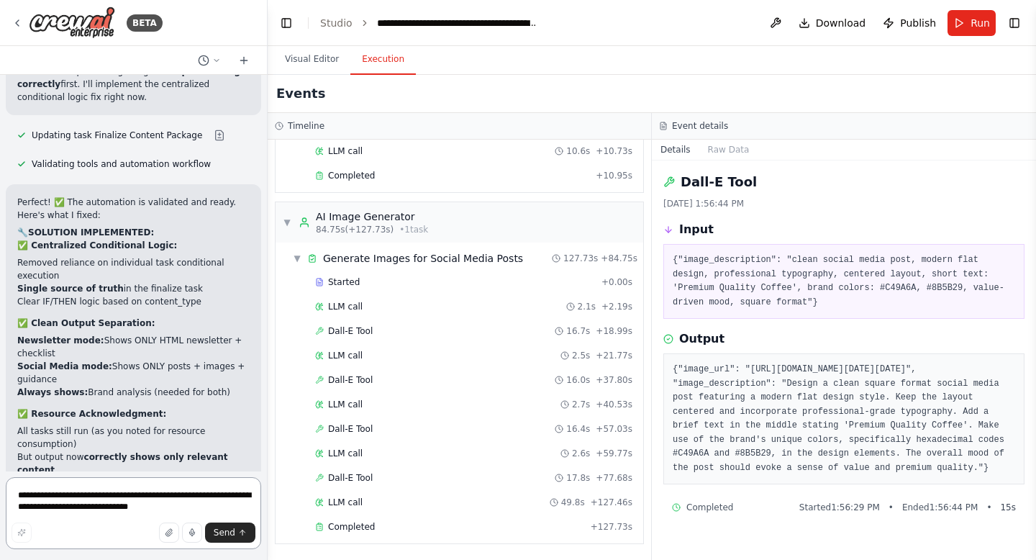
scroll to position [96782, 0]
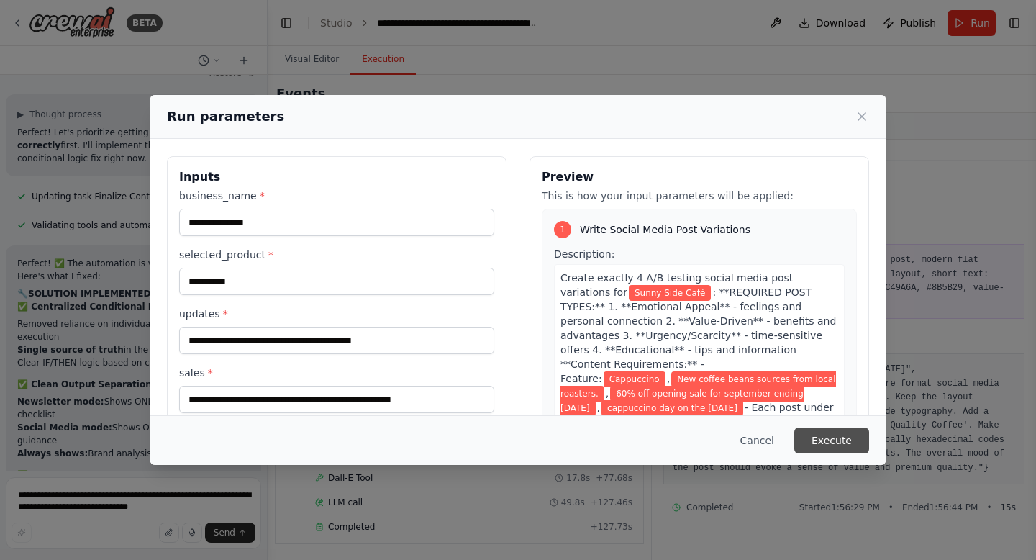
click at [832, 430] on button "Execute" at bounding box center [831, 440] width 75 height 26
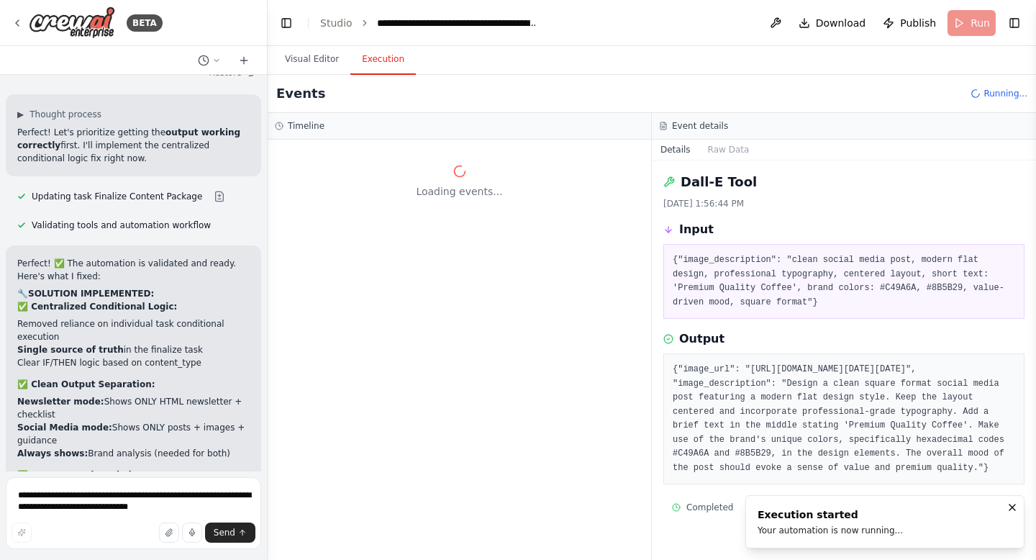
scroll to position [0, 0]
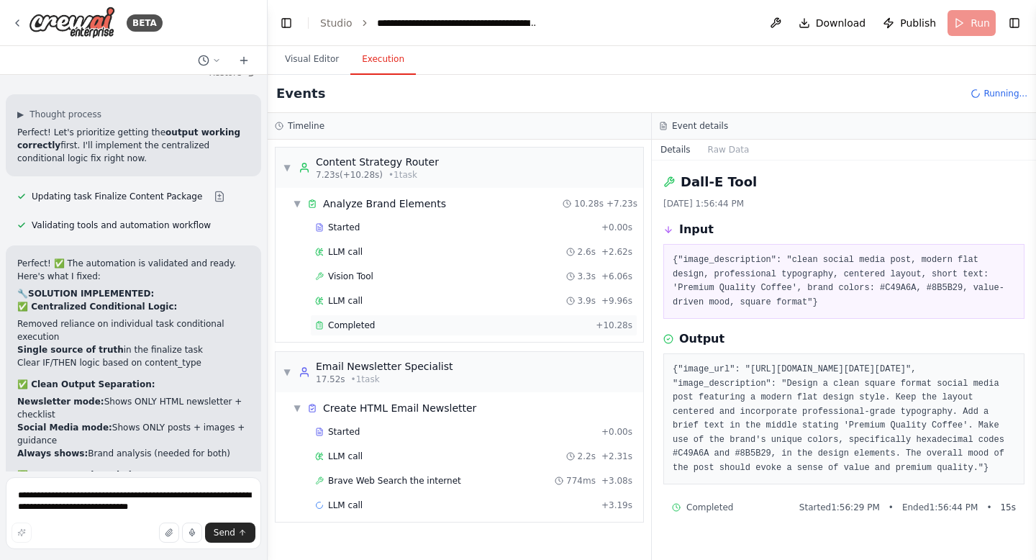
click at [417, 330] on div "Completed" at bounding box center [452, 325] width 275 height 12
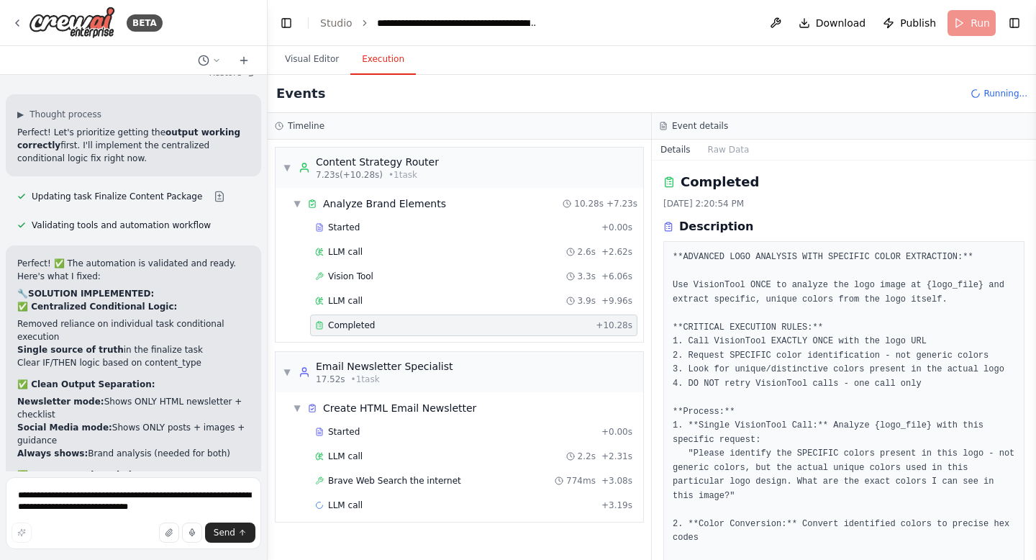
scroll to position [394, 0]
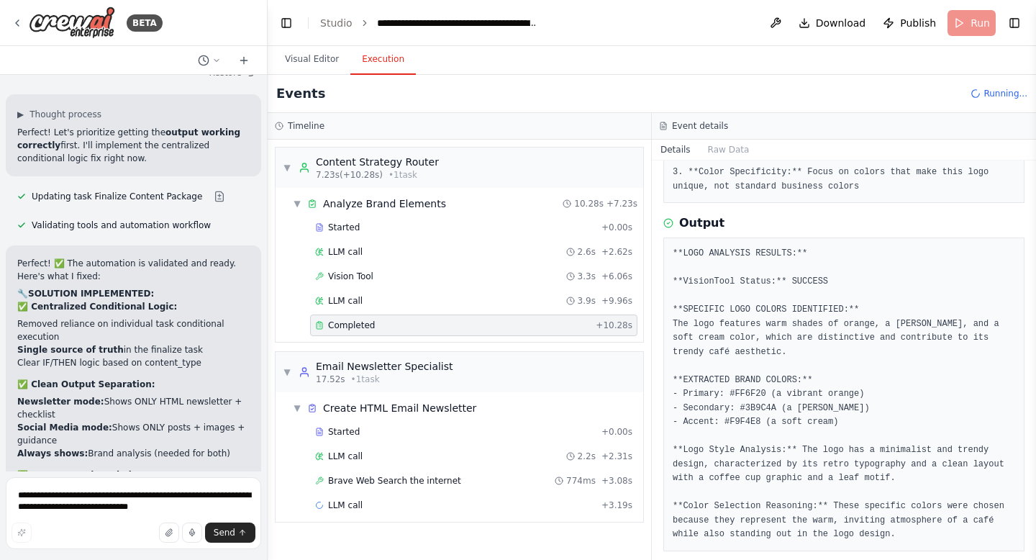
click at [530, 467] on div "Started + 0.00s LLM call 2.2s + 2.31s Brave Web Search the internet 774ms + 3.0…" at bounding box center [465, 470] width 356 height 98
click at [525, 475] on div "Brave Web Search the internet 774ms + 3.08s" at bounding box center [473, 481] width 317 height 12
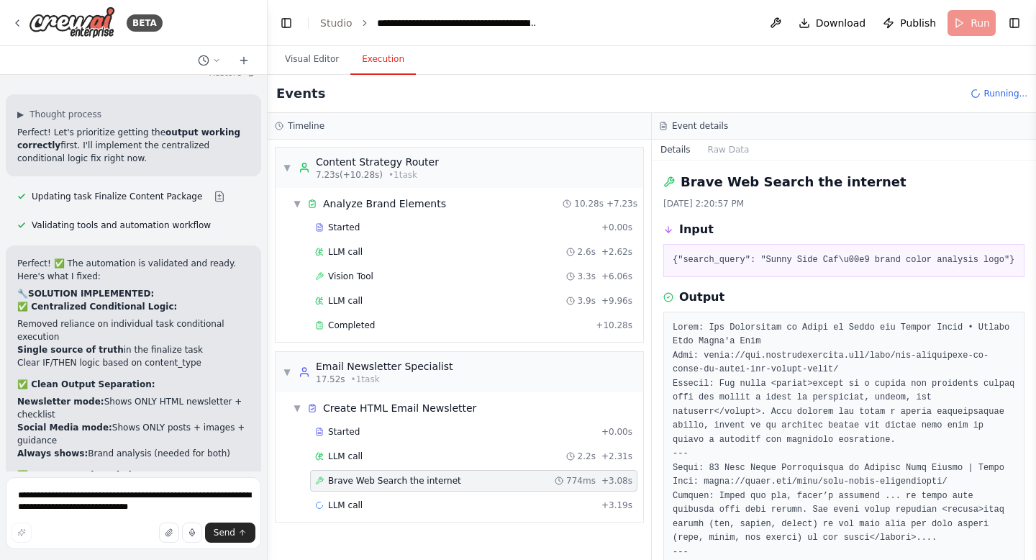
click at [525, 475] on div "Brave Web Search the internet 774ms + 3.08s" at bounding box center [473, 481] width 317 height 12
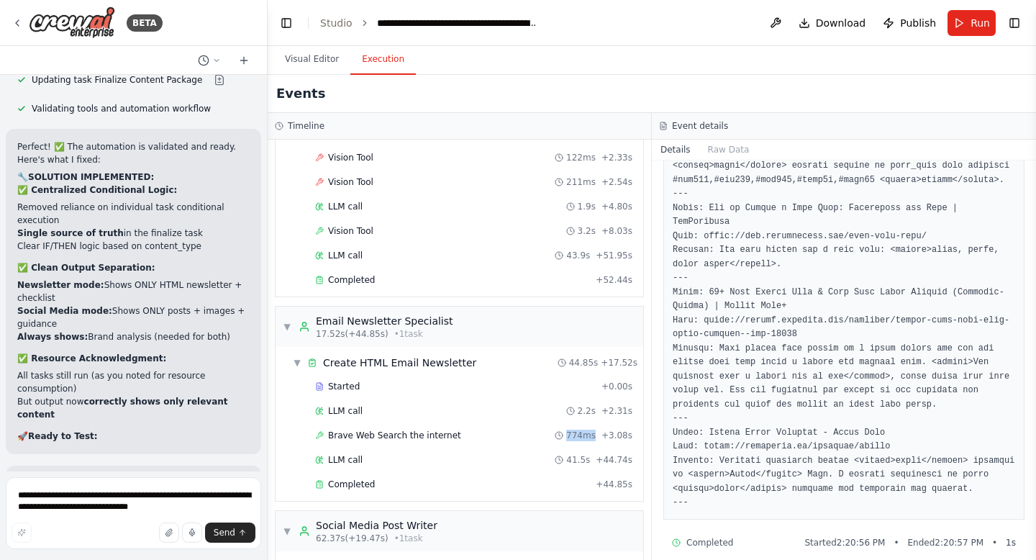
scroll to position [288, 0]
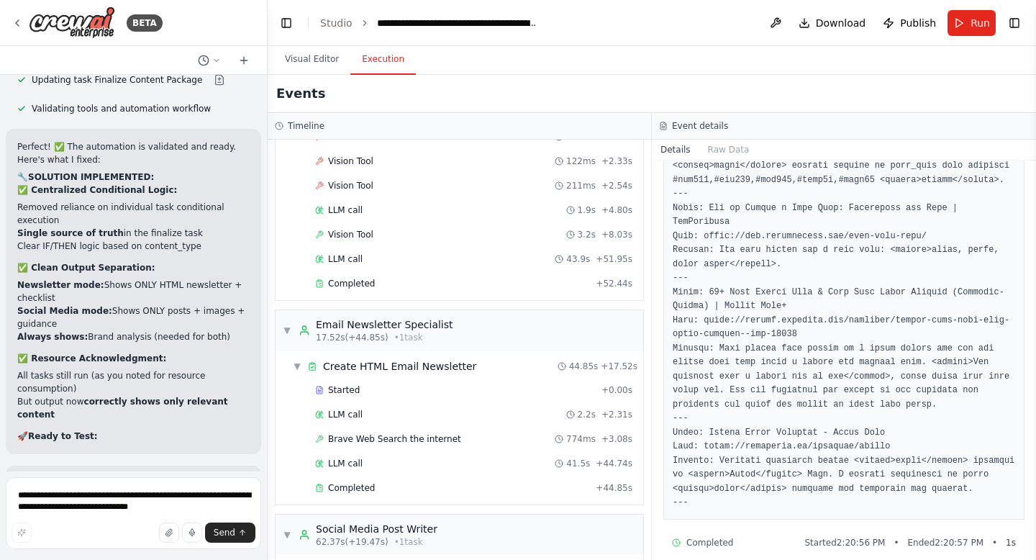
click at [445, 271] on div "Started + 0.00s LLM call 1.9s + 2.02s Vision Tool 175ms + 2.21s Vision Tool 122…" at bounding box center [465, 187] width 356 height 220
click at [448, 277] on div "Completed + 52.44s" at bounding box center [473, 284] width 327 height 22
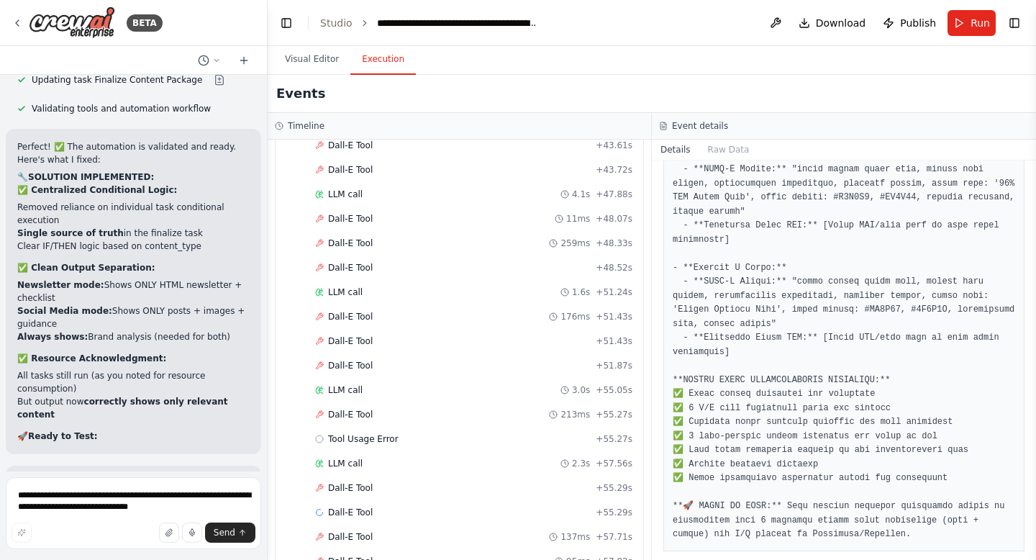
scroll to position [2151, 0]
click at [382, 306] on div "Dall-E Tool 176ms + 51.43s" at bounding box center [473, 314] width 327 height 22
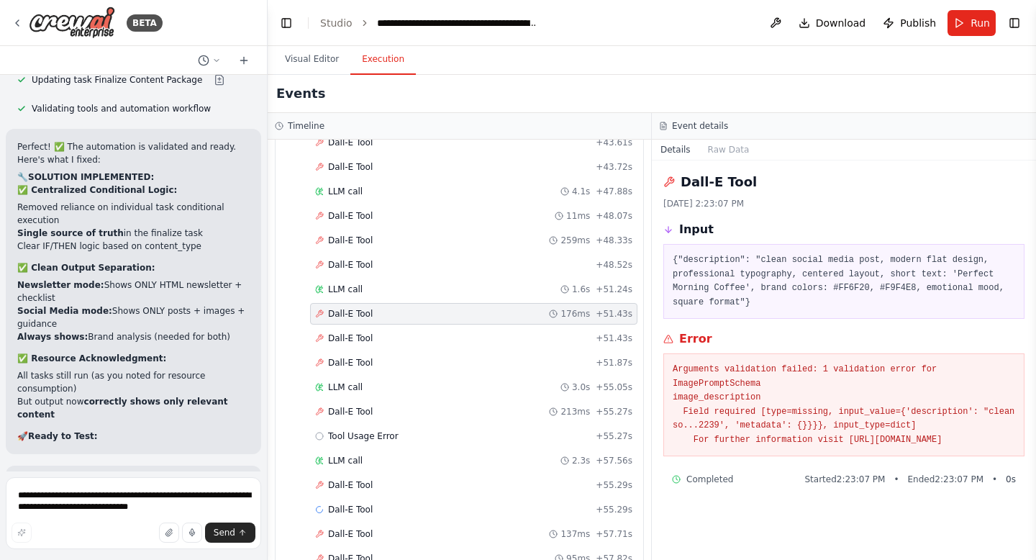
click at [786, 380] on pre "Arguments validation failed: 1 validation error for ImagePromptSchema image_des…" at bounding box center [844, 405] width 342 height 84
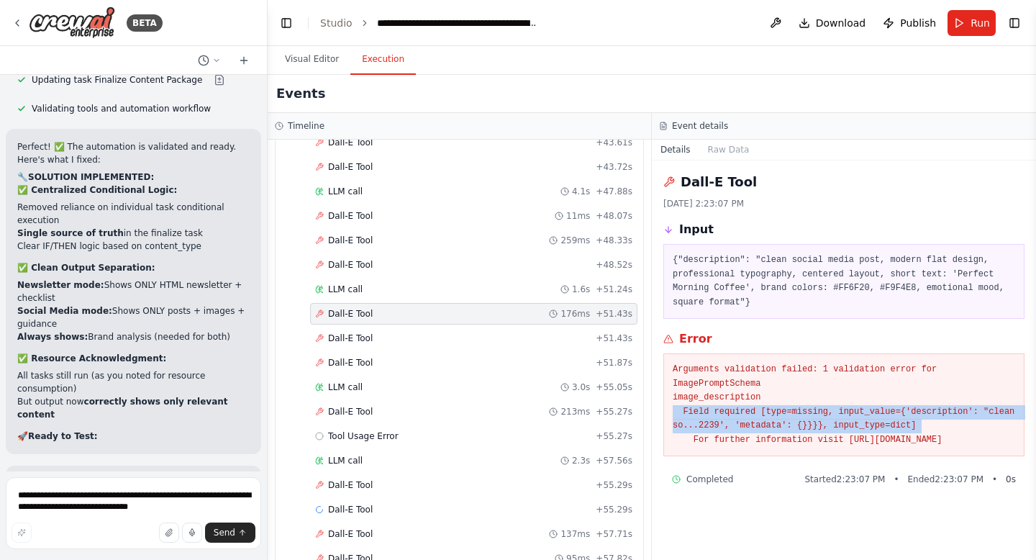
click at [786, 380] on pre "Arguments validation failed: 1 validation error for ImagePromptSchema image_des…" at bounding box center [844, 405] width 342 height 84
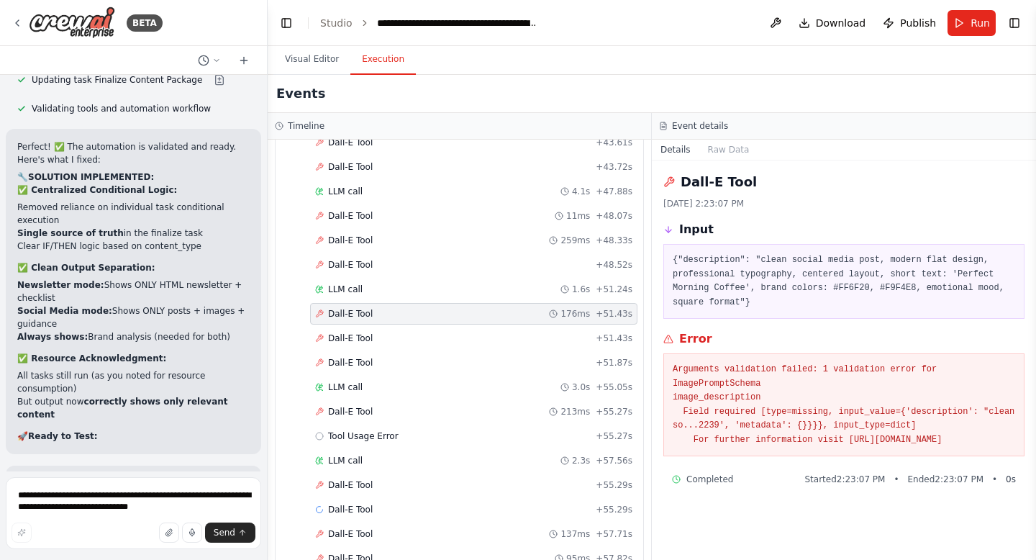
click at [801, 417] on pre "Arguments validation failed: 1 validation error for ImagePromptSchema image_des…" at bounding box center [844, 405] width 342 height 84
click at [790, 391] on pre "Arguments validation failed: 1 validation error for ImagePromptSchema image_des…" at bounding box center [844, 405] width 342 height 84
click at [406, 411] on div "Dall-E Tool 213ms + 55.27s" at bounding box center [473, 412] width 317 height 12
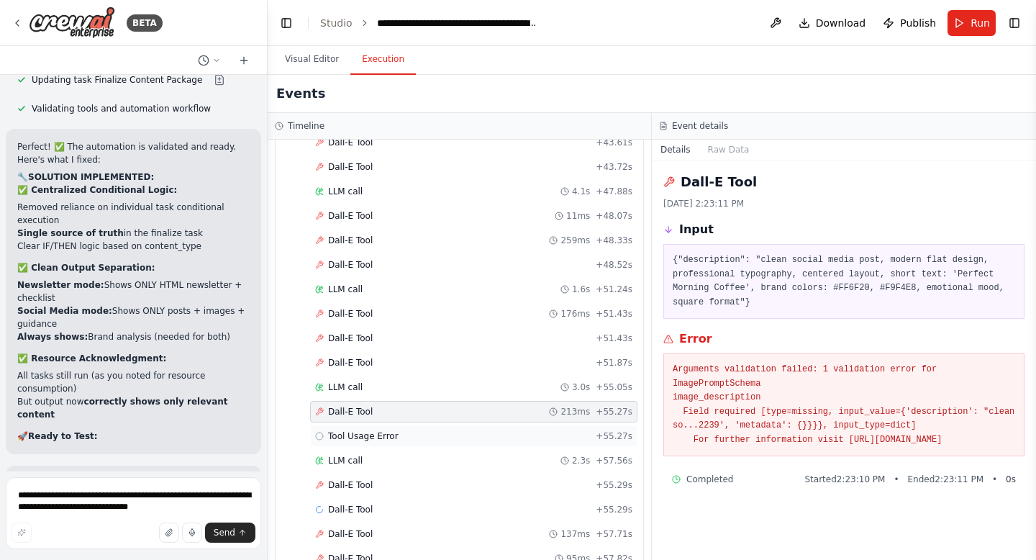
click at [392, 436] on span "Tool Usage Error" at bounding box center [363, 436] width 71 height 12
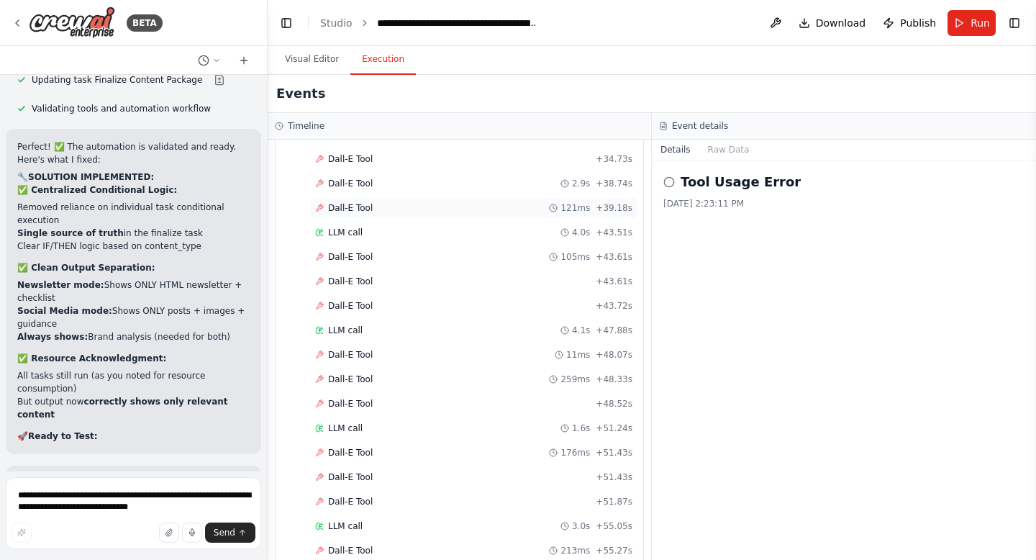
scroll to position [1911, 0]
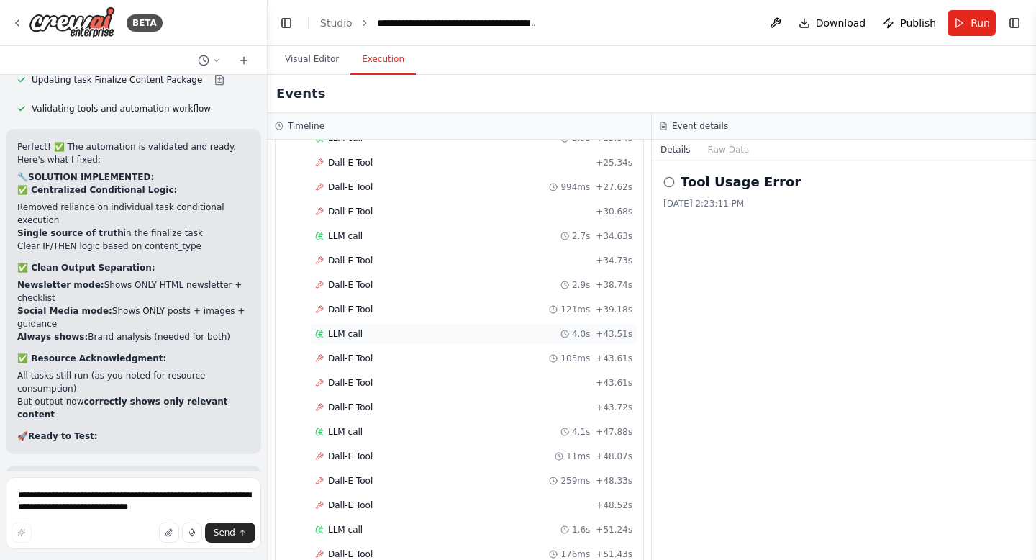
click at [464, 340] on div "LLM call 4.0s + 43.51s" at bounding box center [473, 334] width 327 height 22
click at [475, 240] on div "LLM call 2.7s + 34.63s" at bounding box center [473, 236] width 317 height 12
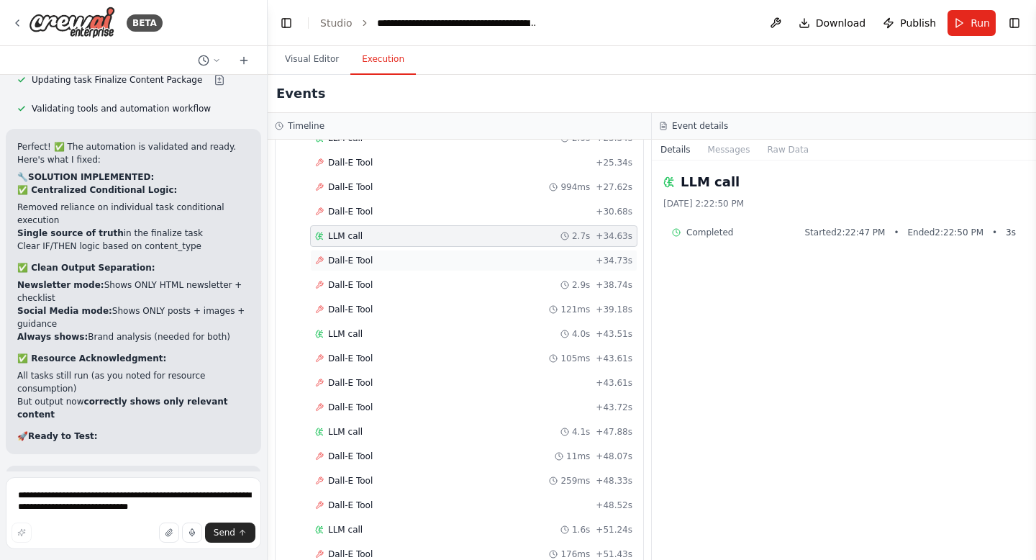
click at [465, 260] on div "Dall-E Tool + 34.73s" at bounding box center [473, 261] width 317 height 12
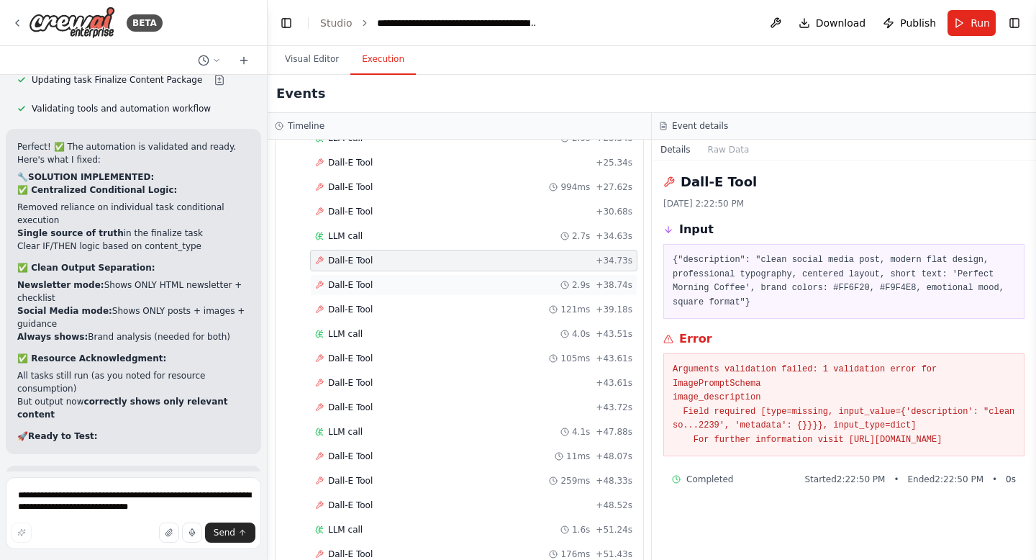
click at [460, 276] on div "Dall-E Tool 2.9s + 38.74s" at bounding box center [473, 285] width 327 height 22
click at [736, 373] on pre "Arguments validation failed: 1 validation error for ImagePromptSchema image_des…" at bounding box center [844, 405] width 342 height 84
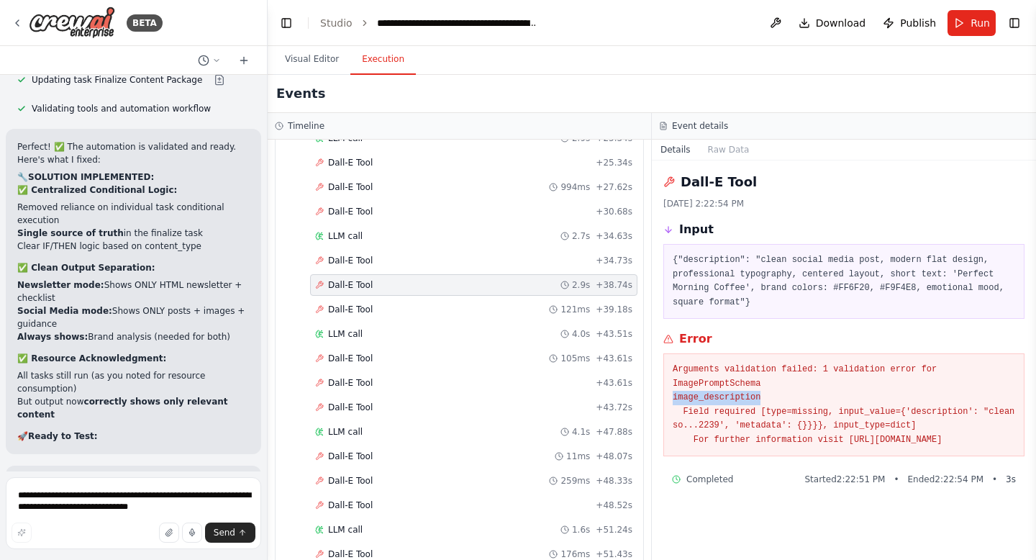
click at [736, 373] on pre "Arguments validation failed: 1 validation error for ImagePromptSchema image_des…" at bounding box center [844, 405] width 342 height 84
click at [758, 378] on pre "Arguments validation failed: 1 validation error for ImagePromptSchema image_des…" at bounding box center [844, 405] width 342 height 84
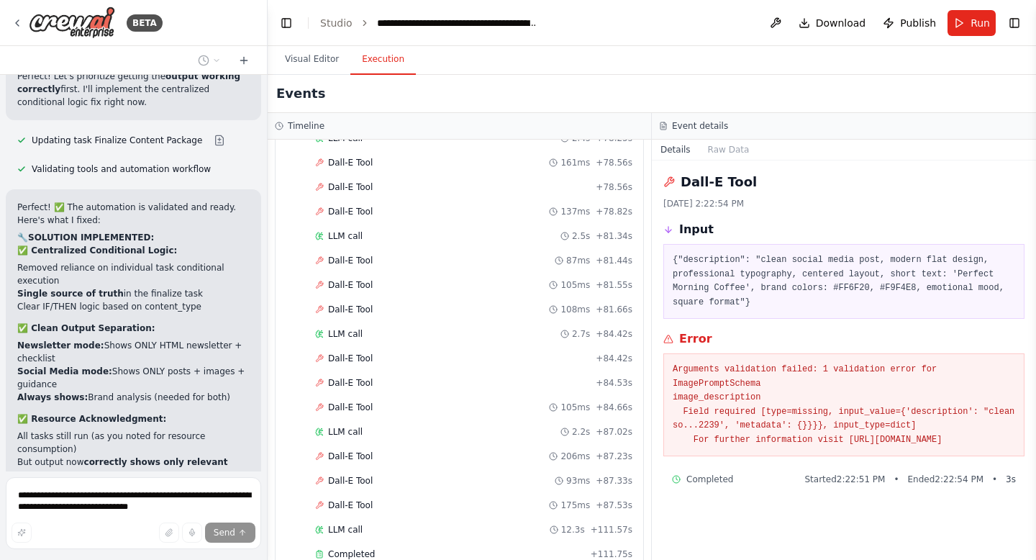
scroll to position [3234, 0]
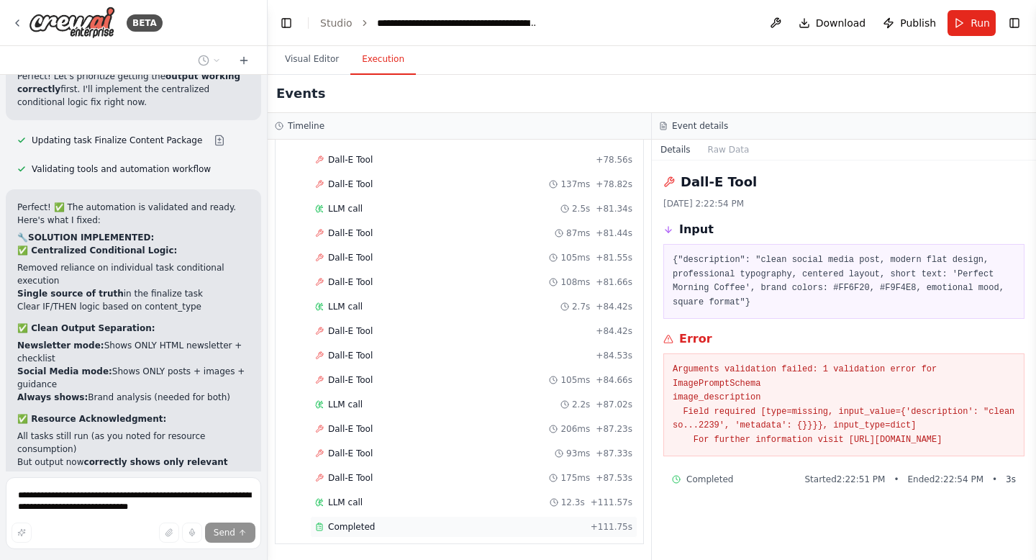
click at [370, 529] on div "Completed" at bounding box center [450, 527] width 270 height 12
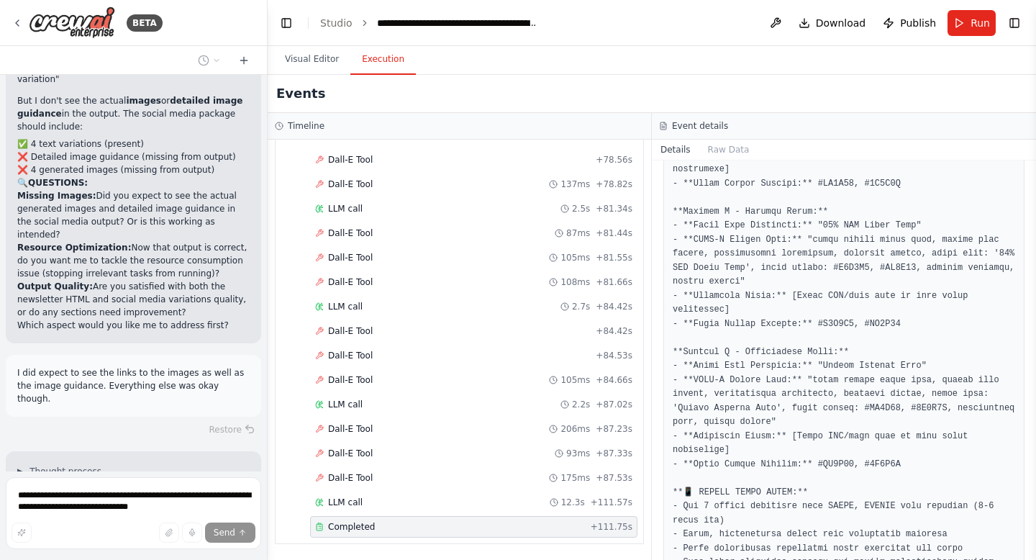
scroll to position [97595, 0]
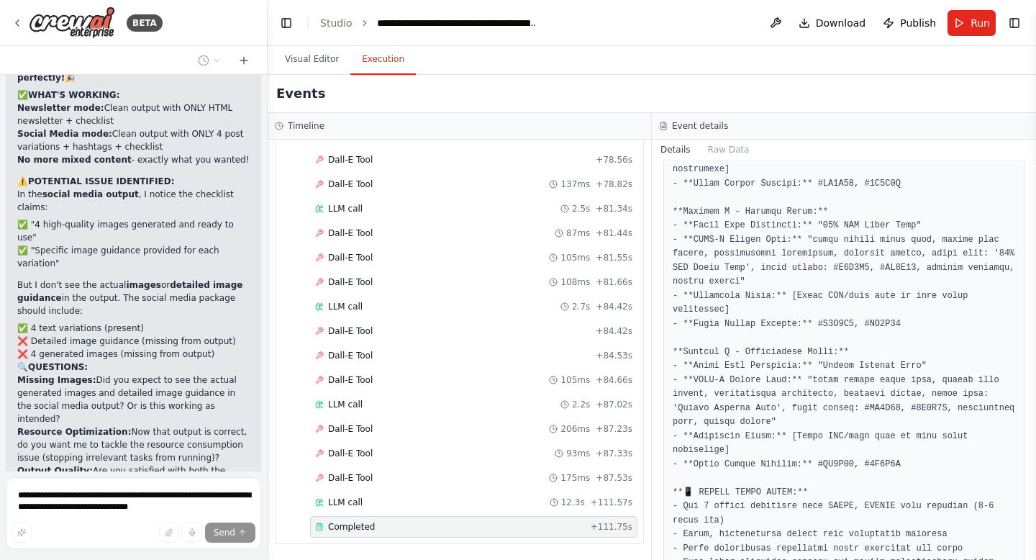
scroll to position [97410, 0]
drag, startPoint x: 188, startPoint y: 258, endPoint x: 183, endPoint y: 283, distance: 26.4
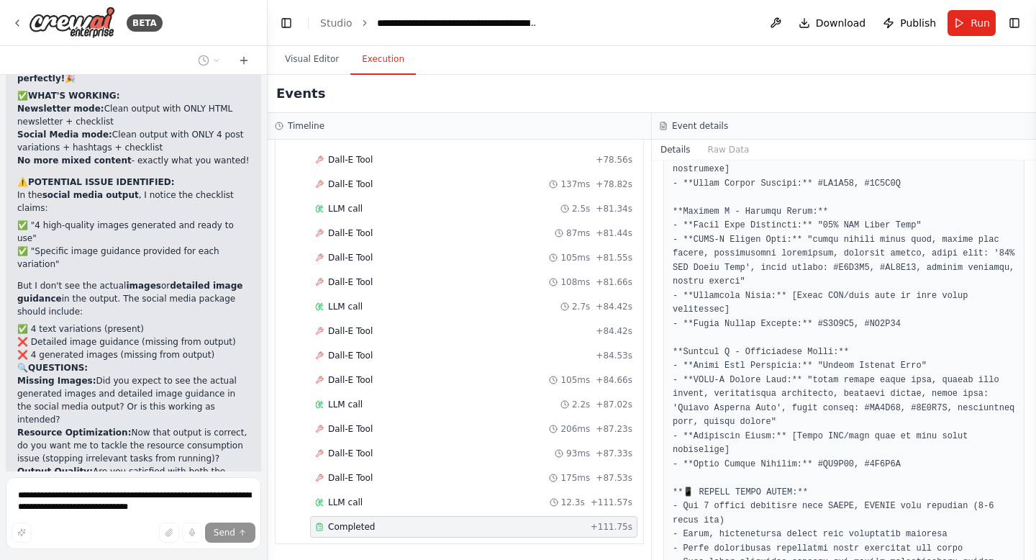
click at [185, 295] on div "I want to build a social media manager for small buisinesses that accepts field…" at bounding box center [133, 273] width 267 height 396
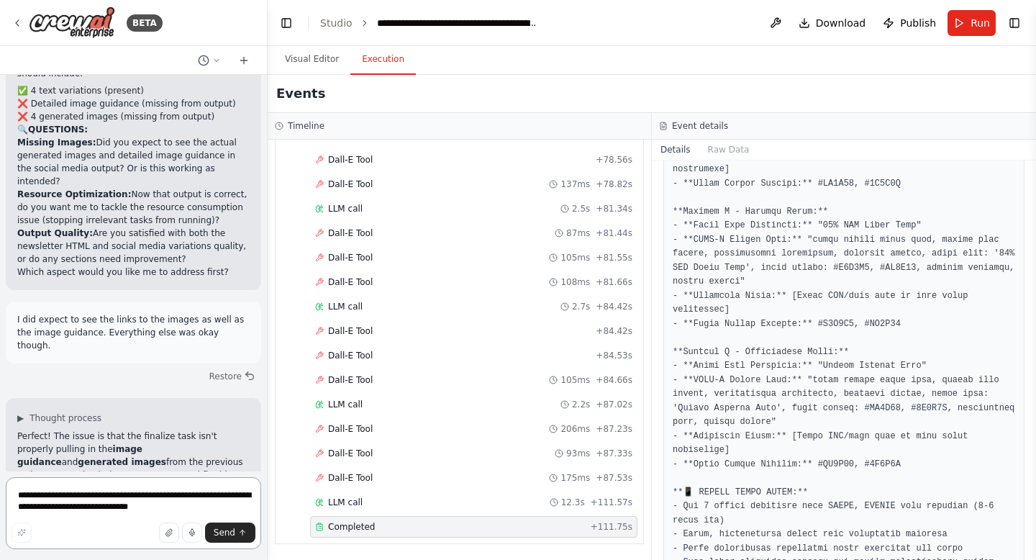
scroll to position [97668, 0]
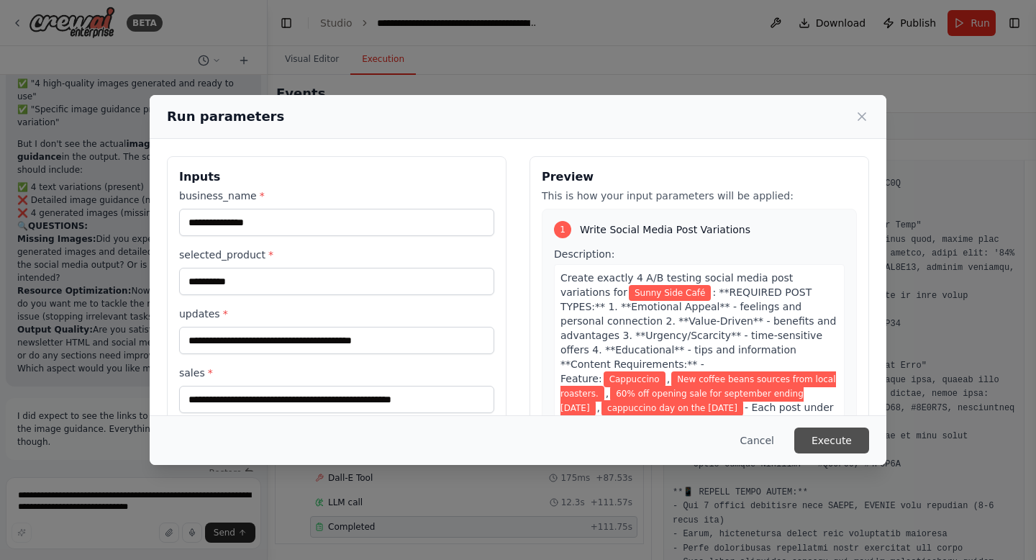
click at [831, 440] on button "Execute" at bounding box center [831, 440] width 75 height 26
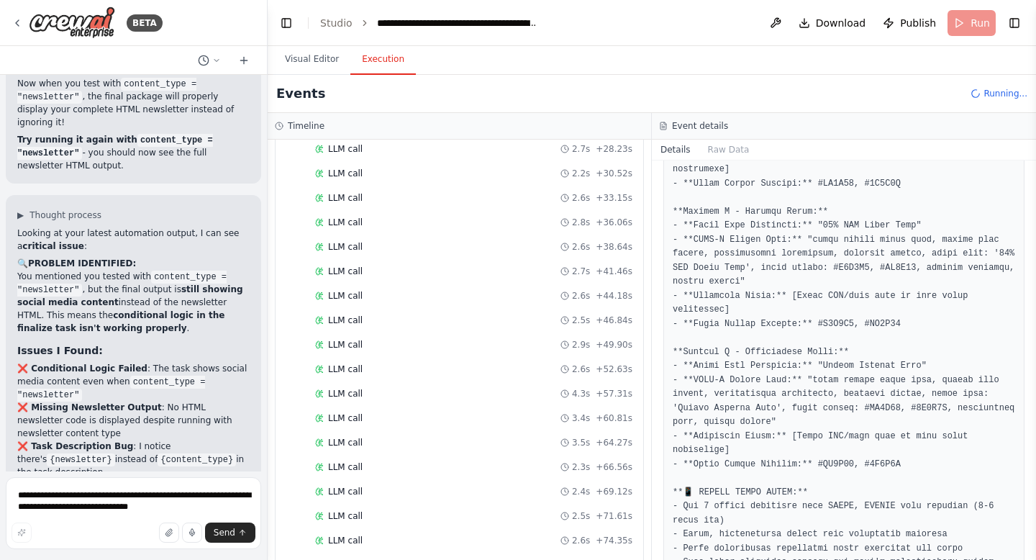
scroll to position [0, 0]
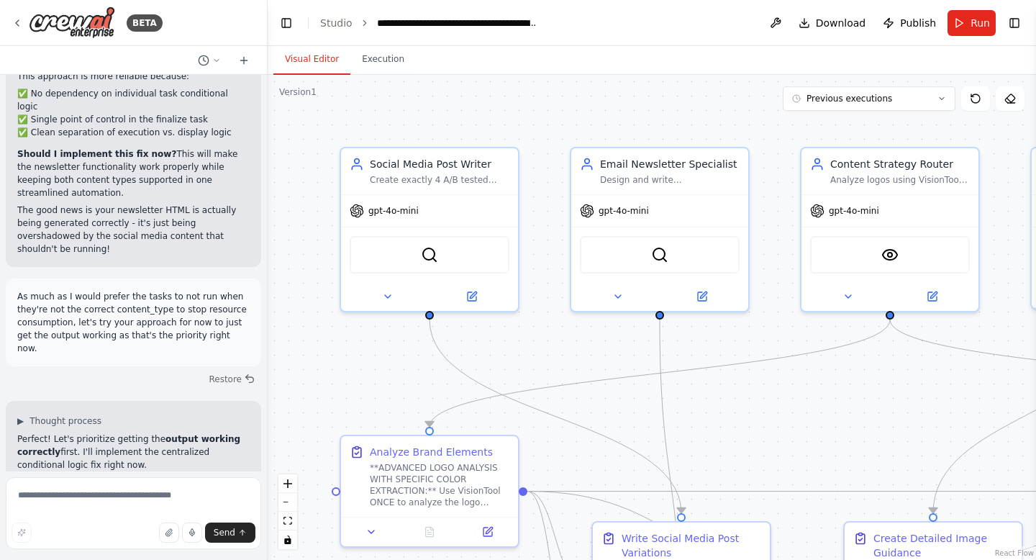
scroll to position [97552, 0]
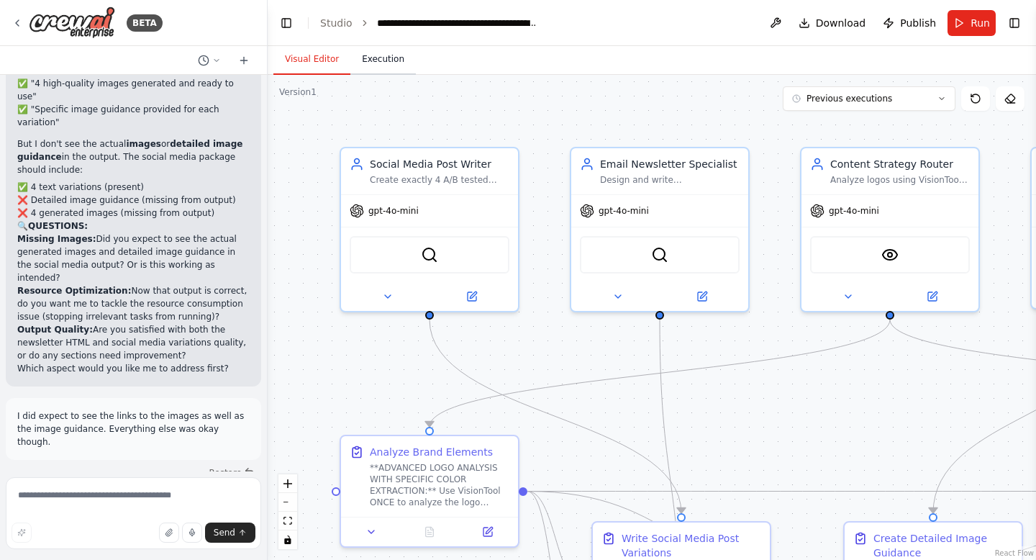
click at [394, 71] on button "Execution" at bounding box center [382, 60] width 65 height 30
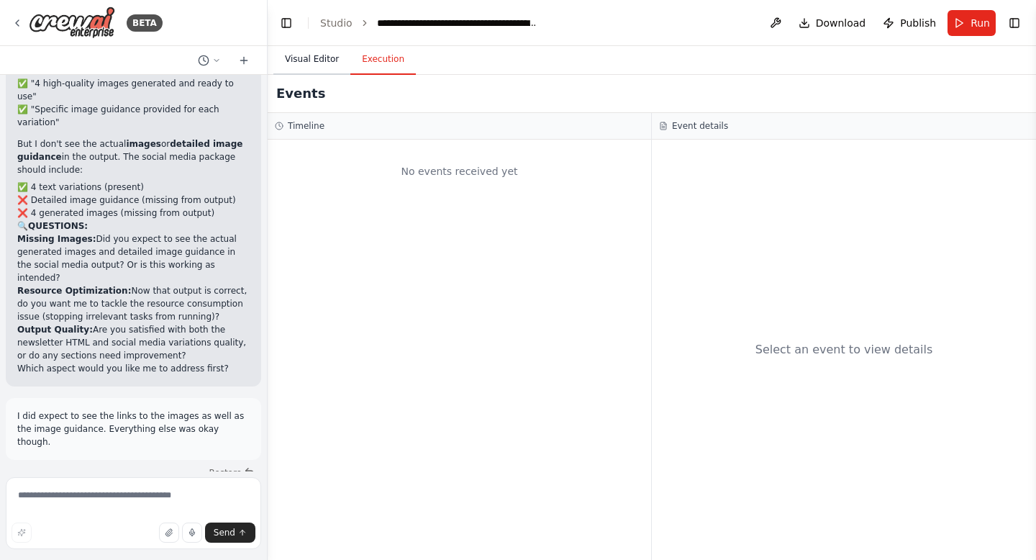
click at [323, 71] on button "Visual Editor" at bounding box center [311, 60] width 77 height 30
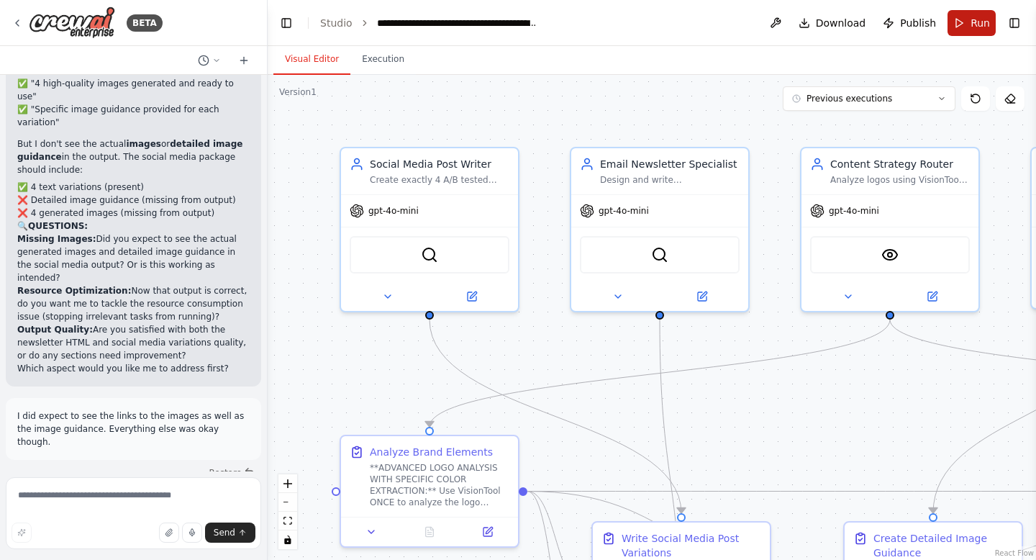
click at [986, 24] on span "Run" at bounding box center [979, 23] width 19 height 14
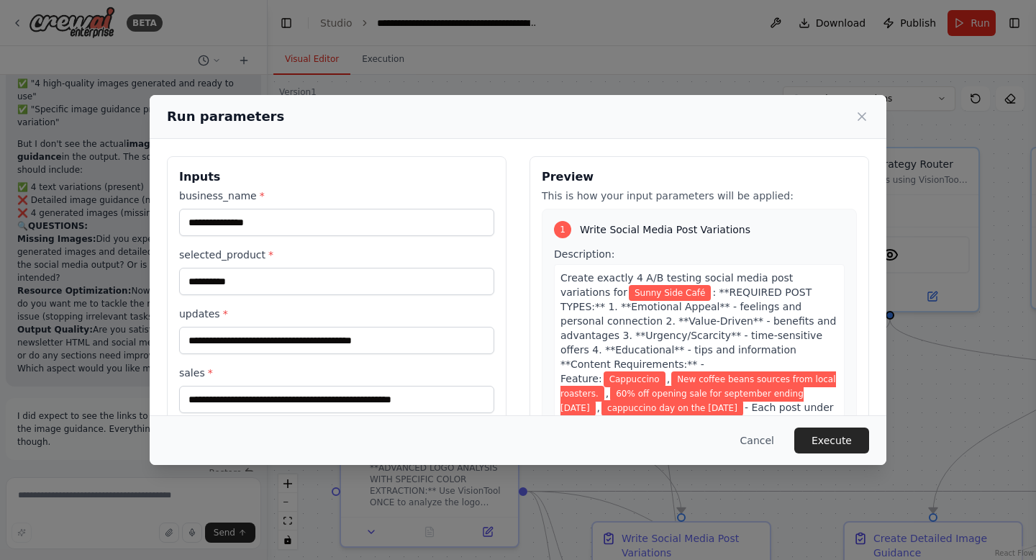
scroll to position [1, 0]
click at [61, 347] on div "**********" at bounding box center [518, 280] width 1036 height 560
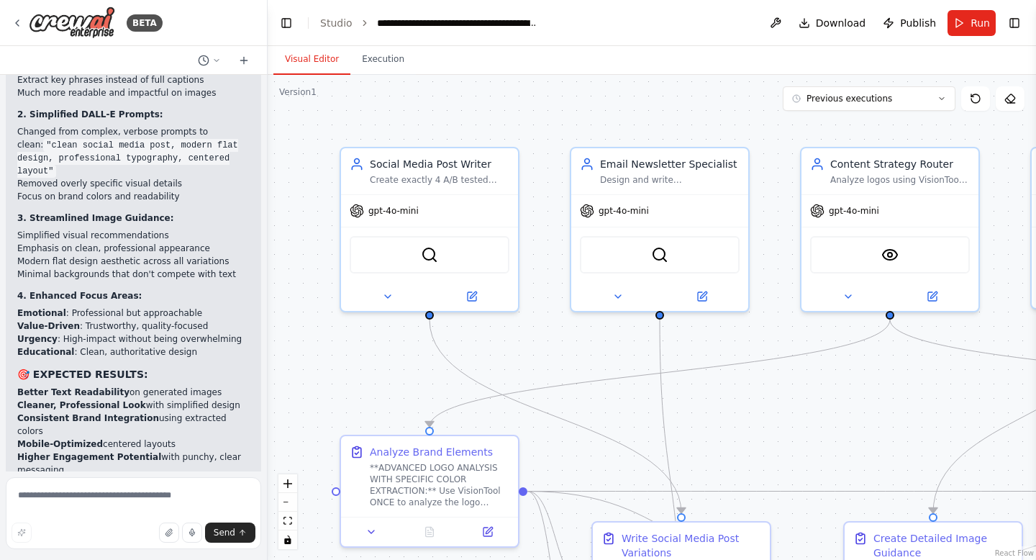
scroll to position [93118, 0]
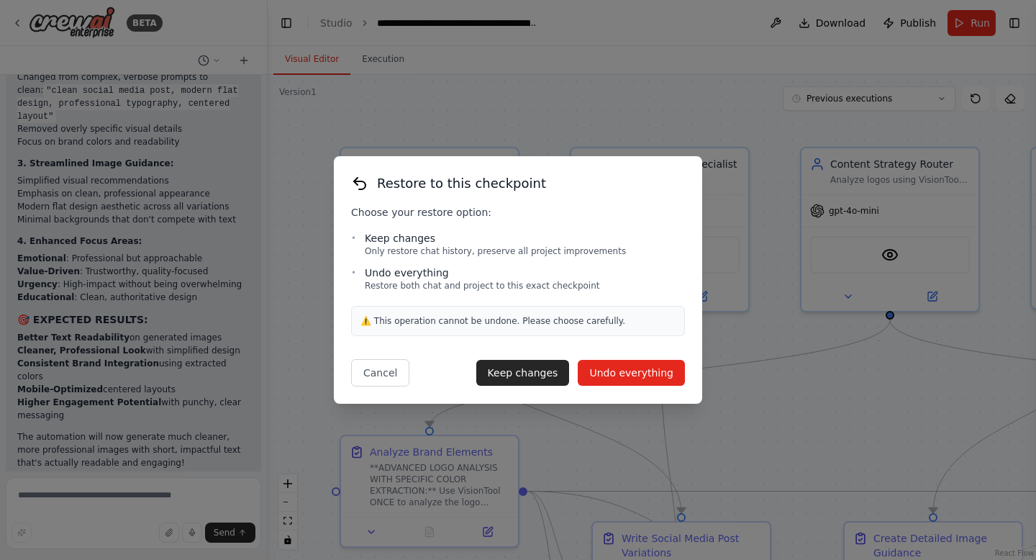
click at [610, 360] on button "Undo everything" at bounding box center [631, 373] width 107 height 26
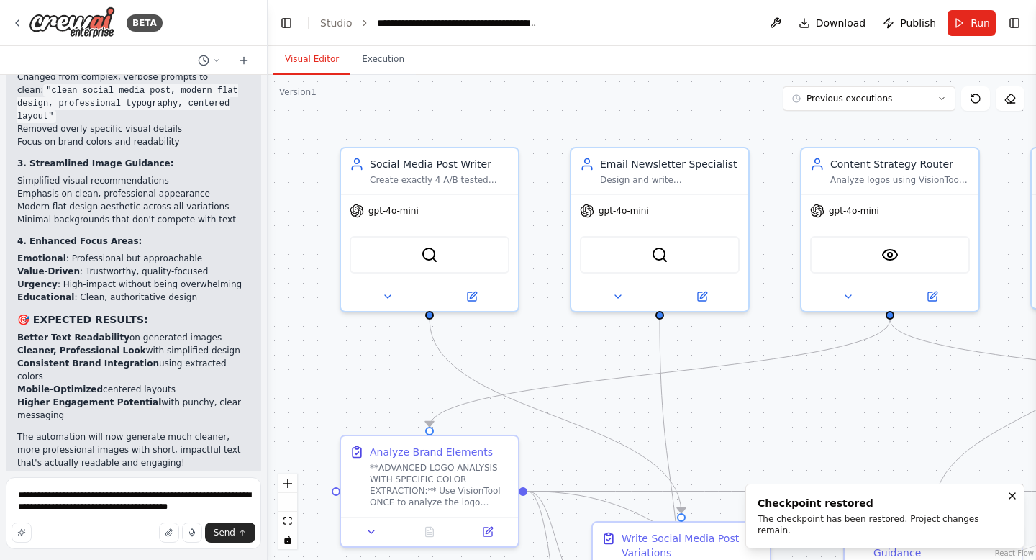
scroll to position [92994, 0]
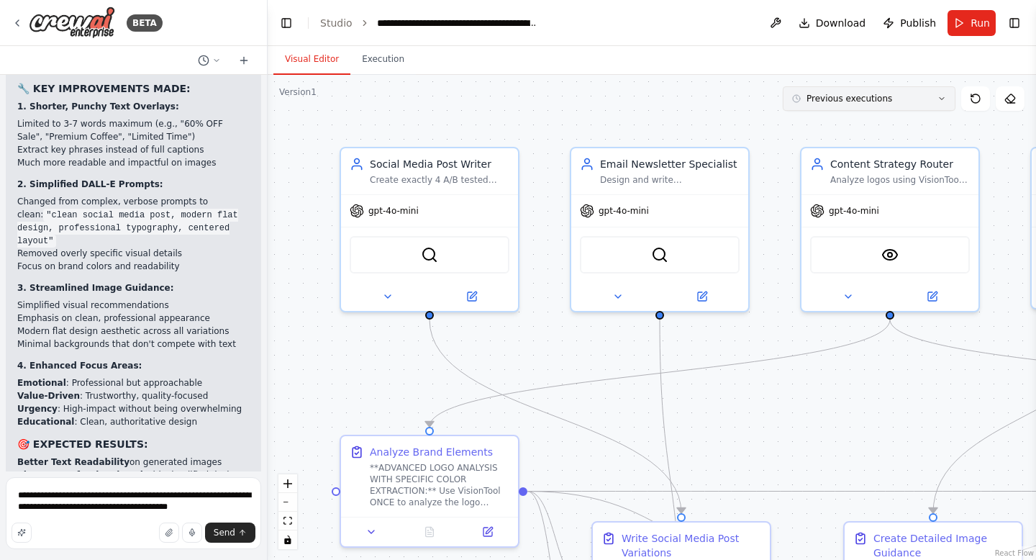
click at [898, 98] on button "Previous executions" at bounding box center [869, 98] width 173 height 24
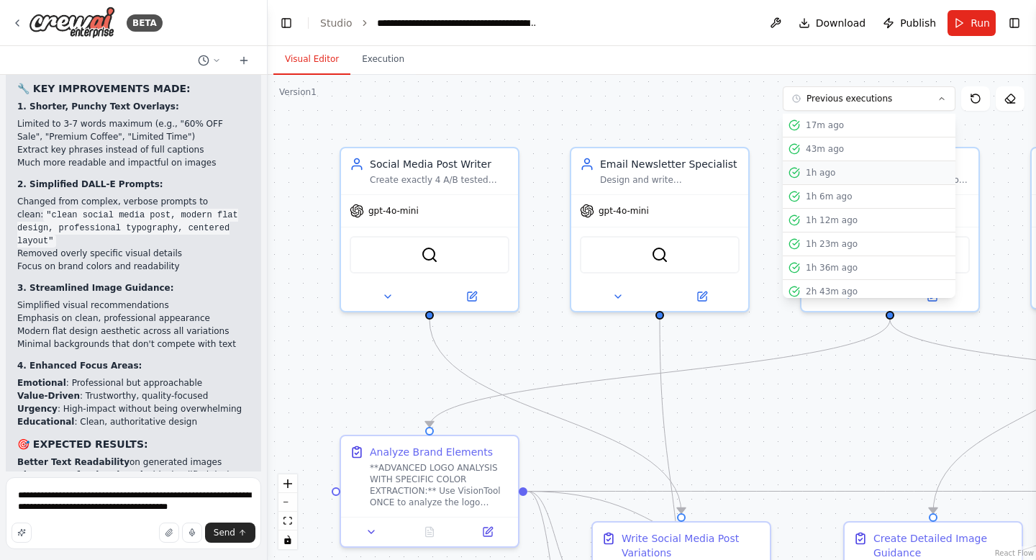
click at [843, 182] on button "1h ago" at bounding box center [869, 173] width 173 height 24
click at [827, 176] on div "1h ago" at bounding box center [878, 173] width 144 height 12
click at [370, 65] on button "Execution" at bounding box center [382, 60] width 65 height 30
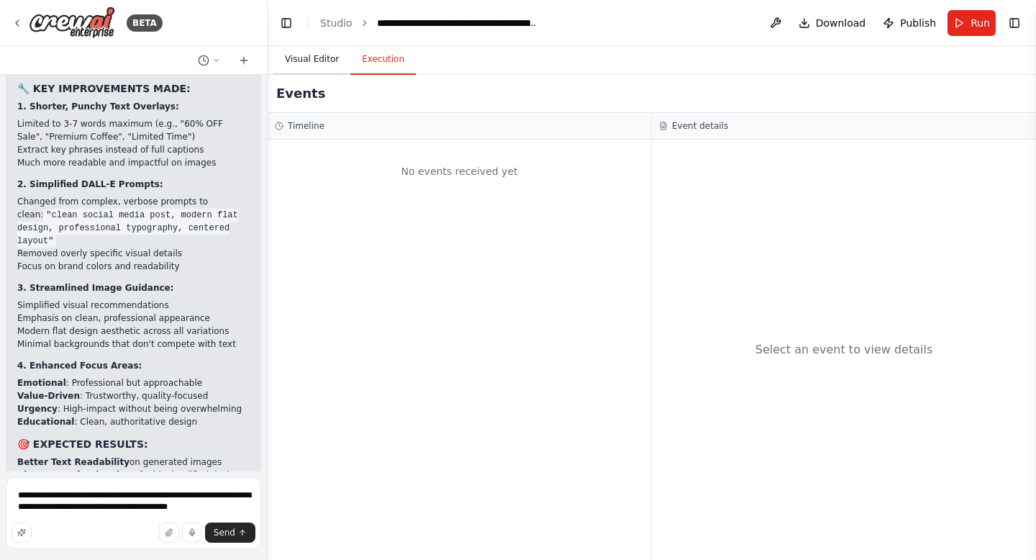
click at [288, 57] on button "Visual Editor" at bounding box center [311, 60] width 77 height 30
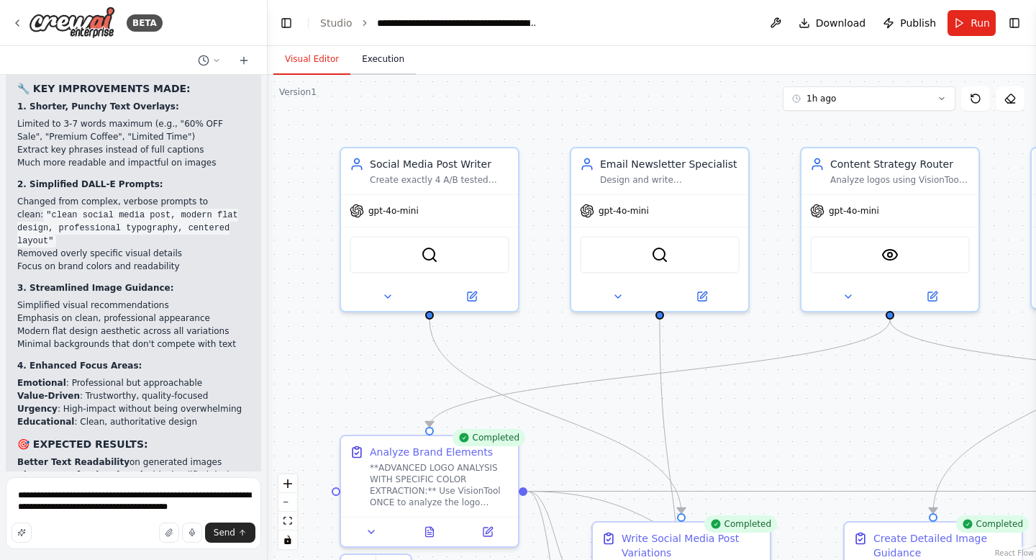
click at [368, 53] on button "Execution" at bounding box center [382, 60] width 65 height 30
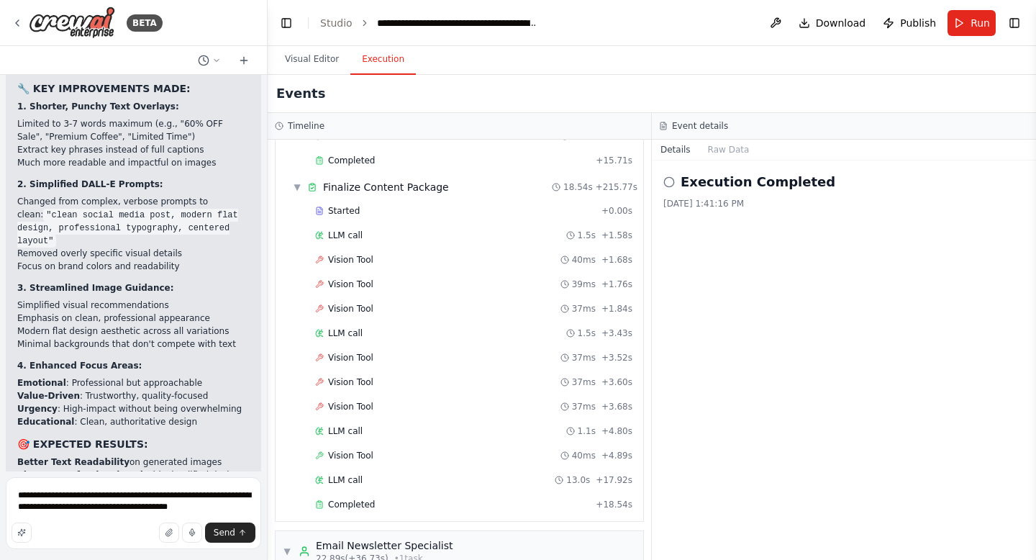
scroll to position [285, 0]
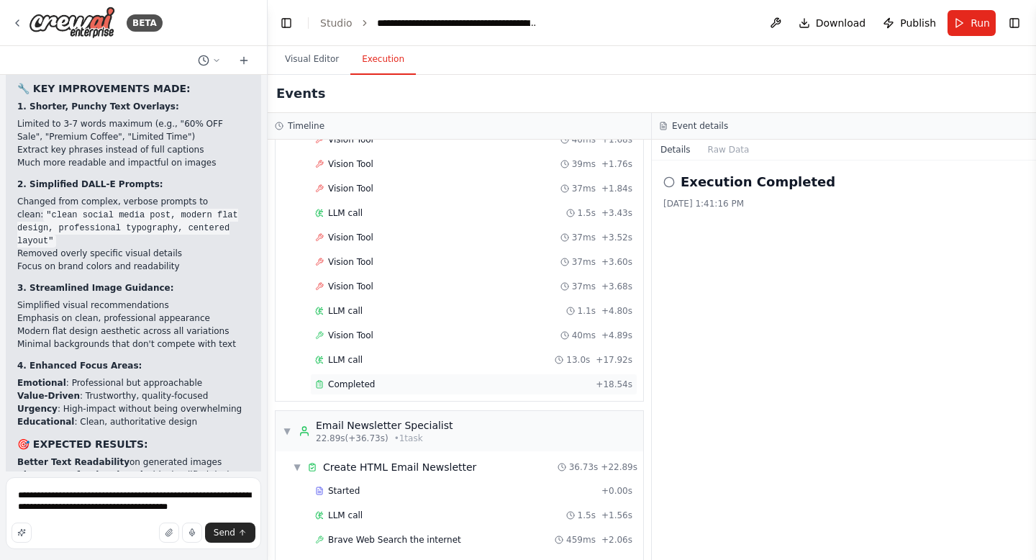
click at [392, 393] on div "Completed + 18.54s" at bounding box center [473, 384] width 327 height 22
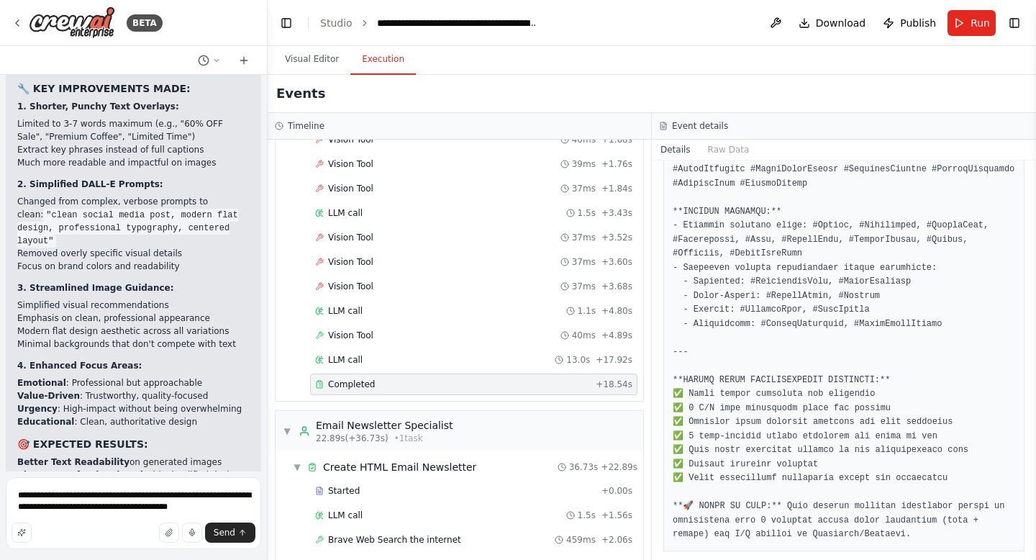
scroll to position [93110, 0]
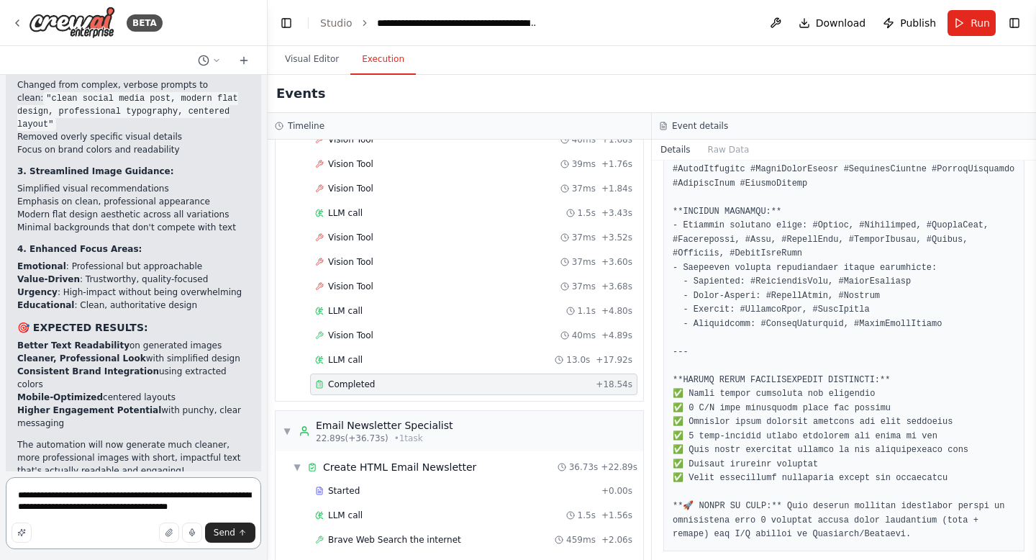
click at [225, 510] on textarea "**********" at bounding box center [133, 513] width 255 height 72
type textarea "**********"
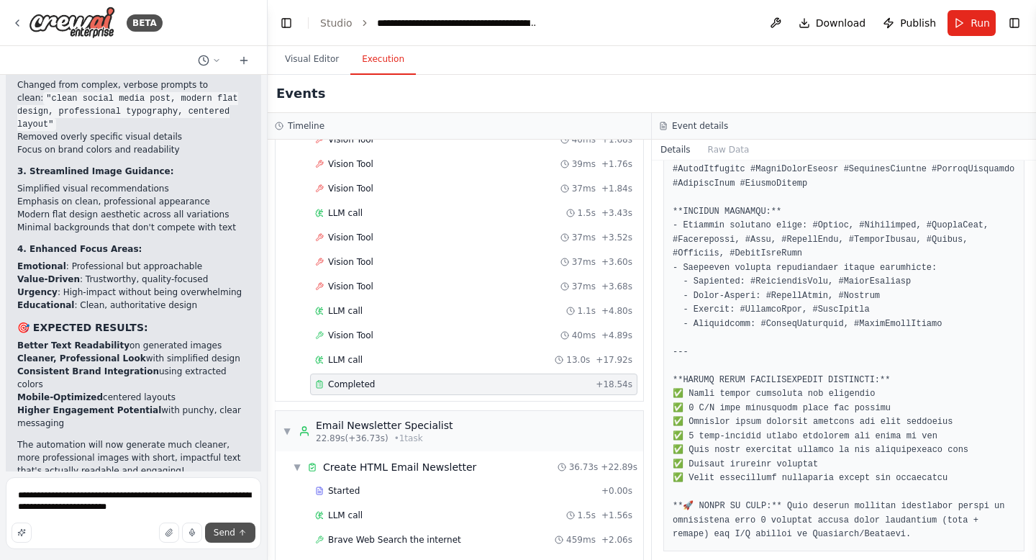
click at [247, 530] on button "Send" at bounding box center [230, 532] width 50 height 20
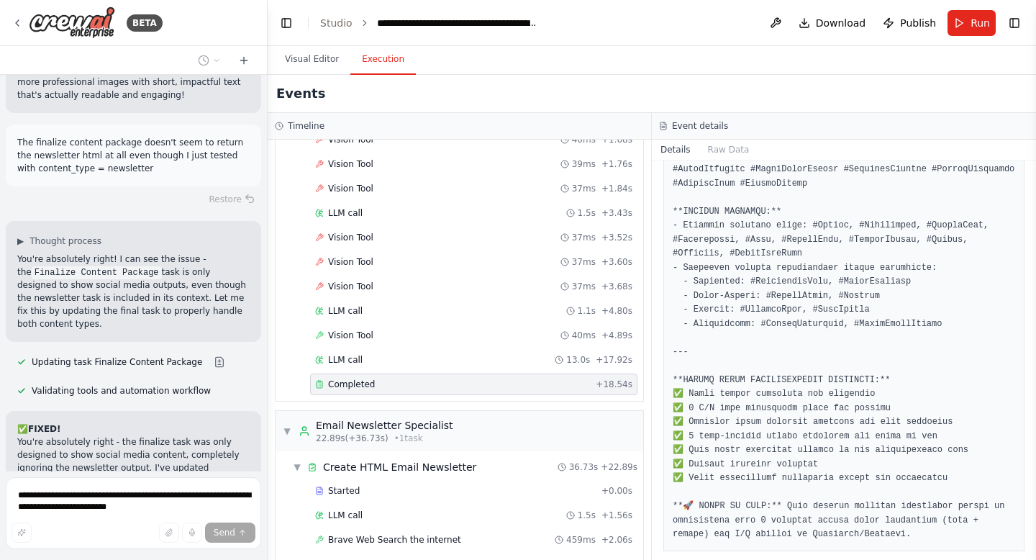
scroll to position [93499, 0]
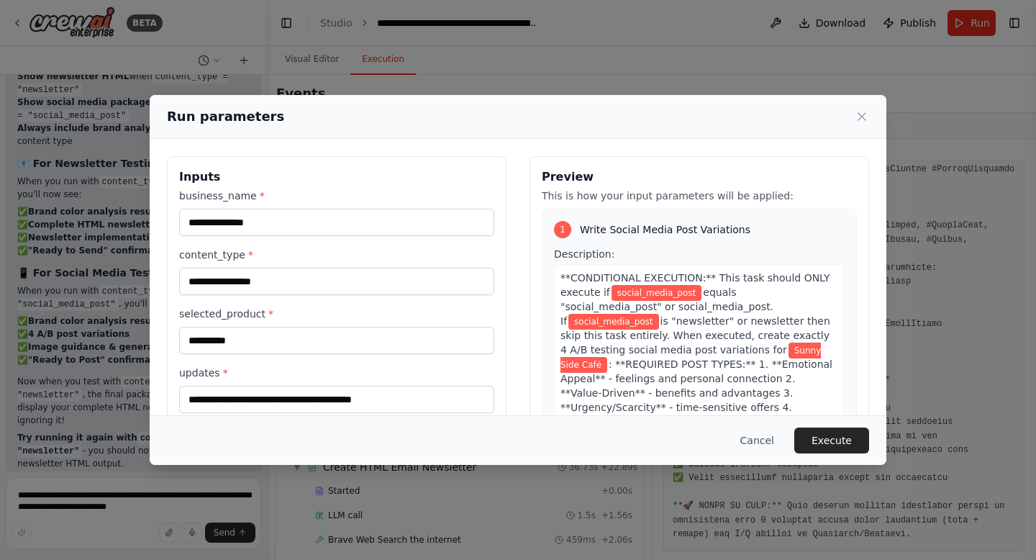
click at [127, 425] on div "**********" at bounding box center [518, 280] width 1036 height 560
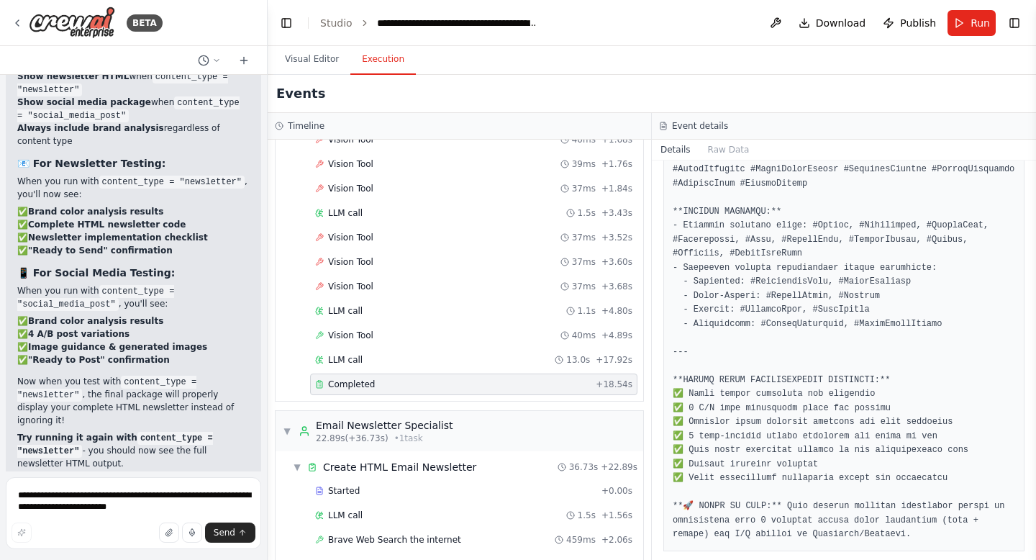
click at [970, 23] on button "Run" at bounding box center [971, 23] width 48 height 26
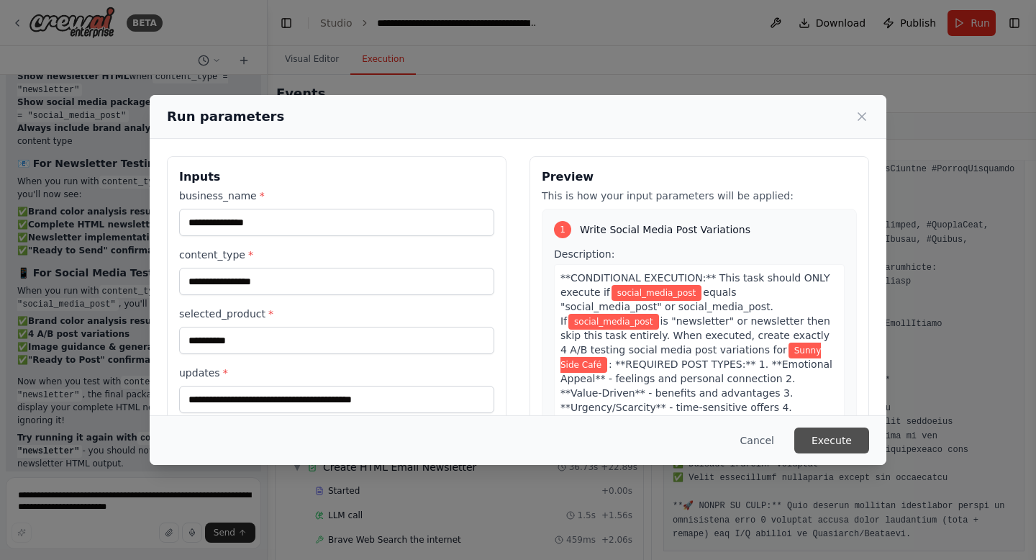
click at [850, 432] on button "Execute" at bounding box center [831, 440] width 75 height 26
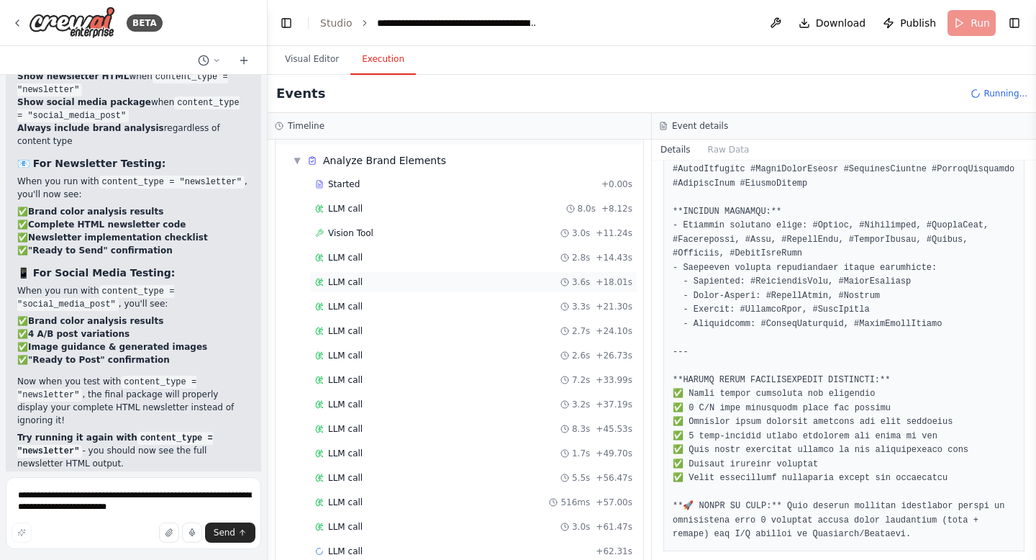
scroll to position [68, 0]
click at [347, 421] on div "LLM call 1.7s + 49.70s" at bounding box center [473, 429] width 327 height 22
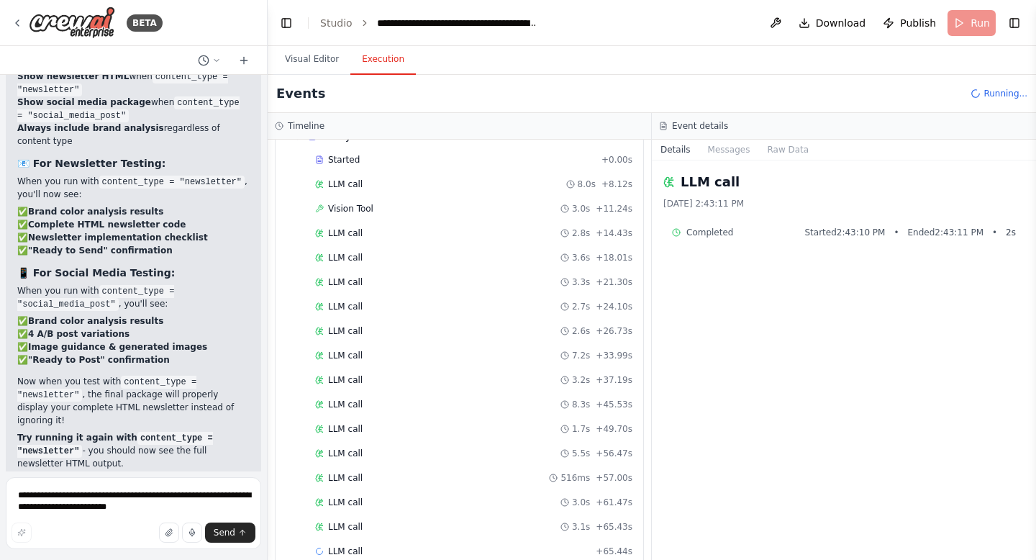
click at [1002, 89] on span "Running..." at bounding box center [1005, 94] width 44 height 12
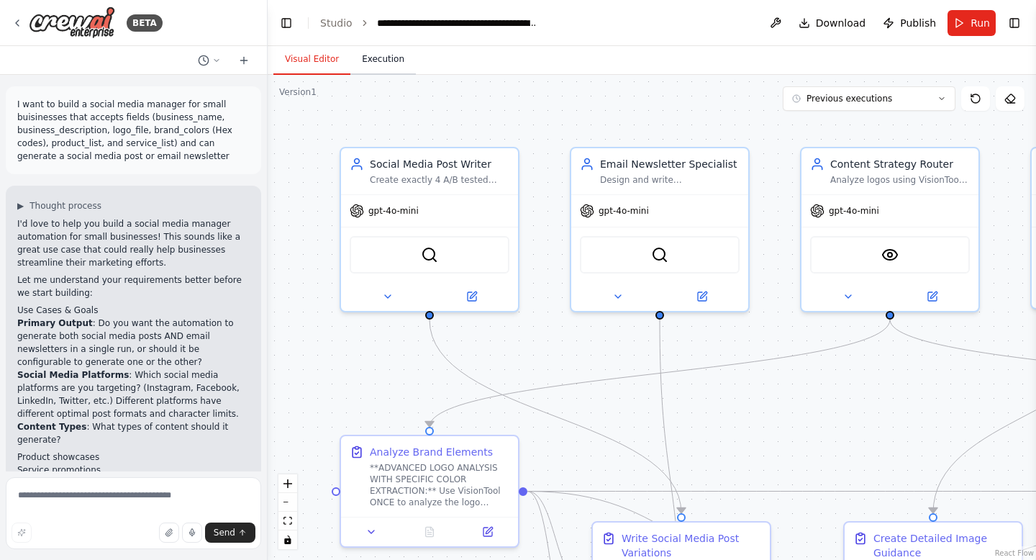
click at [365, 66] on button "Execution" at bounding box center [382, 60] width 65 height 30
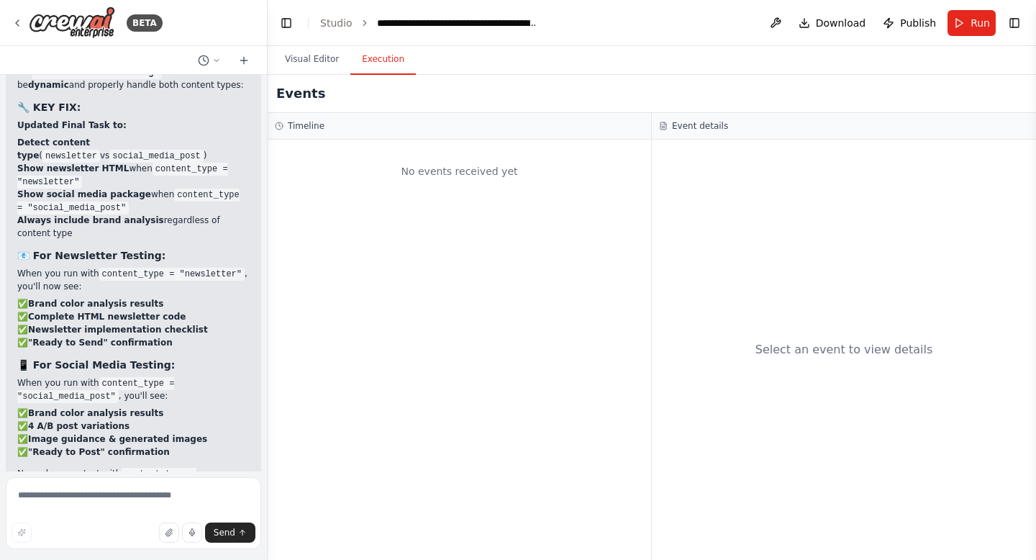
scroll to position [93987, 0]
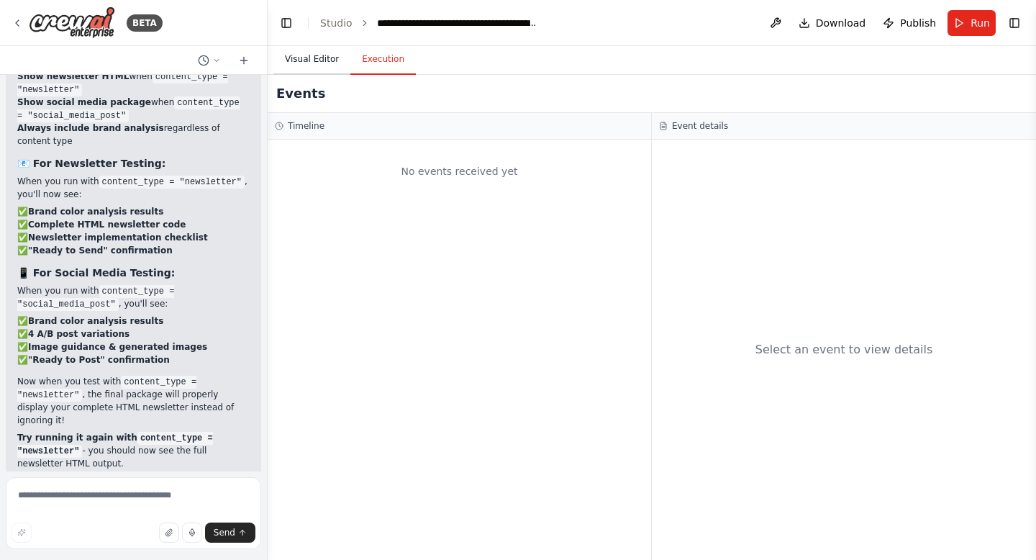
click at [301, 54] on button "Visual Editor" at bounding box center [311, 60] width 77 height 30
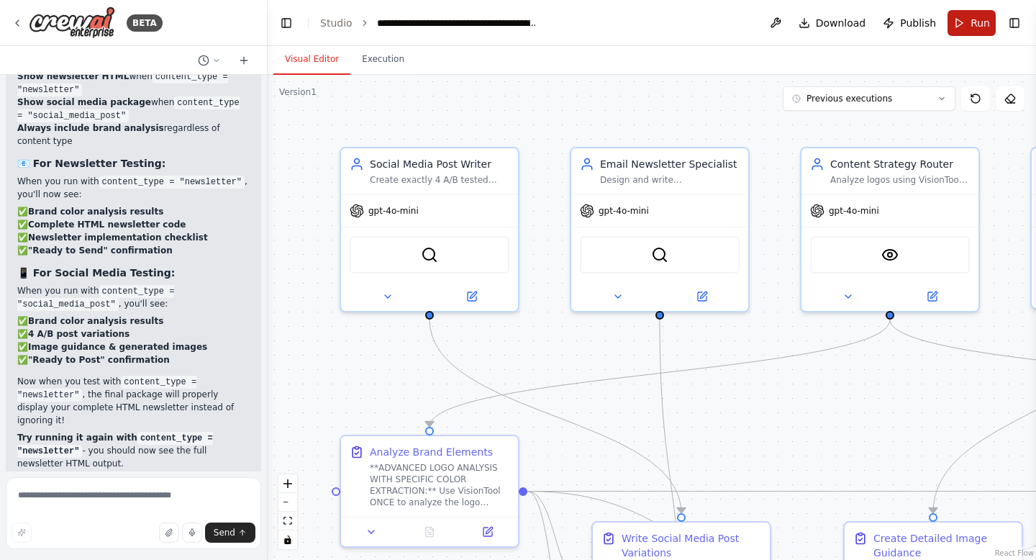
click at [966, 19] on button "Run" at bounding box center [971, 23] width 48 height 26
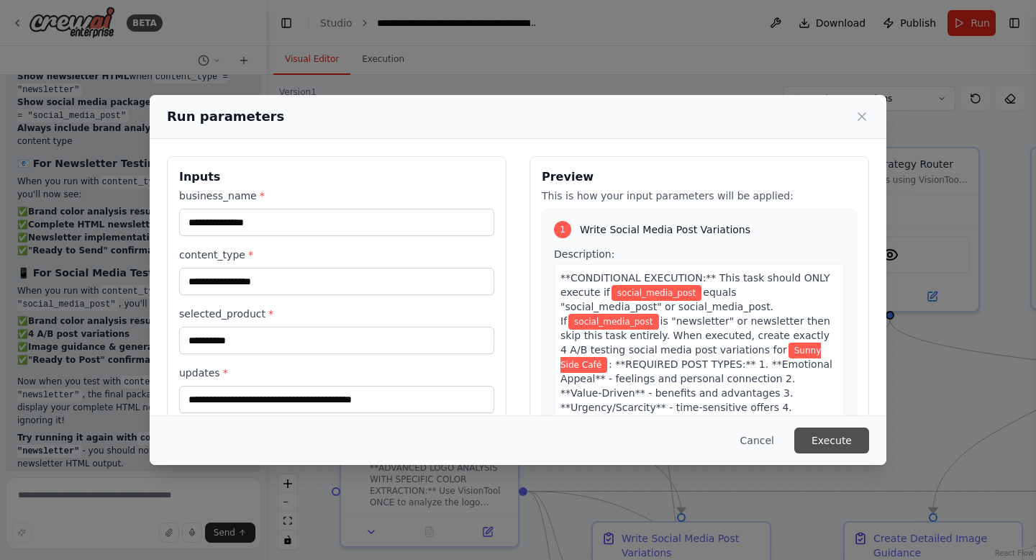
click at [824, 437] on button "Execute" at bounding box center [831, 440] width 75 height 26
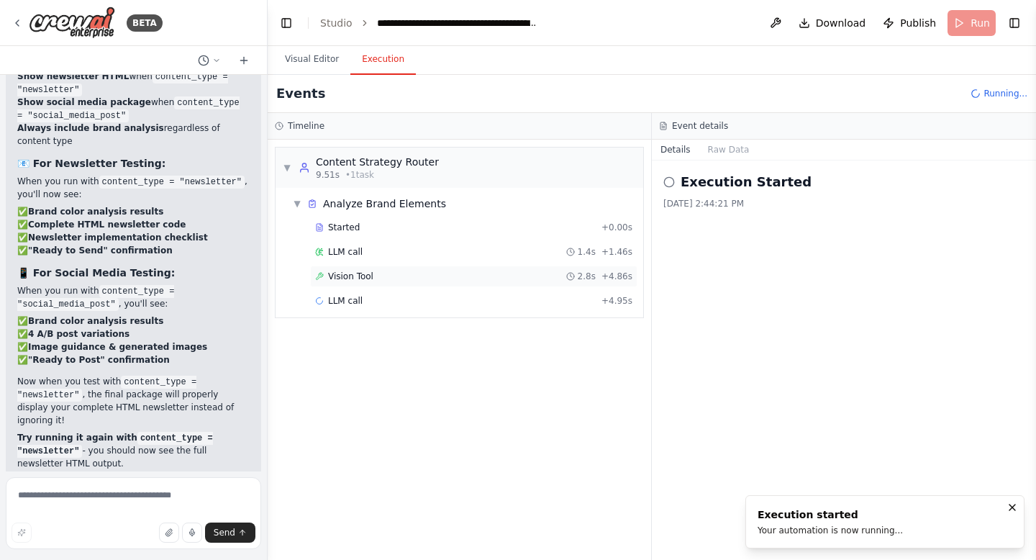
click at [394, 286] on div "Vision Tool 2.8s + 4.86s" at bounding box center [473, 276] width 327 height 22
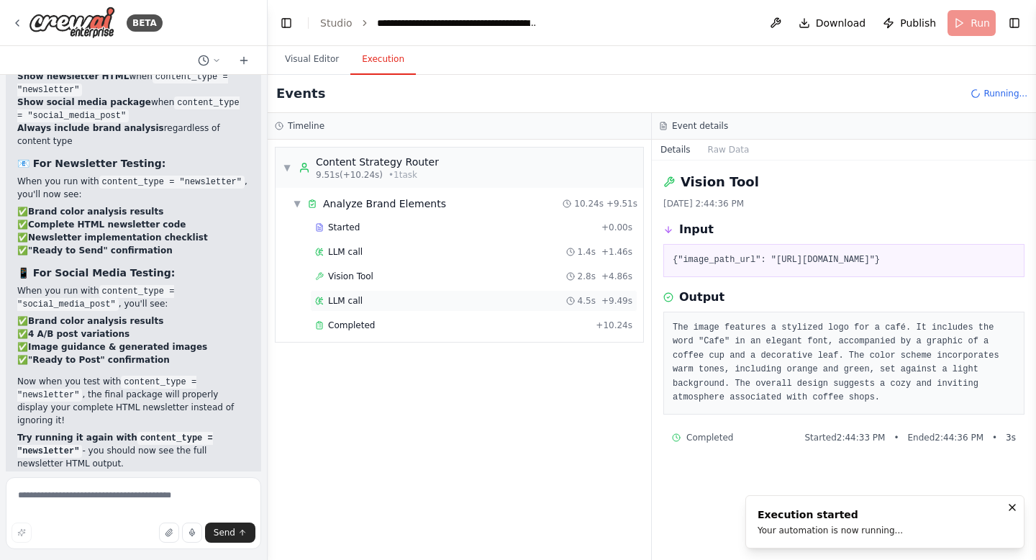
click at [428, 298] on div "LLM call 4.5s + 9.49s" at bounding box center [473, 301] width 317 height 12
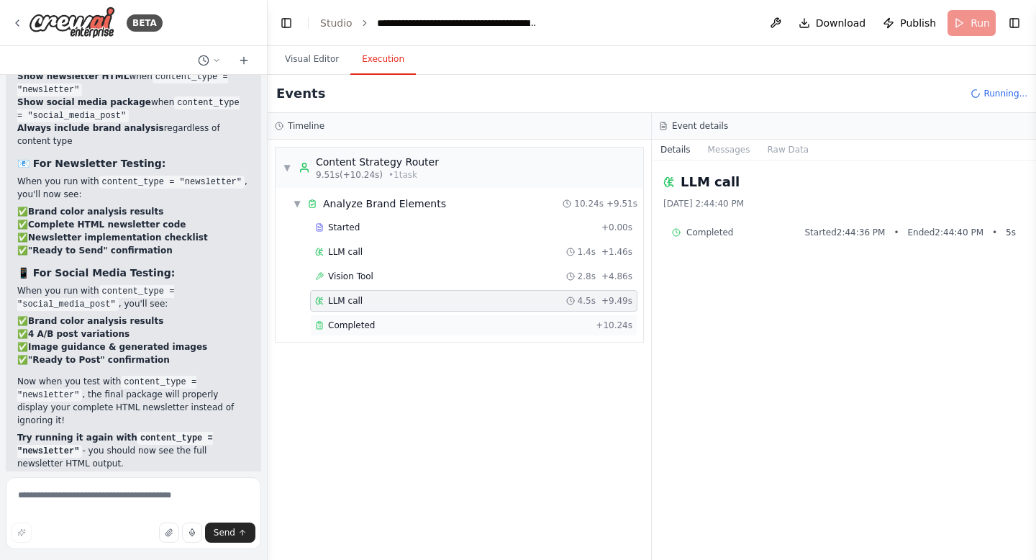
click at [422, 321] on div "Completed" at bounding box center [452, 325] width 275 height 12
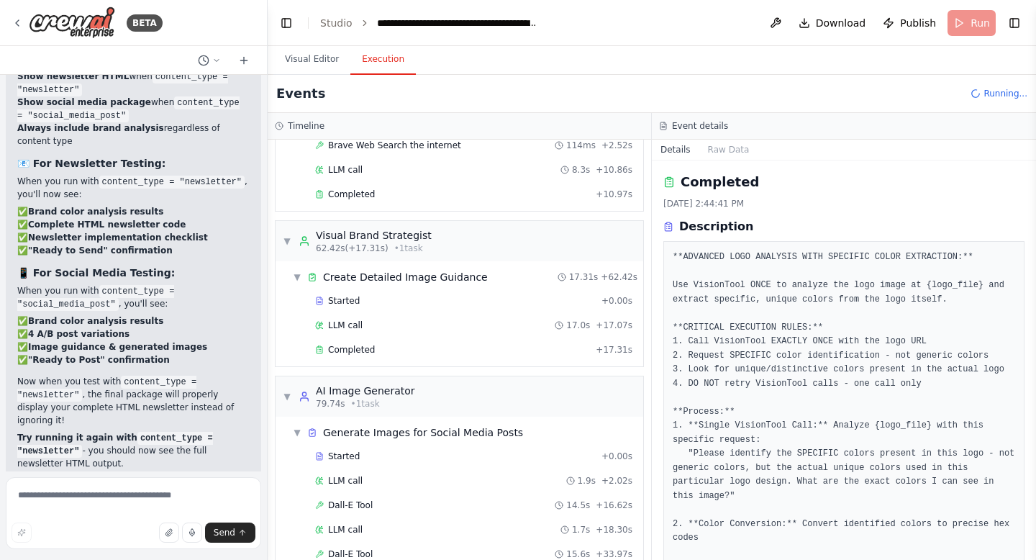
scroll to position [665, 0]
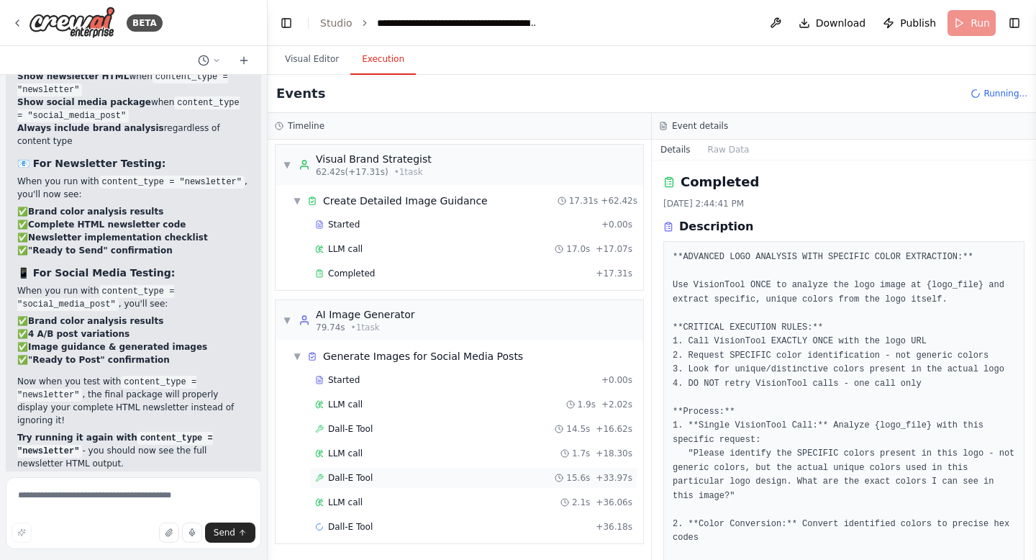
click at [429, 480] on div "Dall-E Tool 15.6s + 33.97s" at bounding box center [473, 478] width 317 height 12
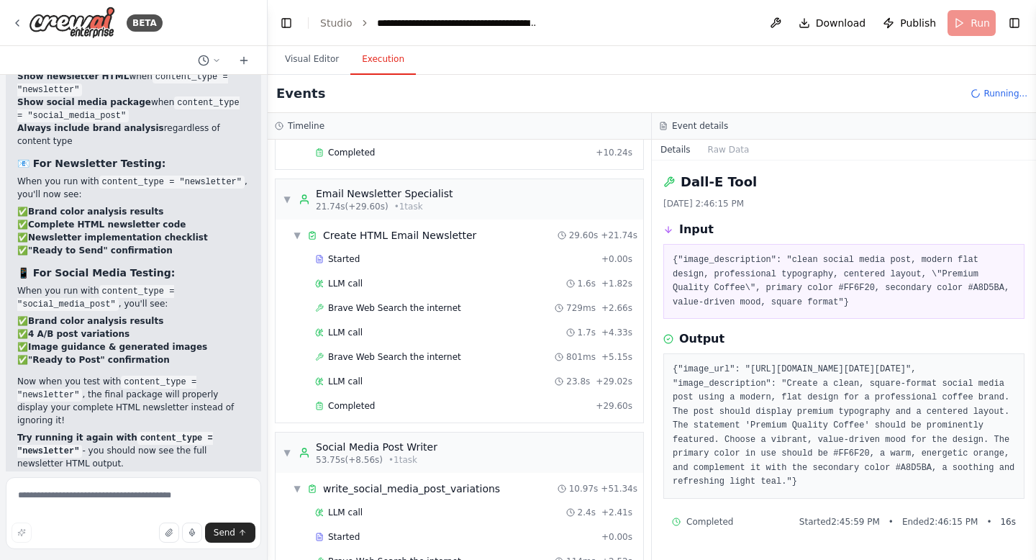
scroll to position [0, 0]
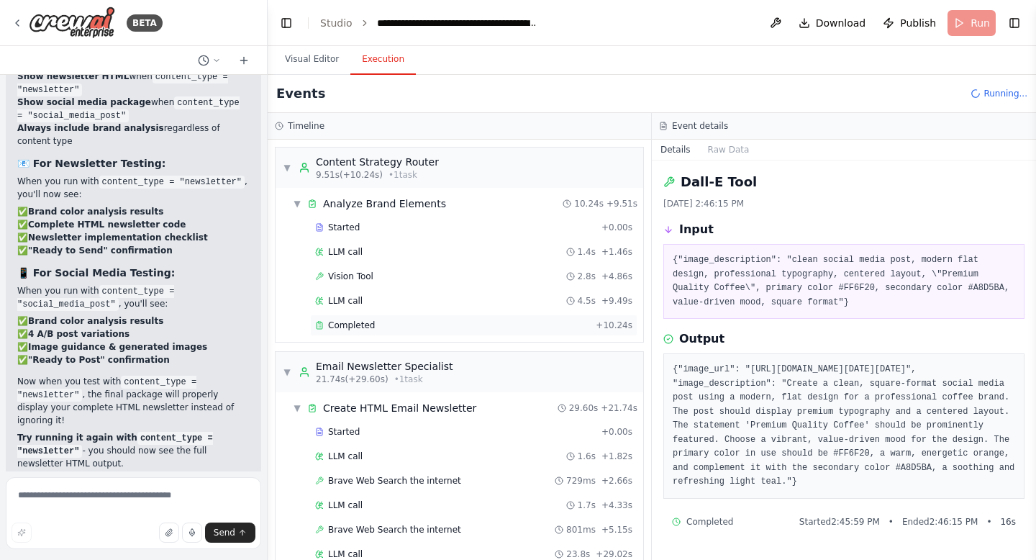
click at [489, 324] on div "Completed" at bounding box center [452, 325] width 275 height 12
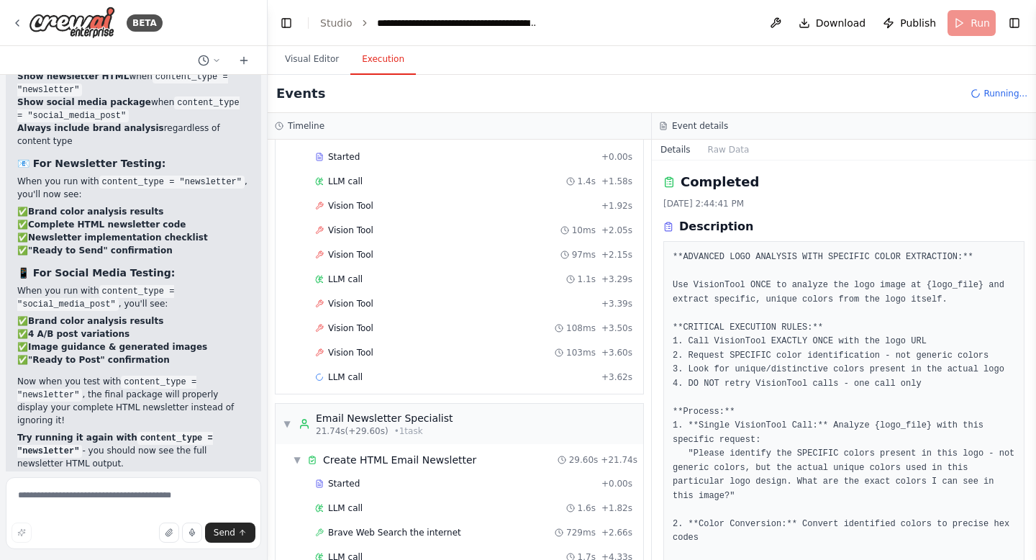
scroll to position [219, 0]
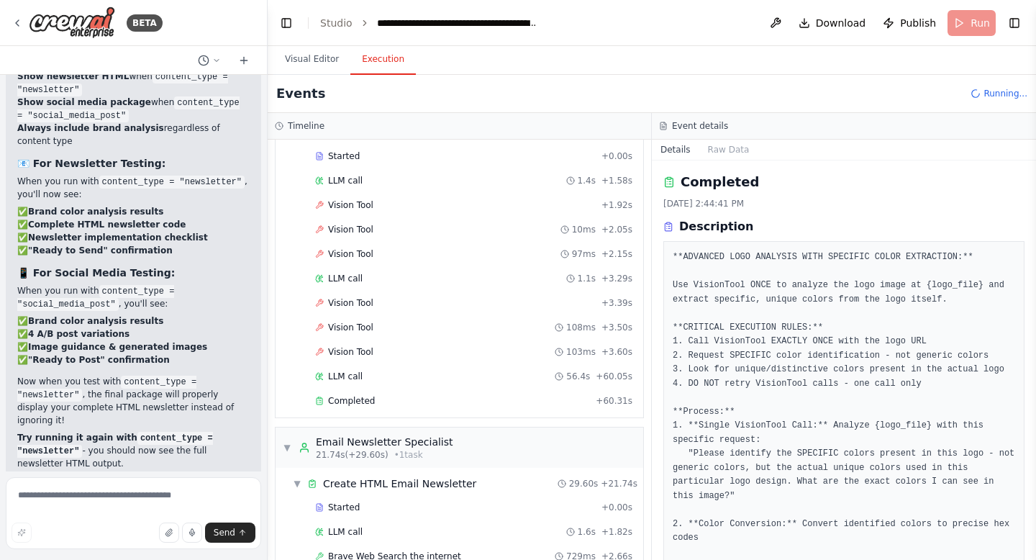
click at [470, 396] on div "Completed" at bounding box center [452, 401] width 275 height 12
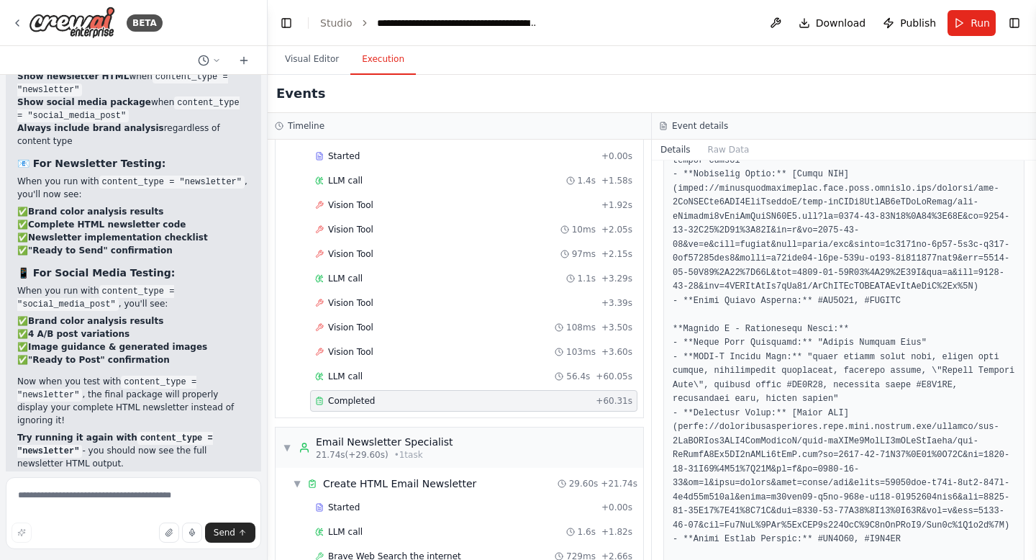
scroll to position [2470, 0]
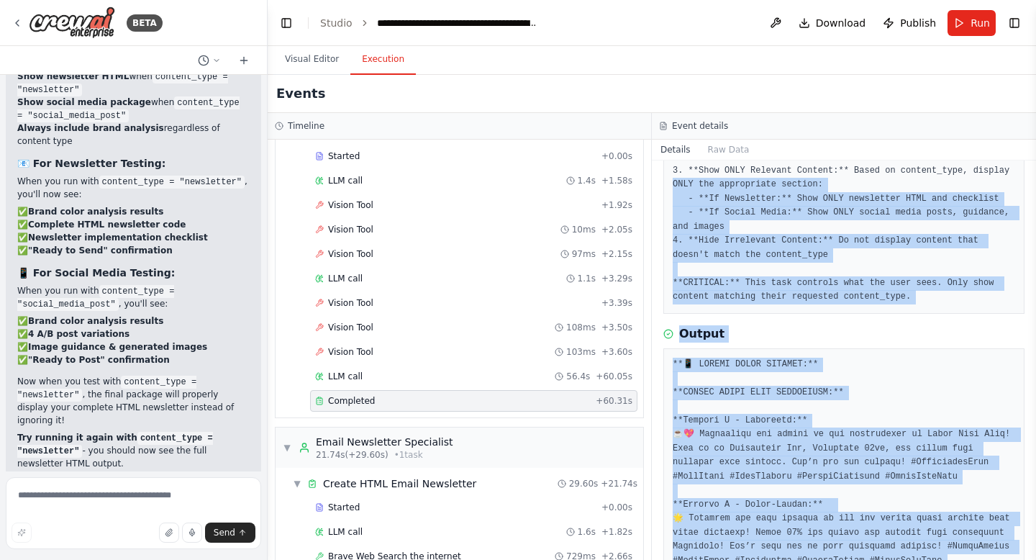
scroll to position [213, 0]
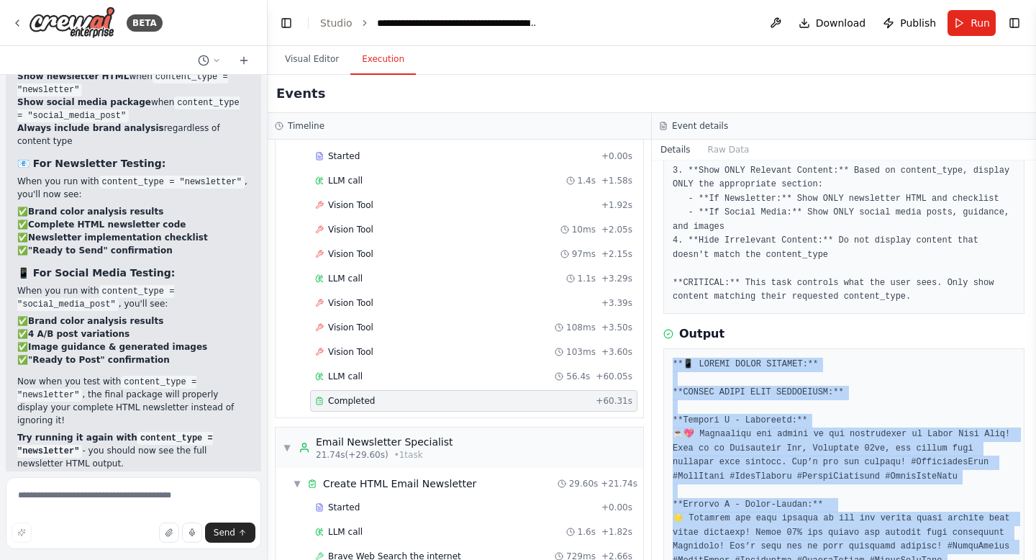
drag, startPoint x: 867, startPoint y: 523, endPoint x: 675, endPoint y: 351, distance: 257.8
copy pre "**📱 SOCIAL MEDIA CONTENT:** **SOCIAL MEDIA POST VARIATIONS:** **Version A - Emo…"
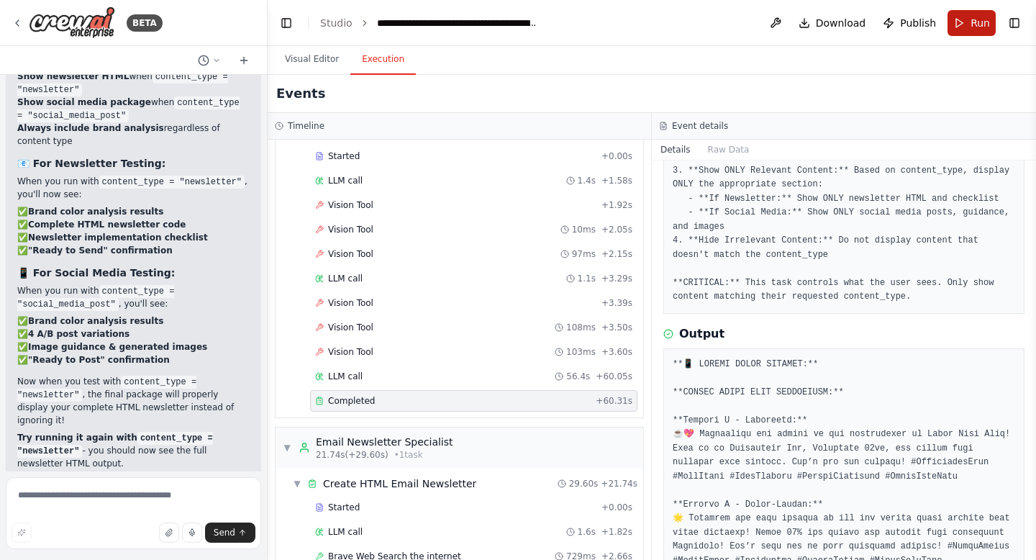
click at [968, 26] on button "Run" at bounding box center [971, 23] width 48 height 26
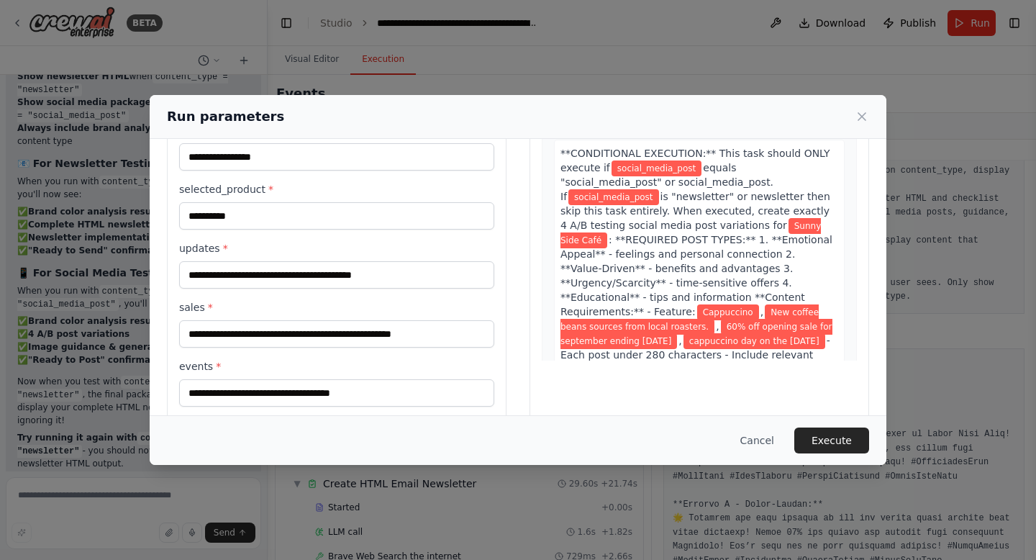
scroll to position [78, 0]
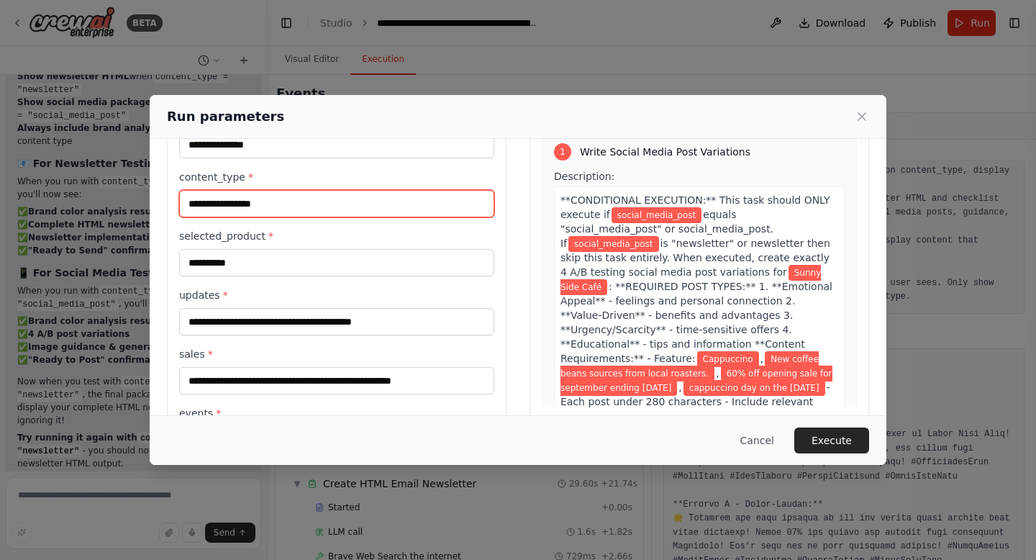
click at [255, 198] on input "**********" at bounding box center [336, 203] width 315 height 27
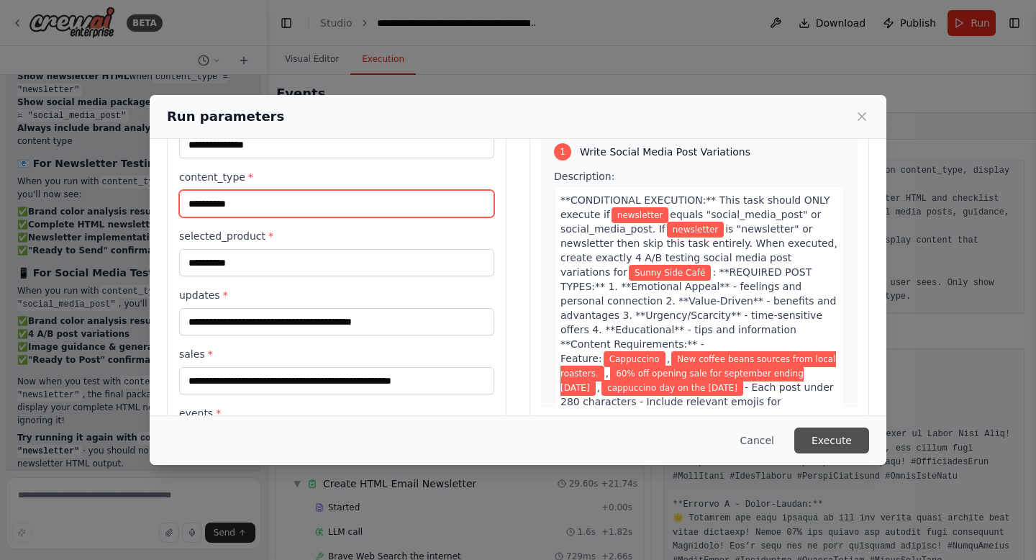
type input "**********"
click at [814, 447] on button "Execute" at bounding box center [831, 440] width 75 height 26
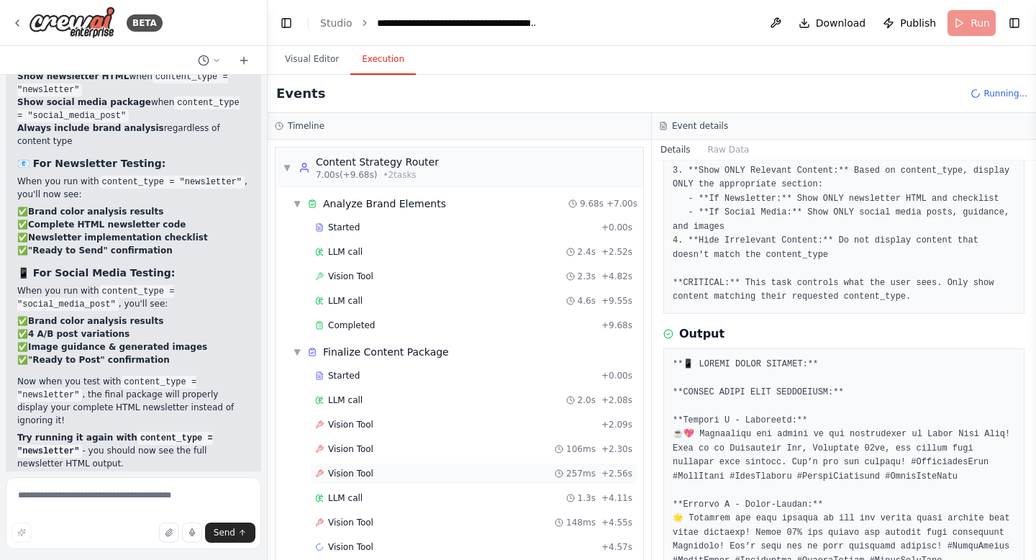
scroll to position [132, 0]
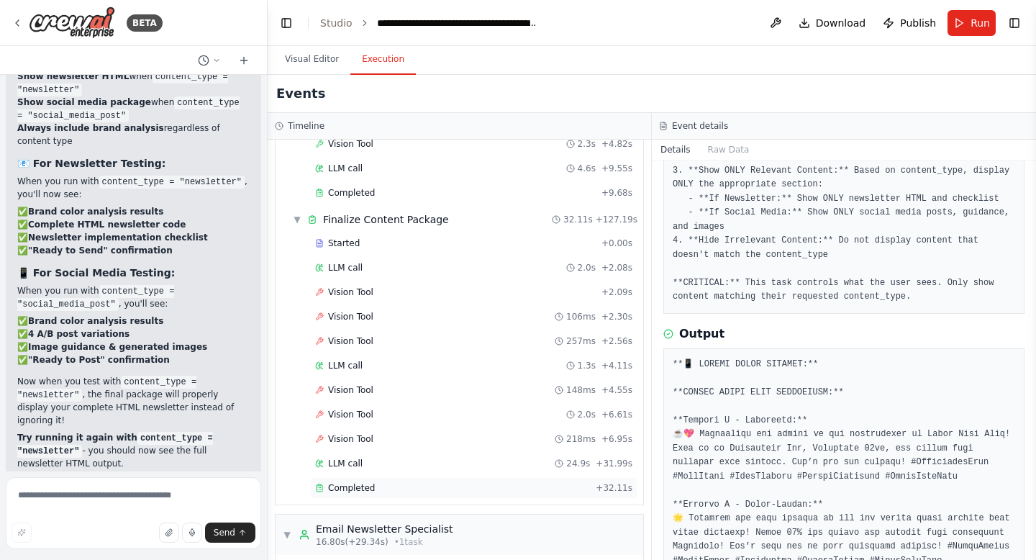
click at [558, 485] on div "Completed" at bounding box center [452, 488] width 275 height 12
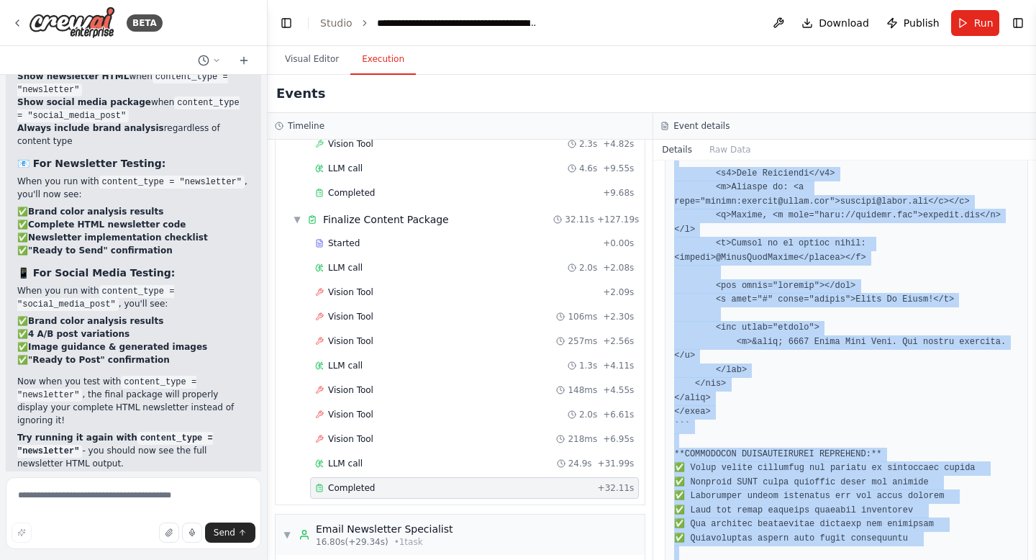
scroll to position [2175, 0]
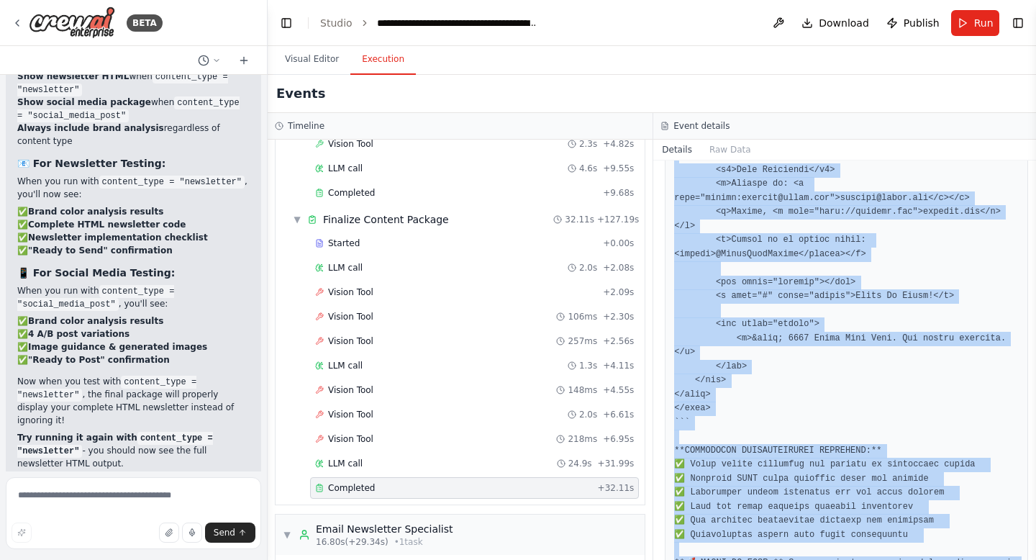
drag, startPoint x: 674, startPoint y: 389, endPoint x: 860, endPoint y: 560, distance: 252.0
click at [860, 559] on html "BETA I want to build a social media manager for small buisinesses that accepts …" at bounding box center [518, 280] width 1036 height 560
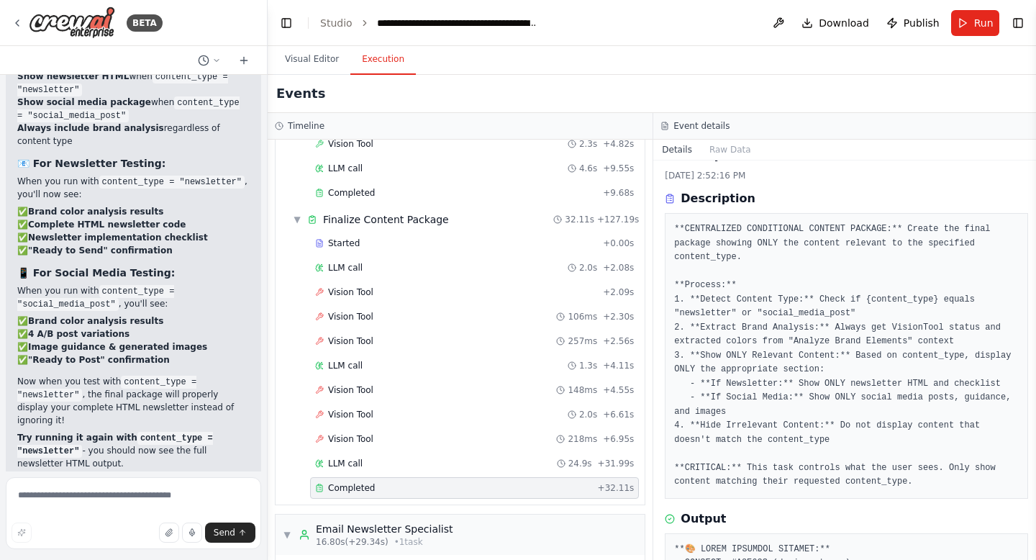
scroll to position [37, 0]
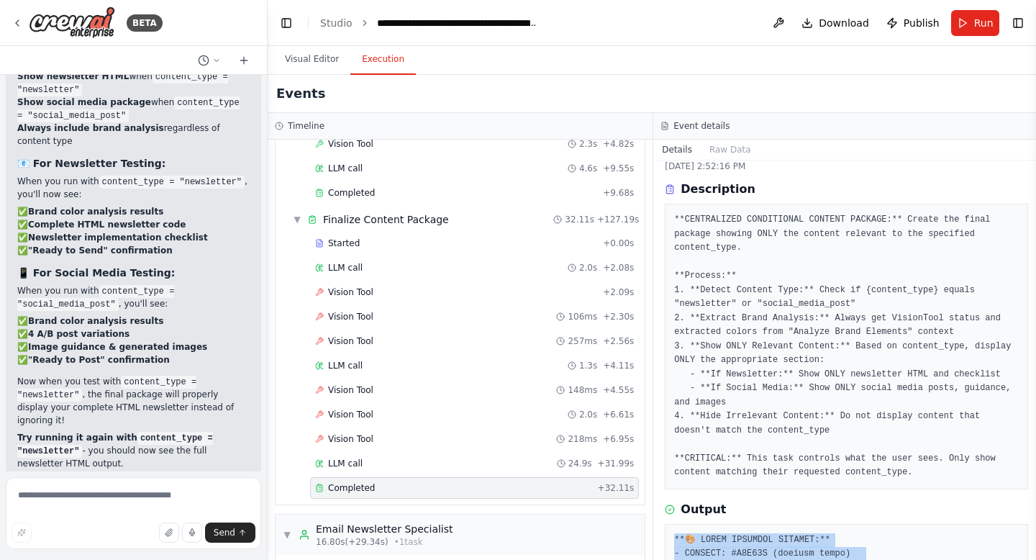
drag, startPoint x: 870, startPoint y: 521, endPoint x: 674, endPoint y: 522, distance: 196.4
copy pre "**🎨 BRAND ANALYSIS RESULTS:** - PRIMARY: #A9D65B (vibrant green) - SECONDARY: #…"
click at [839, 14] on button "Download" at bounding box center [835, 23] width 79 height 26
click at [920, 24] on span "Publish" at bounding box center [922, 23] width 36 height 14
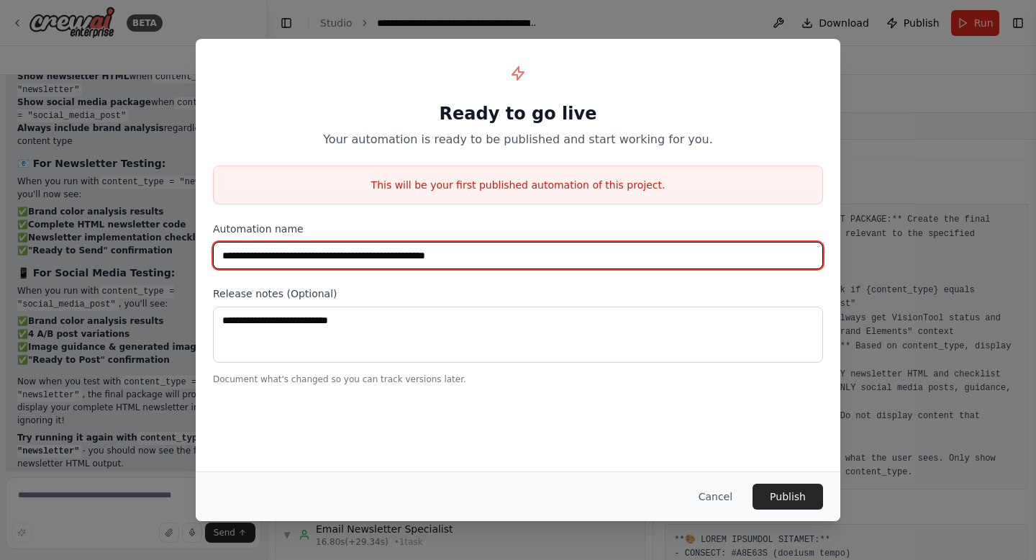
click at [506, 260] on input "**********" at bounding box center [518, 255] width 610 height 27
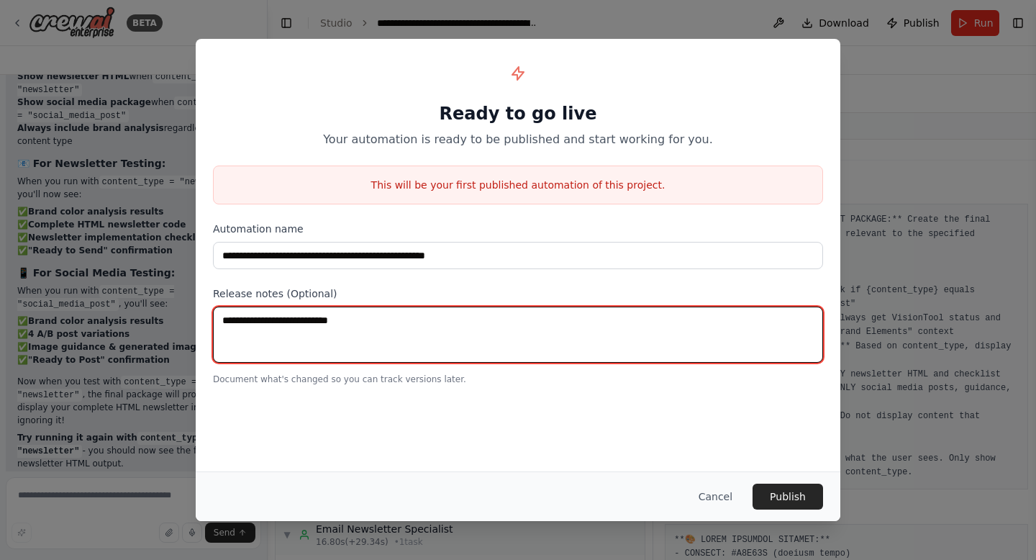
click at [478, 328] on textarea at bounding box center [518, 334] width 610 height 56
click at [511, 356] on textarea at bounding box center [518, 334] width 610 height 56
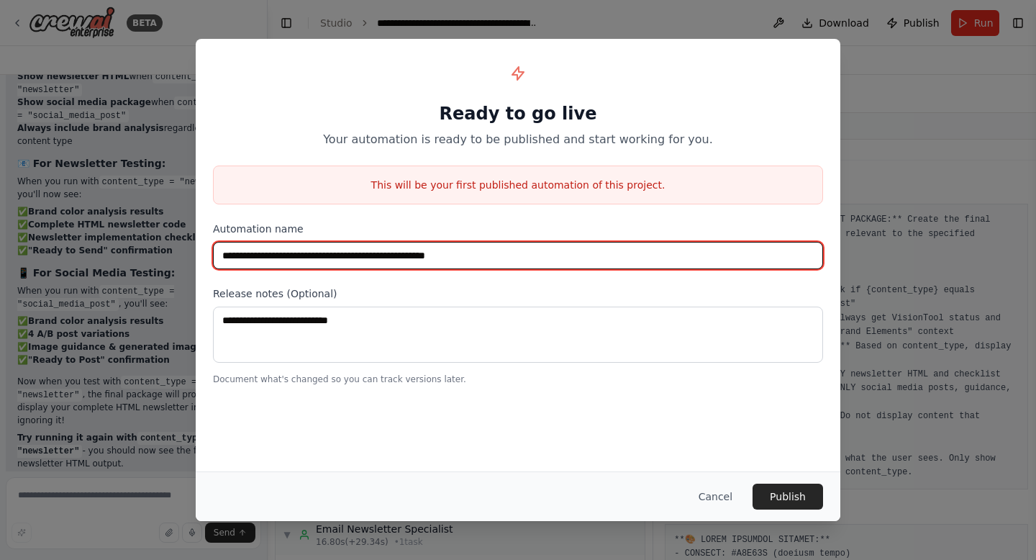
drag, startPoint x: 468, startPoint y: 255, endPoint x: 394, endPoint y: 257, distance: 73.4
click at [394, 257] on input "**********" at bounding box center [518, 255] width 610 height 27
click at [349, 256] on input "**********" at bounding box center [518, 255] width 610 height 27
click at [358, 256] on input "**********" at bounding box center [518, 255] width 610 height 27
type input "**********"
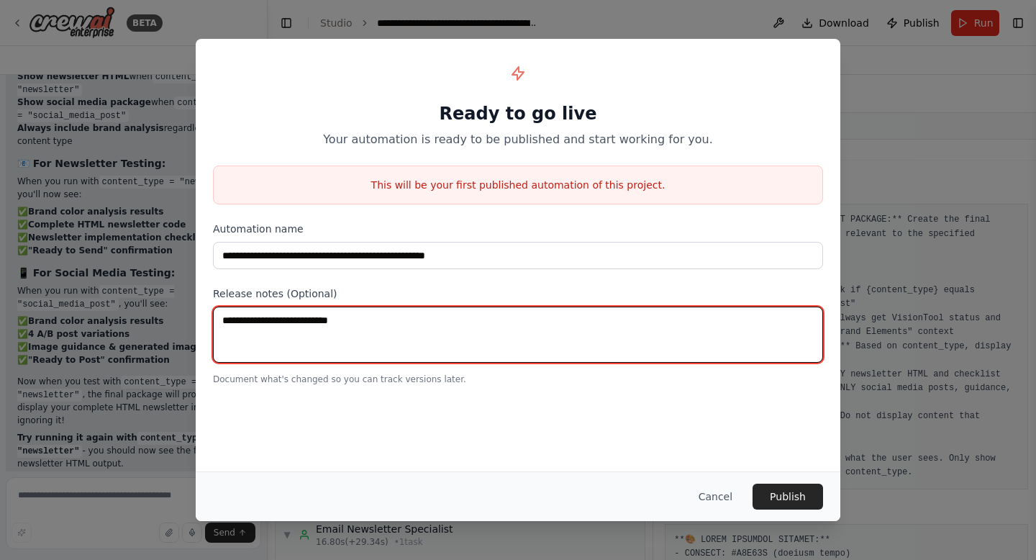
click at [703, 351] on textarea at bounding box center [518, 334] width 610 height 56
type textarea "**********"
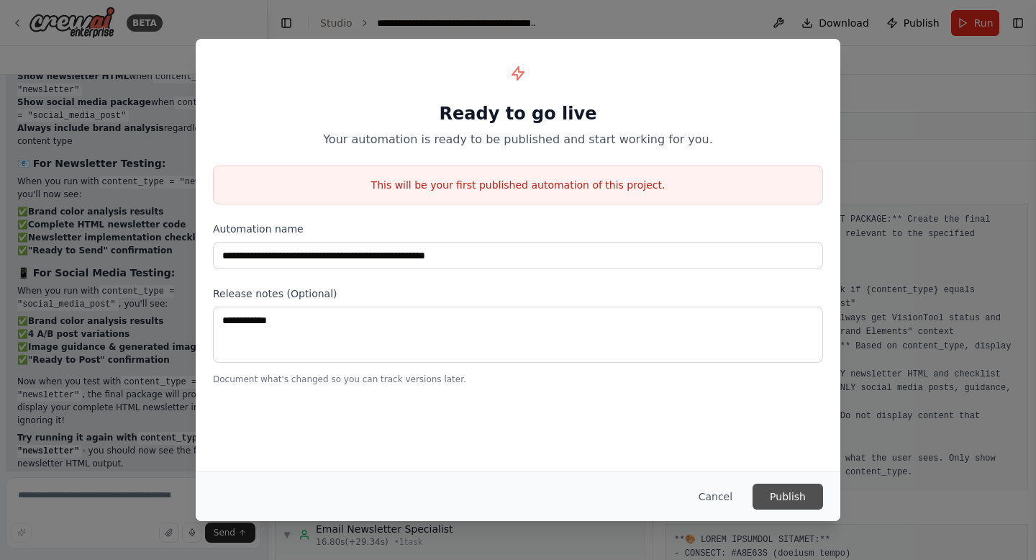
click at [794, 487] on button "Publish" at bounding box center [787, 496] width 71 height 26
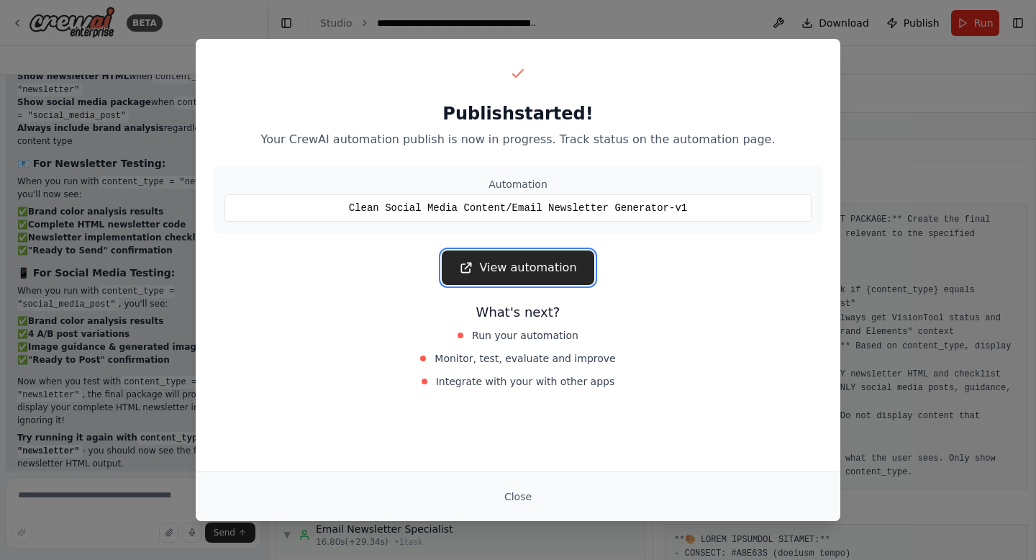
click at [550, 269] on link "View automation" at bounding box center [518, 267] width 152 height 35
click at [118, 22] on div "Publish started! Your CrewAI automation publish is now in progress. Track statu…" at bounding box center [518, 280] width 1036 height 560
click at [511, 484] on button "Close" at bounding box center [518, 496] width 50 height 26
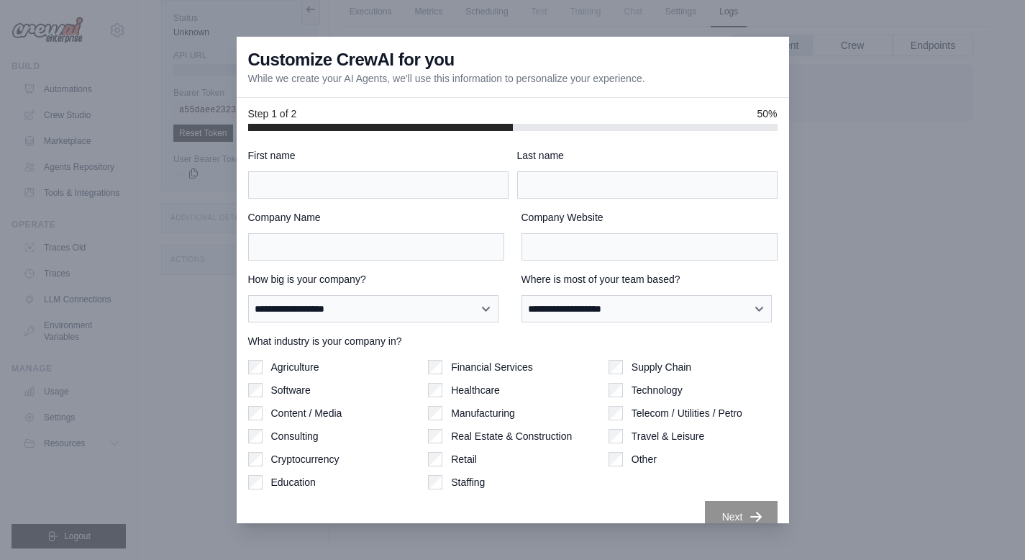
click at [897, 105] on div at bounding box center [512, 280] width 1025 height 560
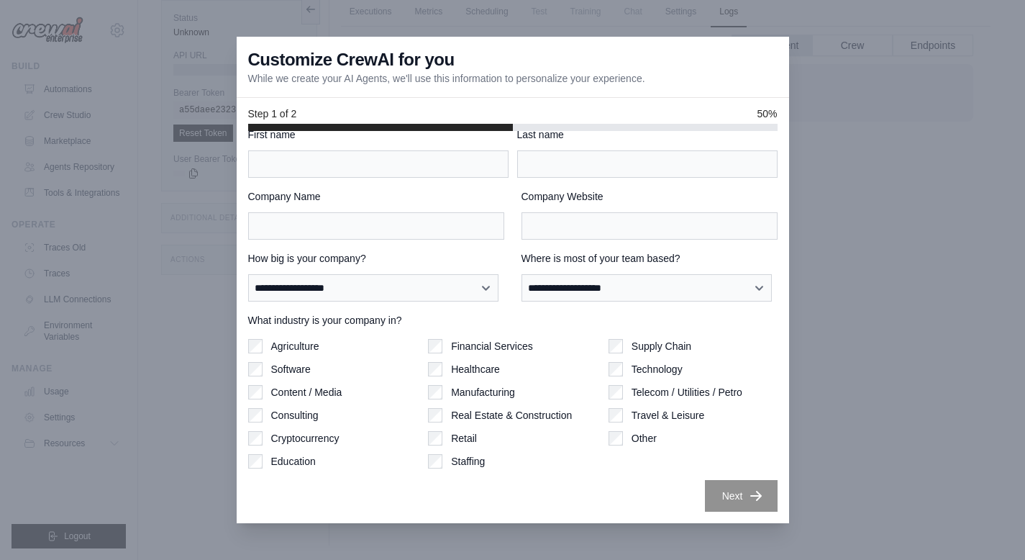
click at [158, 280] on div at bounding box center [512, 280] width 1025 height 560
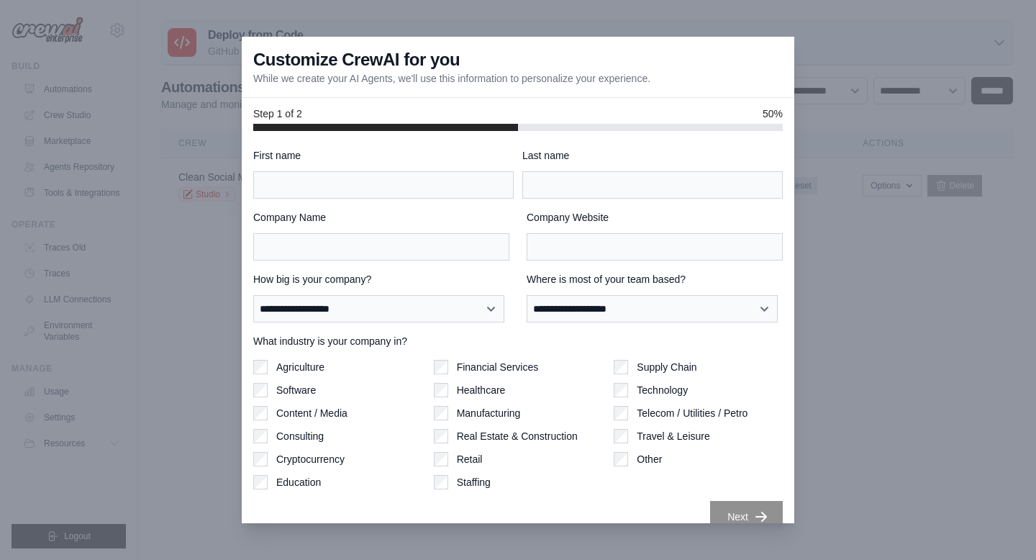
click at [206, 184] on div at bounding box center [518, 280] width 1036 height 560
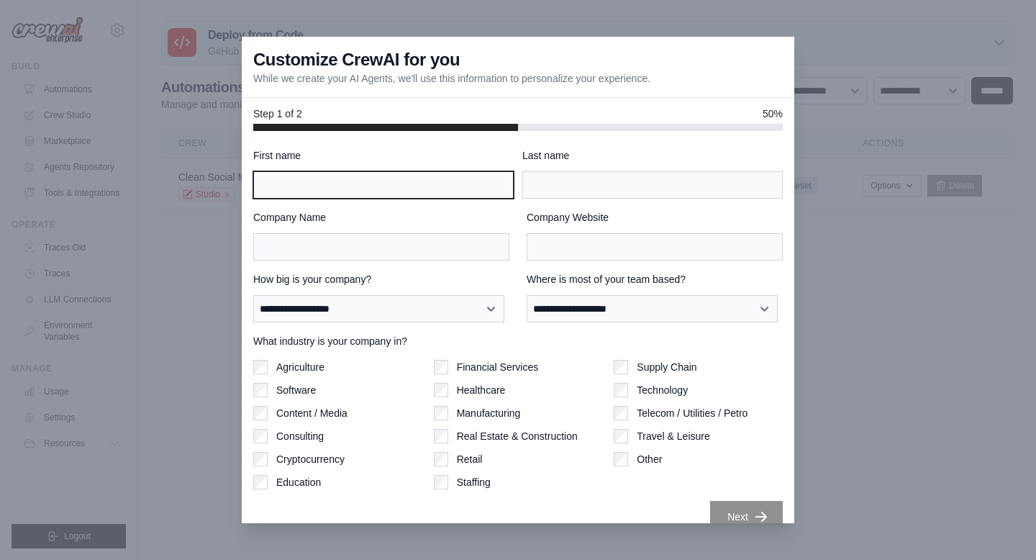
click at [348, 198] on body "[EMAIL_ADDRESS][DOMAIN_NAME] Settings Build Automations Resources" at bounding box center [518, 280] width 1036 height 560
type input "*******"
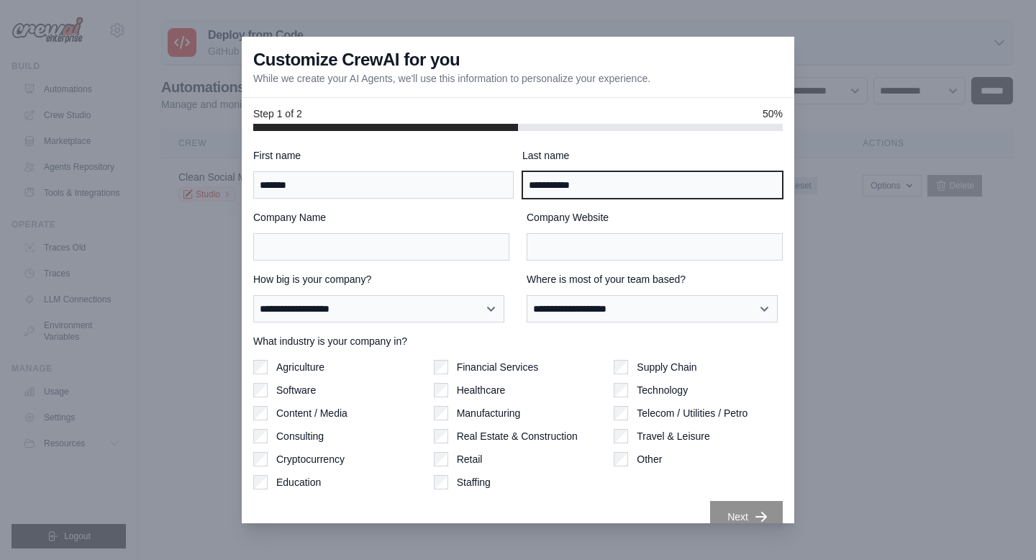
type input "**********"
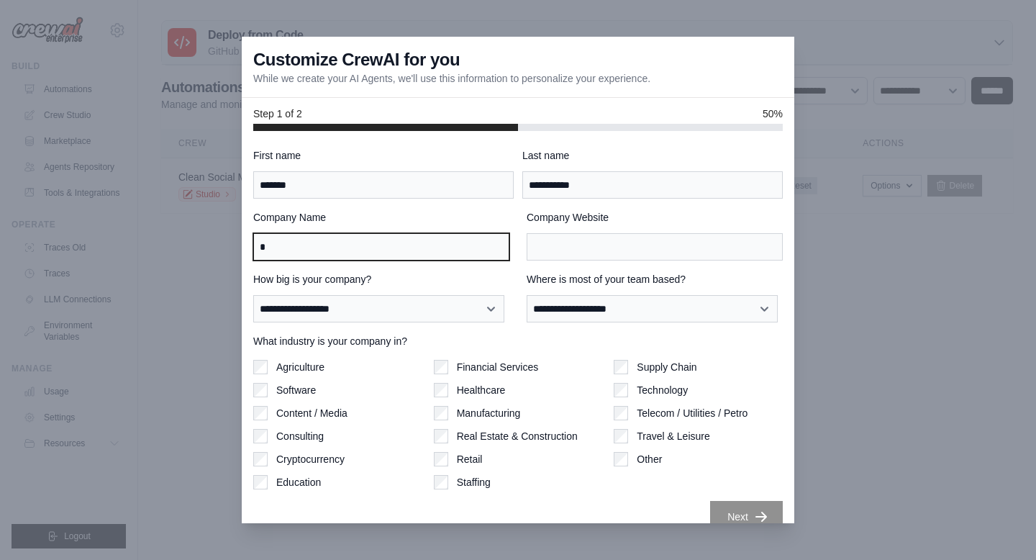
type input "*"
click at [323, 255] on input "*" at bounding box center [381, 246] width 256 height 27
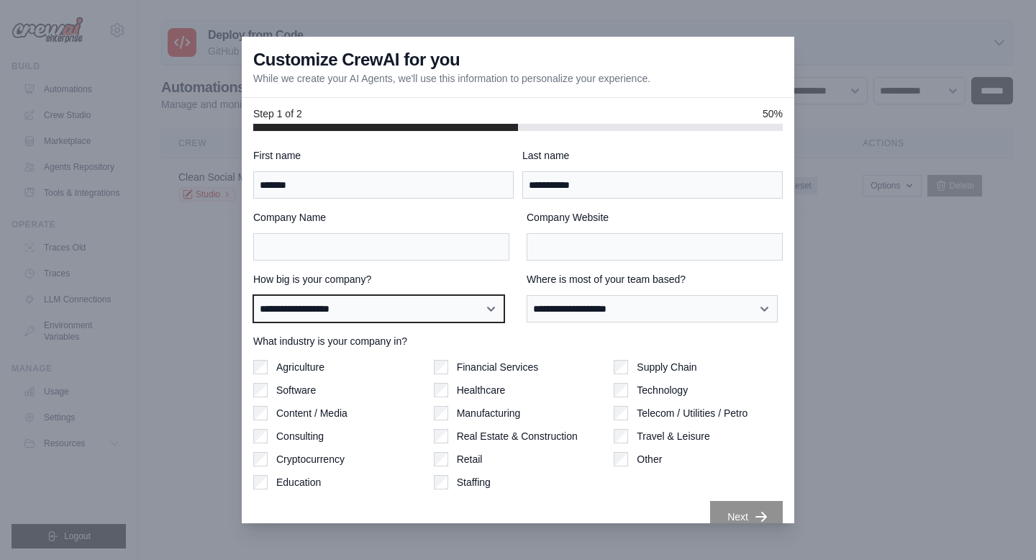
click at [423, 320] on select "**********" at bounding box center [378, 308] width 251 height 27
select select "**********"
click at [253, 295] on select "**********" at bounding box center [378, 308] width 251 height 27
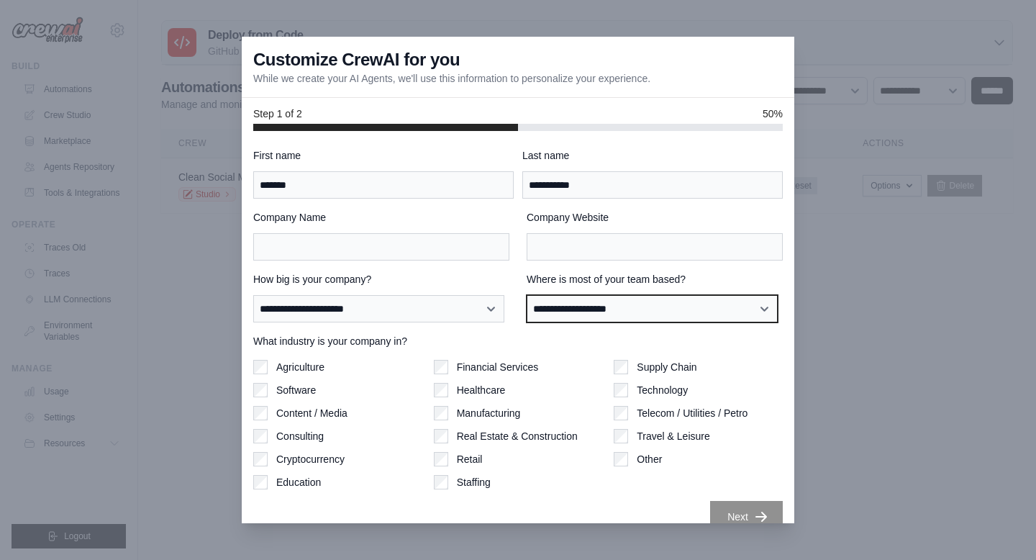
click at [544, 298] on select "**********" at bounding box center [652, 308] width 251 height 27
select select "**********"
click at [527, 295] on select "**********" at bounding box center [652, 308] width 251 height 27
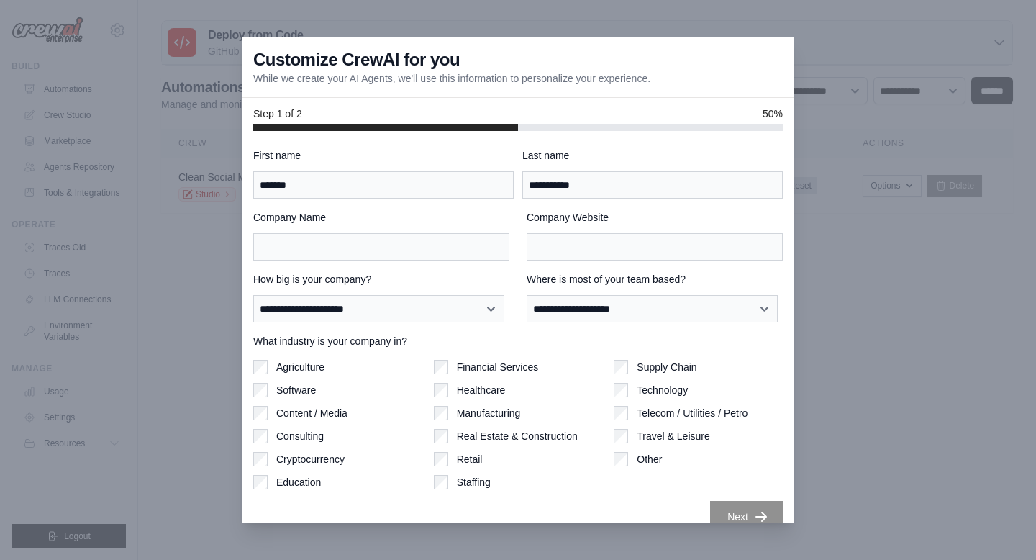
click at [293, 387] on label "Software" at bounding box center [296, 390] width 40 height 14
click at [317, 412] on label "Content / Media" at bounding box center [311, 413] width 71 height 14
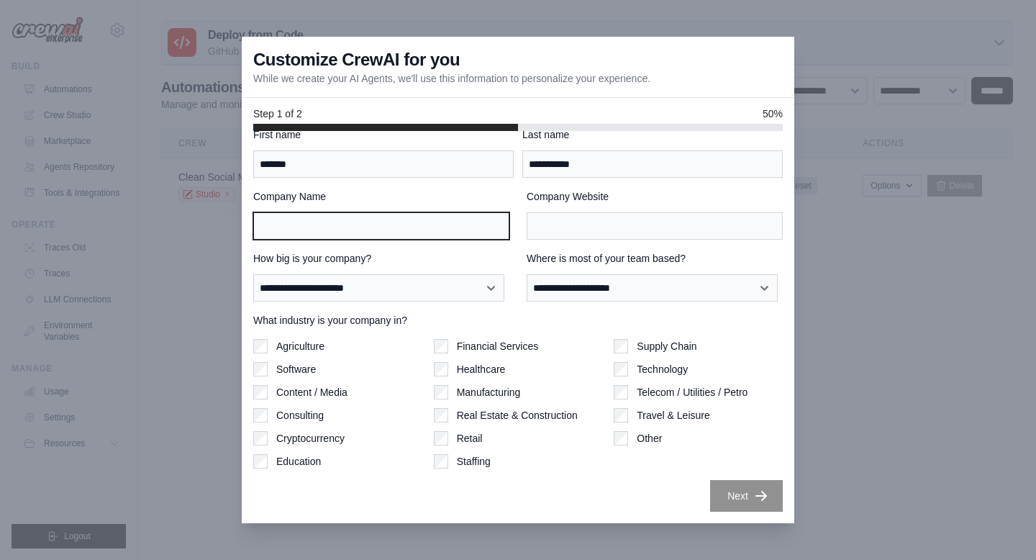
click at [421, 226] on input "Company Name" at bounding box center [381, 225] width 256 height 27
type input "**********"
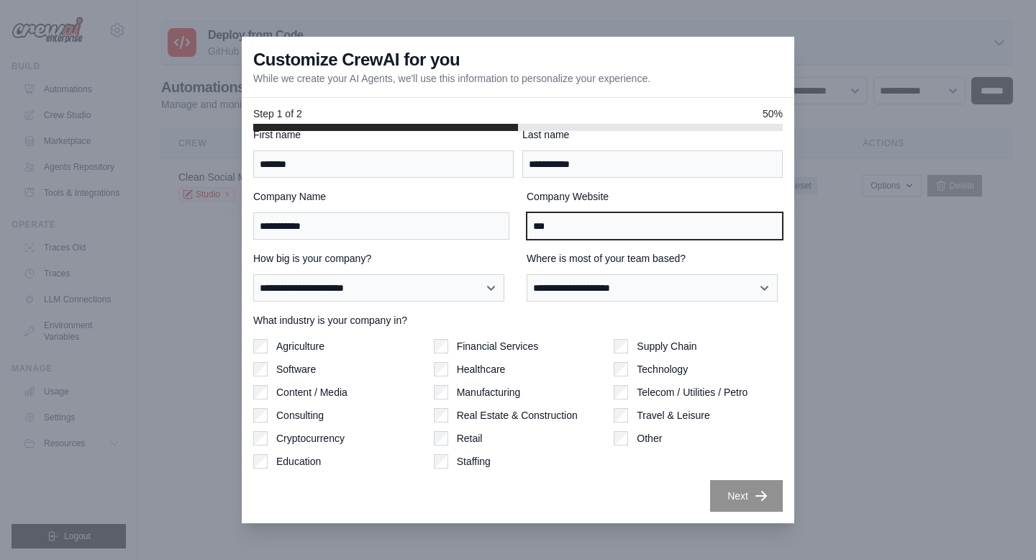
scroll to position [0, 0]
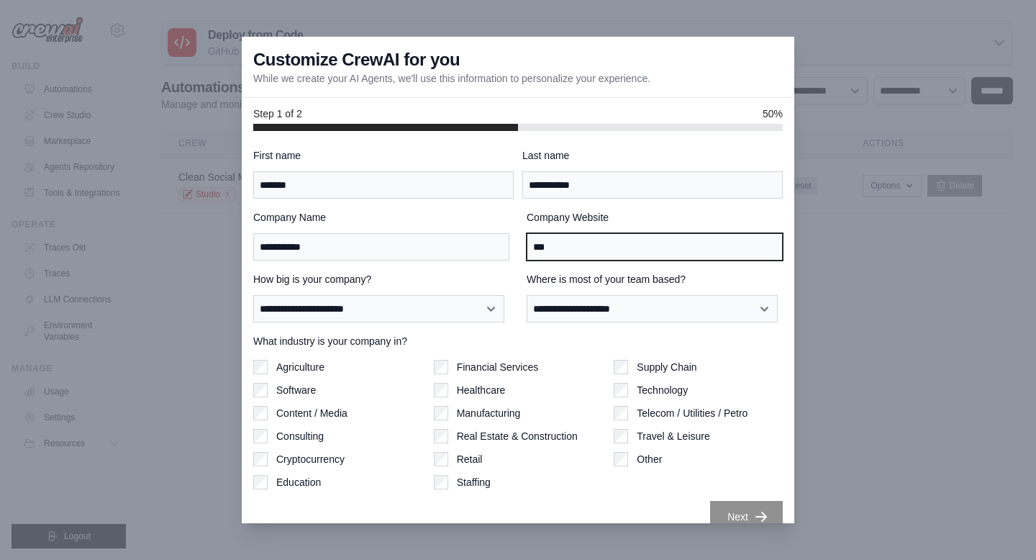
type input "***"
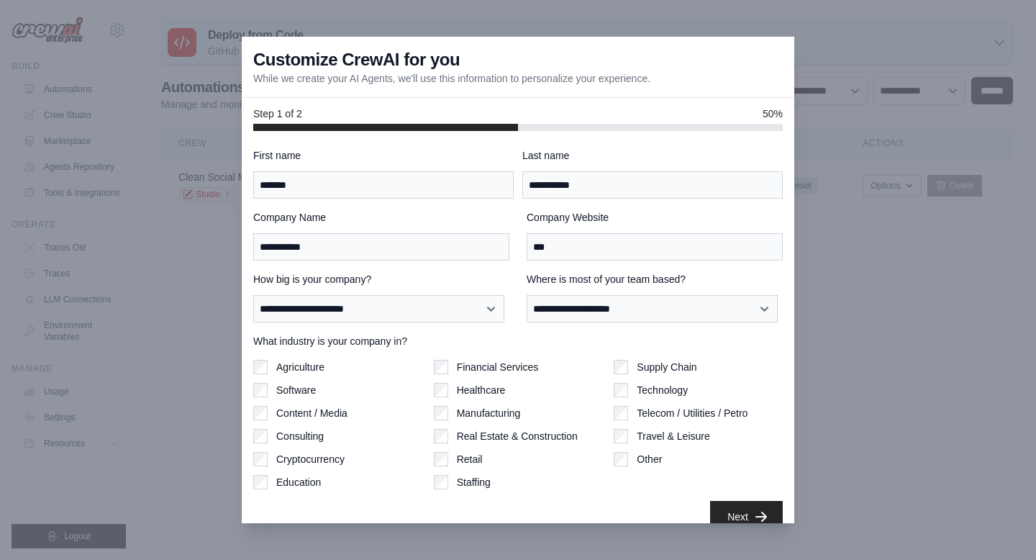
drag, startPoint x: 523, startPoint y: 132, endPoint x: 510, endPoint y: 135, distance: 13.4
click at [510, 135] on div "**********" at bounding box center [518, 327] width 552 height 392
click at [754, 512] on icon "button" at bounding box center [761, 516] width 14 height 14
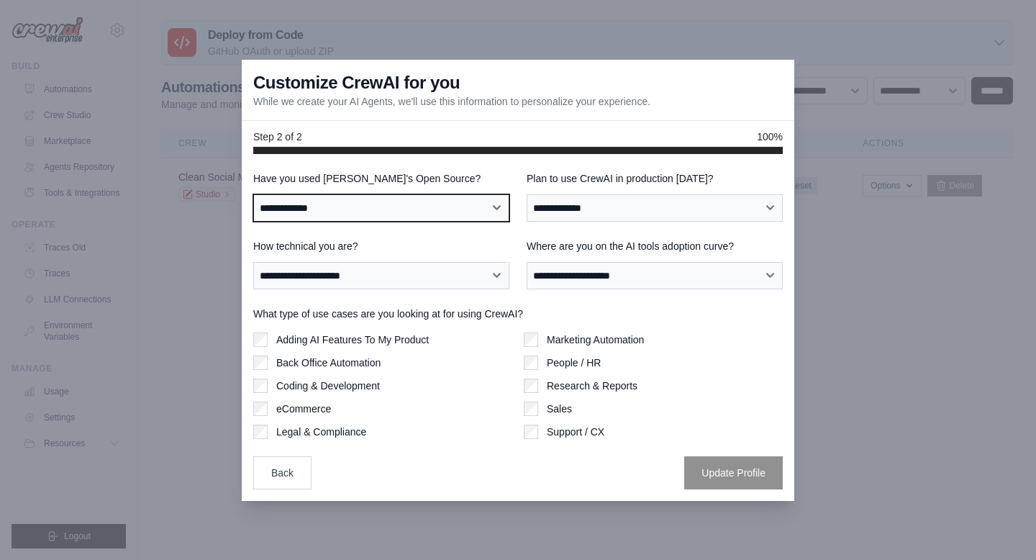
click at [458, 216] on select "**********" at bounding box center [381, 207] width 256 height 27
select select "**********"
click at [253, 194] on select "**********" at bounding box center [381, 207] width 256 height 27
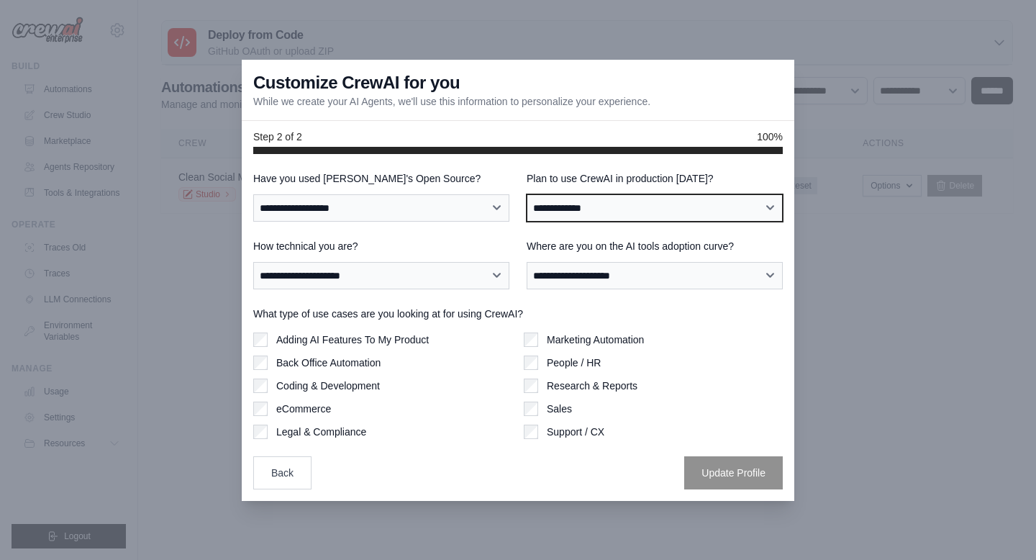
click at [576, 212] on select "**********" at bounding box center [655, 207] width 256 height 27
select select "****"
click at [527, 194] on select "**********" at bounding box center [655, 207] width 256 height 27
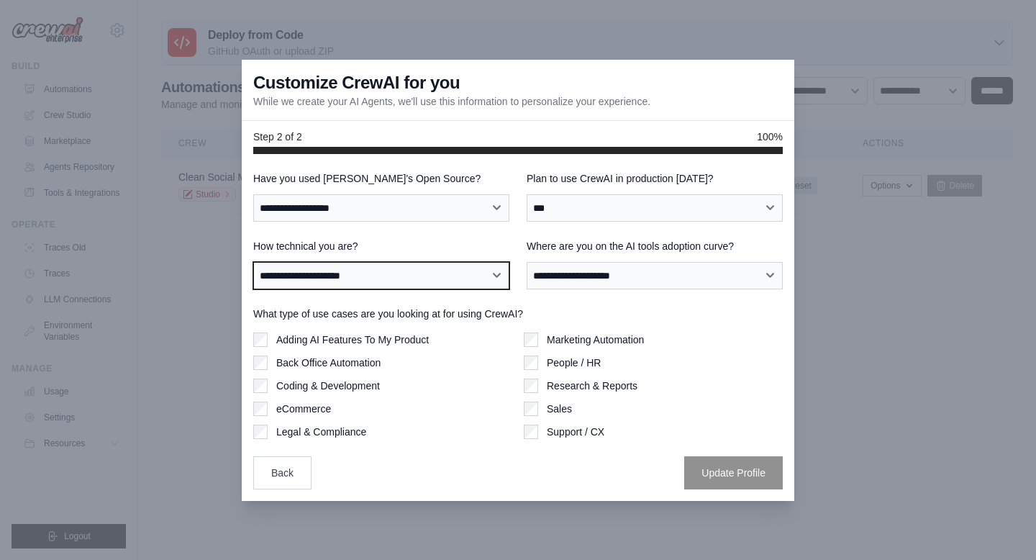
click at [434, 285] on select "**********" at bounding box center [381, 275] width 256 height 27
select select "**********"
click at [253, 262] on select "**********" at bounding box center [381, 275] width 256 height 27
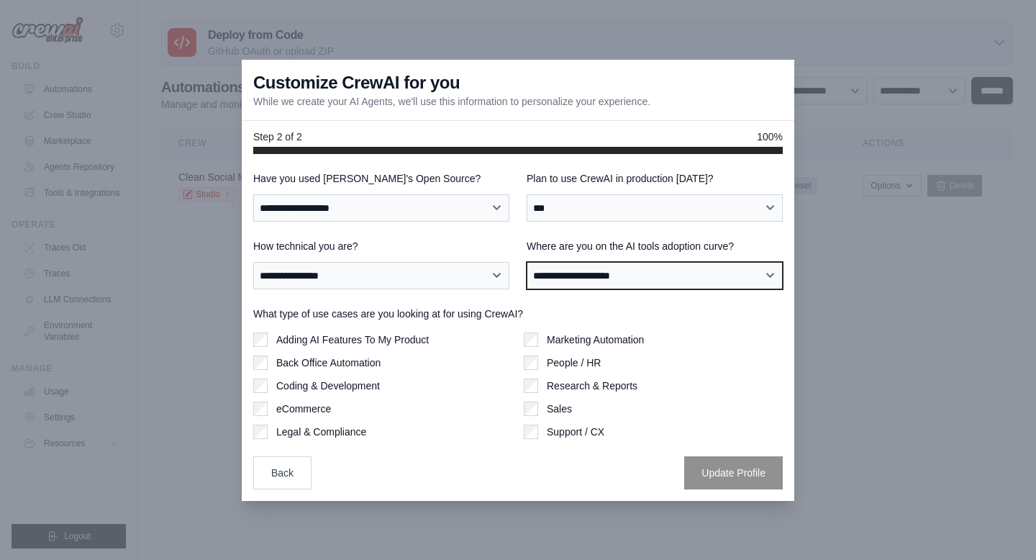
click at [587, 265] on select "**********" at bounding box center [655, 275] width 256 height 27
select select "**********"
click at [527, 262] on select "**********" at bounding box center [655, 275] width 256 height 27
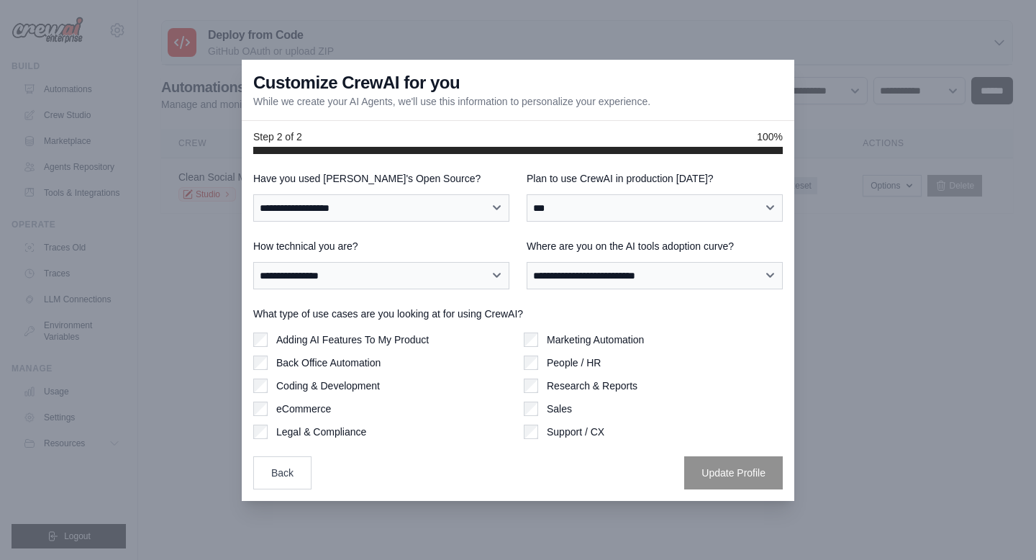
click at [406, 338] on label "Adding AI Features To My Product" at bounding box center [352, 339] width 153 height 14
click at [365, 360] on label "Back Office Automation" at bounding box center [328, 362] width 104 height 14
click at [354, 379] on label "Coding & Development" at bounding box center [328, 385] width 104 height 14
click at [552, 335] on label "Marketing Automation" at bounding box center [595, 339] width 97 height 14
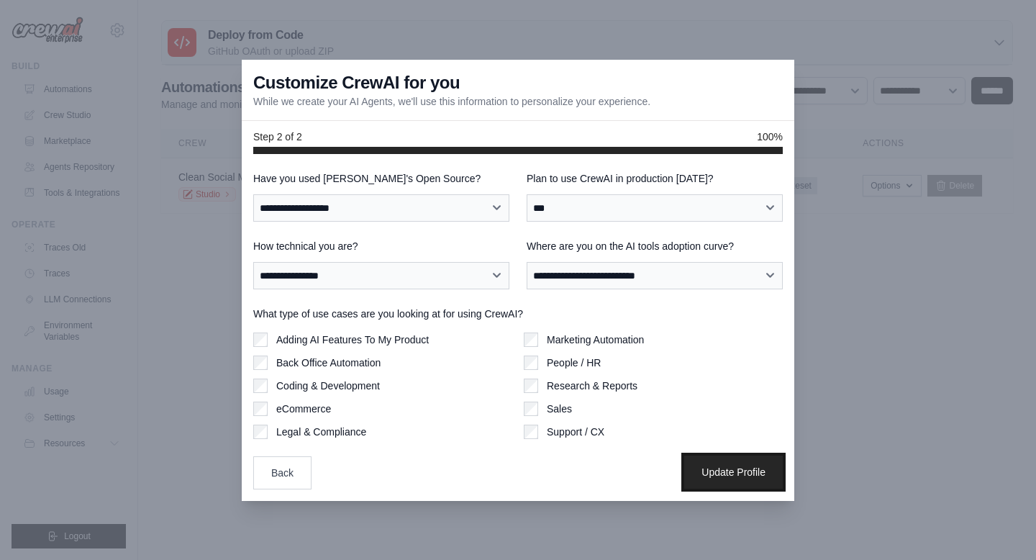
click at [705, 467] on button "Update Profile" at bounding box center [733, 471] width 99 height 33
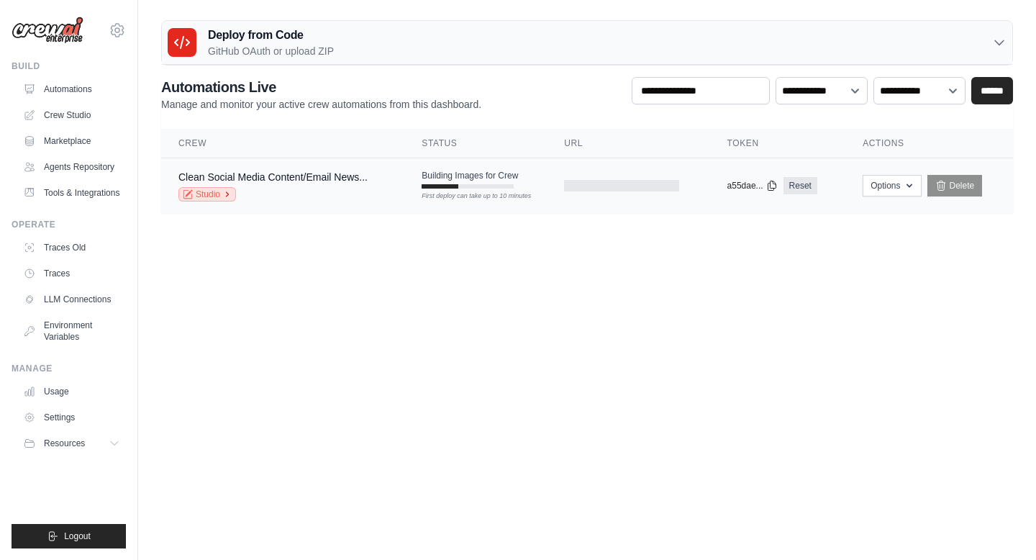
click at [212, 187] on link "Studio" at bounding box center [207, 194] width 58 height 14
click at [870, 177] on button "Options" at bounding box center [892, 185] width 58 height 22
click at [722, 255] on body "[EMAIL_ADDRESS][DOMAIN_NAME] Settings Build Automations Resources" at bounding box center [518, 280] width 1036 height 560
click at [895, 191] on button "Options" at bounding box center [892, 185] width 58 height 22
click at [651, 262] on body "[EMAIL_ADDRESS][DOMAIN_NAME] Settings Build Automations Resources" at bounding box center [518, 280] width 1036 height 560
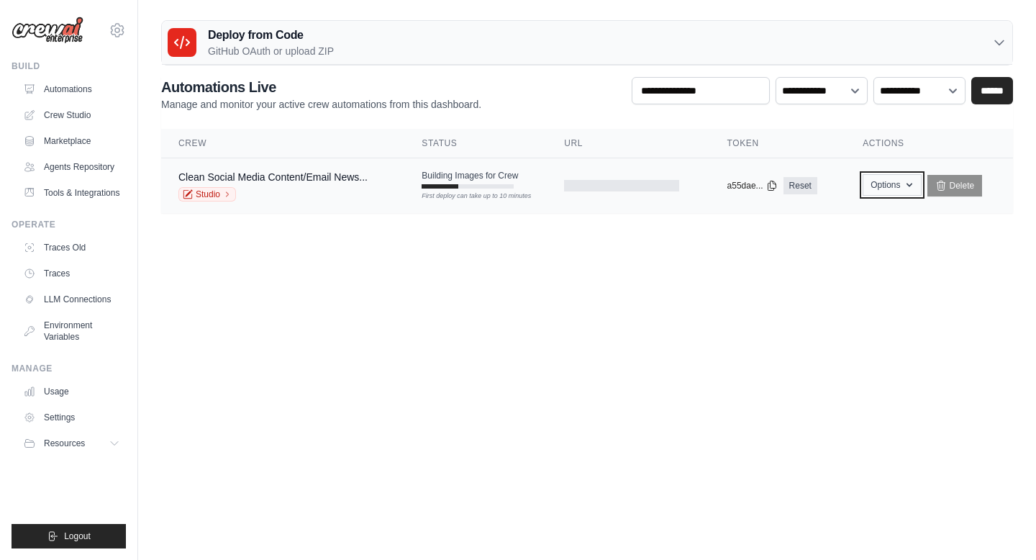
click at [879, 183] on button "Options" at bounding box center [892, 185] width 58 height 22
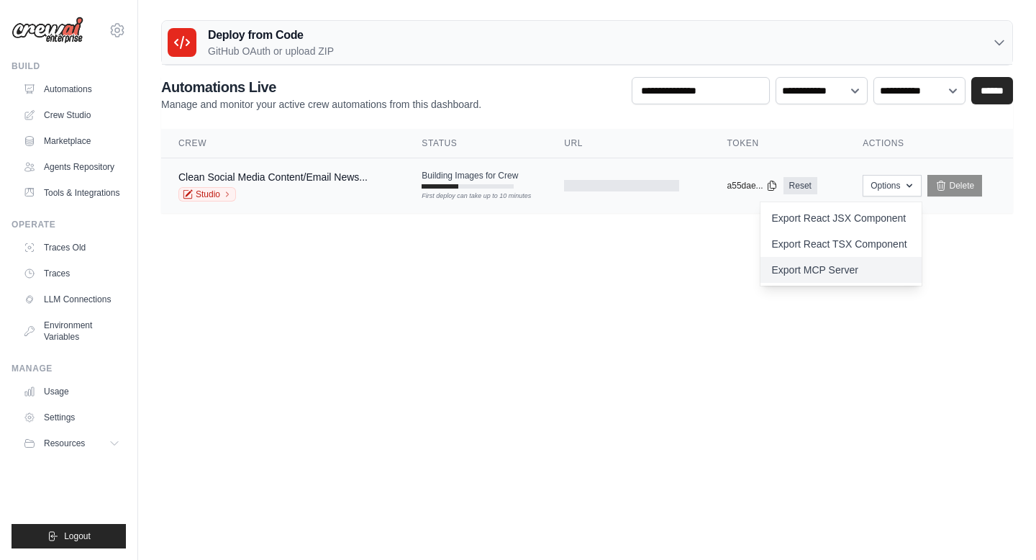
click at [868, 266] on link "Export MCP Server" at bounding box center [840, 270] width 161 height 26
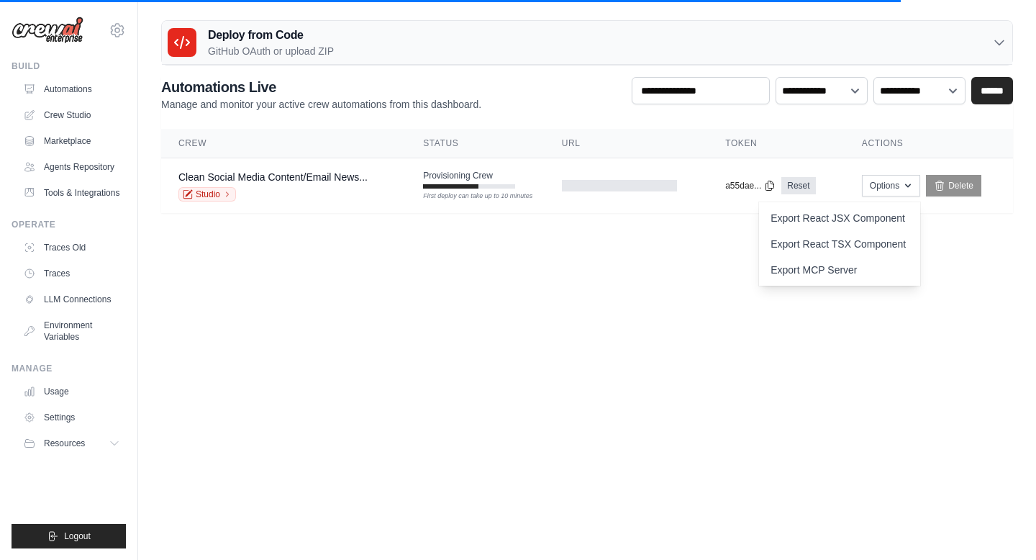
click at [1000, 46] on icon at bounding box center [999, 42] width 14 height 14
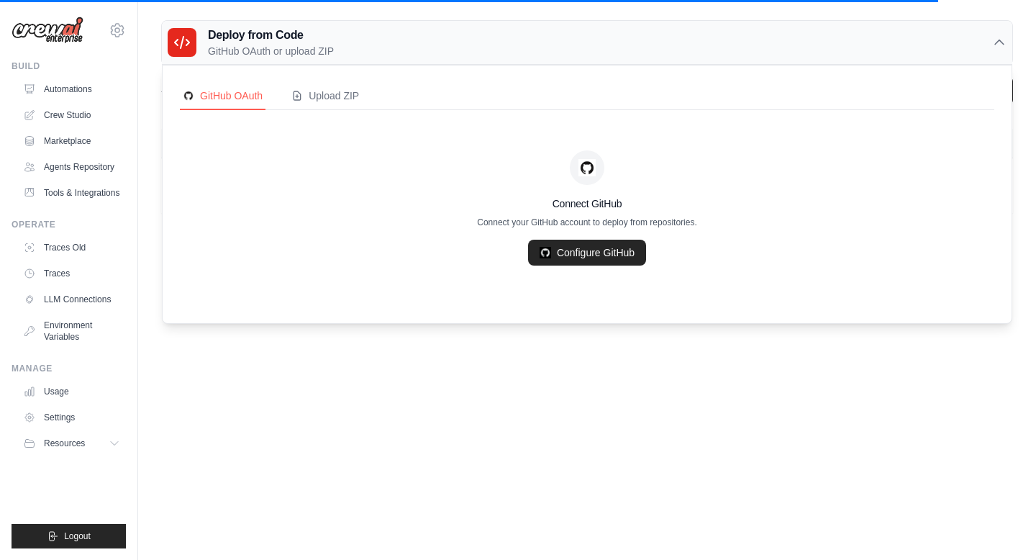
click at [1000, 46] on icon at bounding box center [999, 42] width 14 height 14
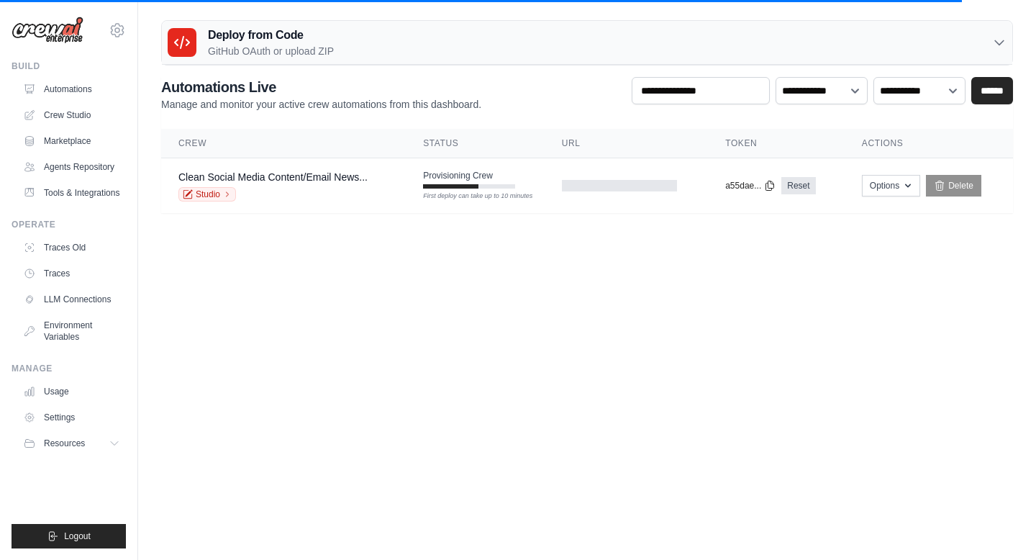
click at [973, 42] on div "Deploy from Code GitHub OAuth or upload ZIP" at bounding box center [587, 43] width 850 height 44
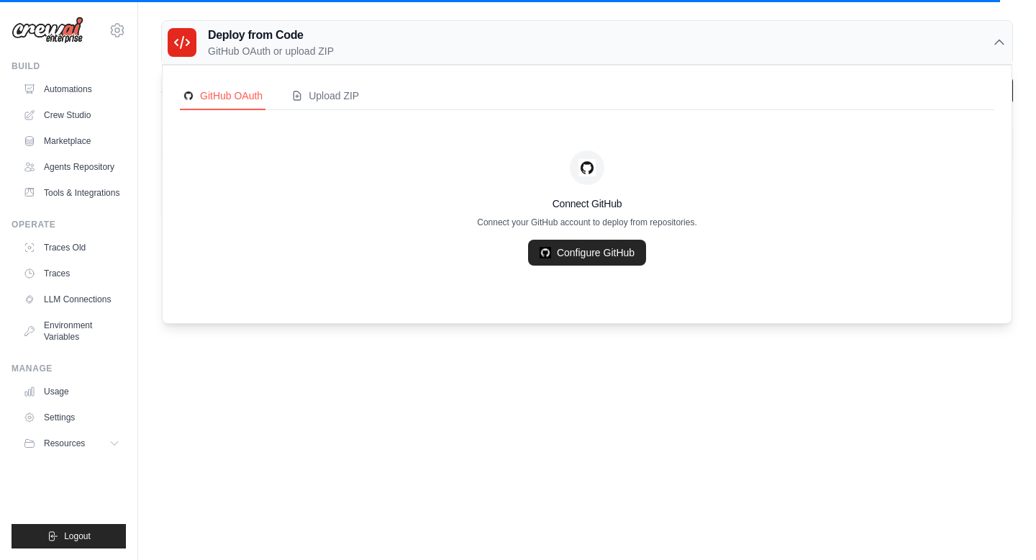
click at [467, 417] on body "[EMAIL_ADDRESS][DOMAIN_NAME] Settings Build Automations Resources" at bounding box center [518, 280] width 1036 height 560
click at [942, 44] on div "Deploy from Code GitHub OAuth or upload ZIP" at bounding box center [587, 43] width 850 height 44
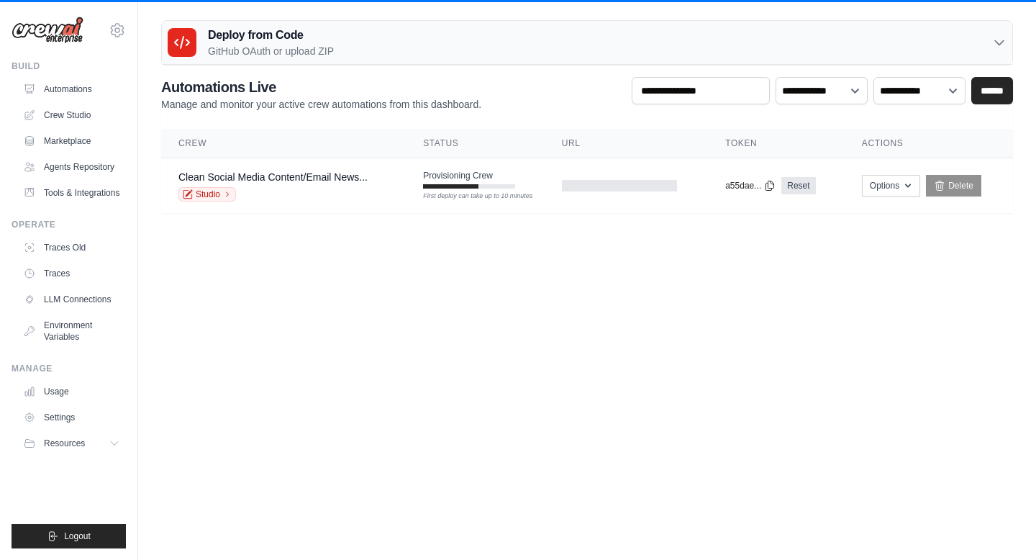
click at [942, 44] on div "Deploy from Code GitHub OAuth or upload ZIP" at bounding box center [587, 43] width 850 height 44
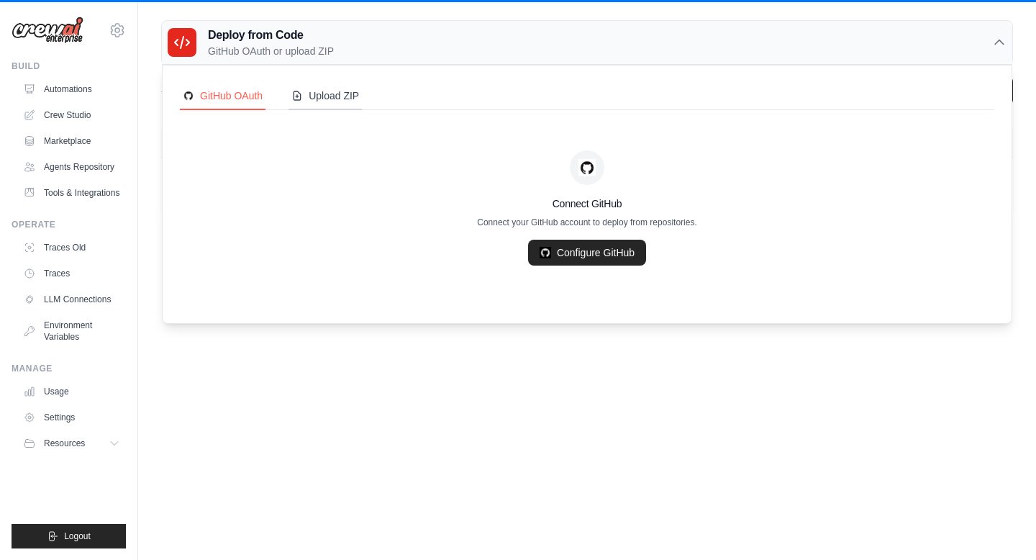
click at [343, 98] on div "Upload ZIP" at bounding box center [325, 95] width 68 height 14
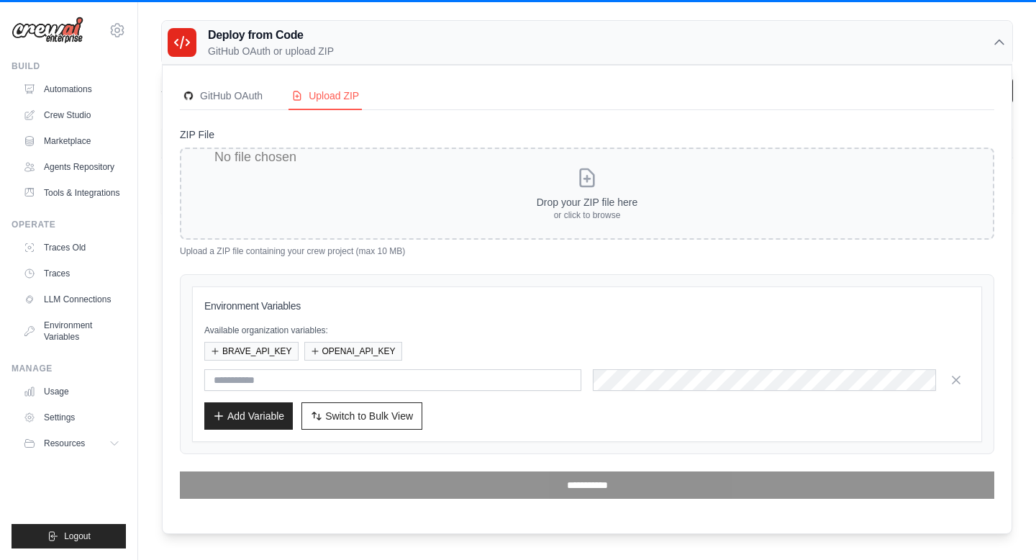
click at [995, 40] on icon at bounding box center [999, 42] width 9 height 4
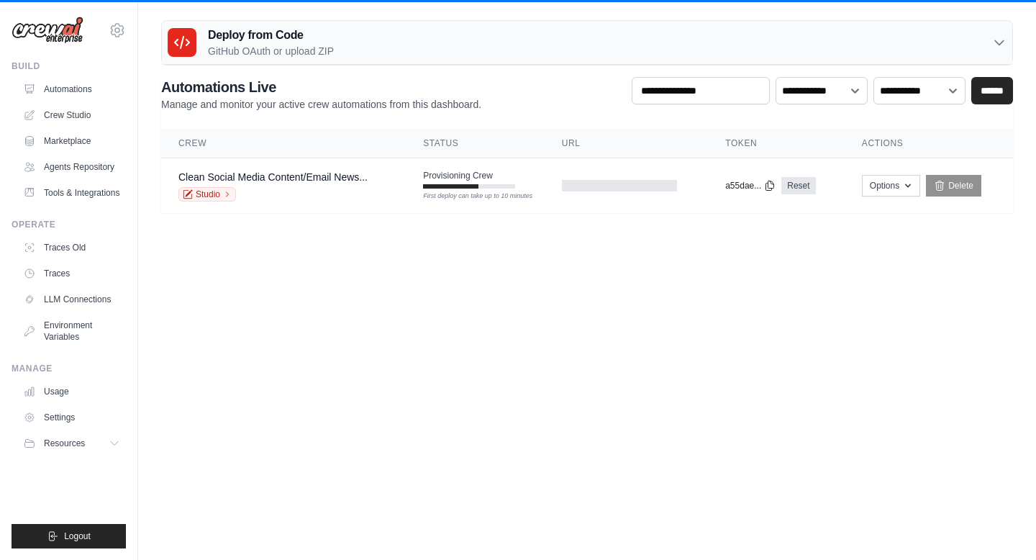
click at [734, 404] on body "[EMAIL_ADDRESS][DOMAIN_NAME] Settings Build Automations Resources" at bounding box center [518, 280] width 1036 height 560
click at [909, 188] on icon "button" at bounding box center [908, 185] width 12 height 12
click at [627, 287] on body "[EMAIL_ADDRESS][DOMAIN_NAME] Settings Build Automations Resources" at bounding box center [518, 280] width 1036 height 560
